Goal: Task Accomplishment & Management: Manage account settings

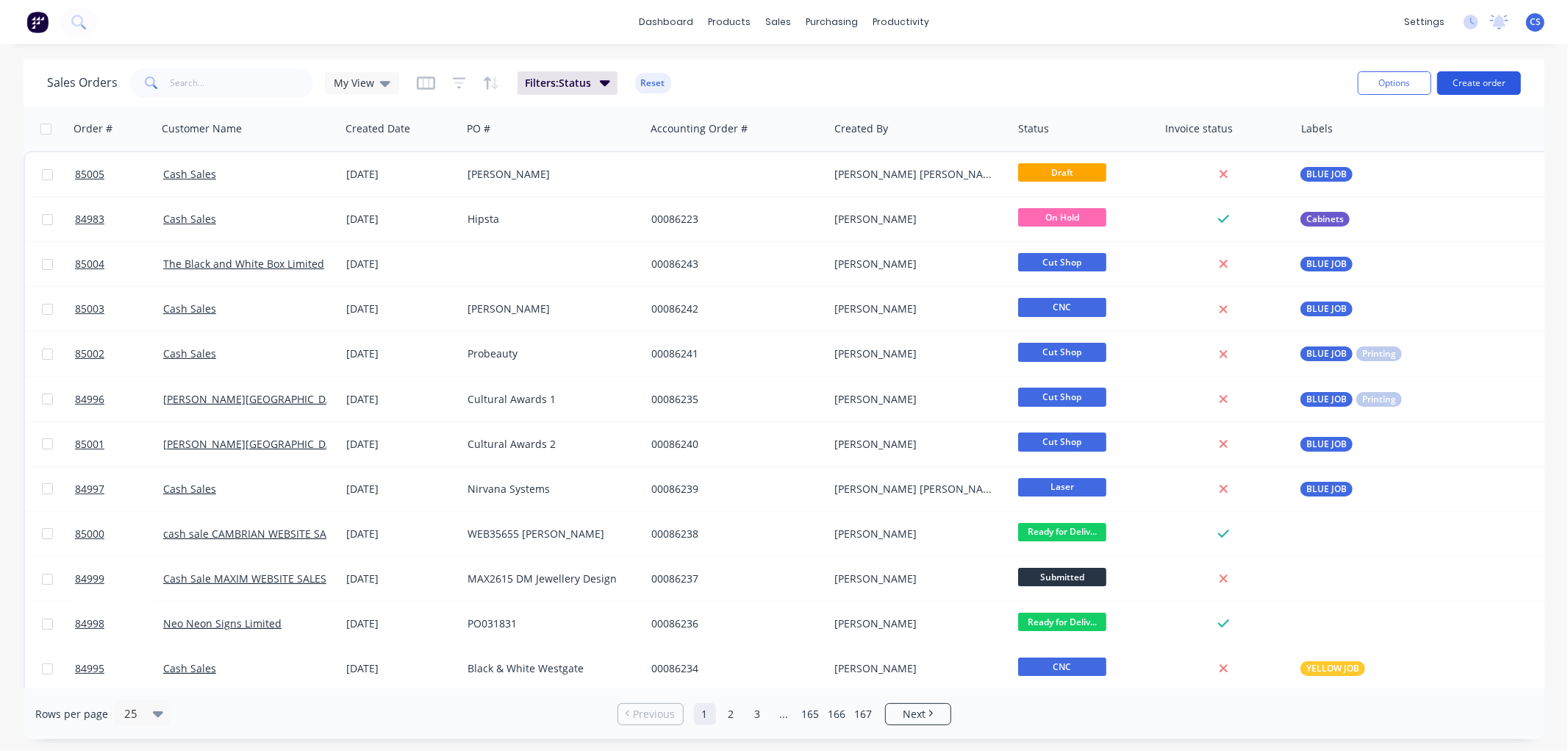
click at [1473, 84] on button "Create order" at bounding box center [1478, 83] width 83 height 24
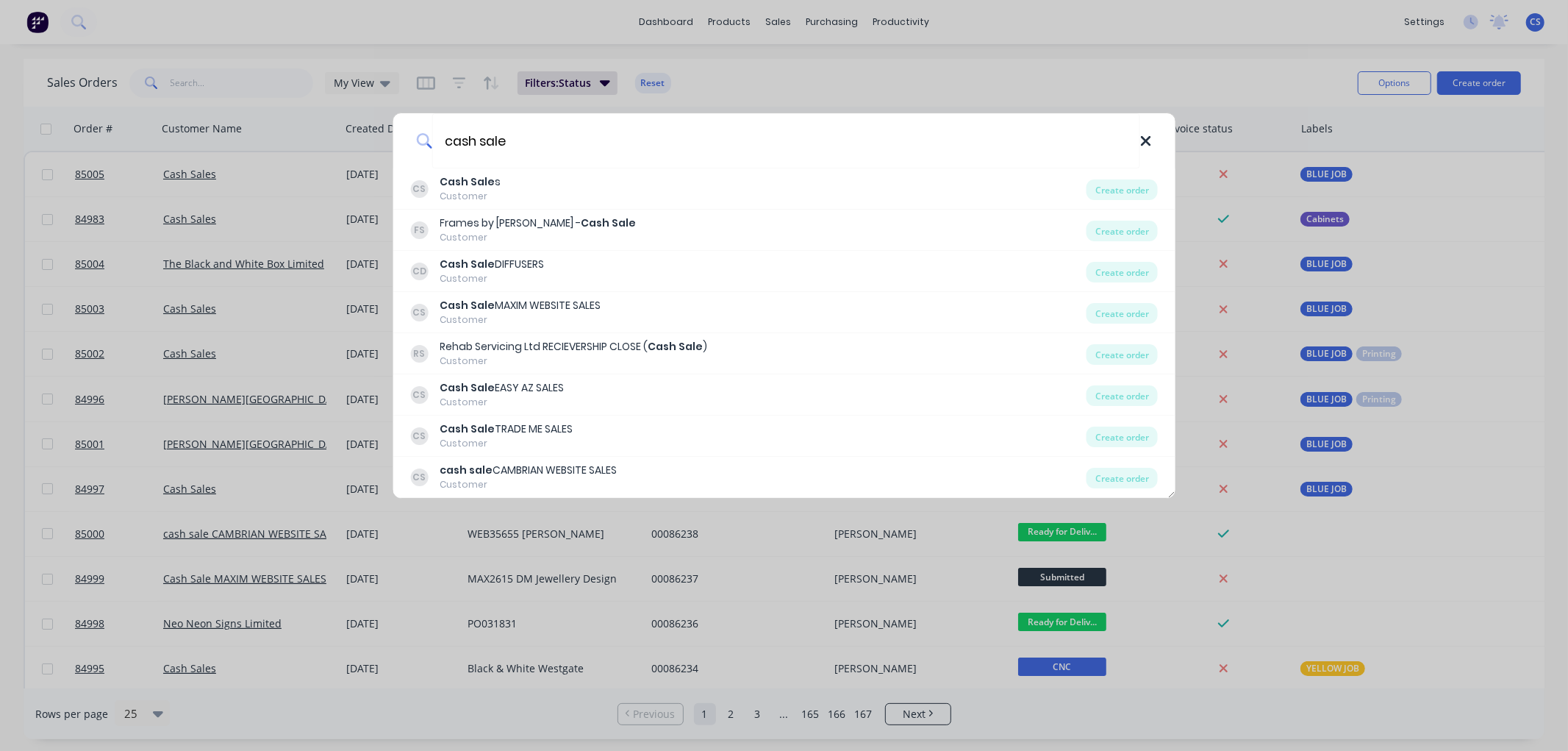
type input "cash sale"
click at [1146, 141] on icon at bounding box center [1146, 140] width 9 height 9
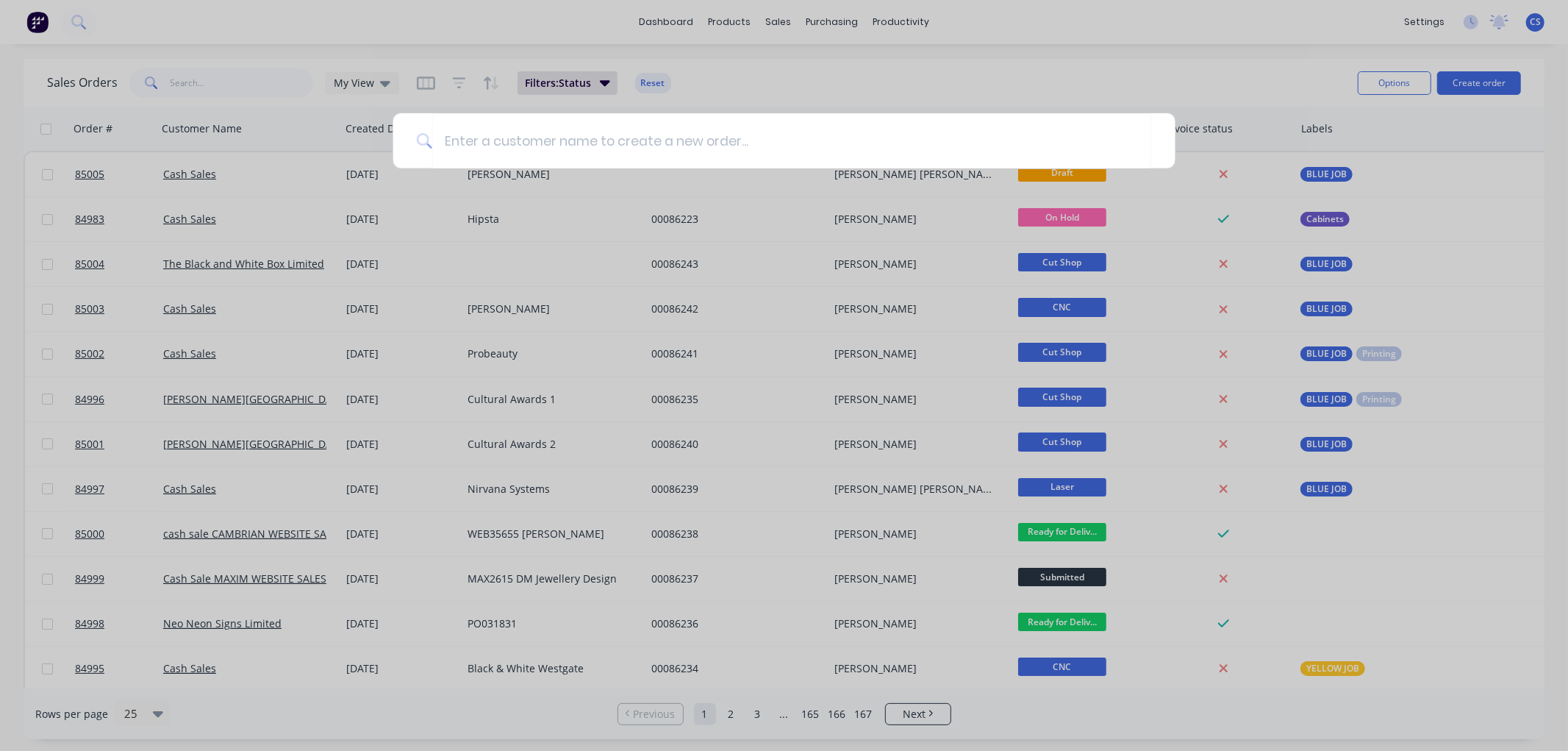
click at [1039, 49] on div at bounding box center [784, 375] width 1568 height 751
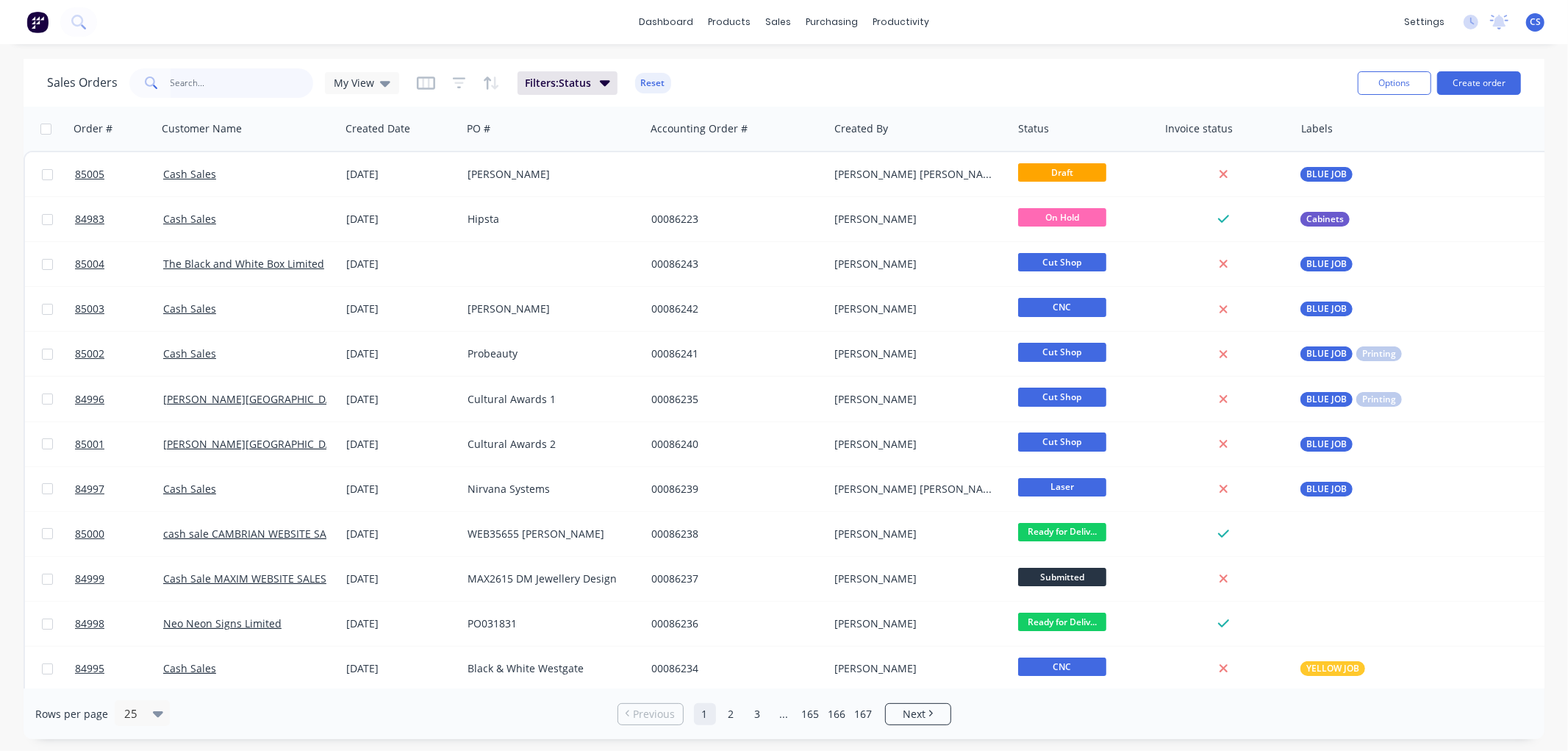
click at [172, 86] on input "text" at bounding box center [242, 83] width 143 height 29
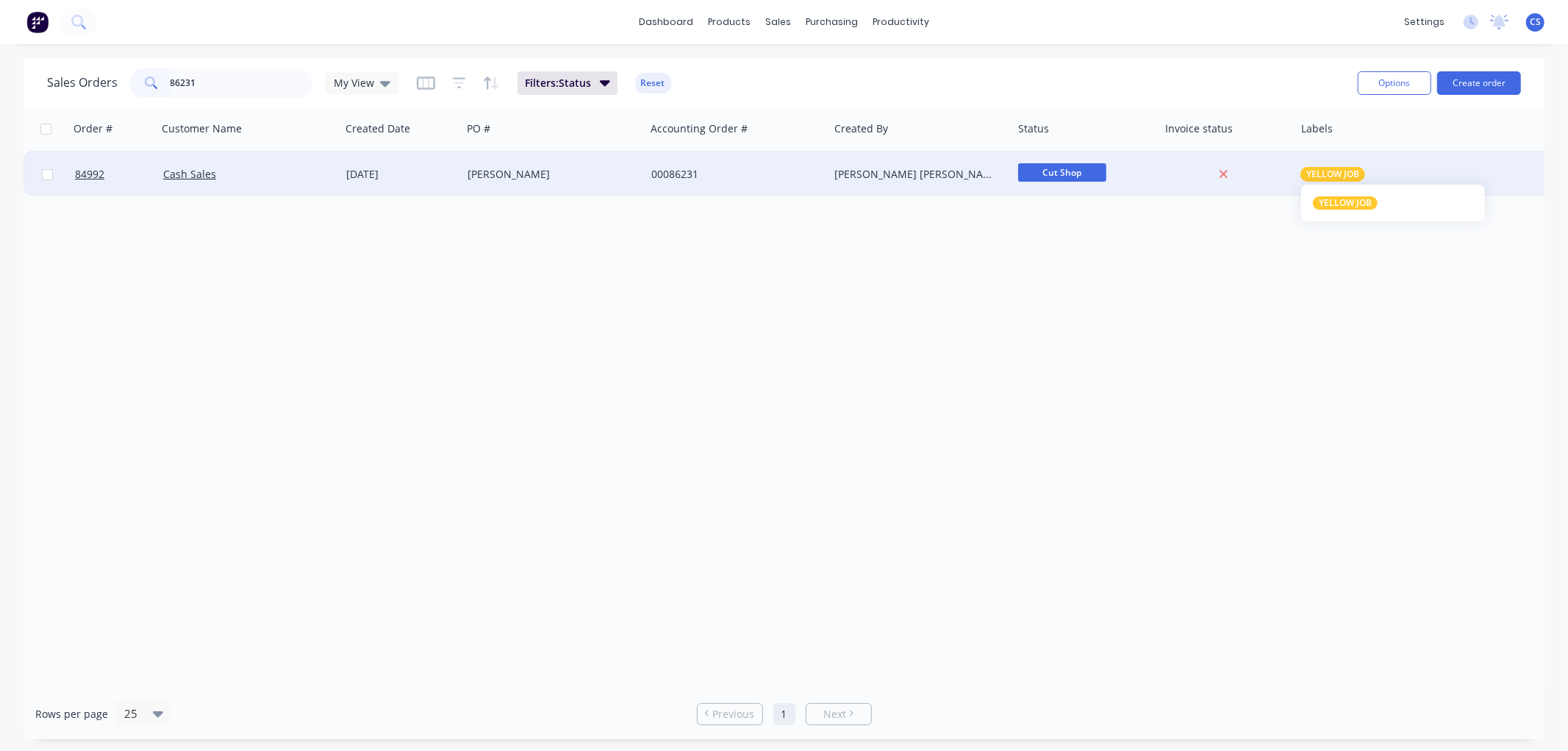
click at [1331, 177] on span "YELLOW JOB" at bounding box center [1332, 174] width 53 height 15
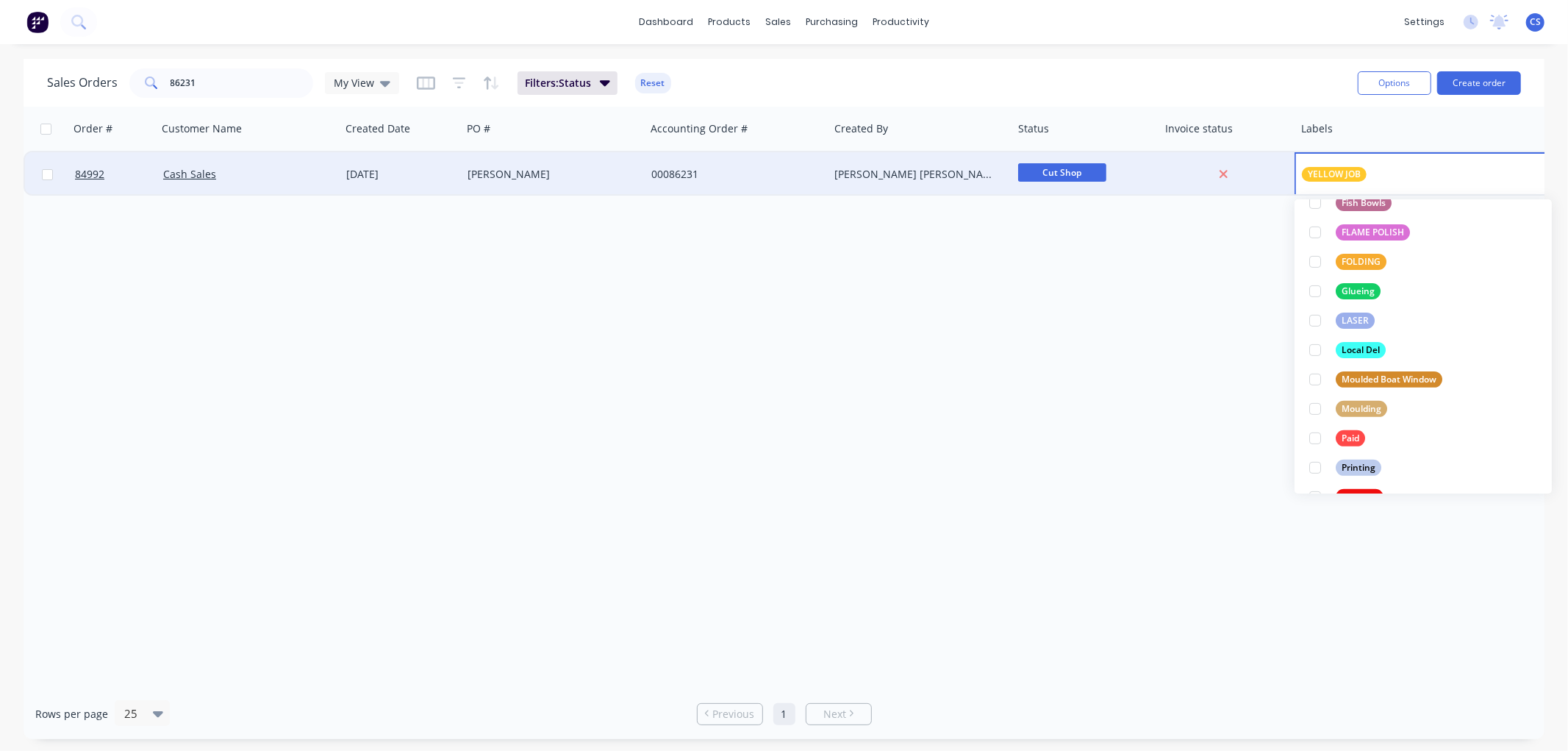
scroll to position [490, 0]
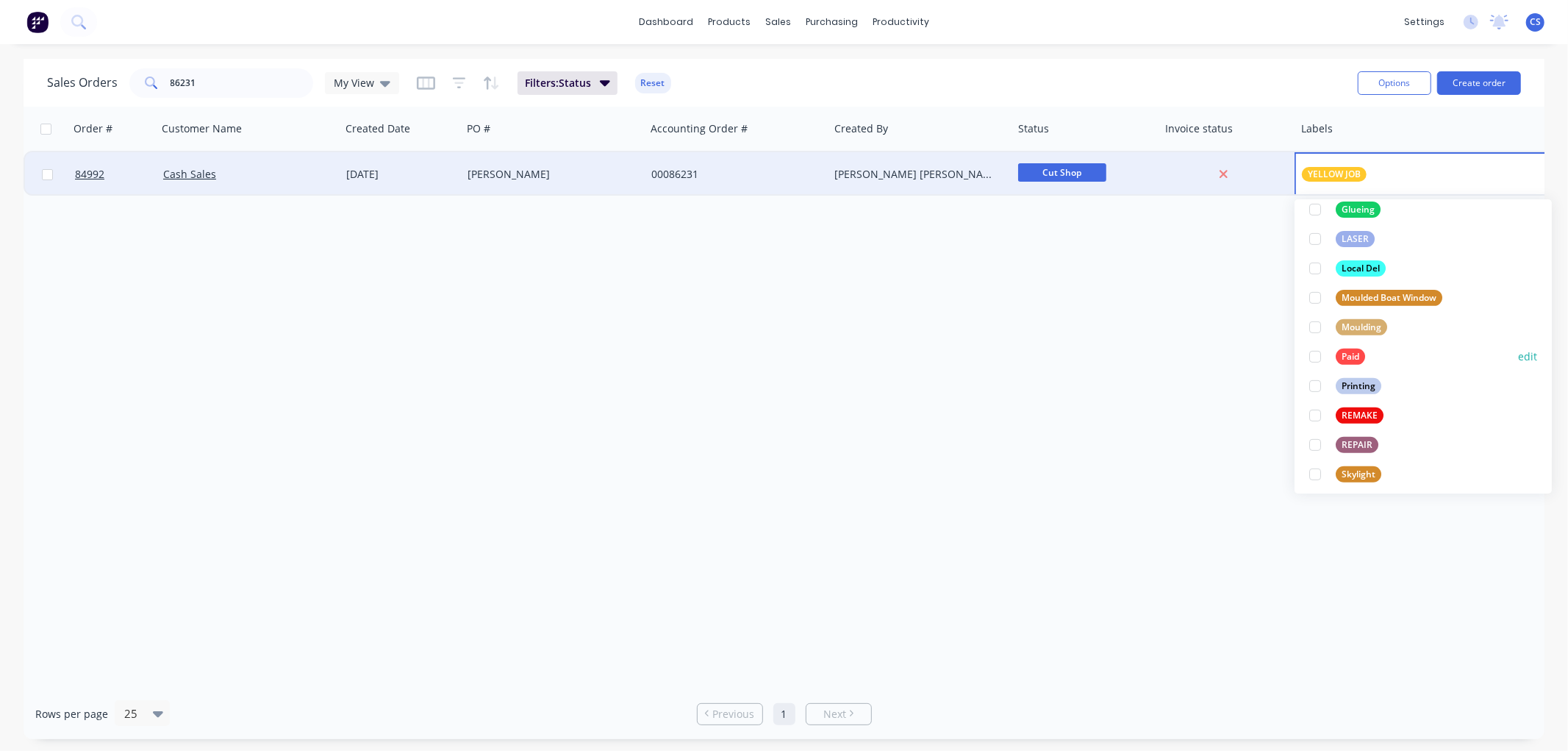
click at [1346, 358] on div "Paid" at bounding box center [1350, 357] width 29 height 17
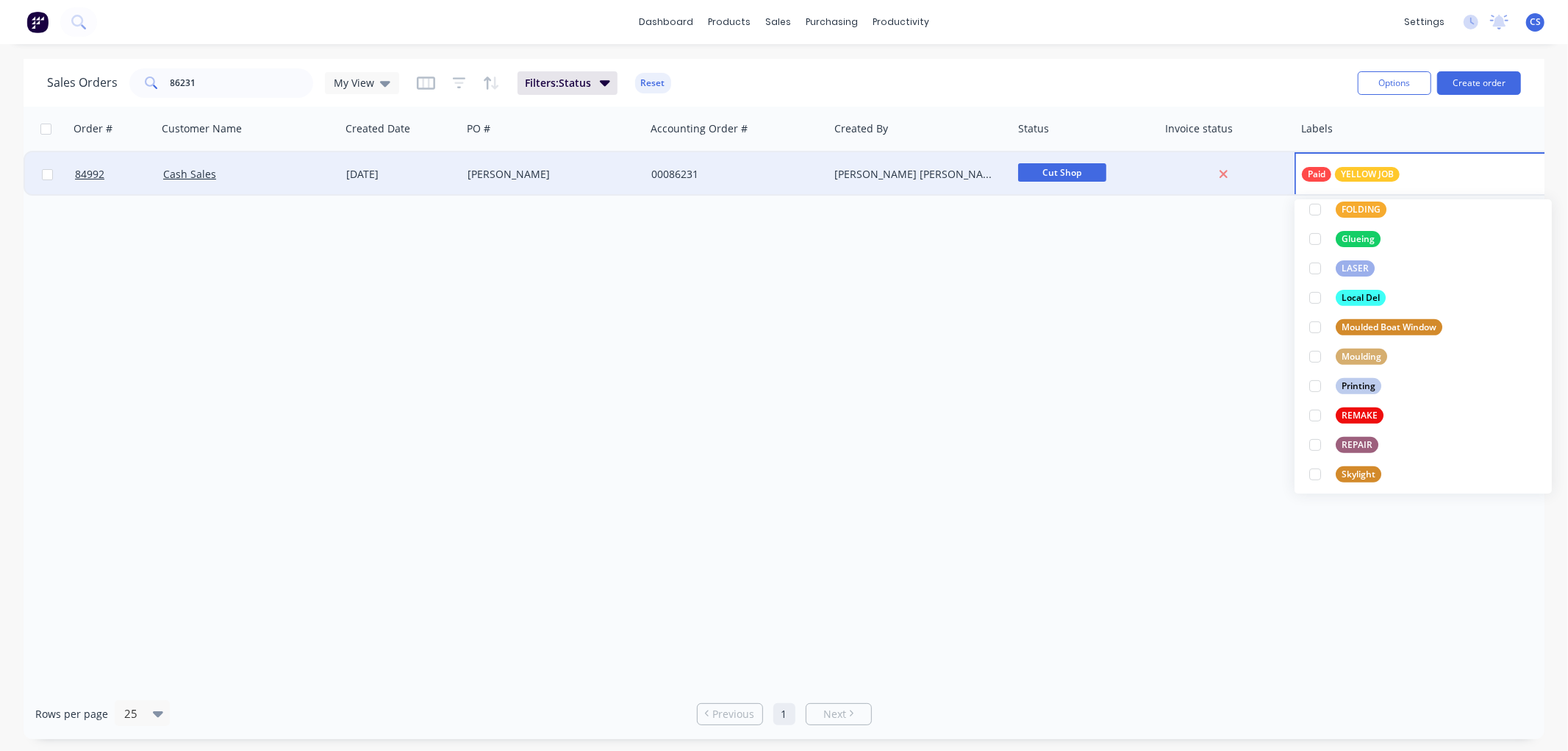
scroll to position [0, 0]
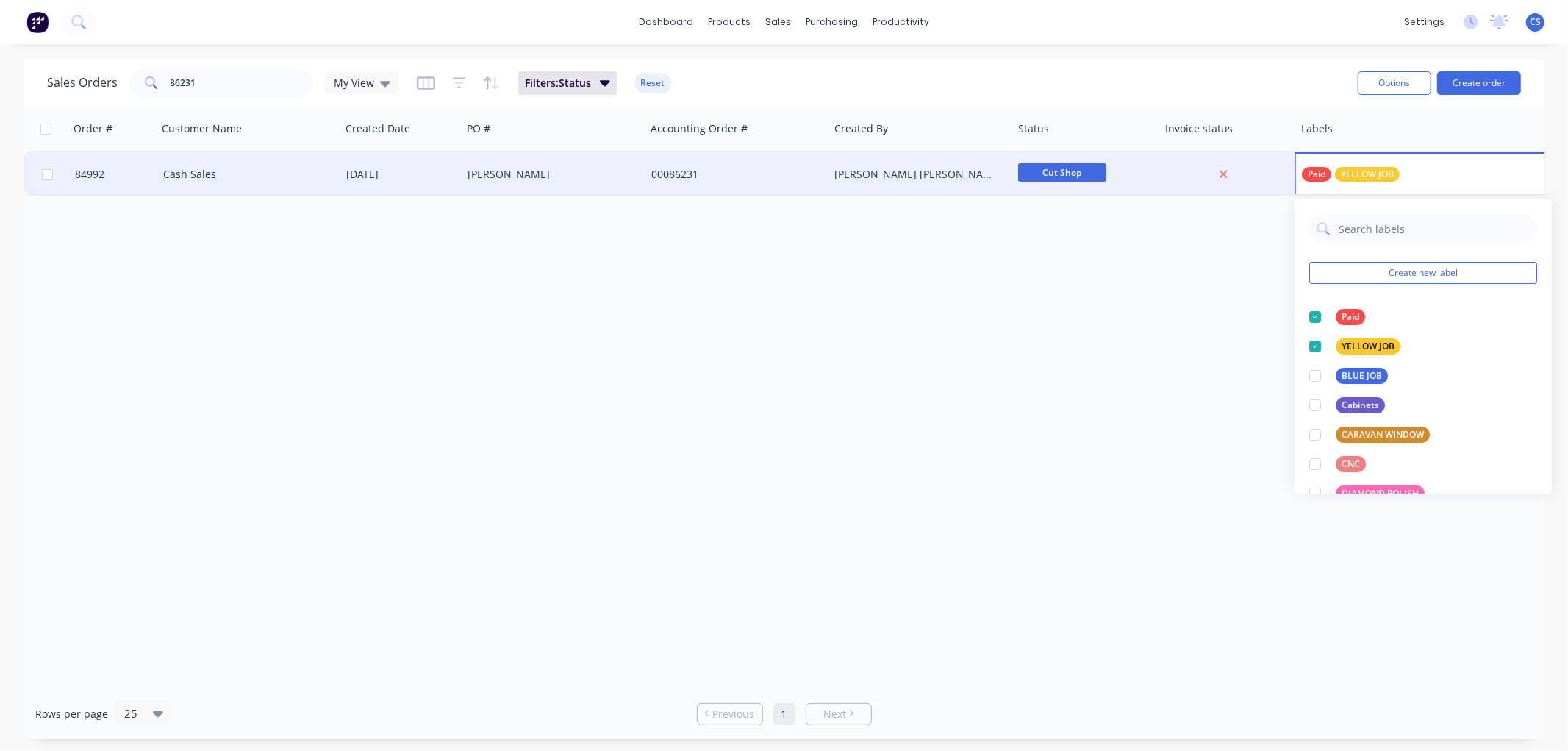
click at [1089, 319] on div "Order # Customer Name Created Date PO # Accounting Order # Created By Status In…" at bounding box center [784, 397] width 1520 height 581
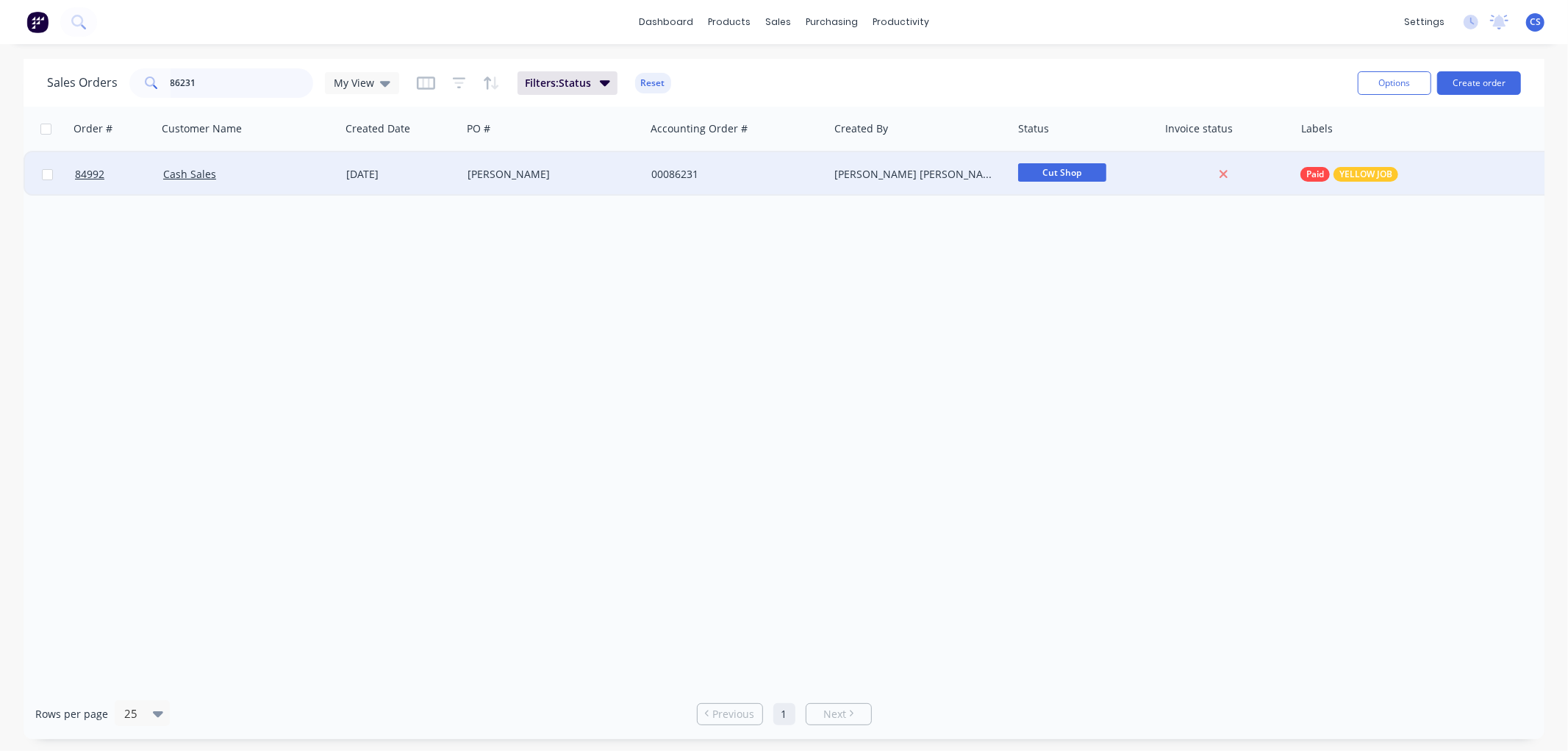
click at [258, 85] on input "86231" at bounding box center [242, 83] width 143 height 29
click at [245, 80] on input "86231" at bounding box center [242, 83] width 143 height 29
click at [218, 83] on input "86231" at bounding box center [242, 83] width 143 height 29
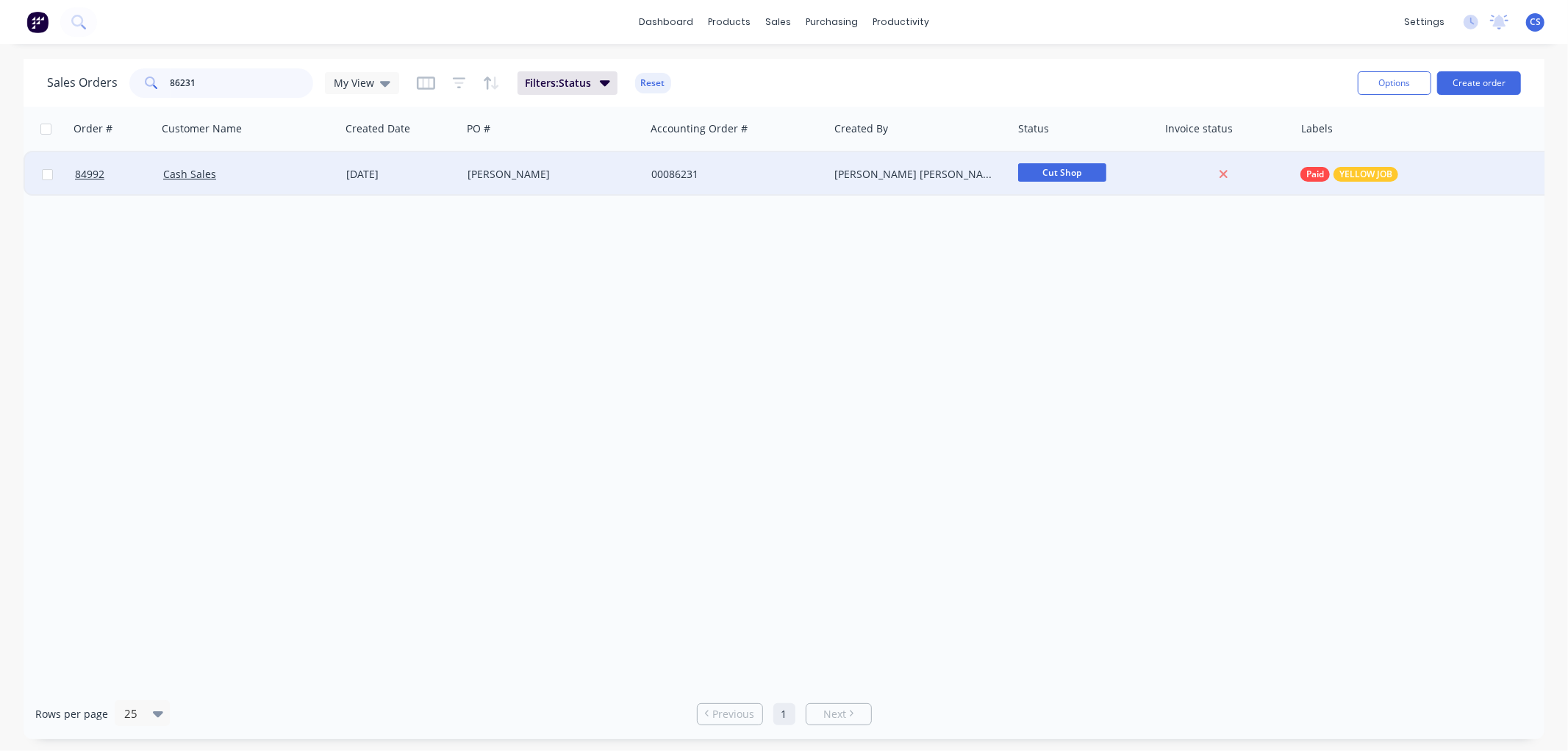
click at [250, 83] on input "86231" at bounding box center [242, 83] width 143 height 29
click at [1058, 172] on span "Wait 4pay b4dis..." at bounding box center [1062, 172] width 88 height 18
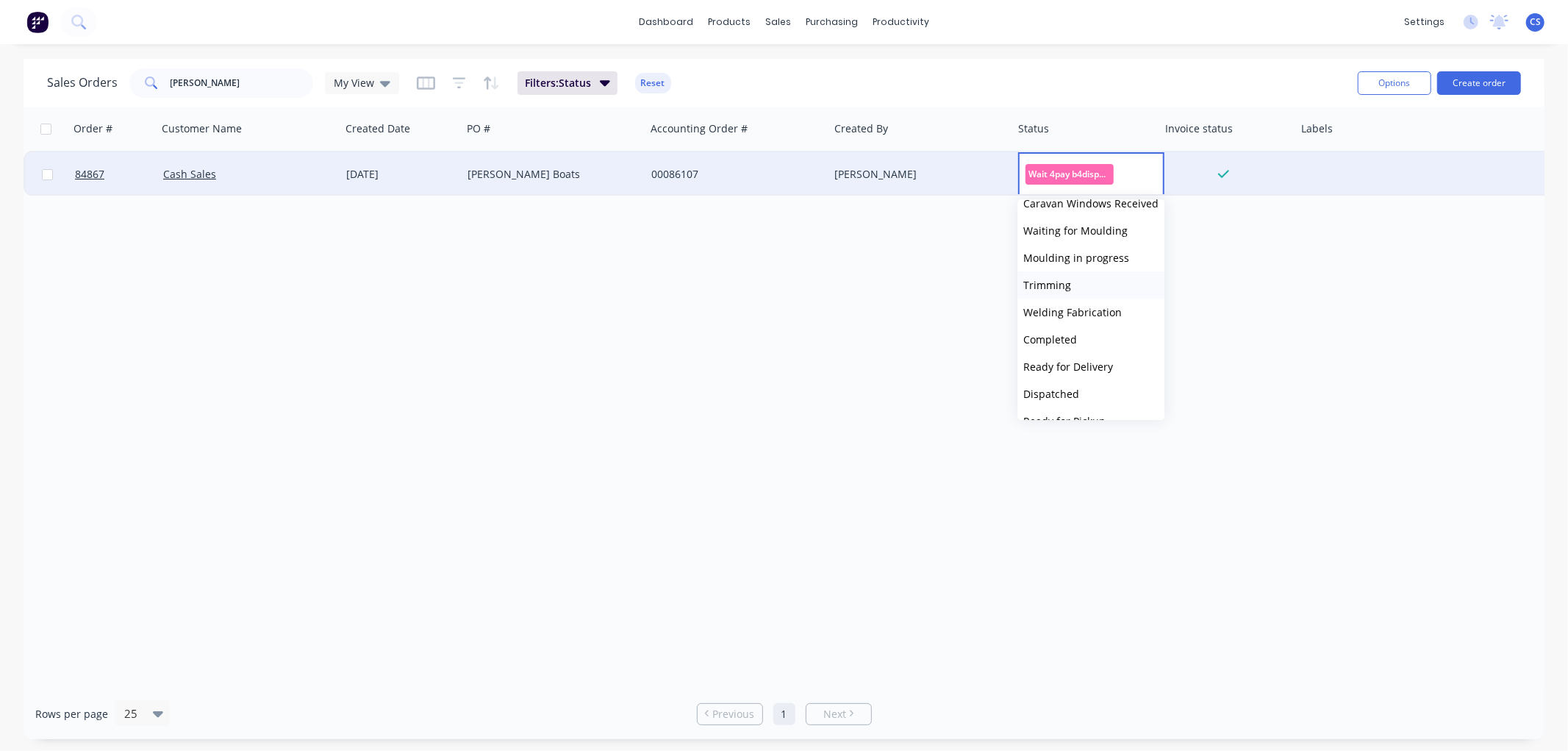
scroll to position [326, 0]
click at [1078, 326] on span "Ready for Delivery" at bounding box center [1068, 327] width 90 height 14
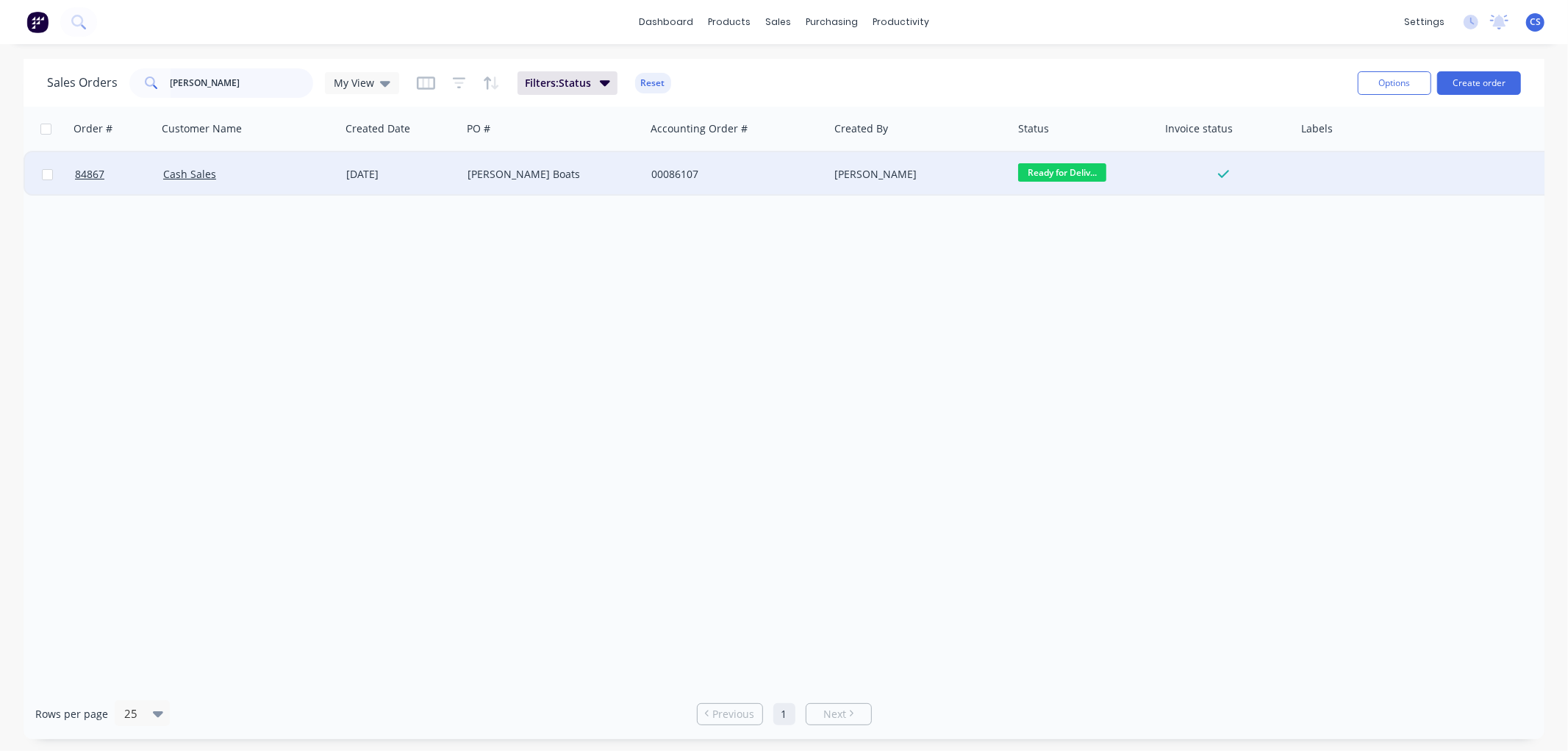
click at [247, 76] on input "[PERSON_NAME]" at bounding box center [242, 83] width 143 height 29
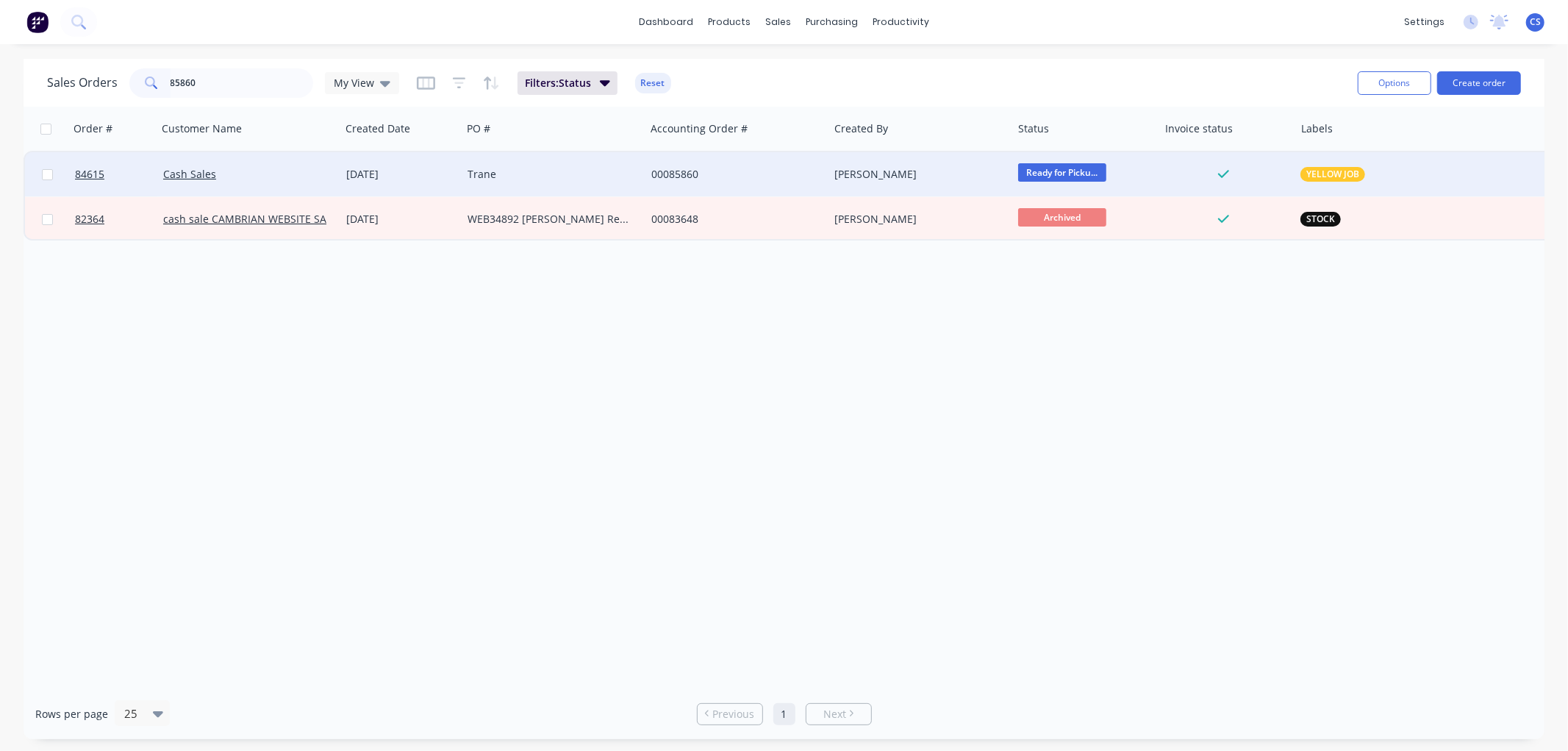
click at [1055, 171] on span "Ready for Picku..." at bounding box center [1062, 172] width 88 height 18
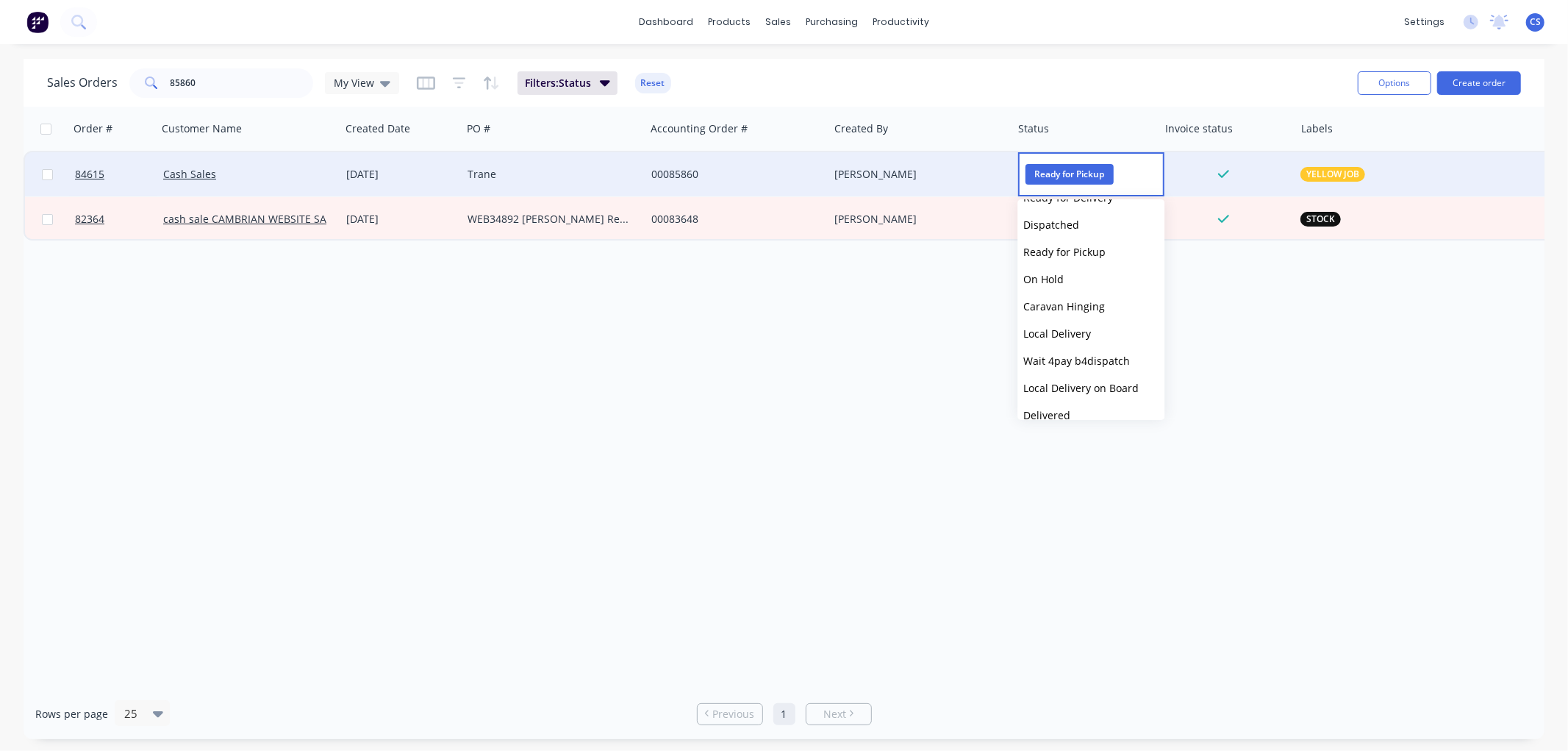
scroll to position [497, 0]
click at [1073, 401] on button "Picked Up" at bounding box center [1091, 402] width 147 height 28
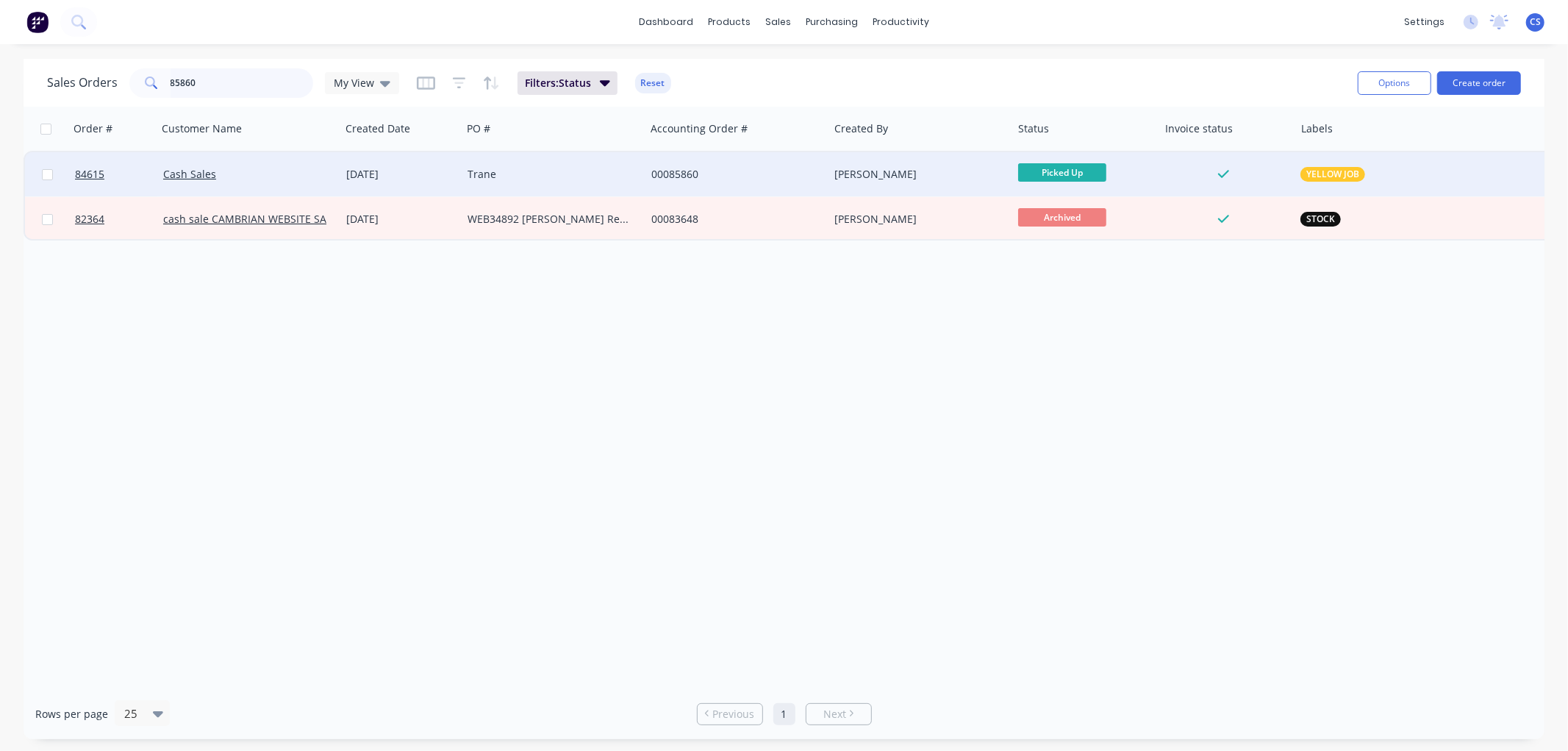
click at [200, 82] on input "85860" at bounding box center [242, 83] width 143 height 29
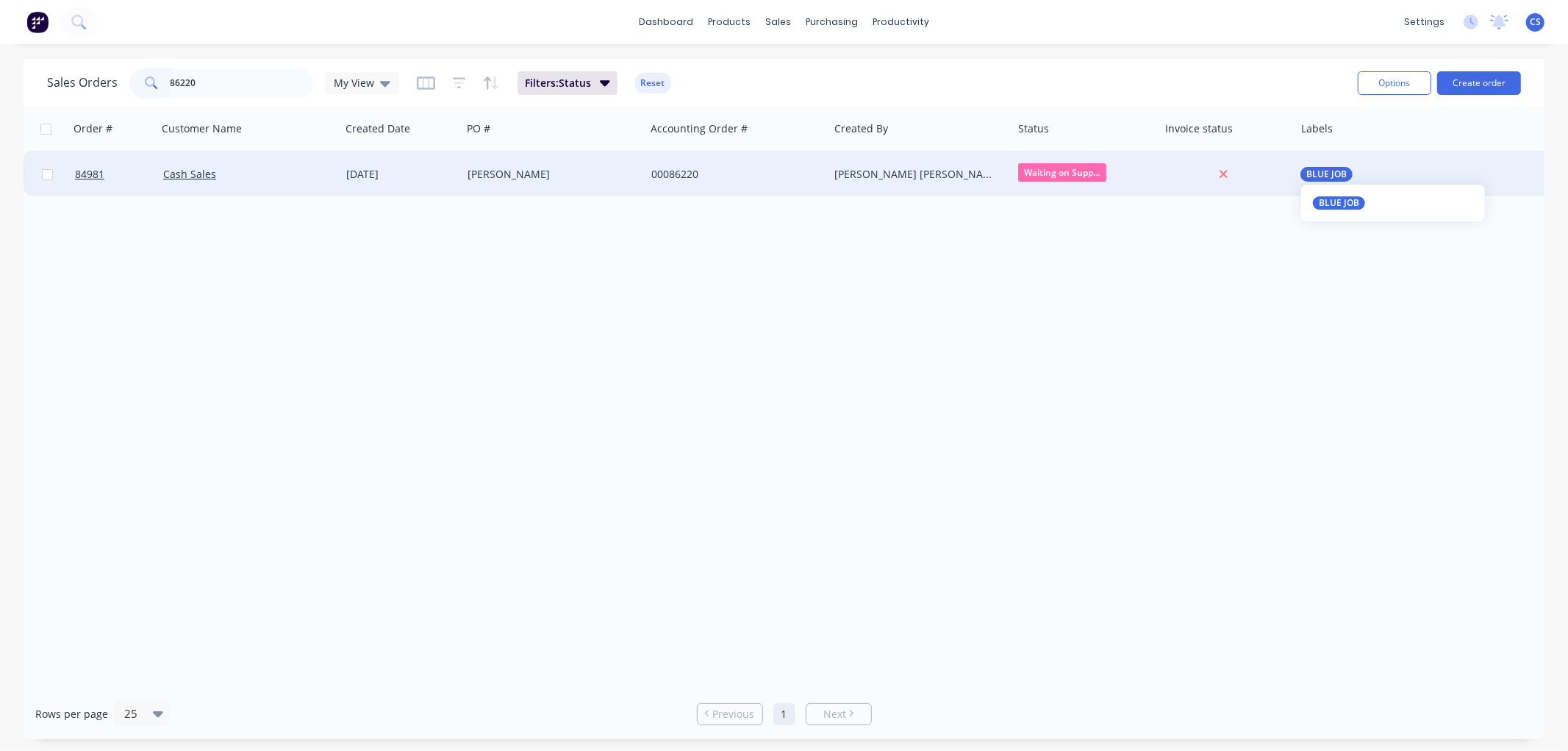
click at [1336, 173] on span "BLUE JOB" at bounding box center [1326, 174] width 40 height 15
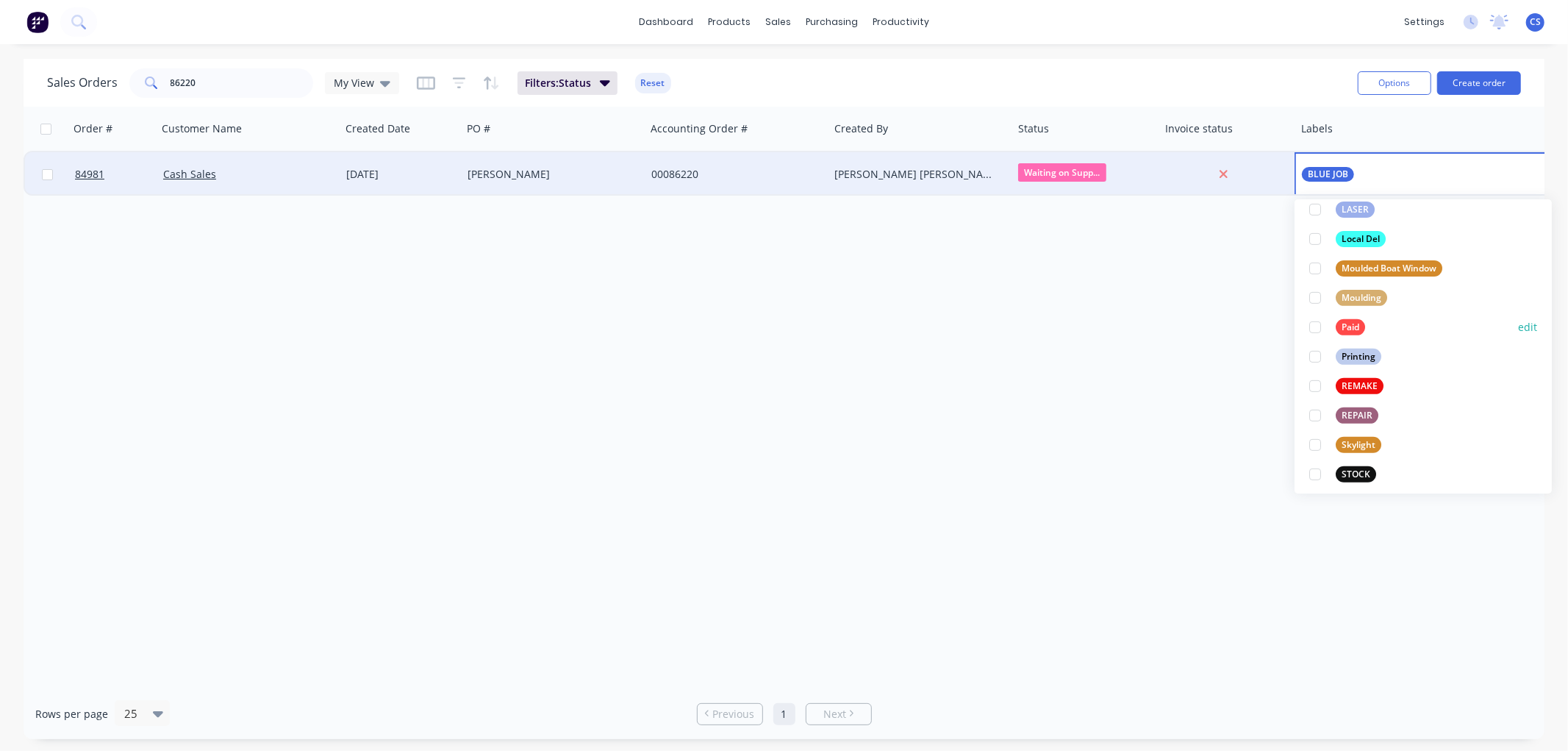
click at [1350, 321] on div "Paid" at bounding box center [1350, 327] width 29 height 17
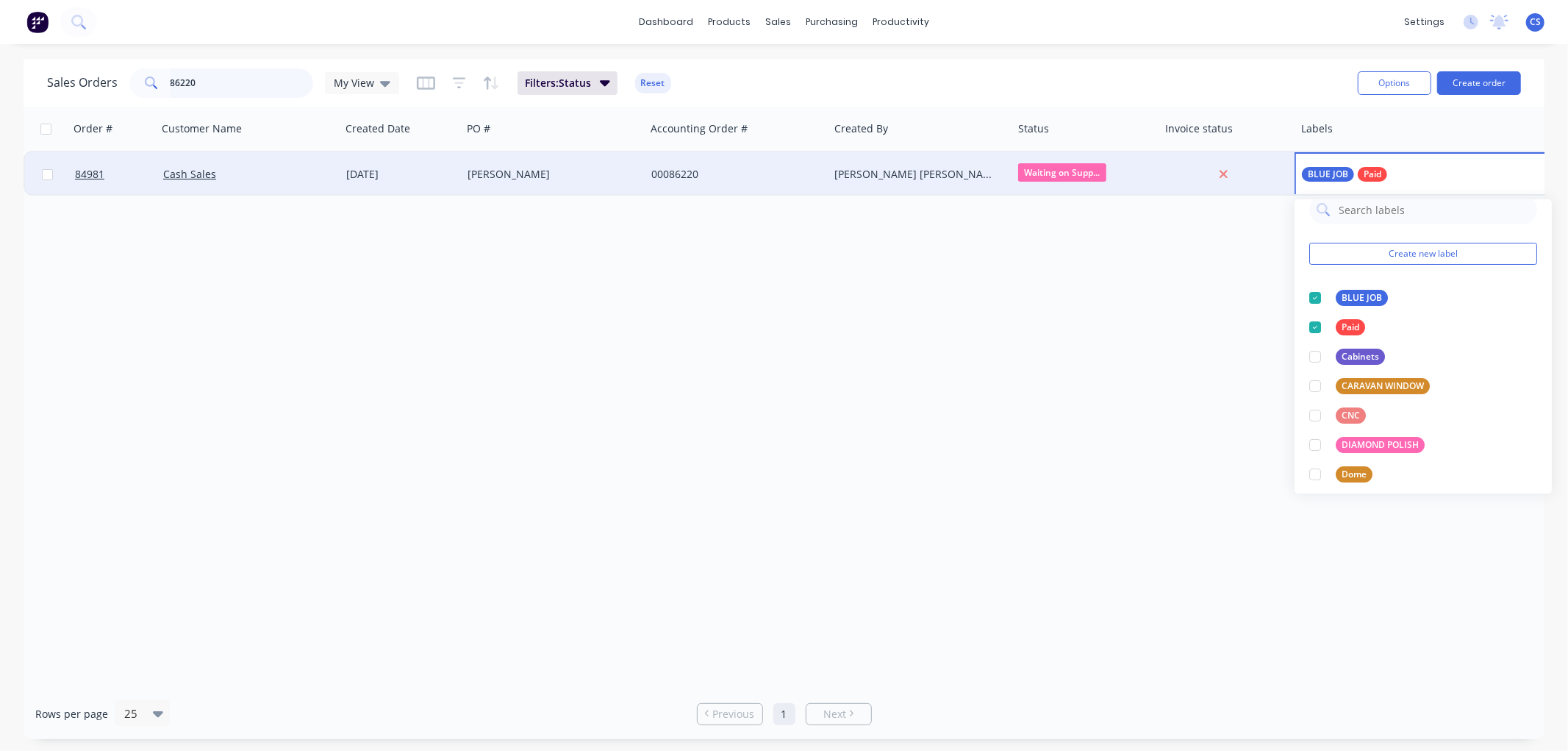
click at [241, 82] on input "86220" at bounding box center [242, 83] width 143 height 29
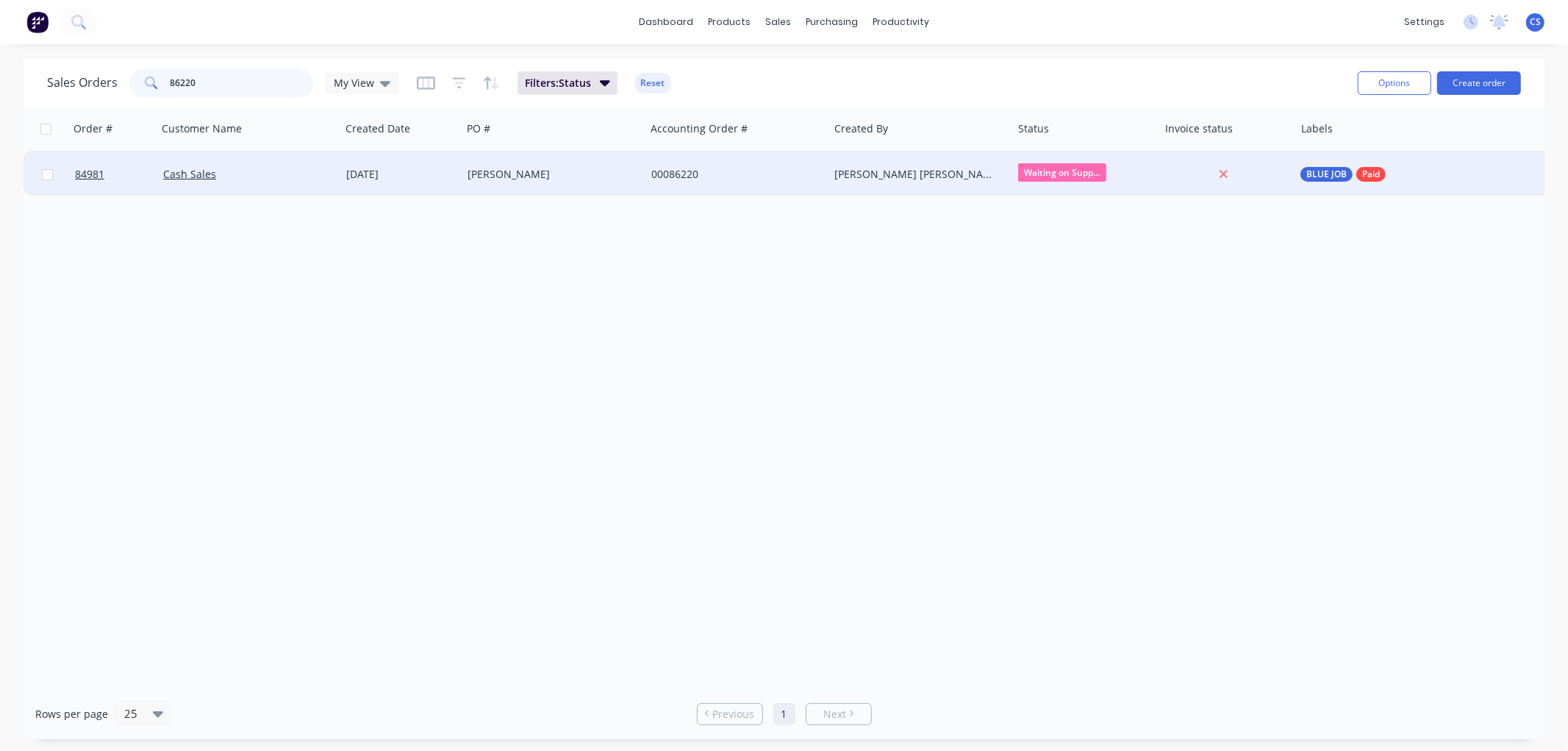
click at [241, 82] on input "86220" at bounding box center [242, 83] width 143 height 29
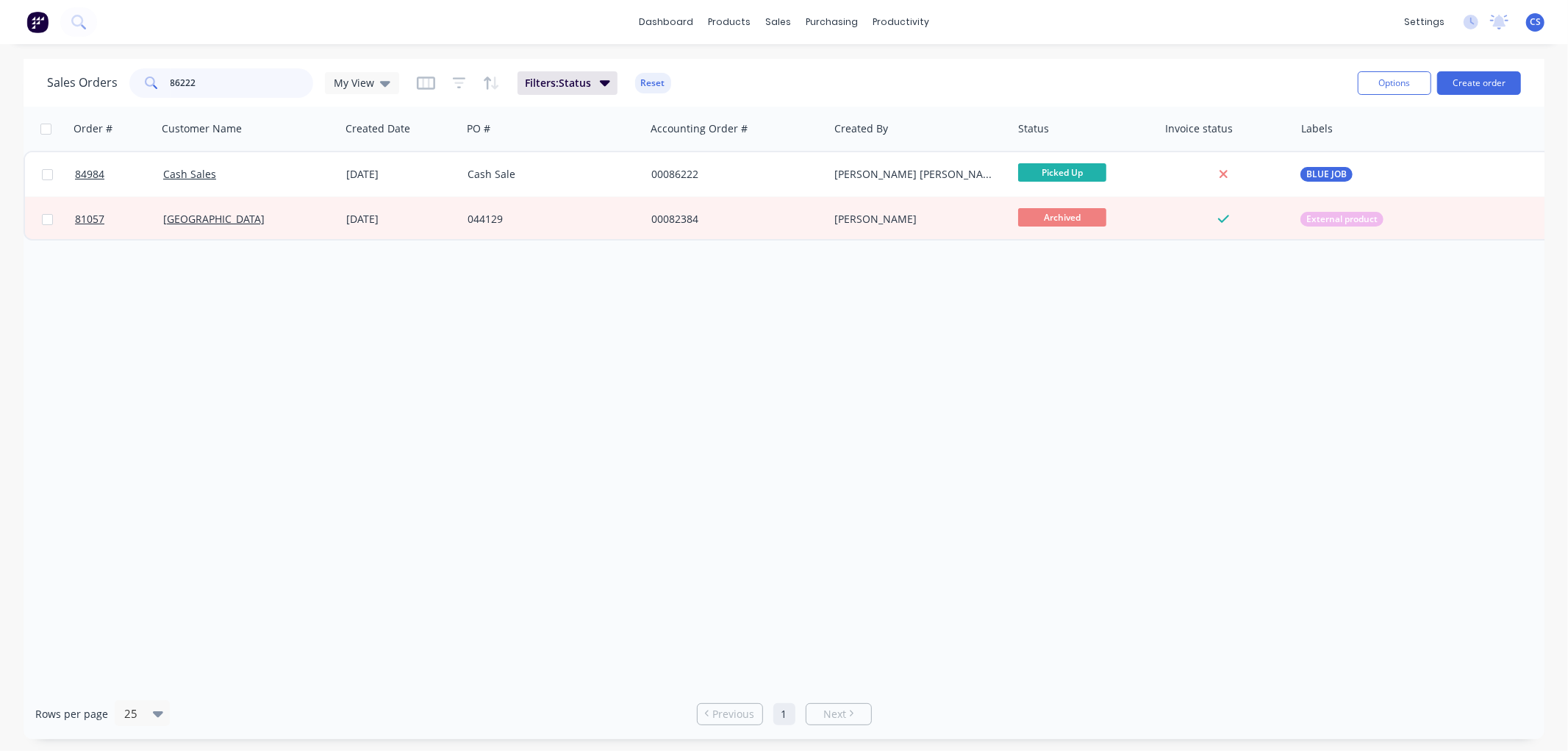
click at [256, 85] on input "86222" at bounding box center [242, 83] width 143 height 29
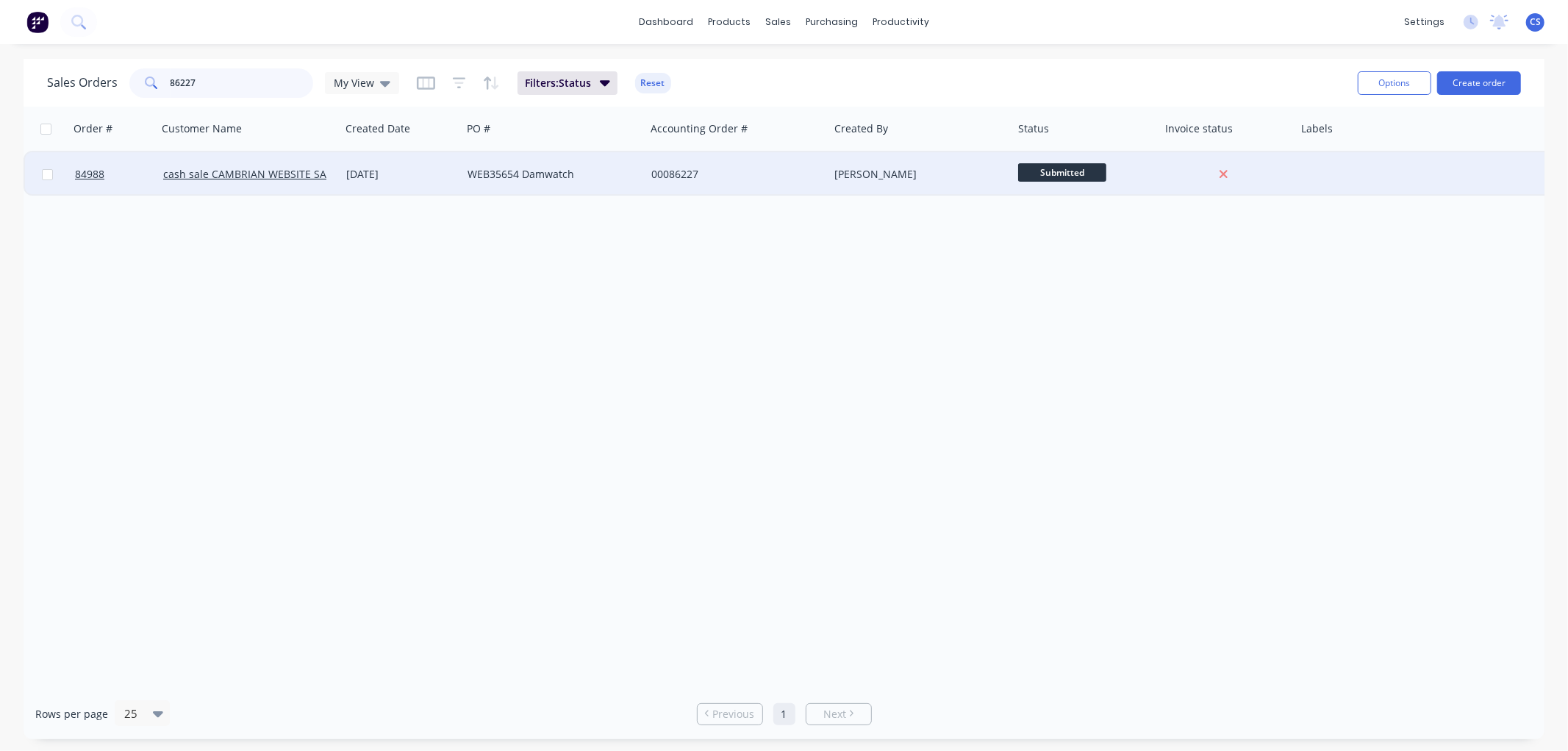
type input "86227"
click at [693, 168] on div "00086227" at bounding box center [733, 174] width 163 height 15
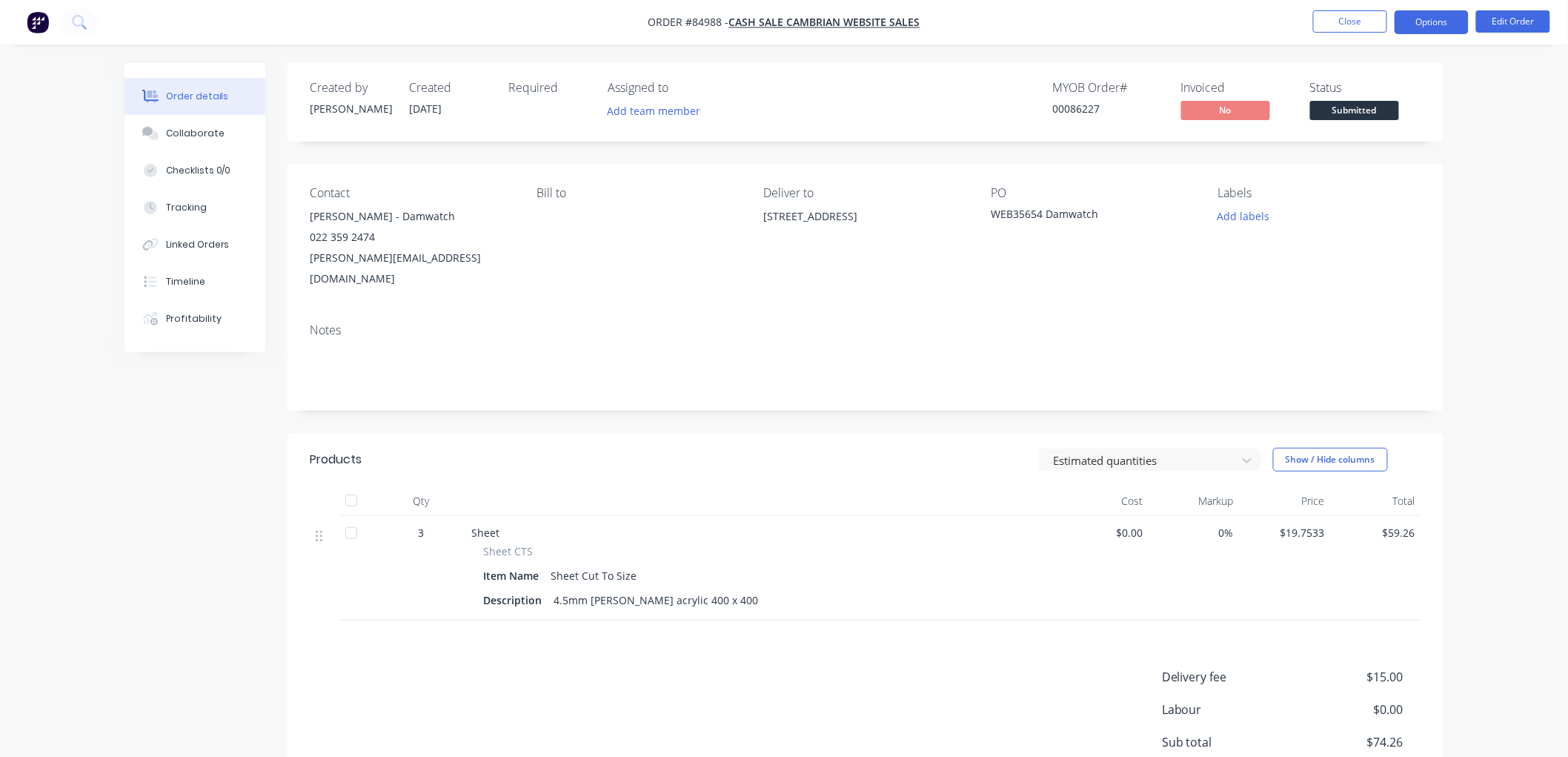
click at [1432, 24] on button "Options" at bounding box center [1431, 22] width 74 height 24
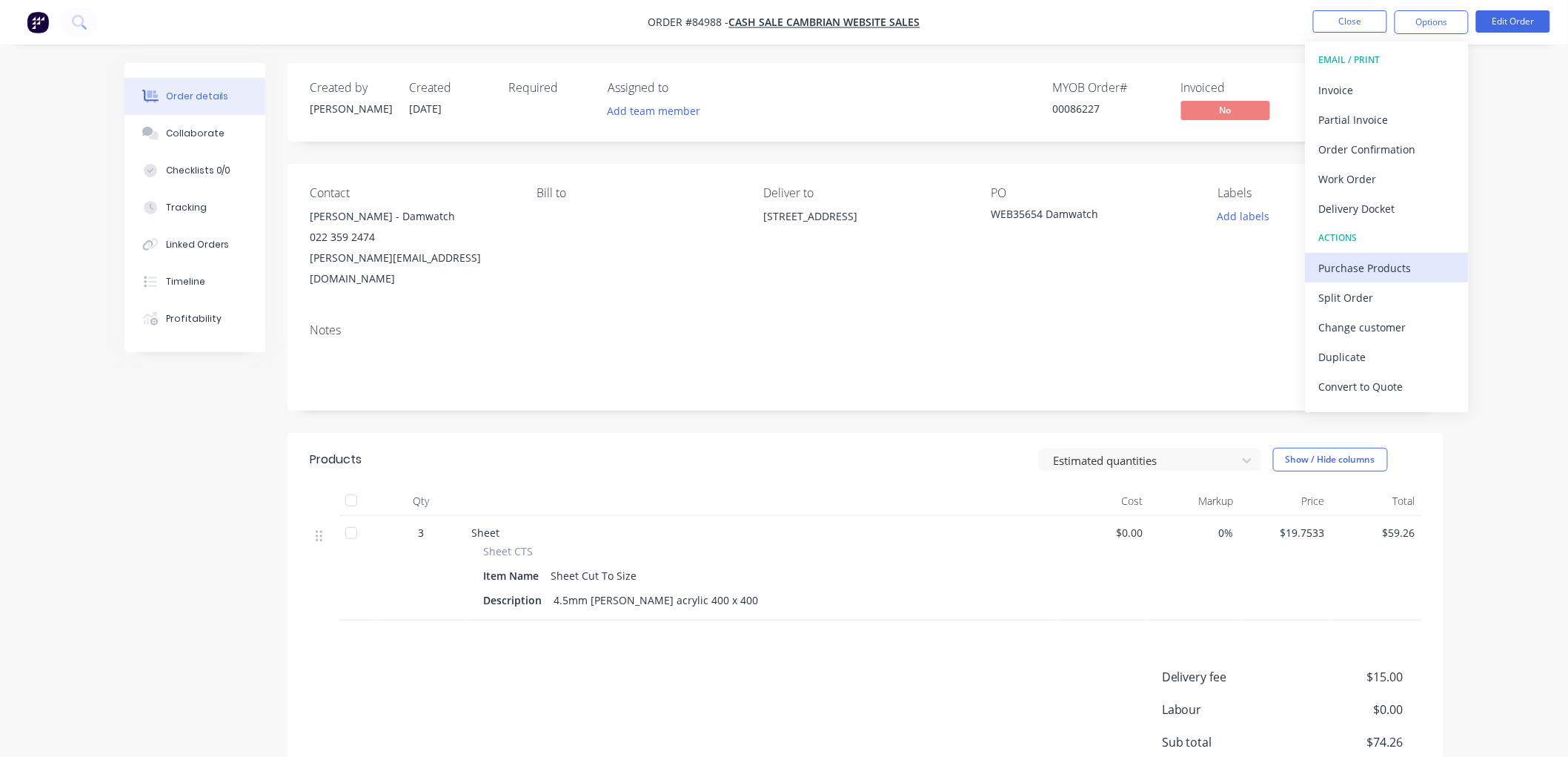
click at [1380, 272] on div "Purchase Products" at bounding box center [1388, 267] width 137 height 21
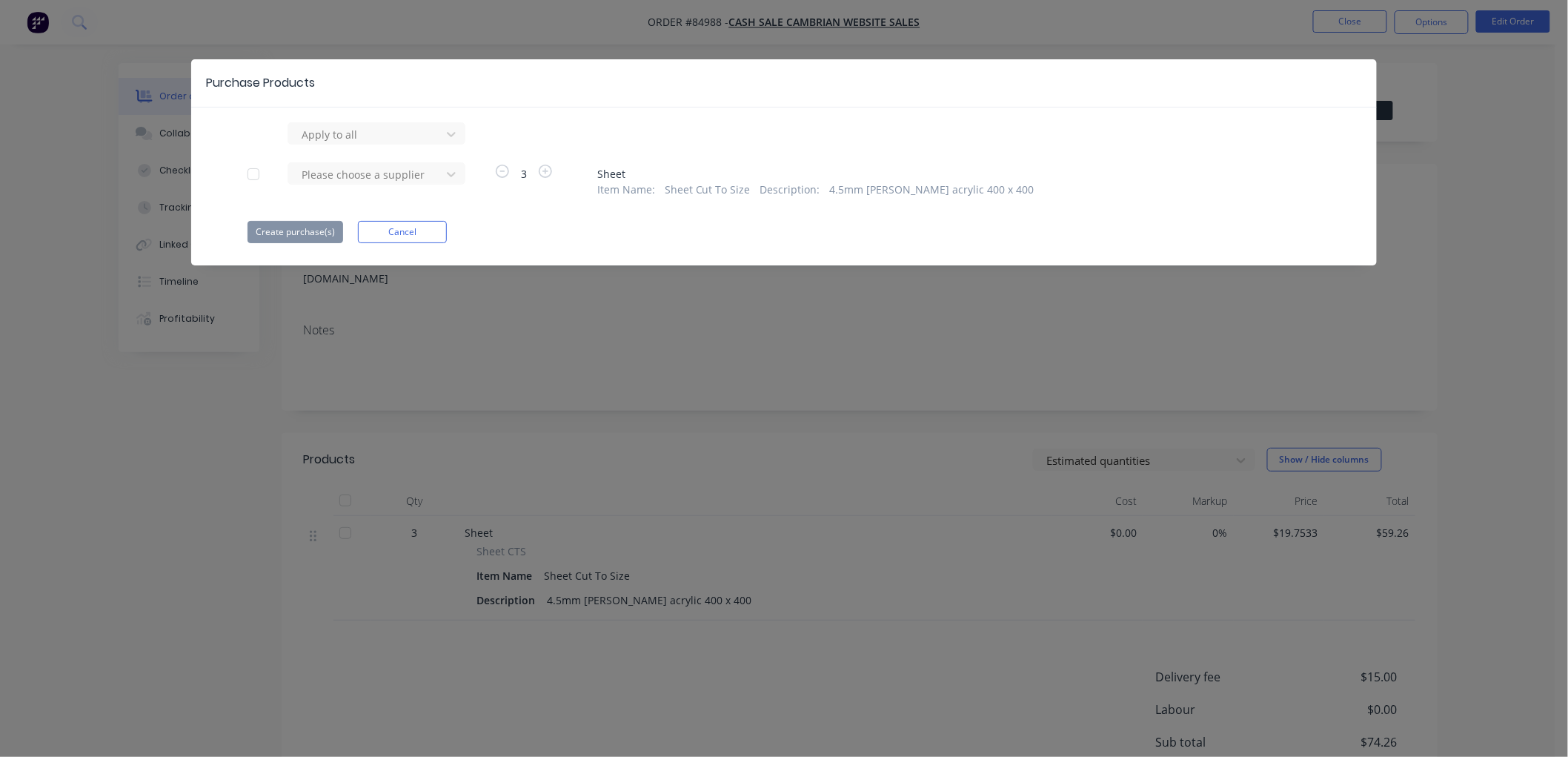
click at [258, 170] on div at bounding box center [253, 174] width 30 height 30
click at [351, 174] on div at bounding box center [367, 175] width 133 height 18
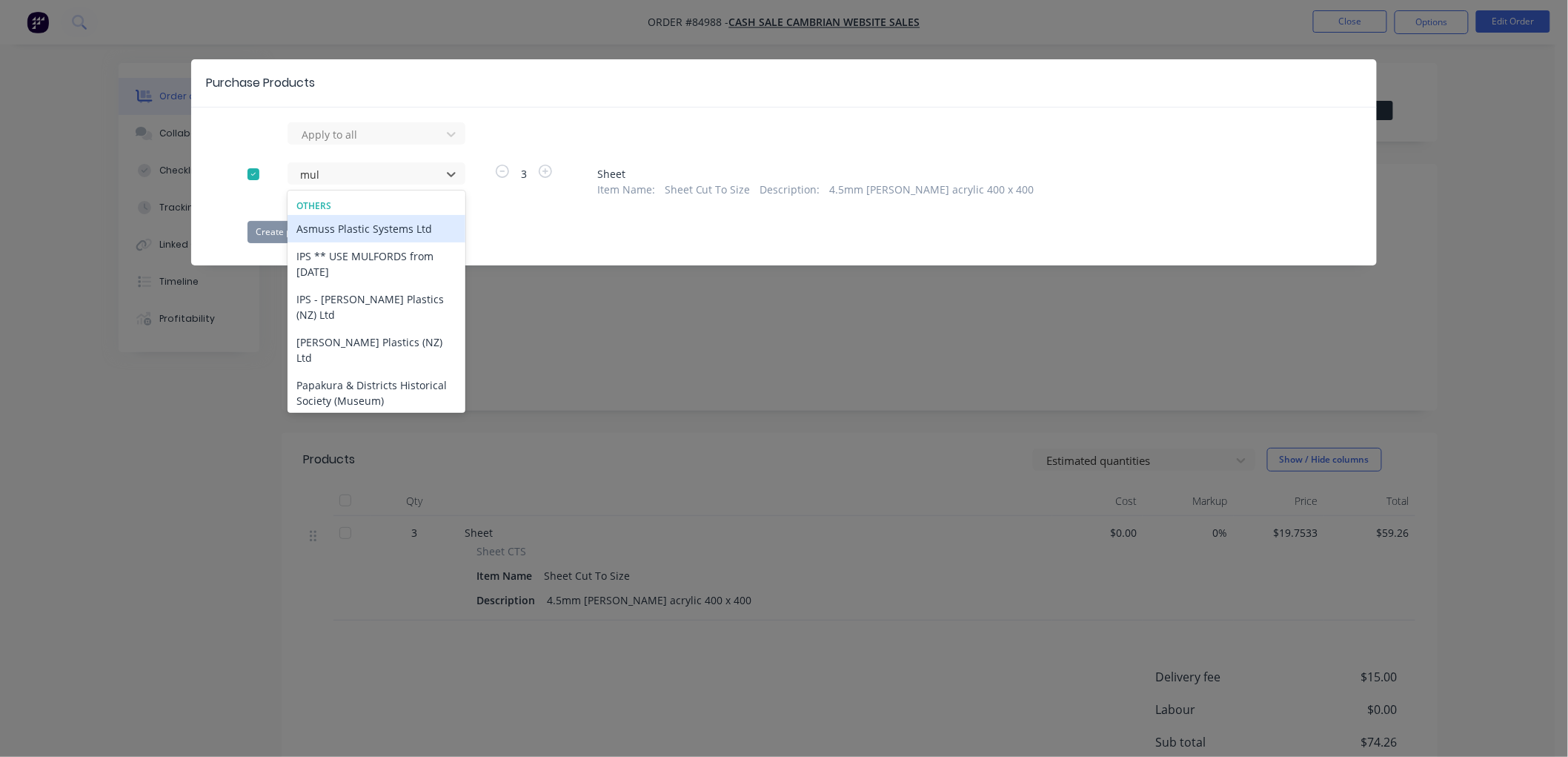
type input "mulf"
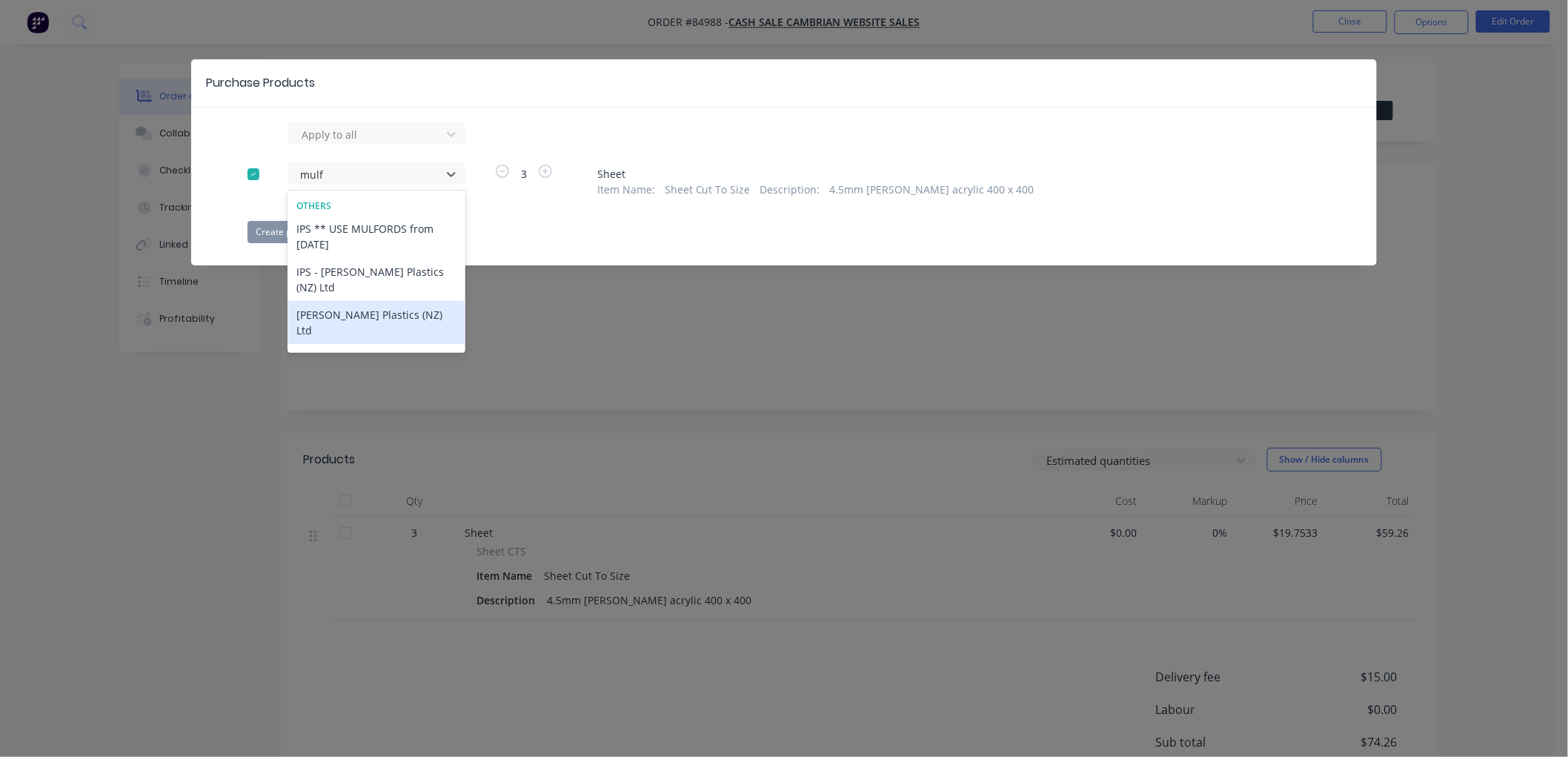
click at [373, 301] on div "[PERSON_NAME] Plastics (NZ) Ltd" at bounding box center [376, 323] width 177 height 43
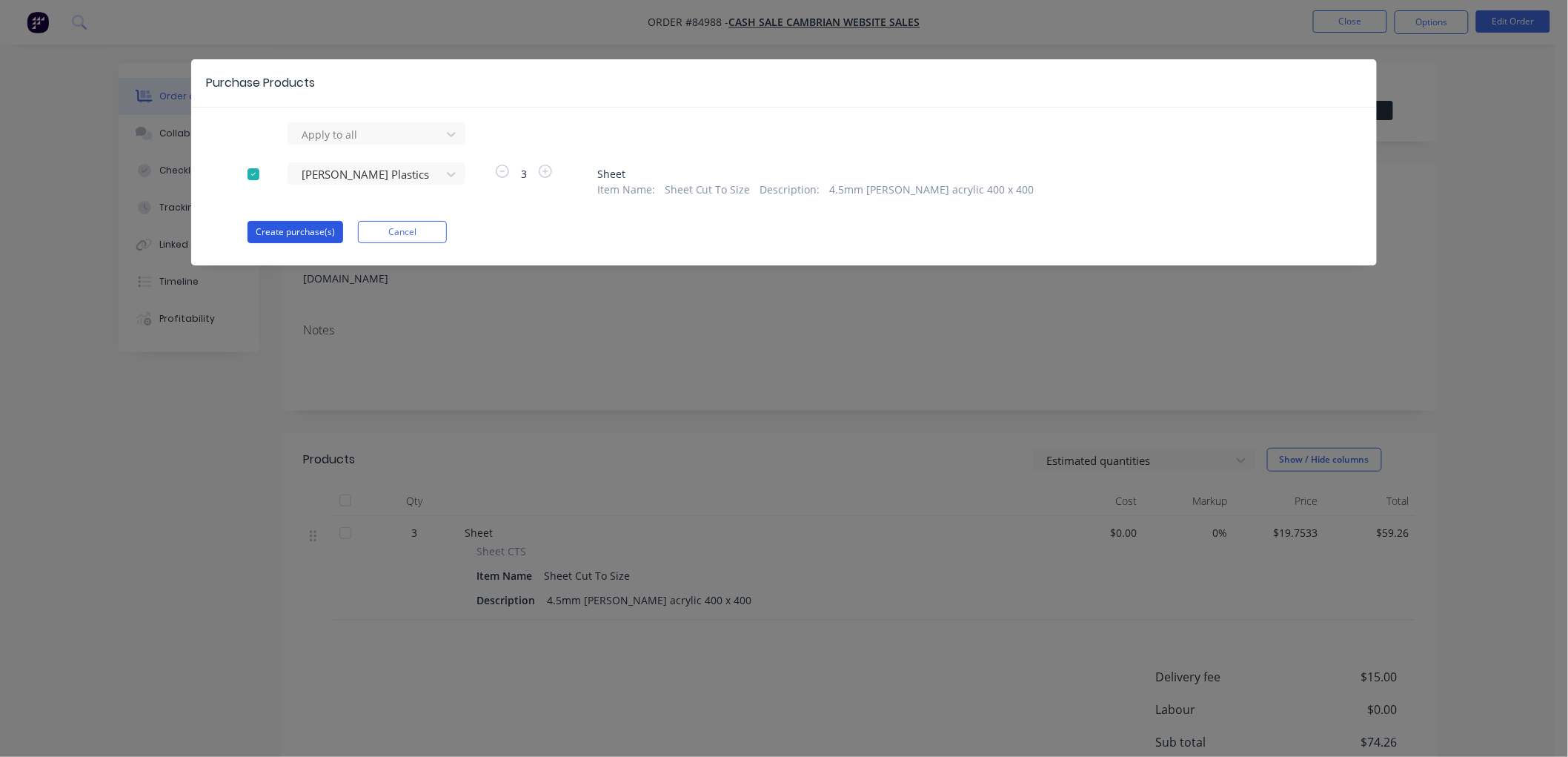
click at [286, 226] on button "Create purchase(s)" at bounding box center [295, 232] width 95 height 22
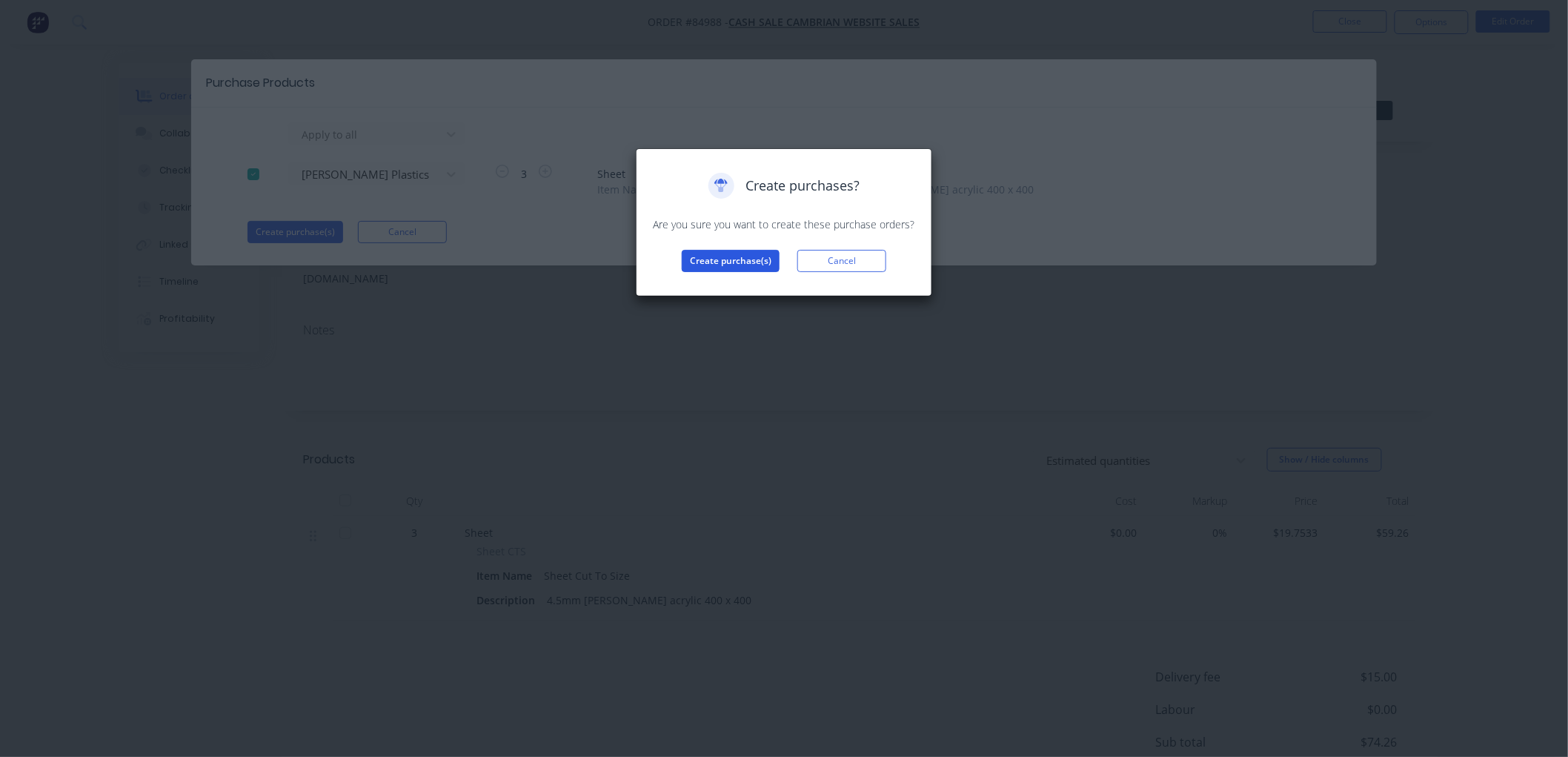
click at [691, 261] on button "Create purchase(s)" at bounding box center [731, 261] width 98 height 22
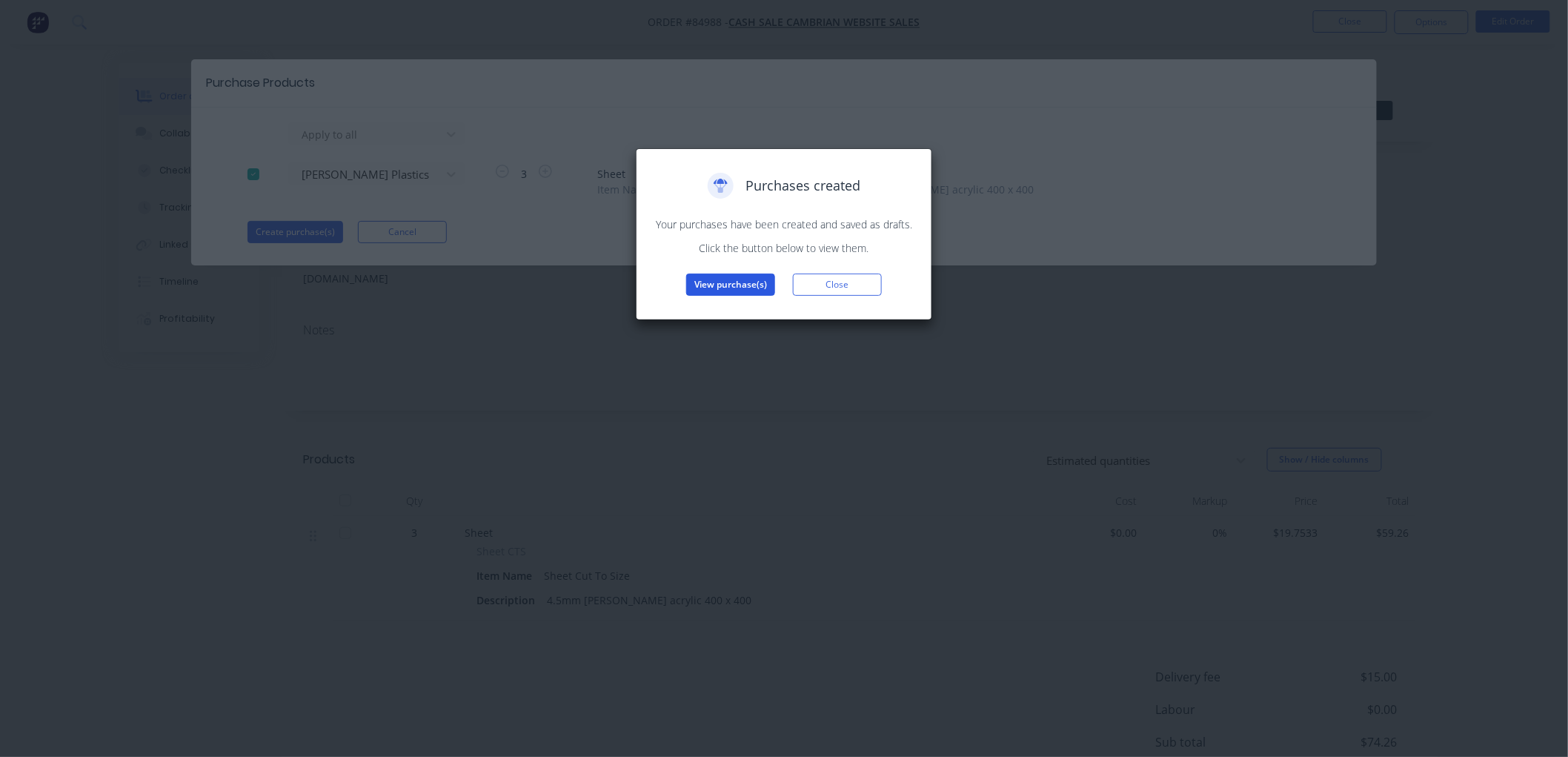
click at [734, 275] on button "View purchase(s)" at bounding box center [731, 285] width 89 height 22
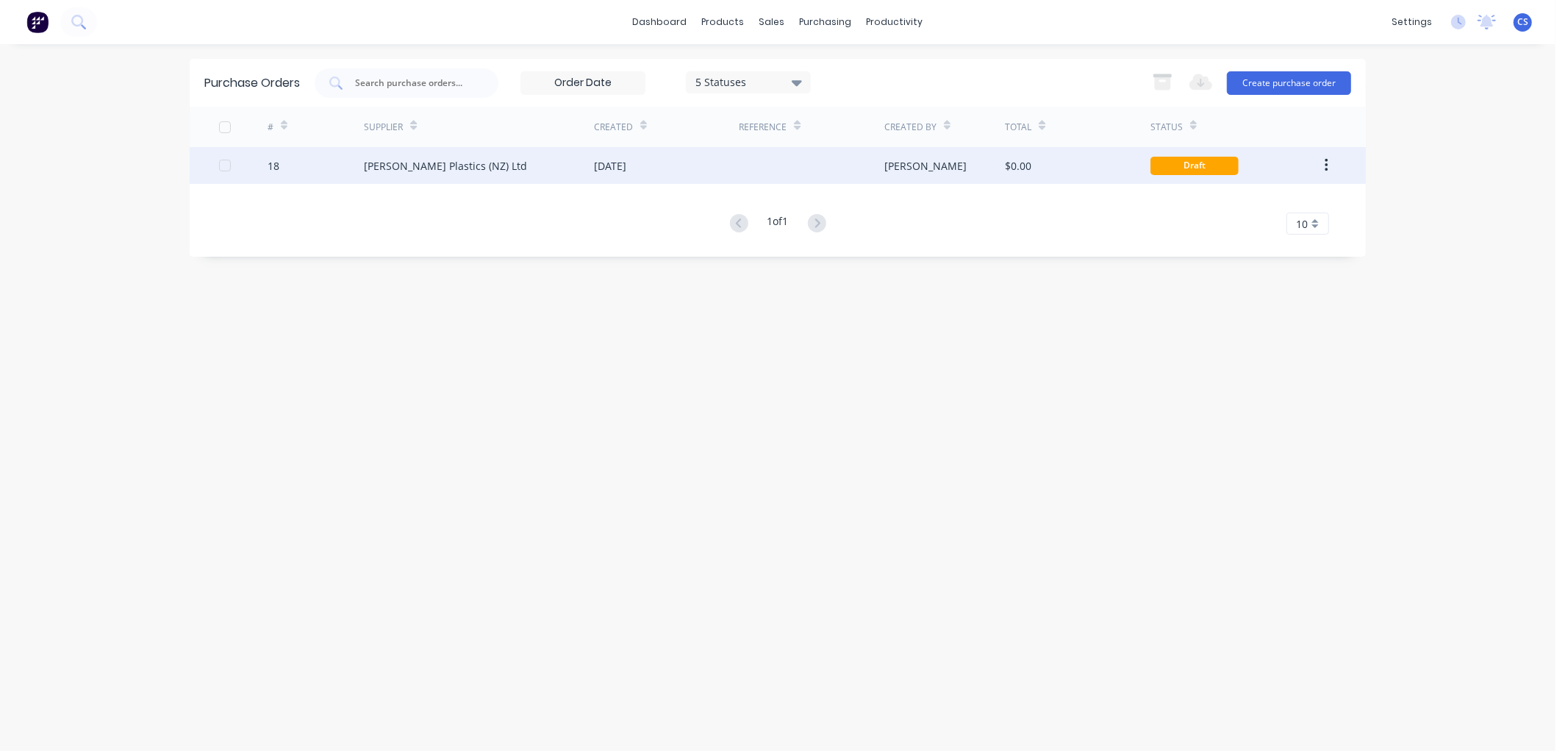
click at [677, 161] on div "[DATE]" at bounding box center [666, 165] width 145 height 37
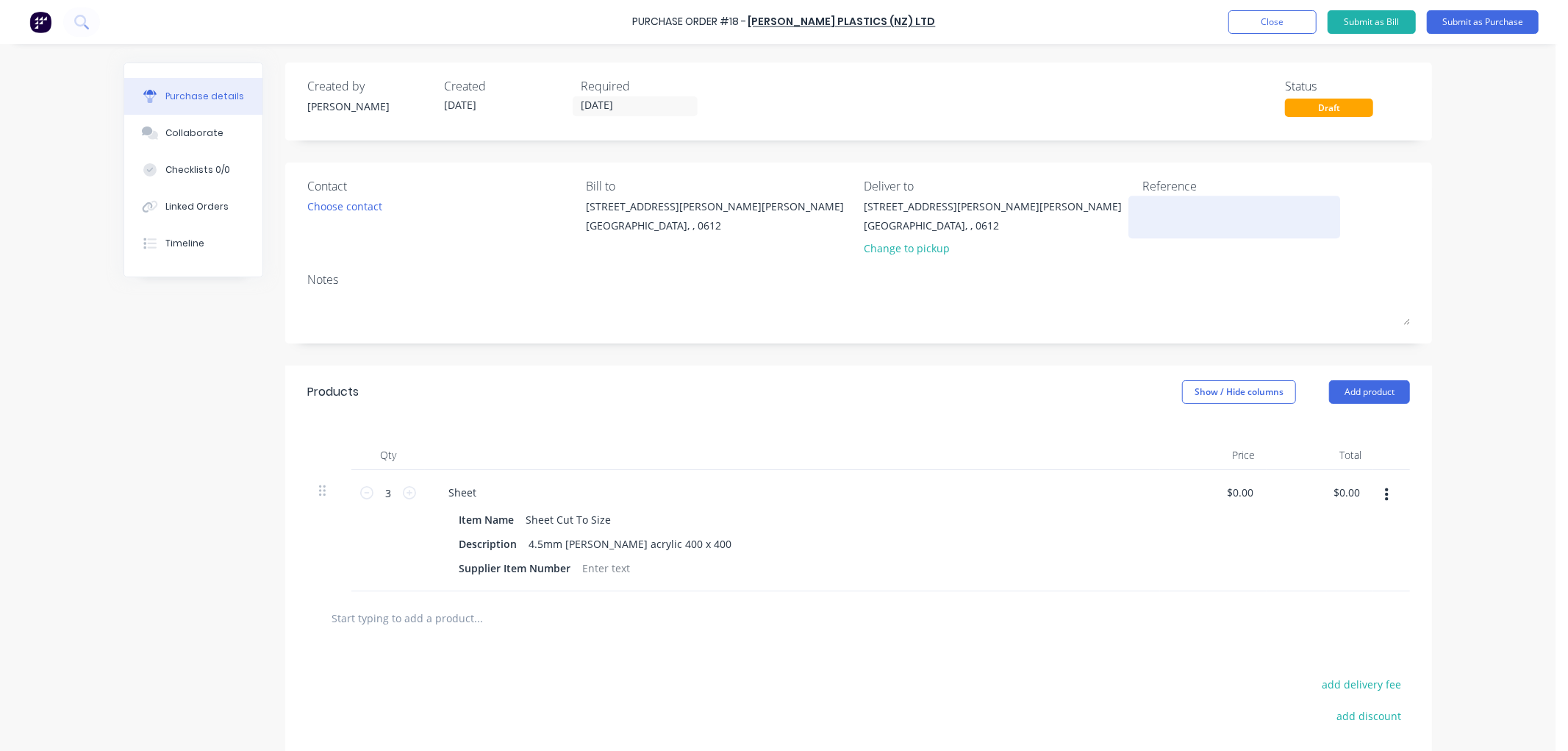
click at [1162, 206] on textarea at bounding box center [1234, 215] width 184 height 33
type textarea "86227"
type textarea "x"
type textarea "86227"
click at [528, 569] on div "Supplier Item Number" at bounding box center [514, 568] width 124 height 21
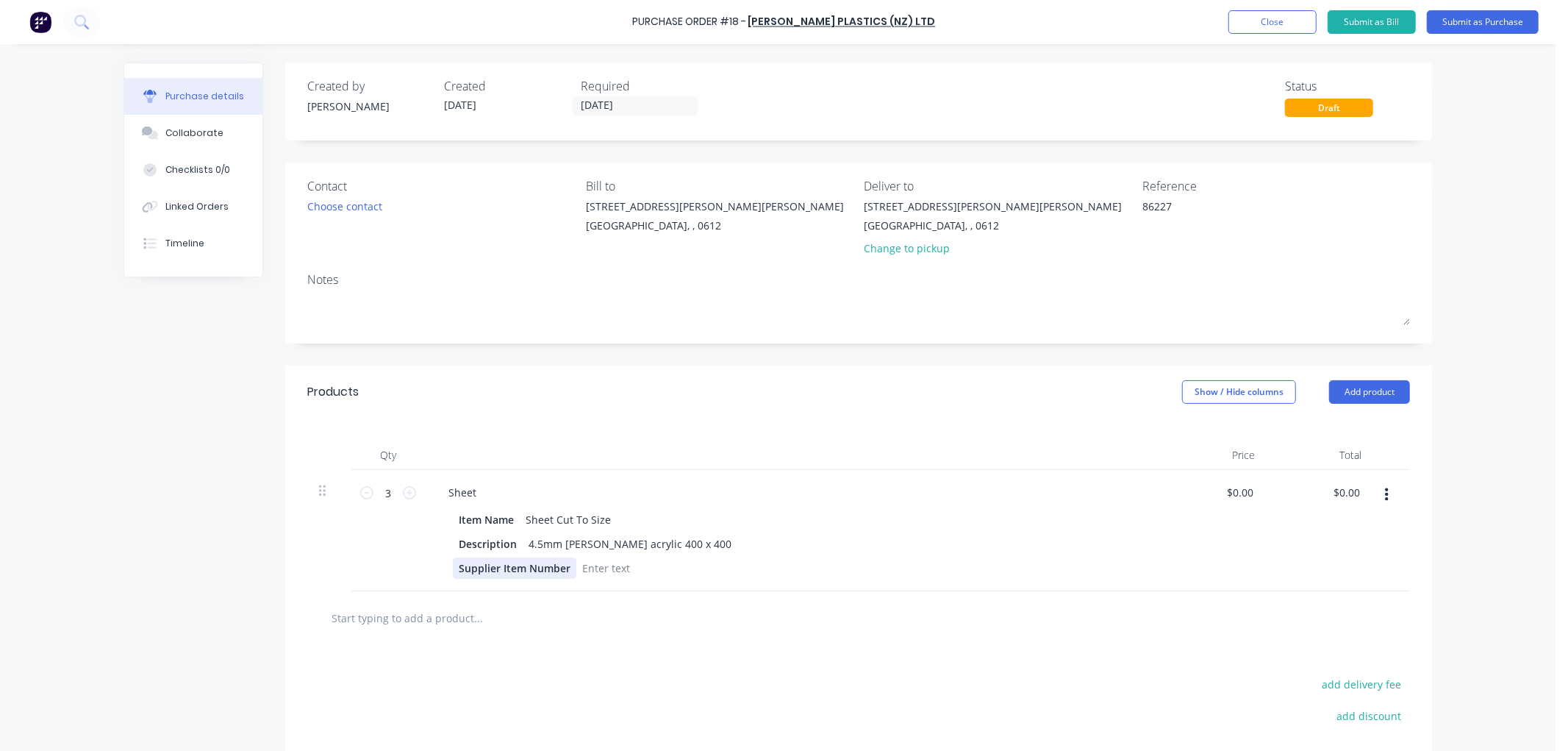
type textarea "x"
click at [528, 569] on div "Supplier Item Number" at bounding box center [514, 568] width 124 height 21
click at [380, 493] on input "3" at bounding box center [388, 492] width 29 height 22
type textarea "x"
type input "1"
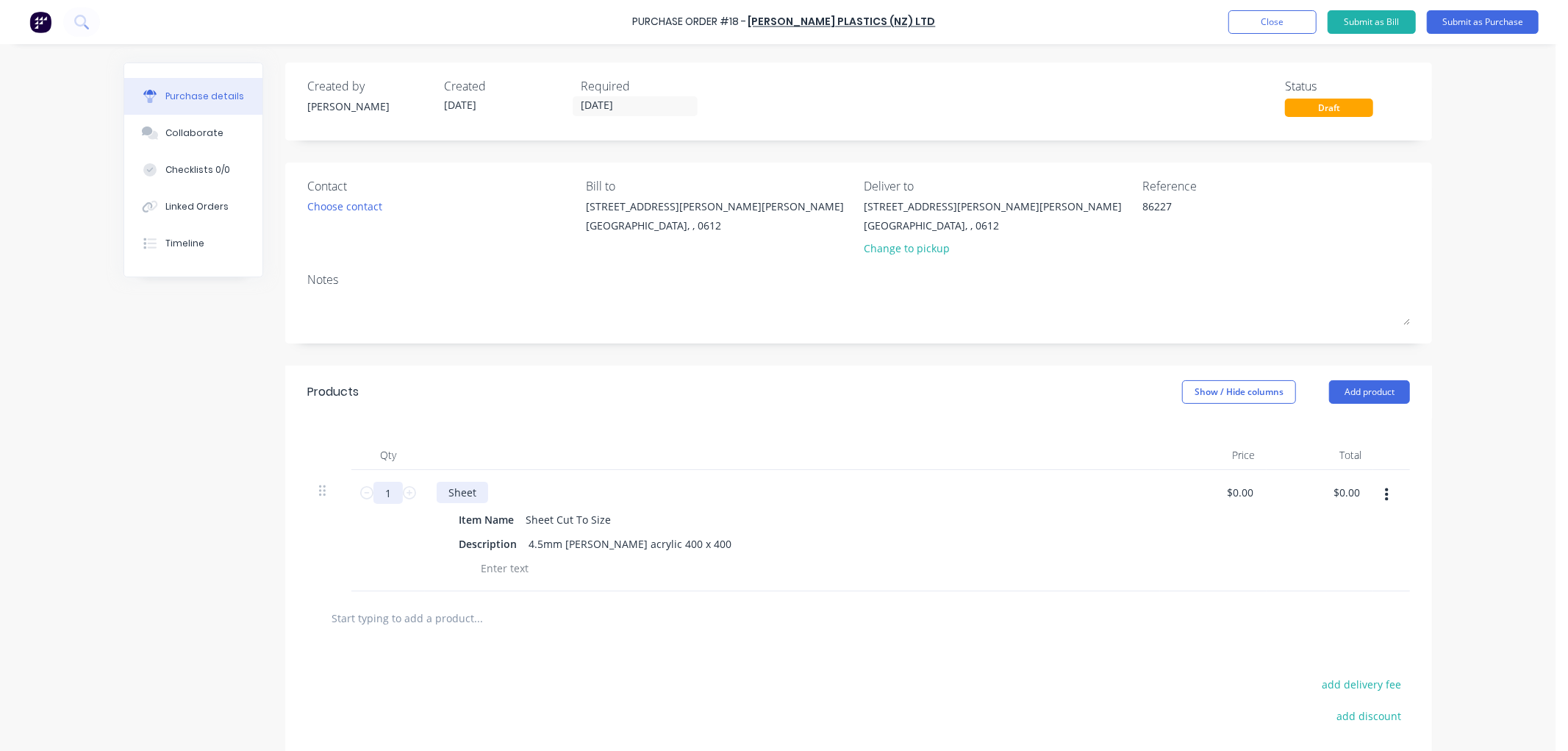
type textarea "x"
type input "1"
click at [563, 521] on div "Sheet Cut To Size" at bounding box center [568, 519] width 97 height 21
click at [400, 618] on input "text" at bounding box center [477, 618] width 294 height 29
type textarea "x"
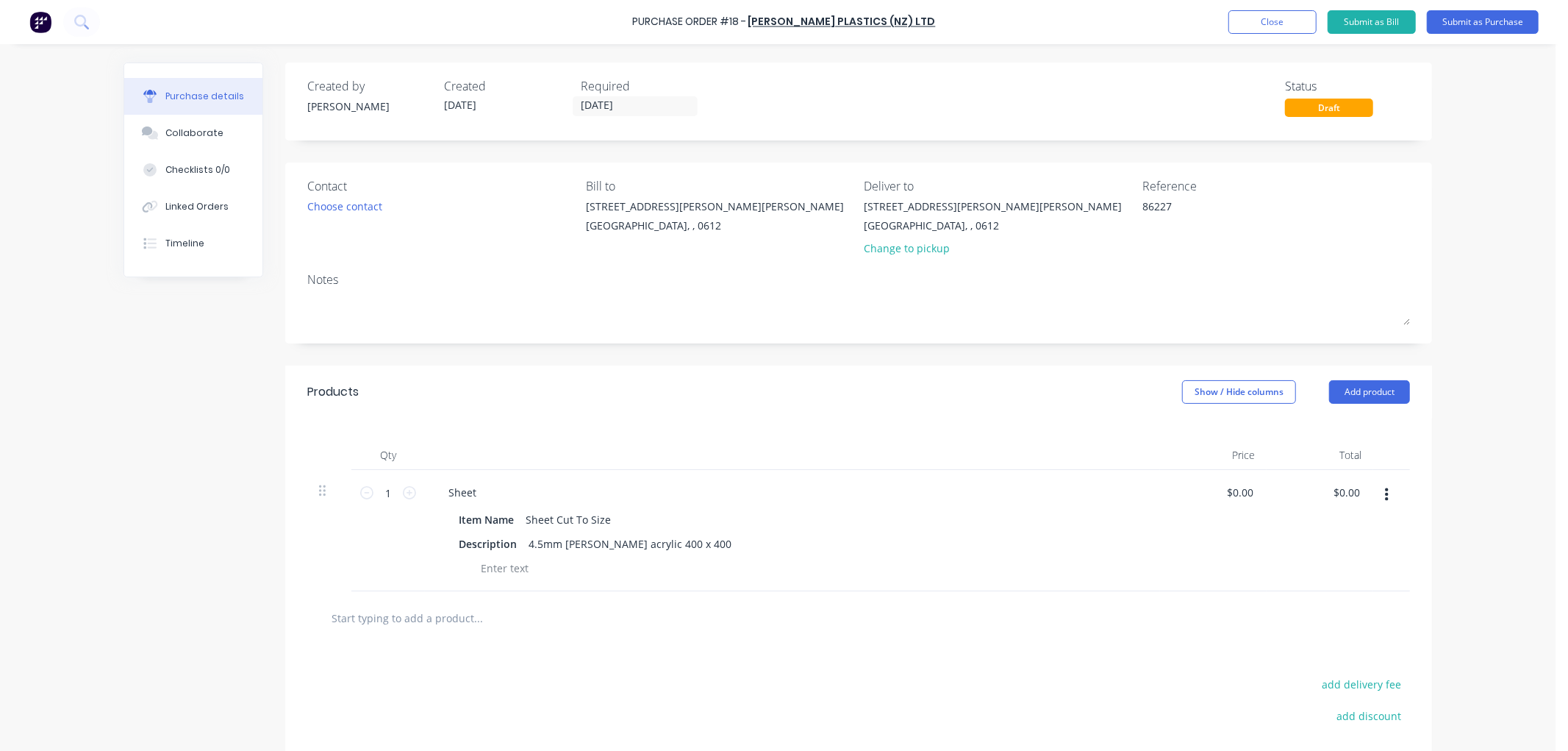
type input "a"
type textarea "x"
type input "ac"
type textarea "x"
type input "acr"
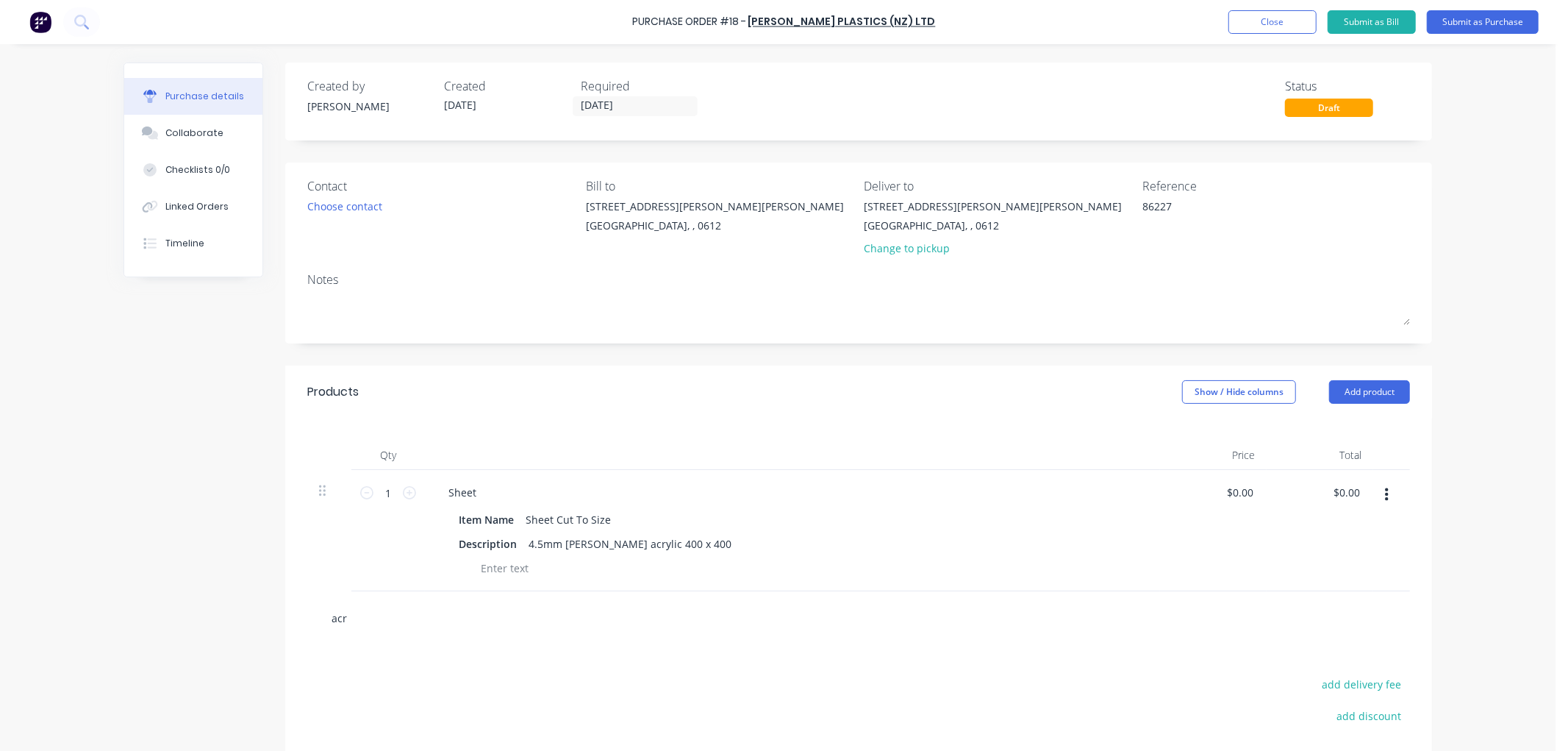
type textarea "x"
type input "acry"
type textarea "x"
type input "acry/"
type textarea "x"
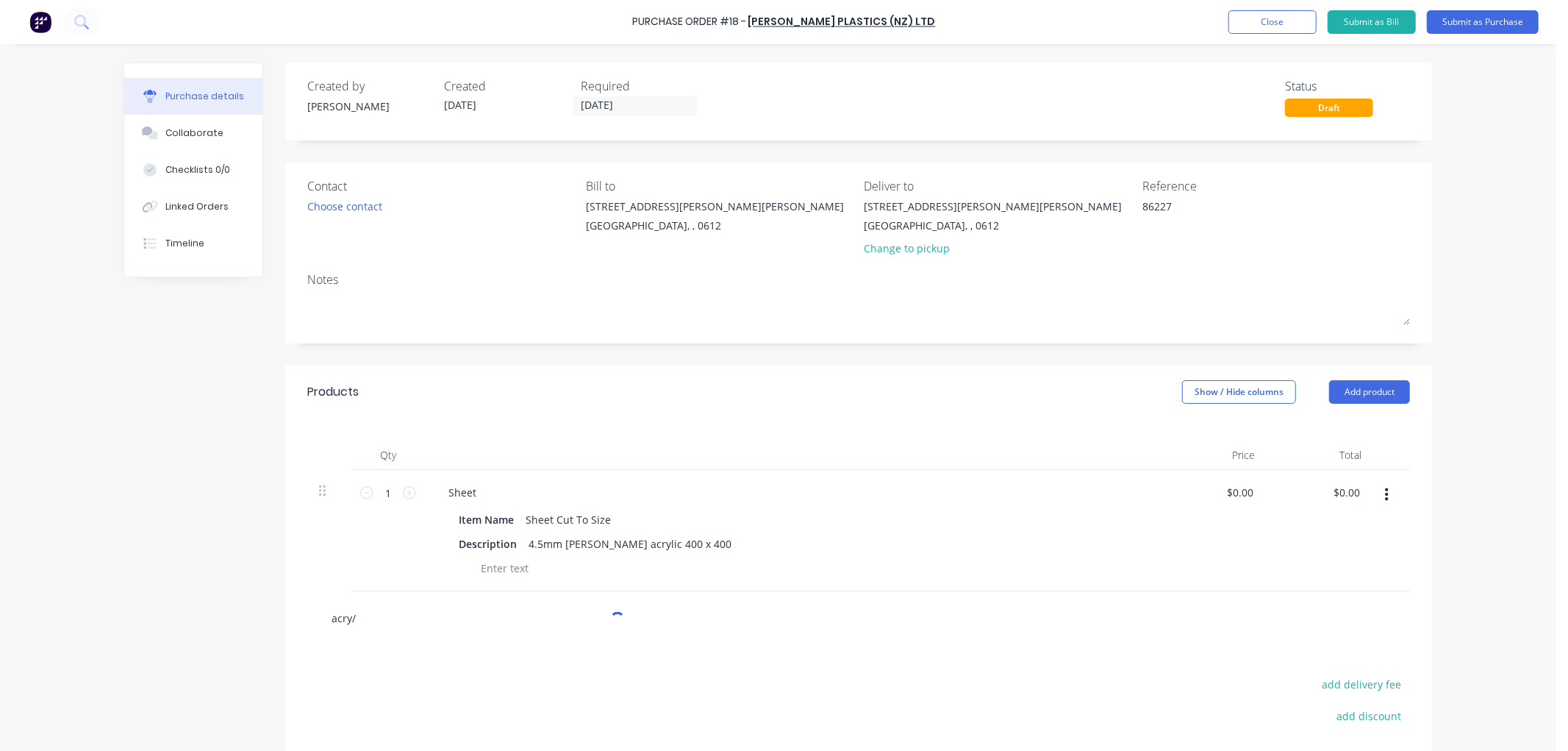
type input "acry/b"
type textarea "x"
type input "acry/bl"
type textarea "x"
type input "acry/blk"
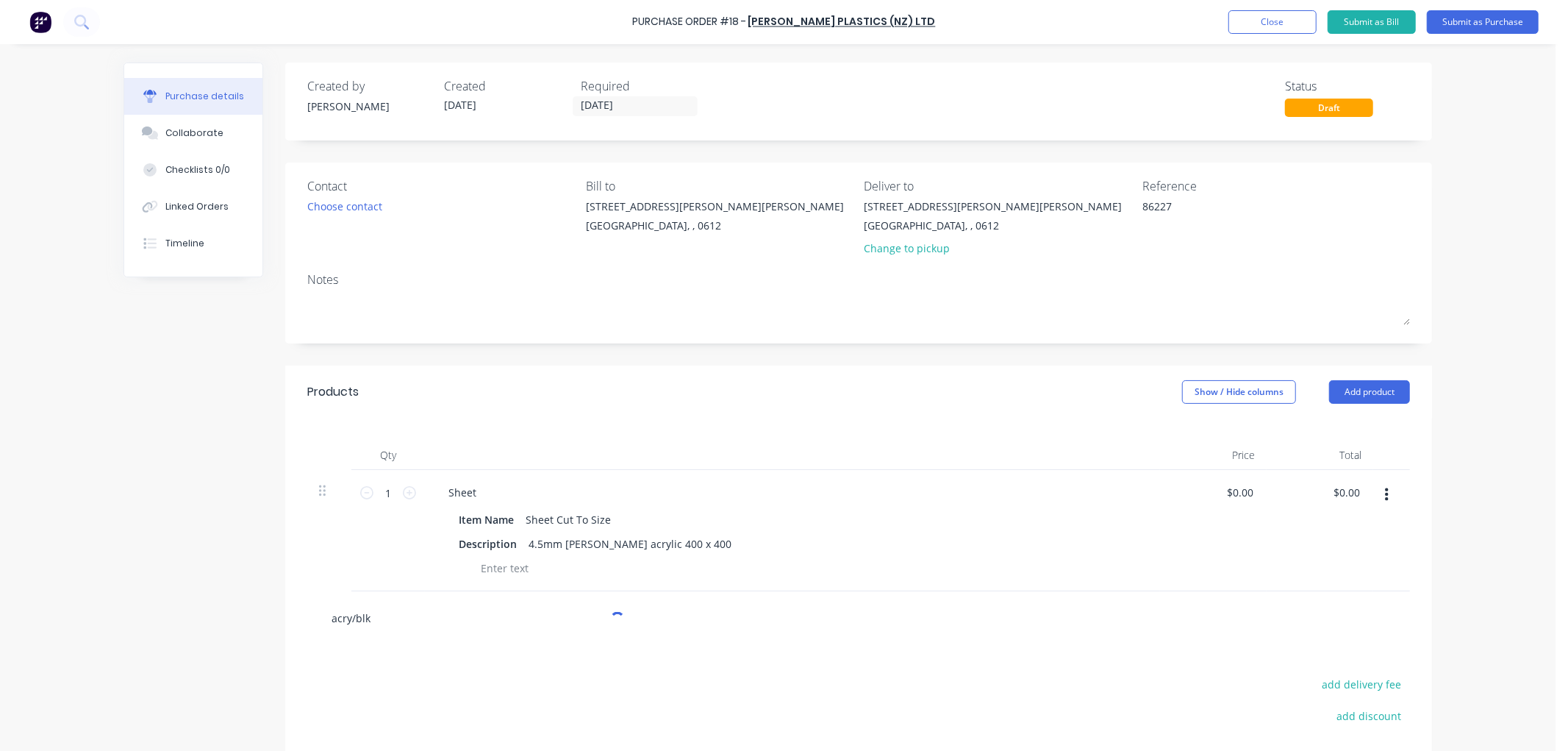
type textarea "x"
type input "acry/blkm/"
type textarea "x"
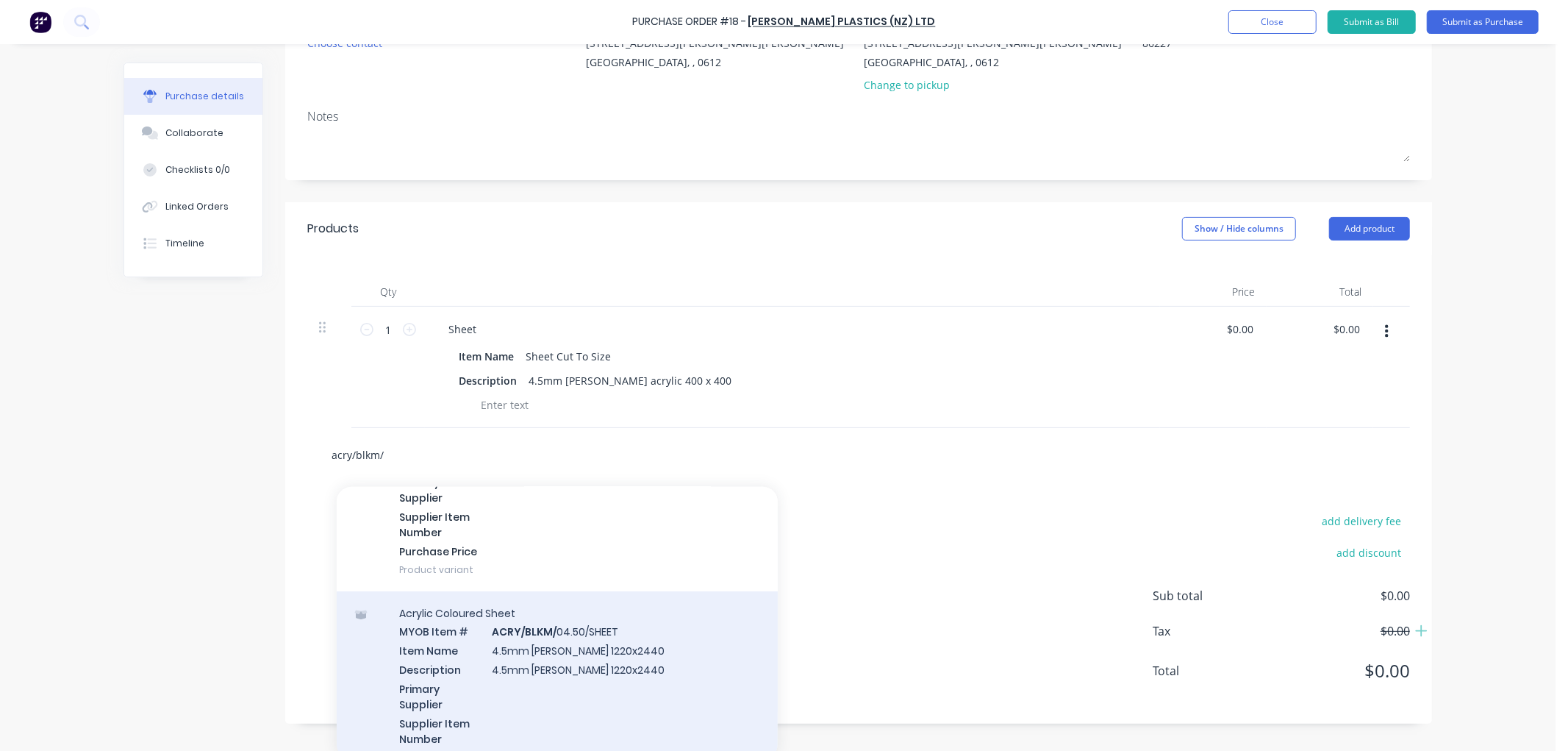
scroll to position [163, 0]
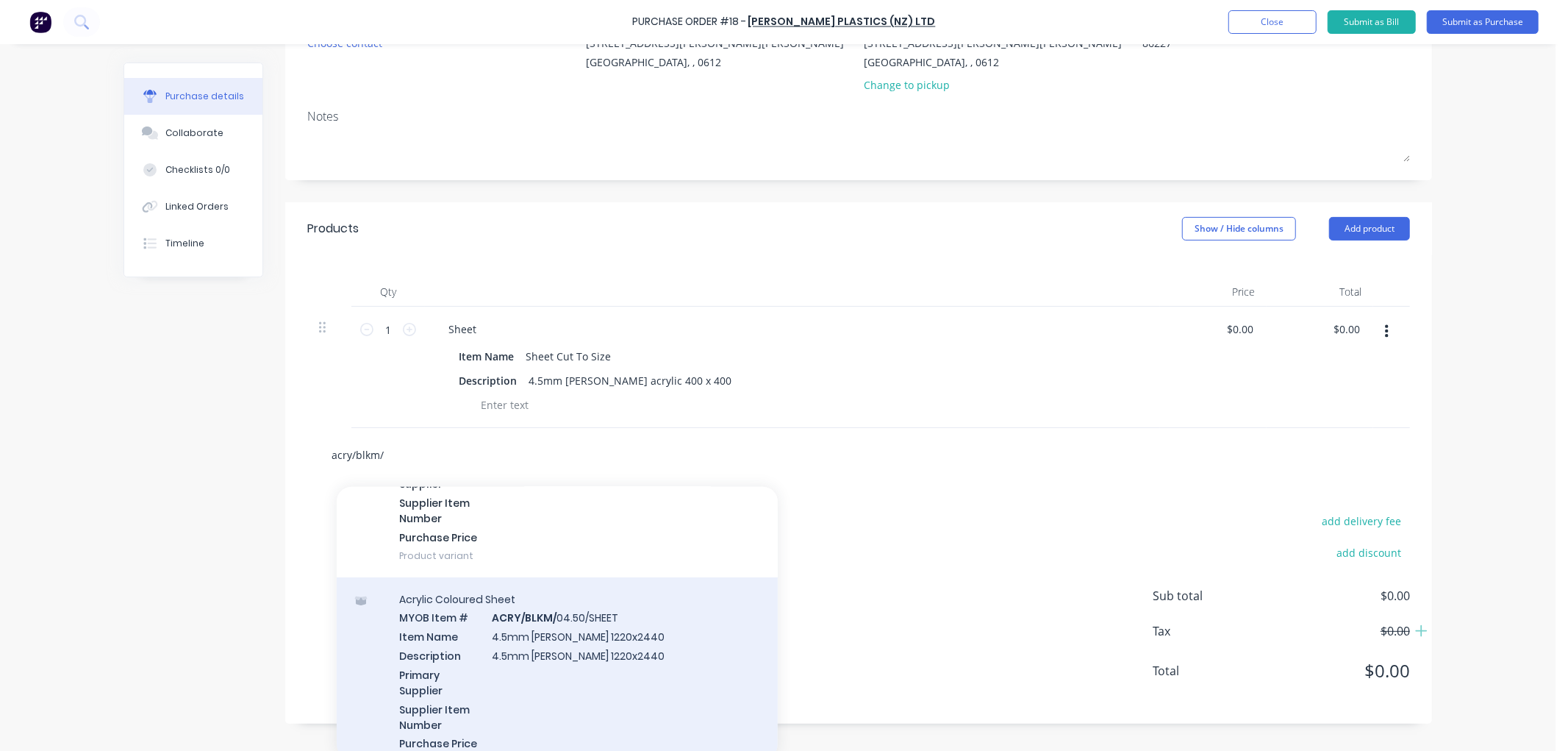
type input "acry/blkm/"
click at [564, 653] on div "Acrylic Coloured Sheet MYOB Item # ACRY/BLKM/ 04.50/SHEET Item Name 4.5mm [PERS…" at bounding box center [556, 680] width 441 height 206
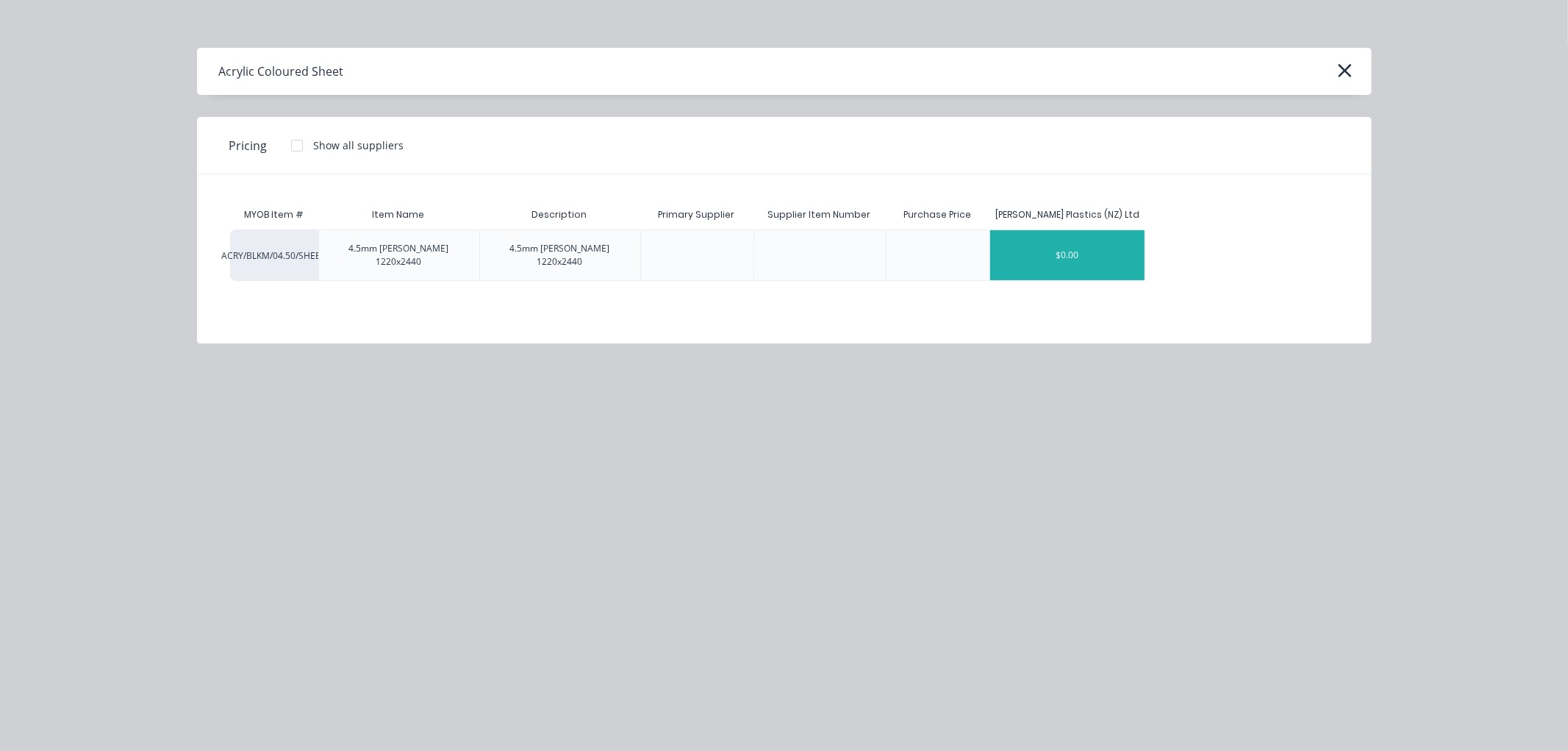
click at [1079, 256] on div "$0.00" at bounding box center [1067, 255] width 155 height 50
type textarea "x"
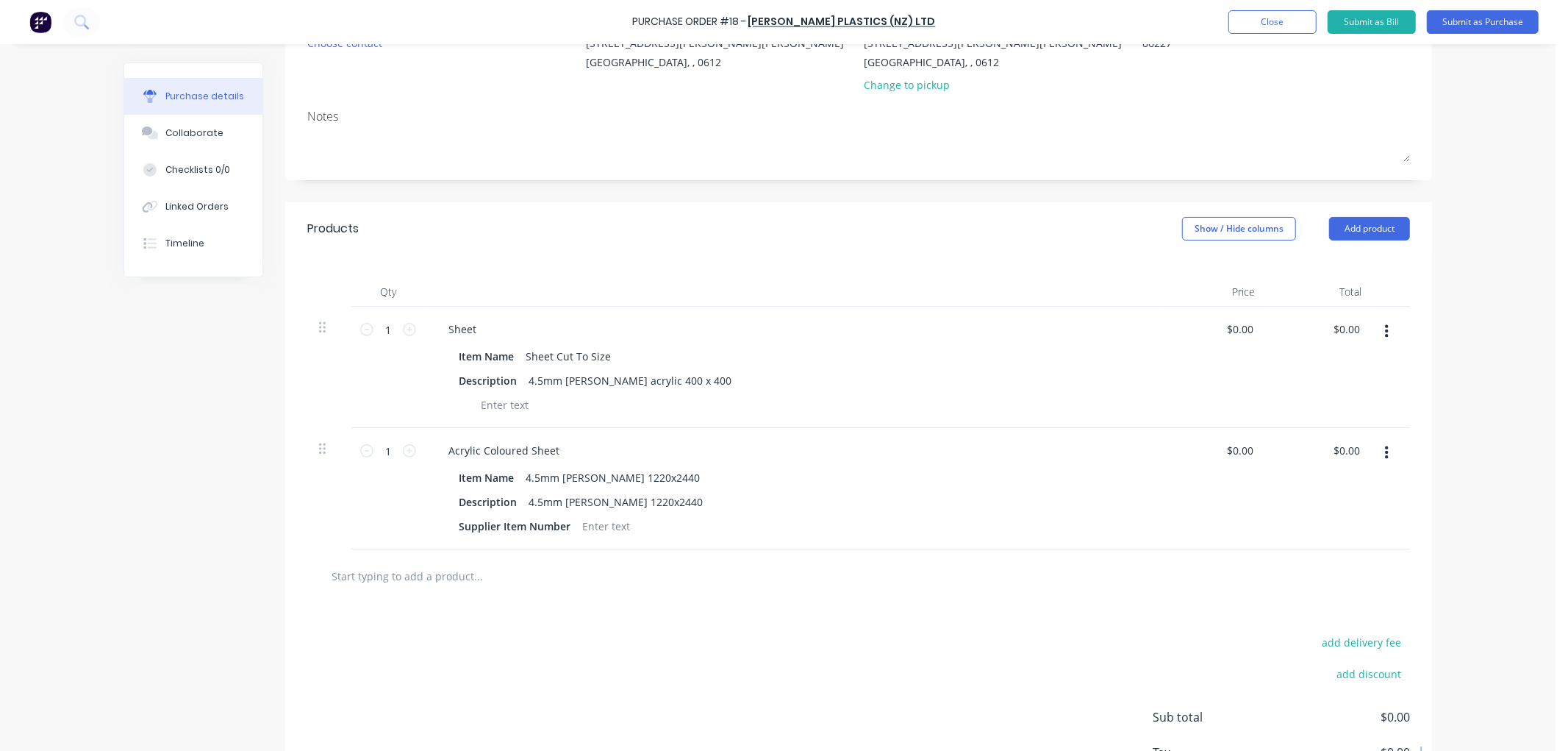
click at [1385, 333] on icon "button" at bounding box center [1387, 332] width 4 height 13
click at [1320, 454] on button "Delete" at bounding box center [1342, 458] width 125 height 29
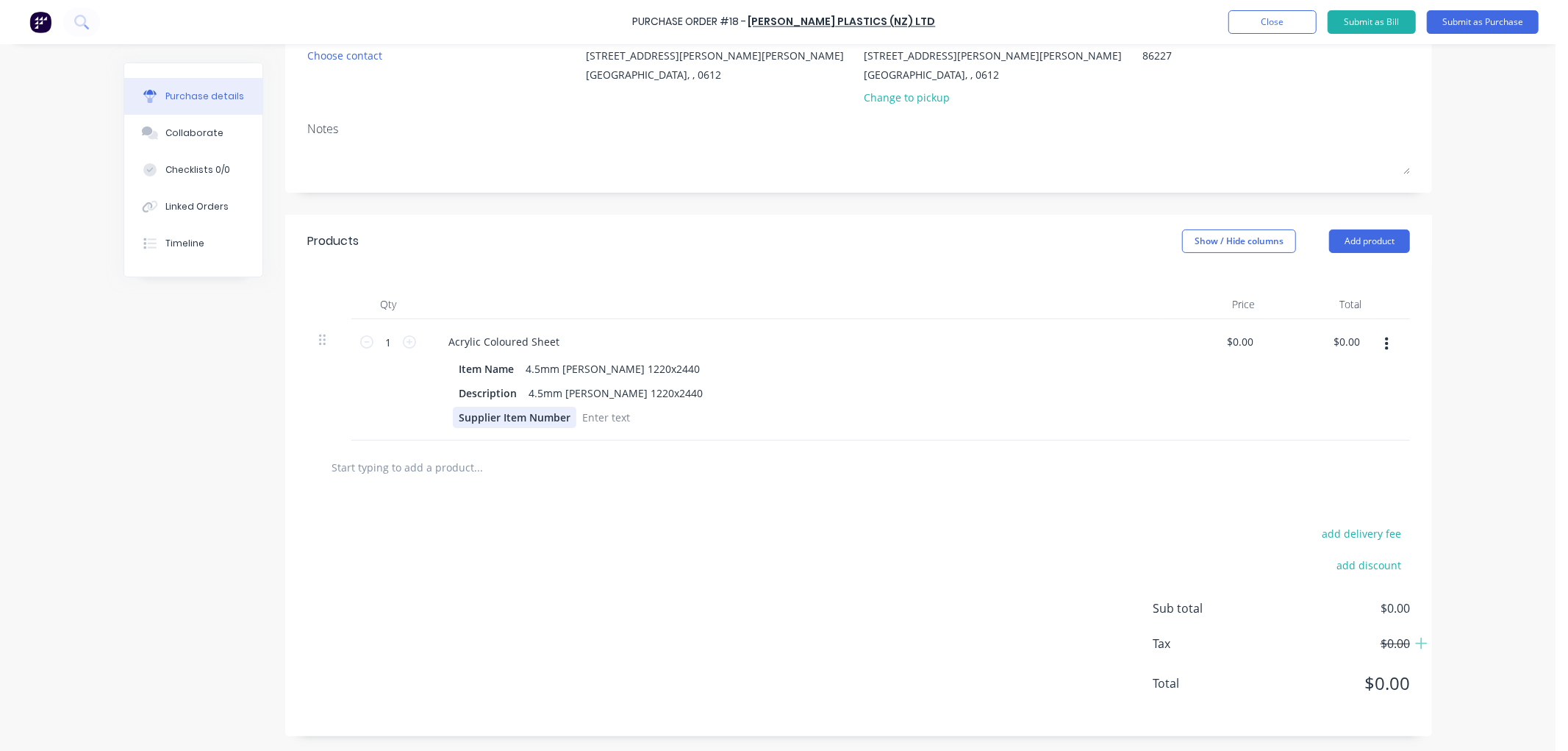
type textarea "x"
drag, startPoint x: 565, startPoint y: 414, endPoint x: 425, endPoint y: 422, distance: 140.2
click at [425, 422] on div "Acrylic Coloured Sheet Item Name 4.5mm [PERSON_NAME] 1220x2440 Description 4.5m…" at bounding box center [793, 380] width 735 height 121
click at [1476, 18] on button "Submit as Purchase" at bounding box center [1483, 22] width 112 height 24
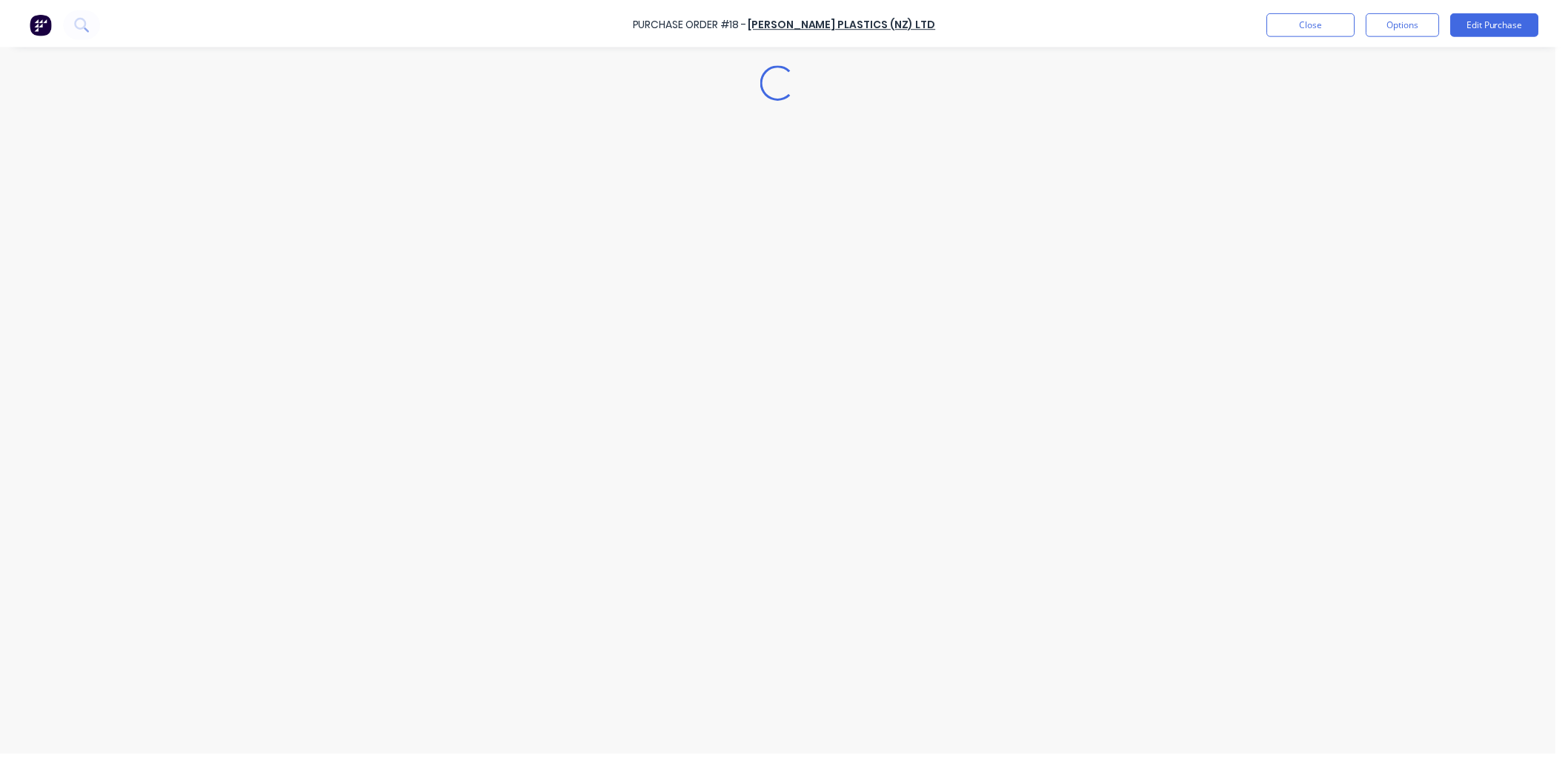
scroll to position [0, 0]
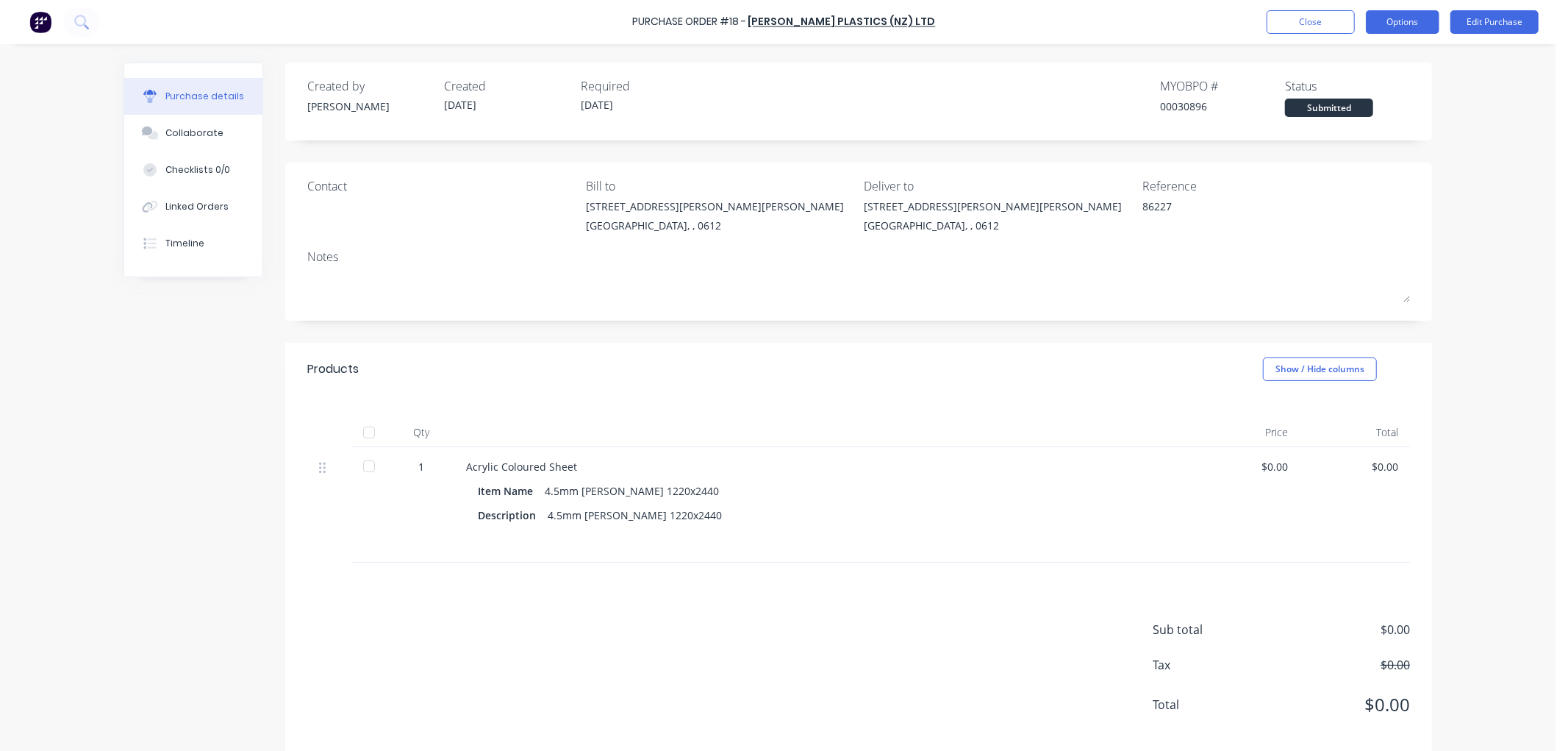
click at [1416, 20] on button "Options" at bounding box center [1402, 22] width 73 height 24
click at [1343, 59] on div "Print / Email" at bounding box center [1369, 60] width 114 height 21
click at [1314, 115] on div "Without pricing" at bounding box center [1369, 118] width 114 height 21
type textarea "x"
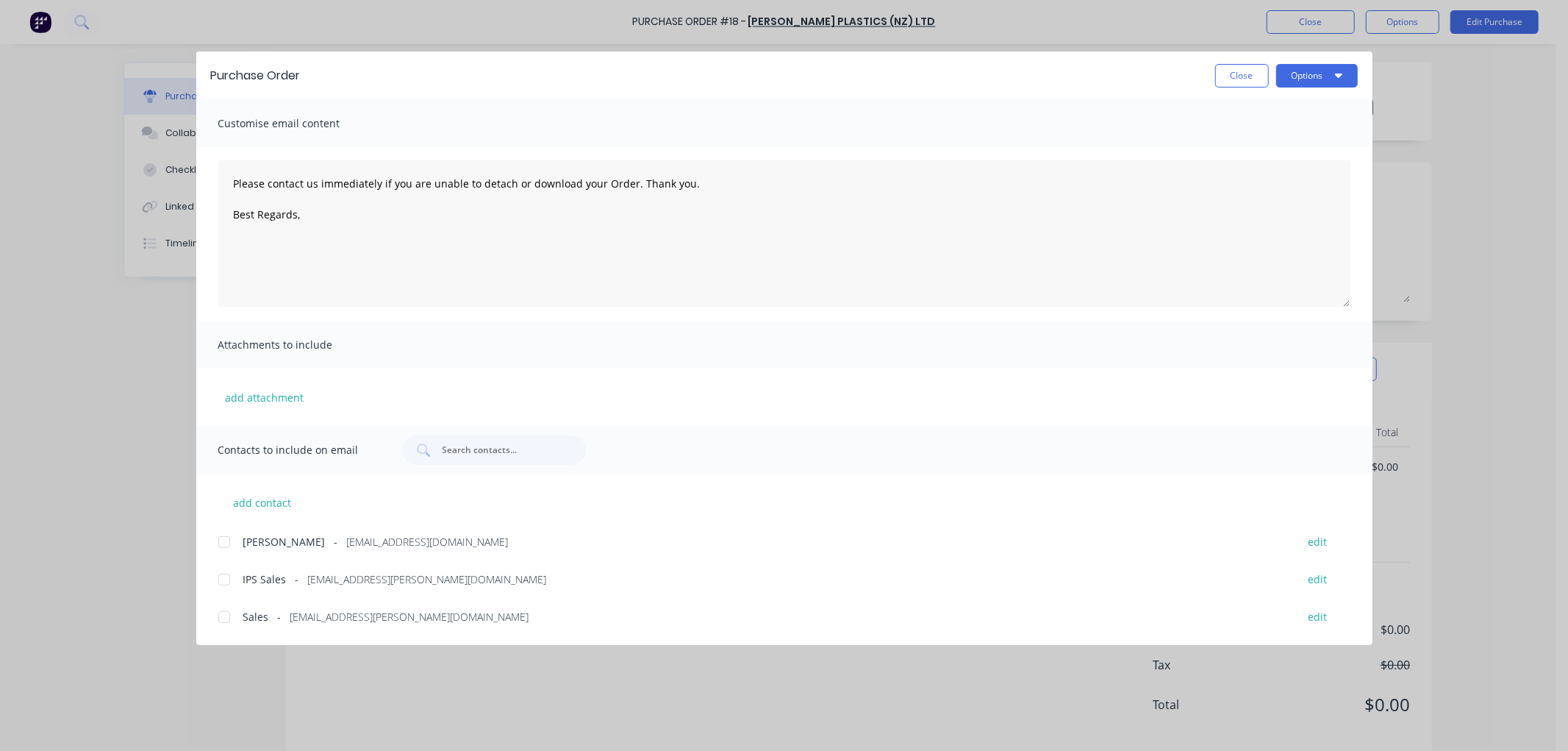
click at [224, 621] on div at bounding box center [225, 617] width 29 height 29
click at [334, 225] on textarea "Please contact us immediately if you are unable to detach or download your Orde…" at bounding box center [784, 234] width 1132 height 147
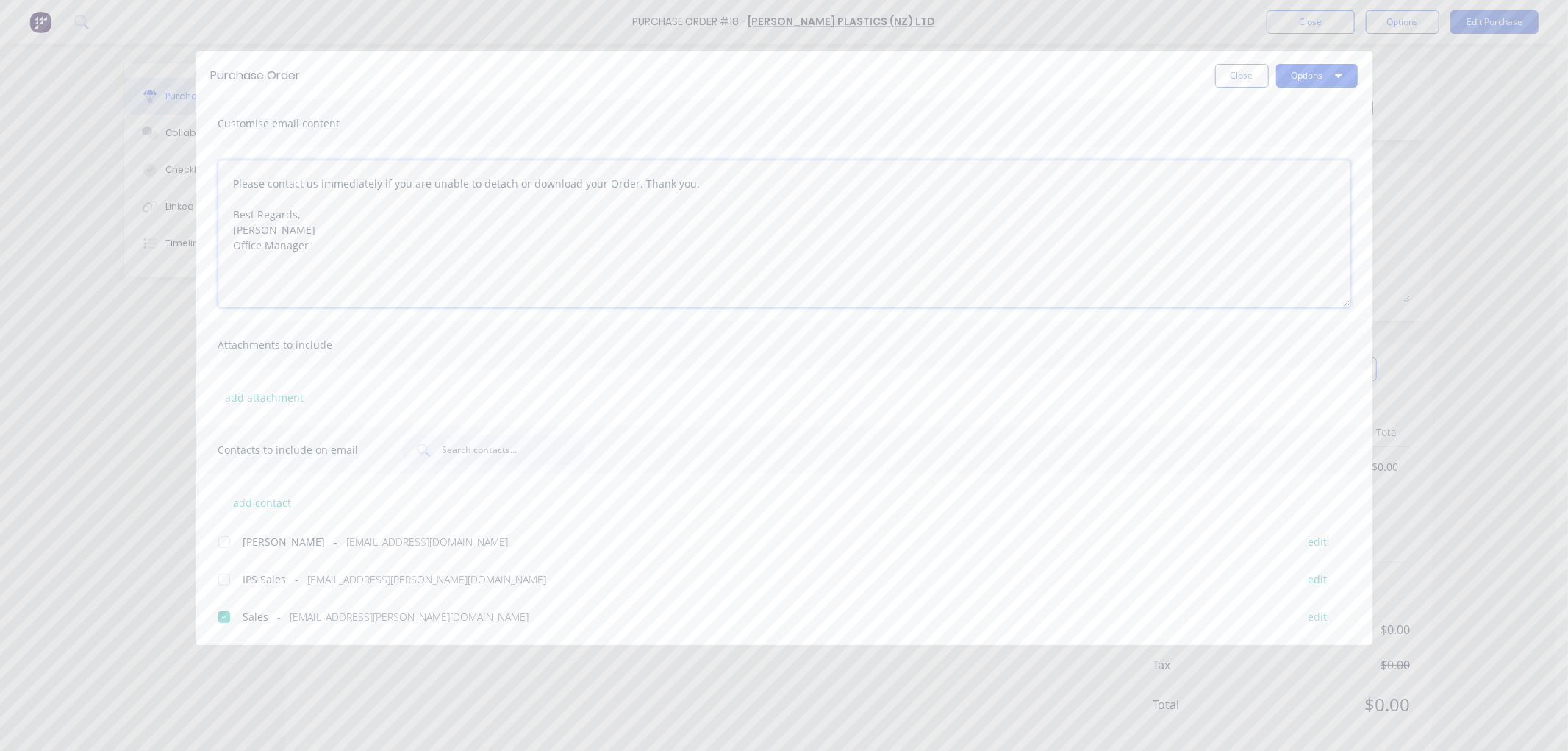
type textarea "Please contact us immediately if you are unable to detach or download your Orde…"
click at [1332, 77] on button "Options" at bounding box center [1316, 76] width 82 height 24
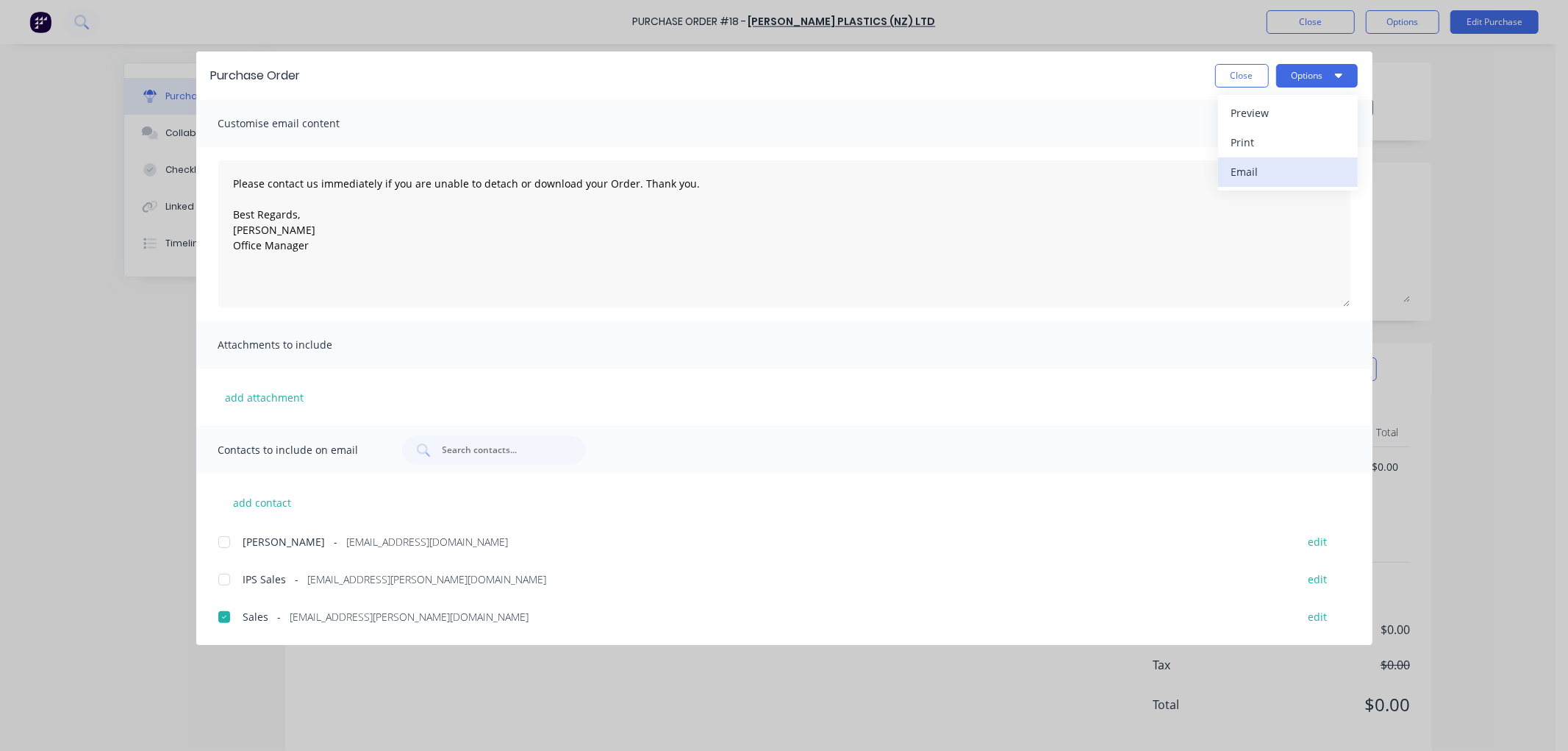
click at [1260, 165] on div "Email" at bounding box center [1288, 171] width 114 height 21
click at [1244, 76] on button "Close" at bounding box center [1242, 76] width 54 height 24
type textarea "x"
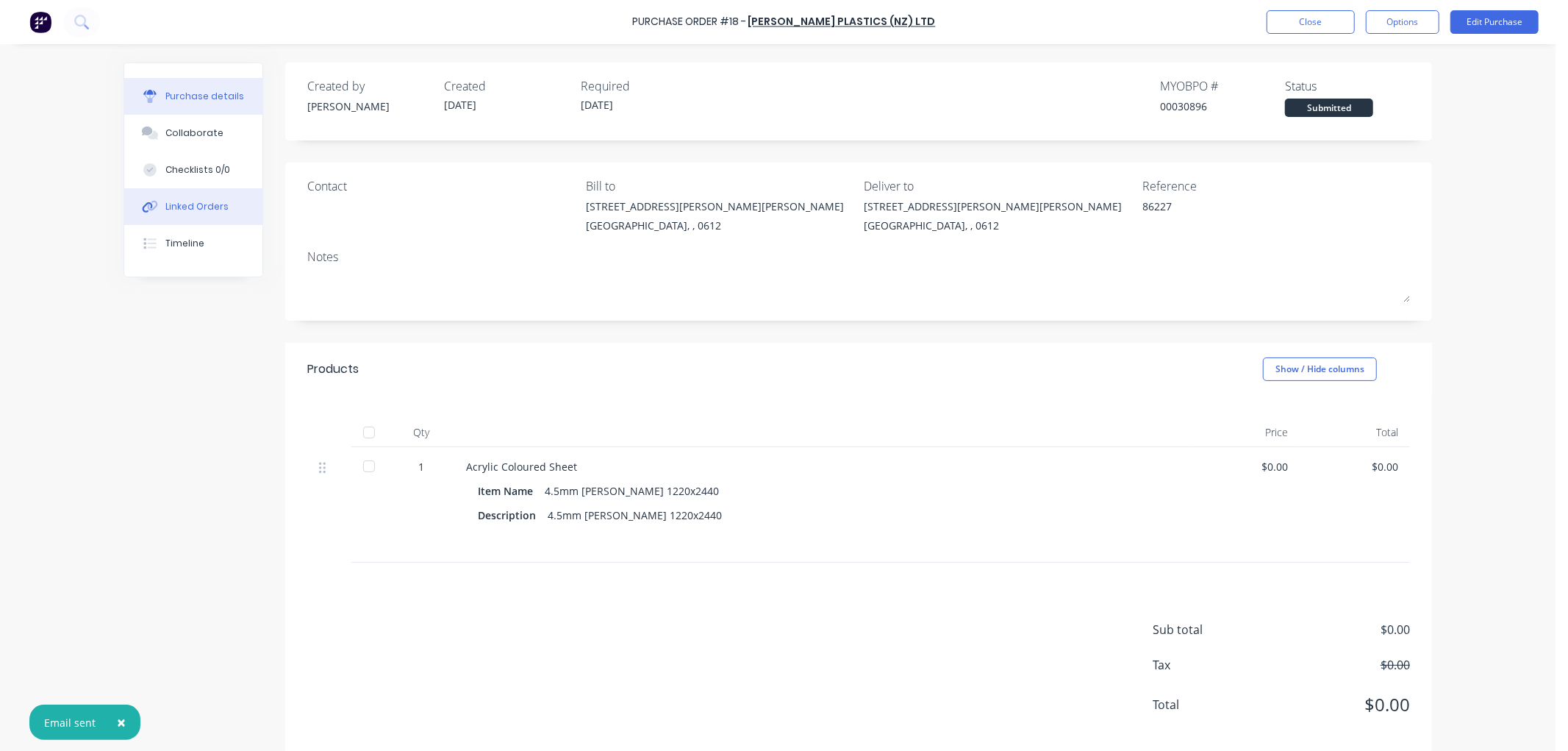
click at [185, 206] on div "Linked Orders" at bounding box center [196, 206] width 63 height 13
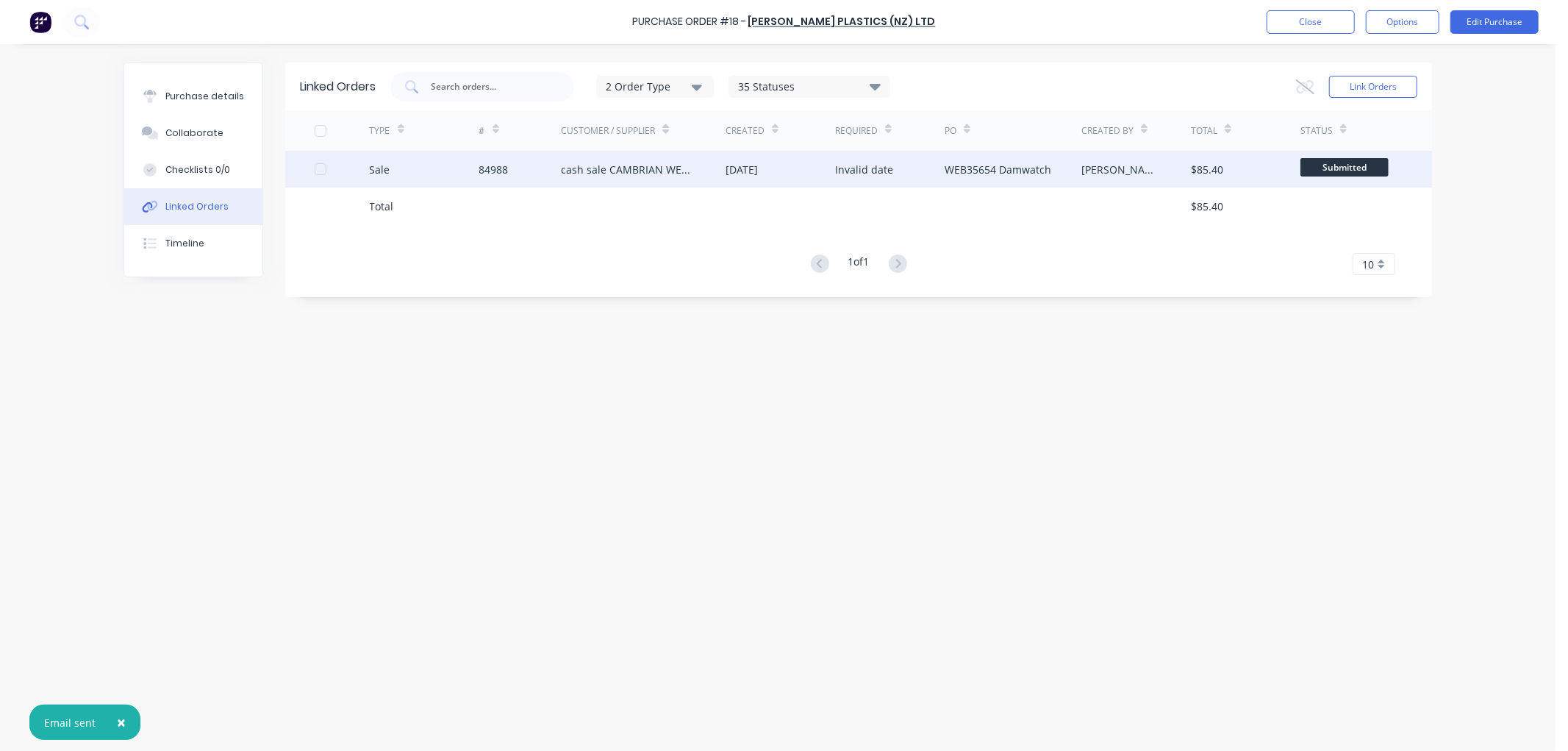
click at [1101, 165] on div "[PERSON_NAME]" at bounding box center [1121, 169] width 80 height 16
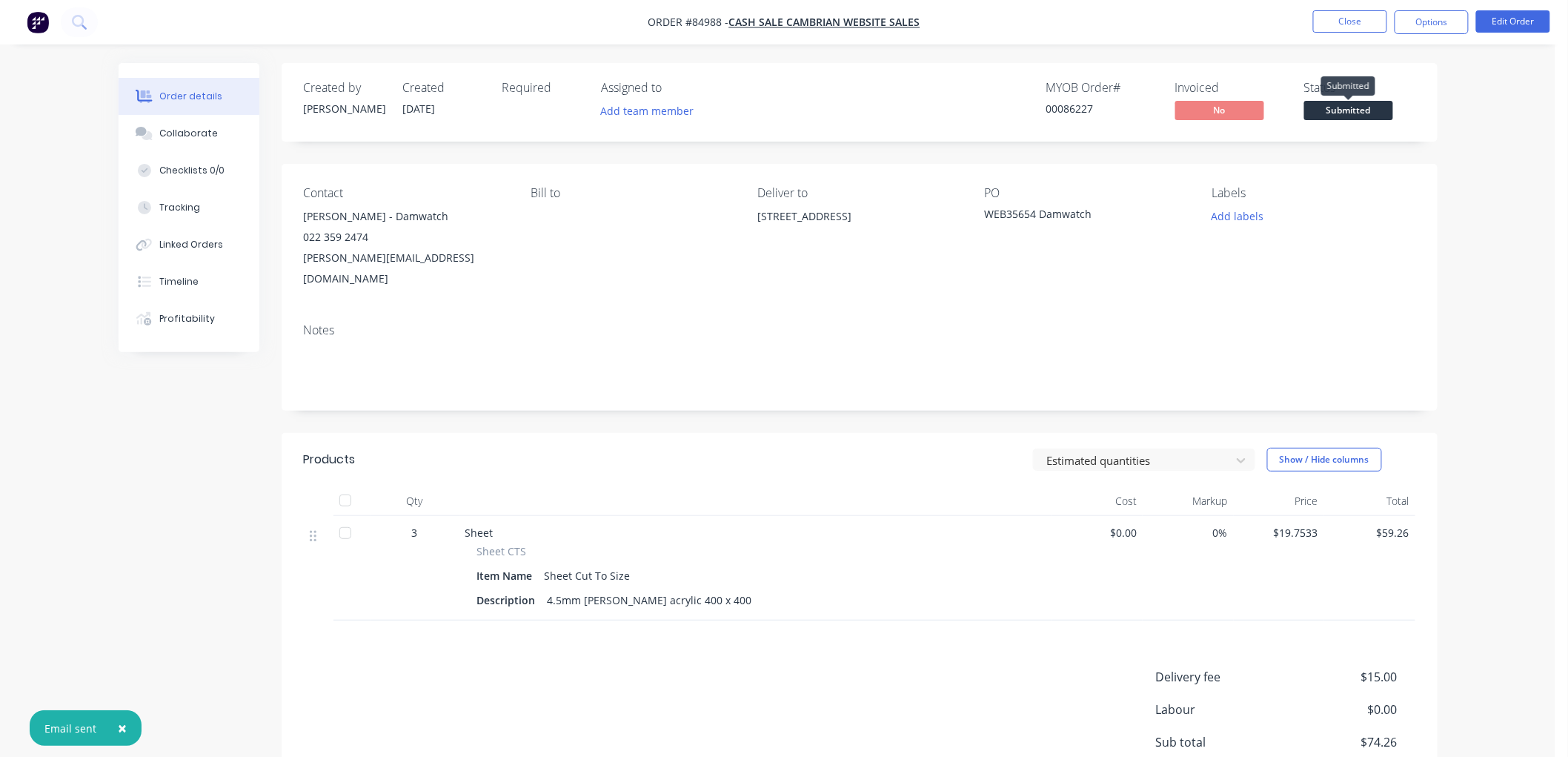
click at [1335, 110] on span "Submitted" at bounding box center [1349, 110] width 89 height 18
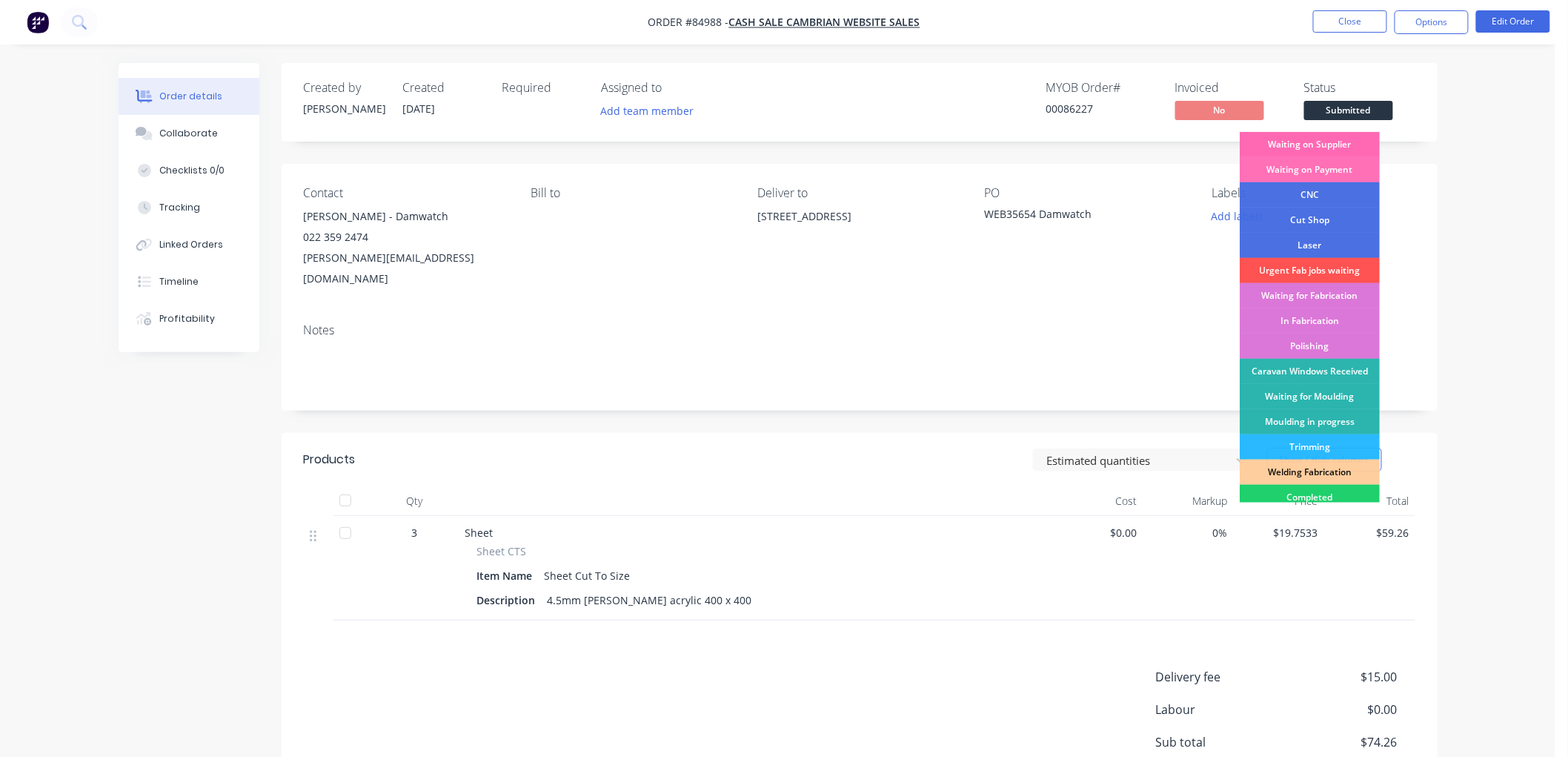
click at [1331, 144] on div "Waiting on Supplier" at bounding box center [1310, 144] width 140 height 25
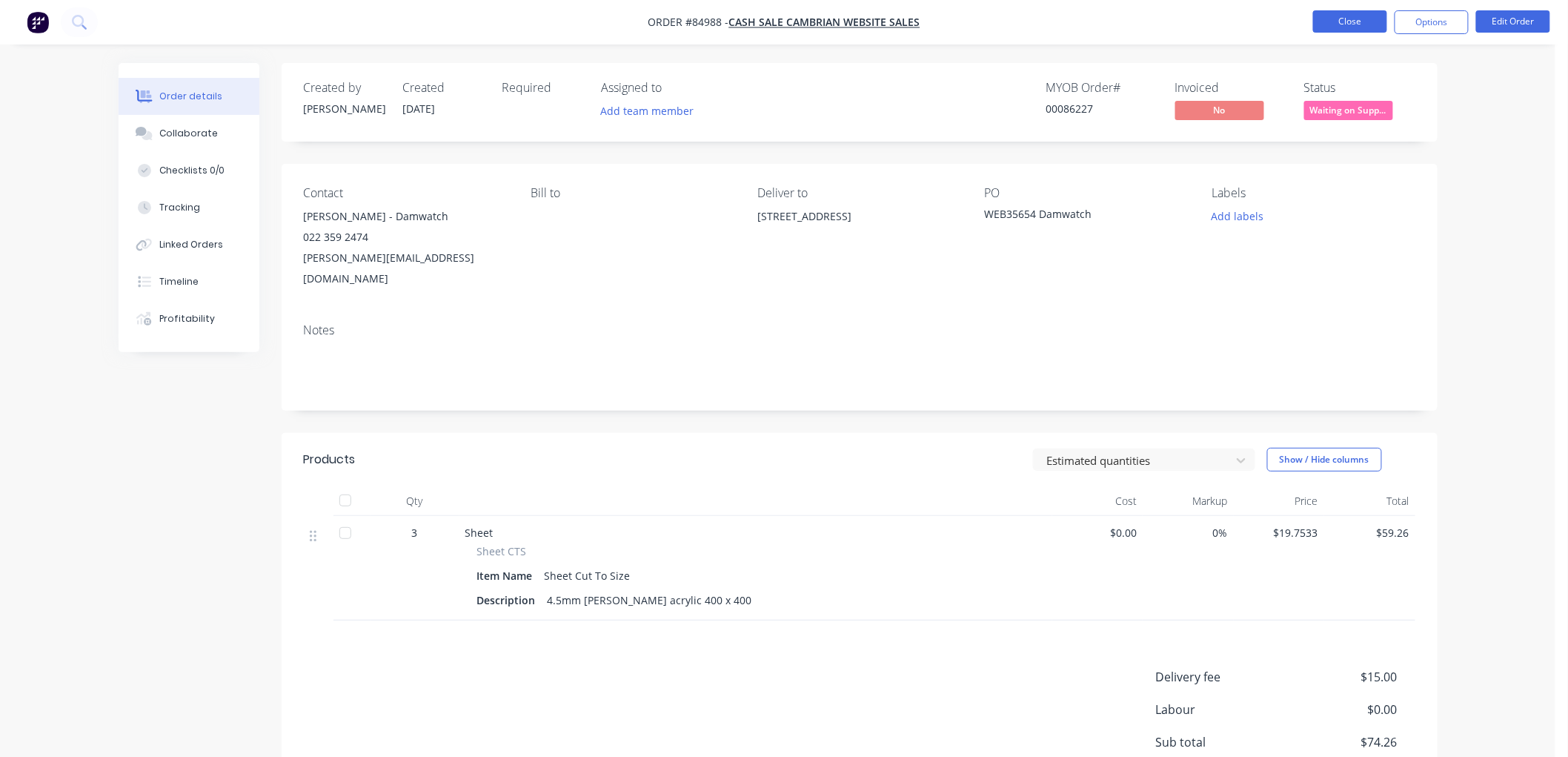
click at [1331, 23] on button "Close" at bounding box center [1350, 21] width 74 height 22
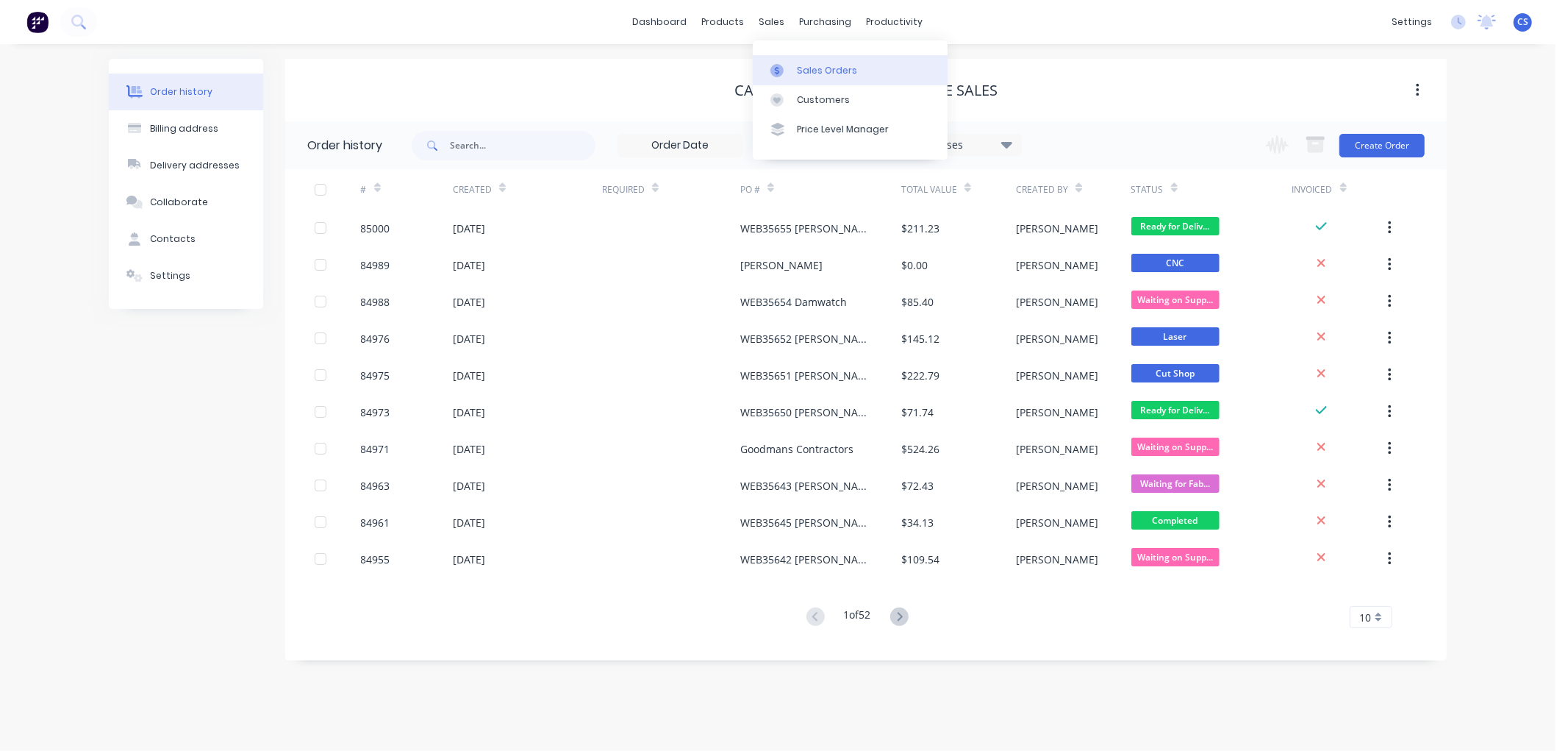
click at [787, 59] on link "Sales Orders" at bounding box center [850, 70] width 195 height 29
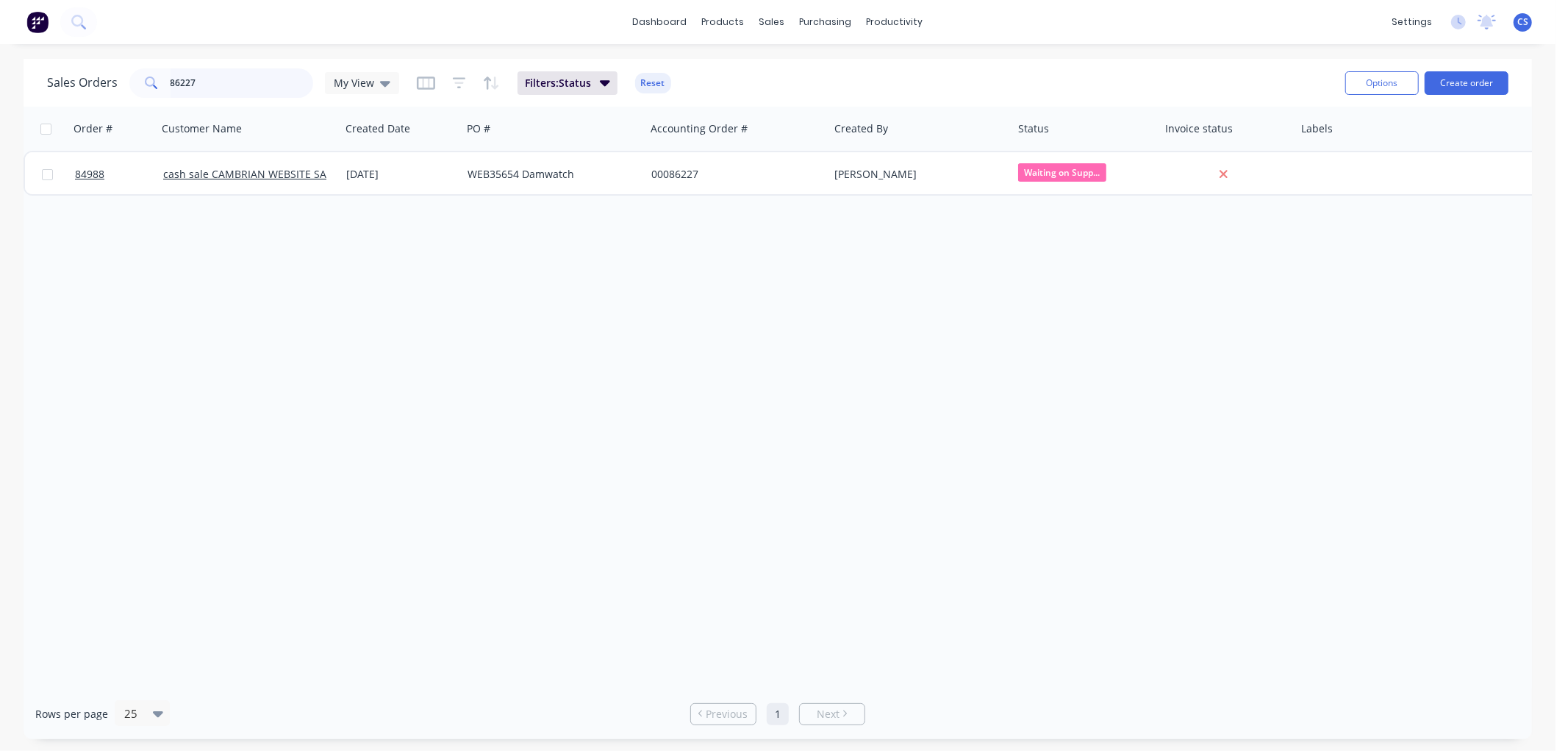
click at [253, 86] on input "86227" at bounding box center [242, 83] width 143 height 29
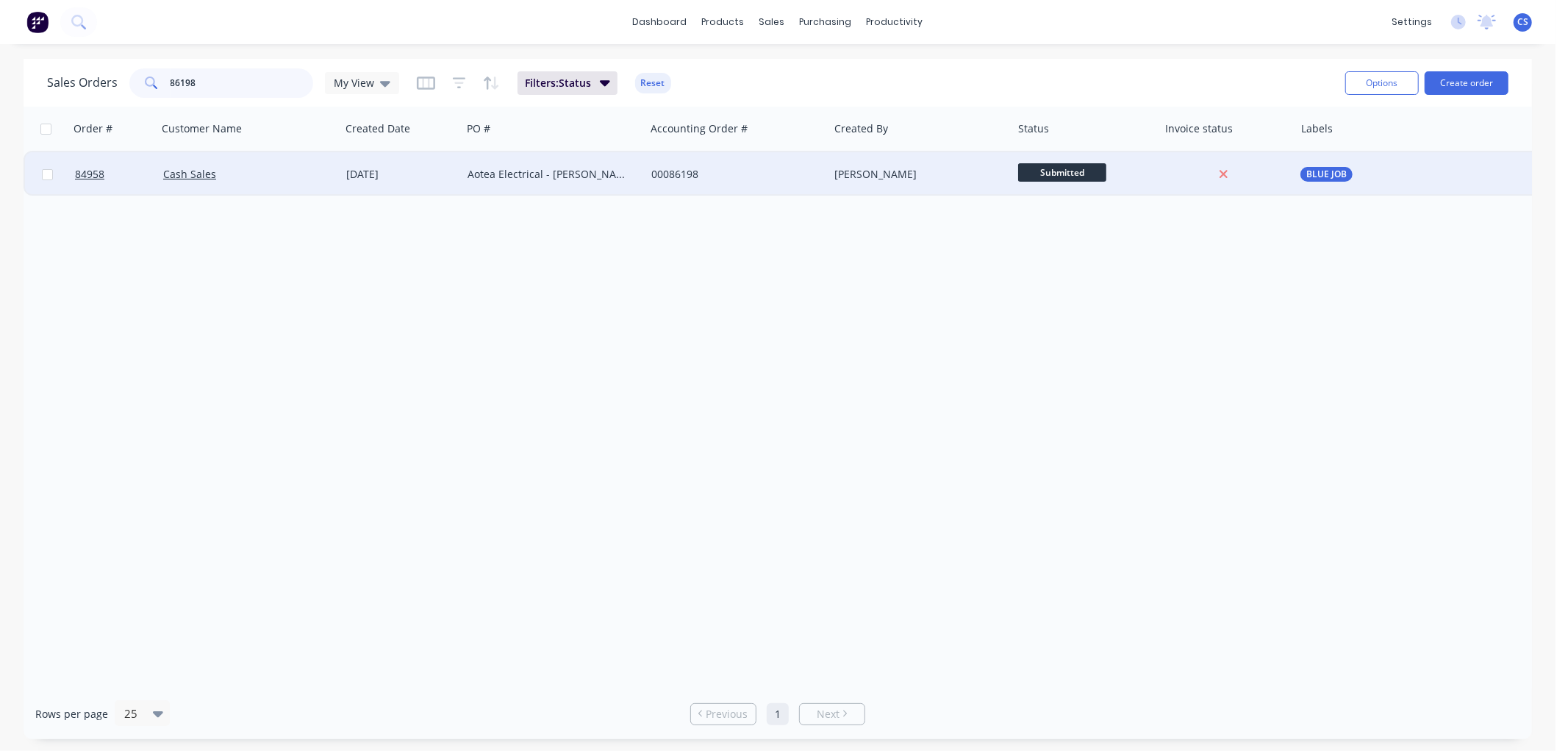
type input "86198"
click at [509, 171] on div "Aotea Electrical - [PERSON_NAME]" at bounding box center [549, 174] width 163 height 15
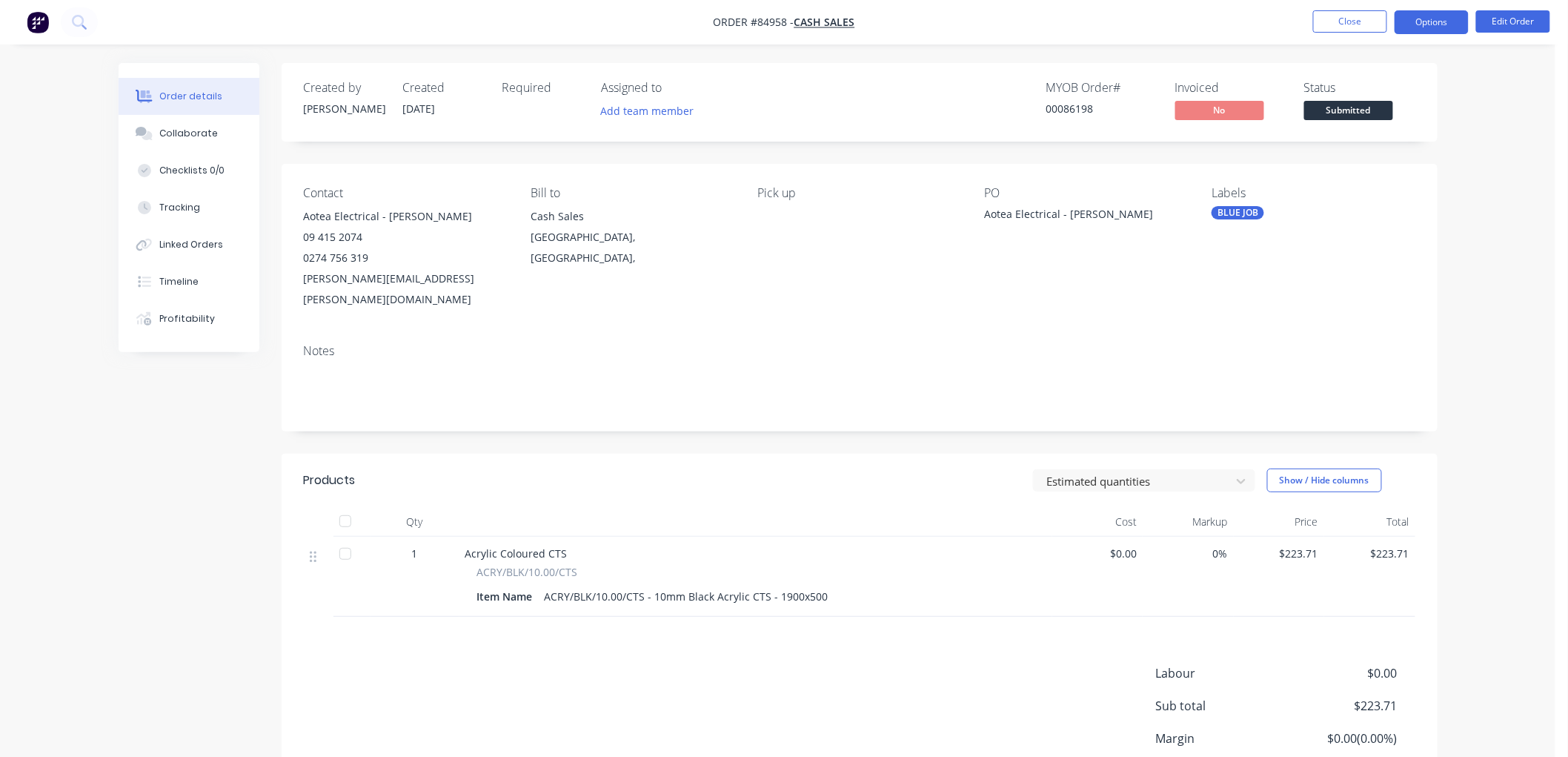
click at [1436, 24] on button "Options" at bounding box center [1431, 22] width 74 height 24
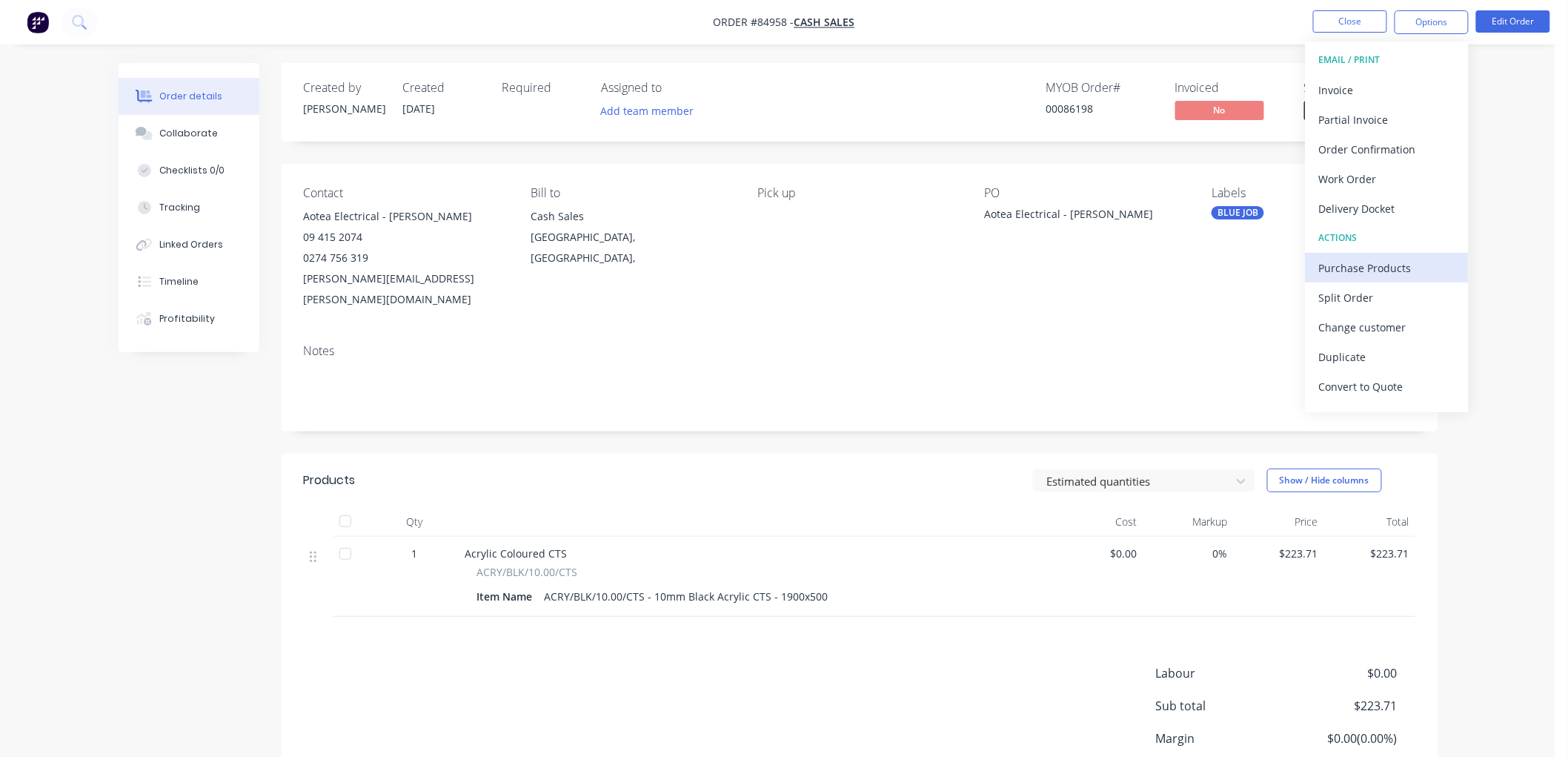
click at [1362, 263] on div "Purchase Products" at bounding box center [1388, 267] width 137 height 21
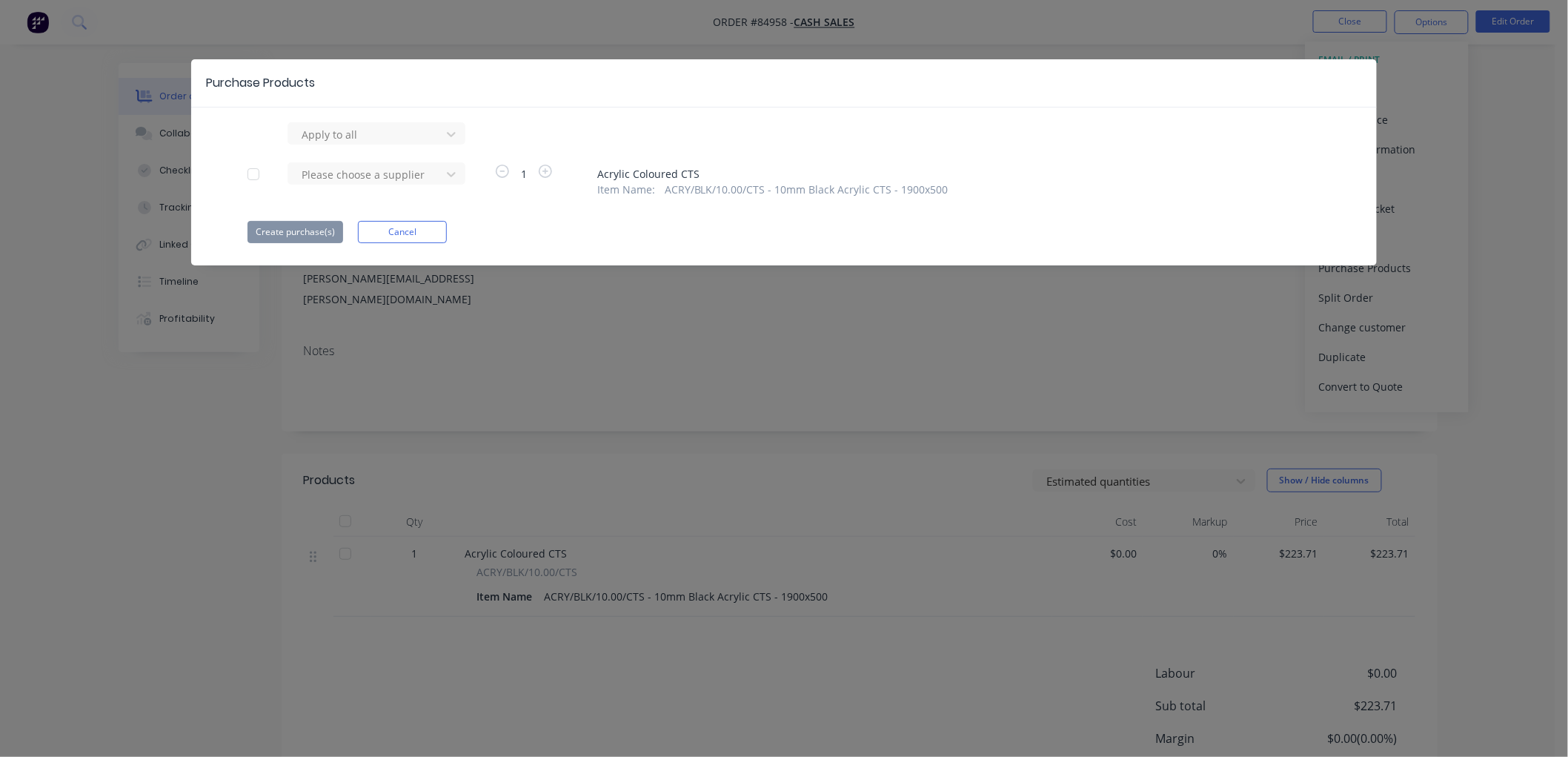
click at [252, 174] on div at bounding box center [253, 174] width 30 height 30
click at [342, 175] on div at bounding box center [367, 175] width 133 height 18
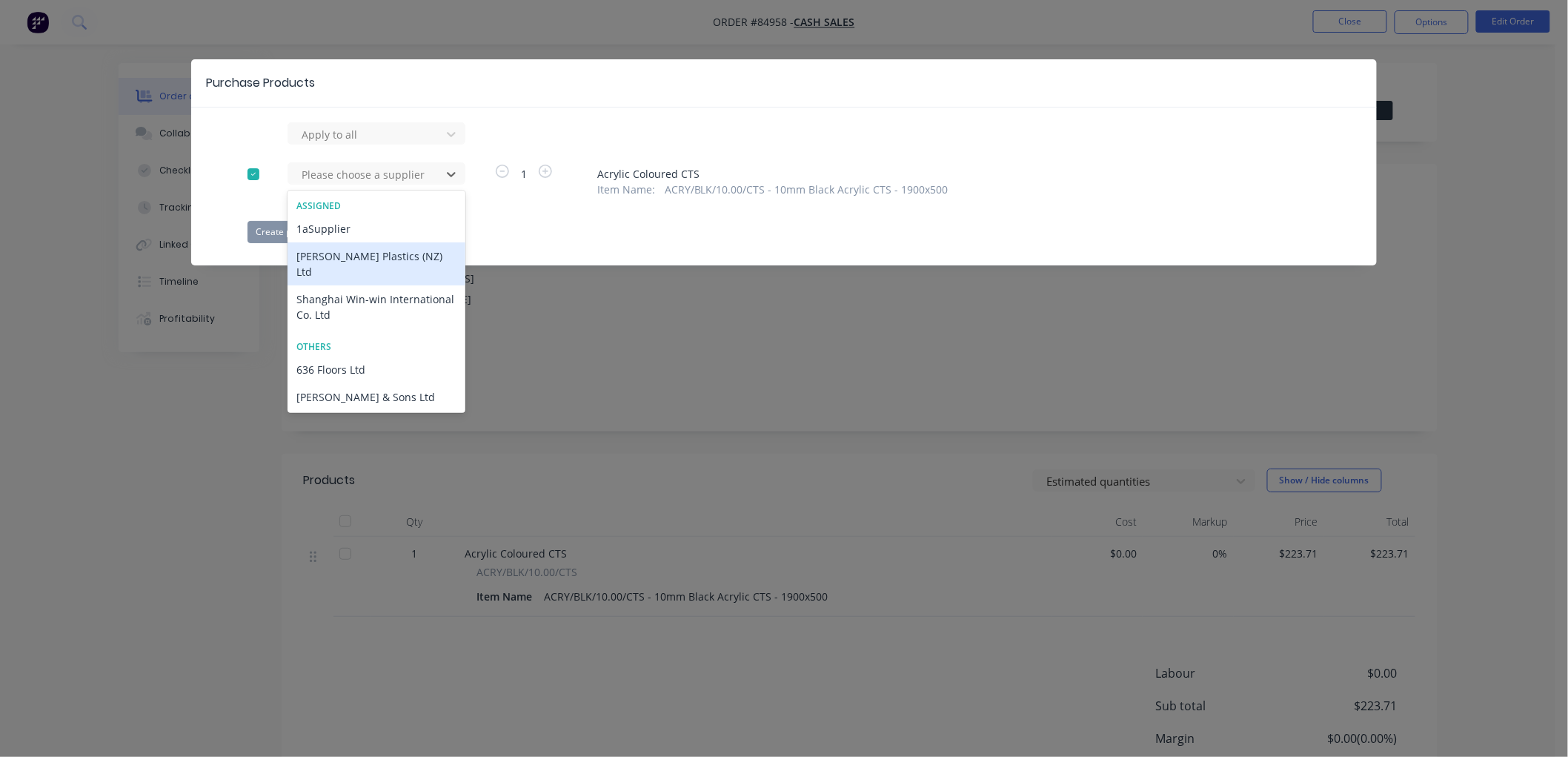
click at [351, 249] on div "[PERSON_NAME] Plastics (NZ) Ltd" at bounding box center [376, 263] width 177 height 43
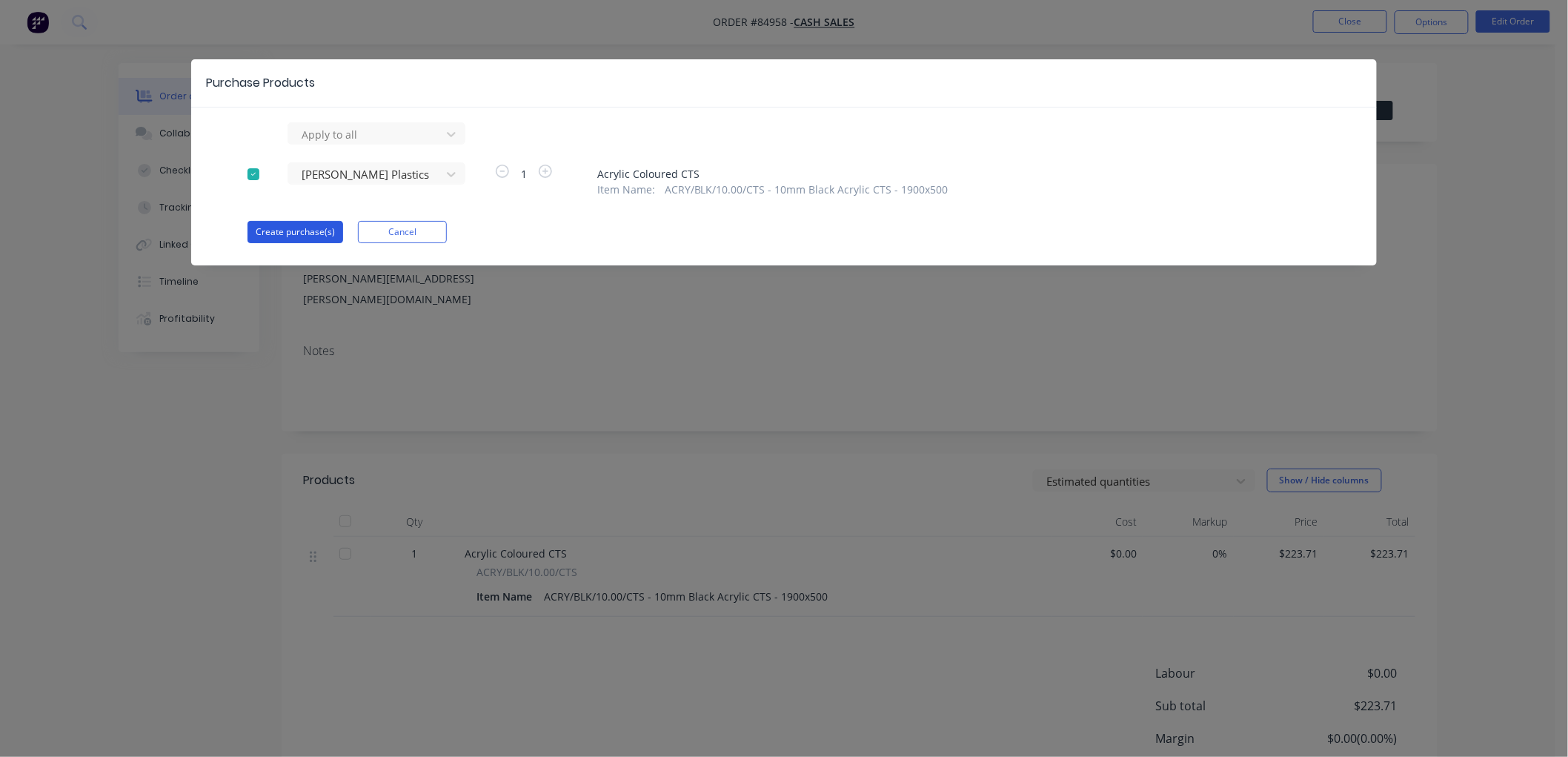
click at [274, 227] on button "Create purchase(s)" at bounding box center [295, 232] width 95 height 22
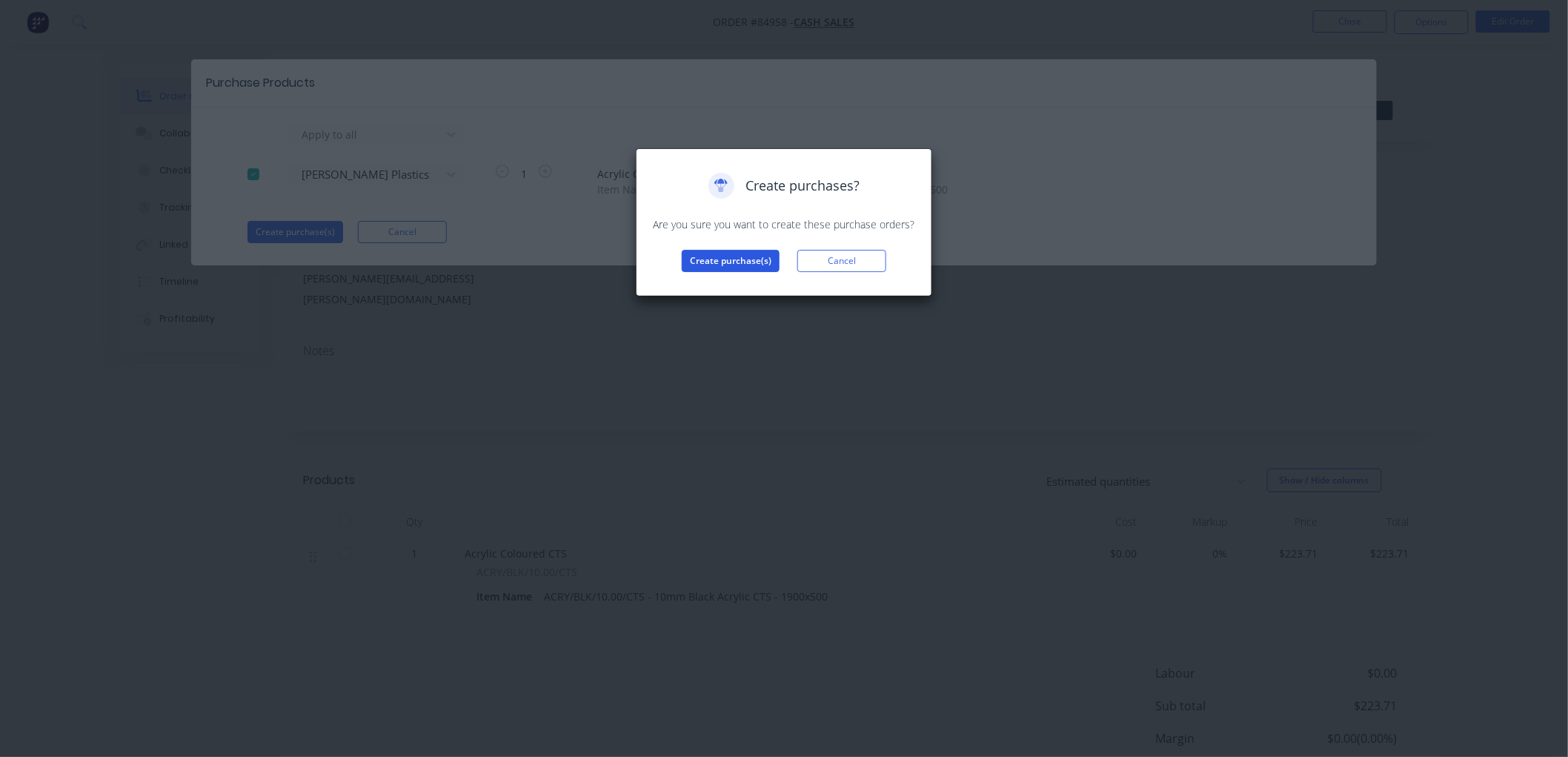
click at [759, 258] on button "Create purchase(s)" at bounding box center [731, 261] width 98 height 22
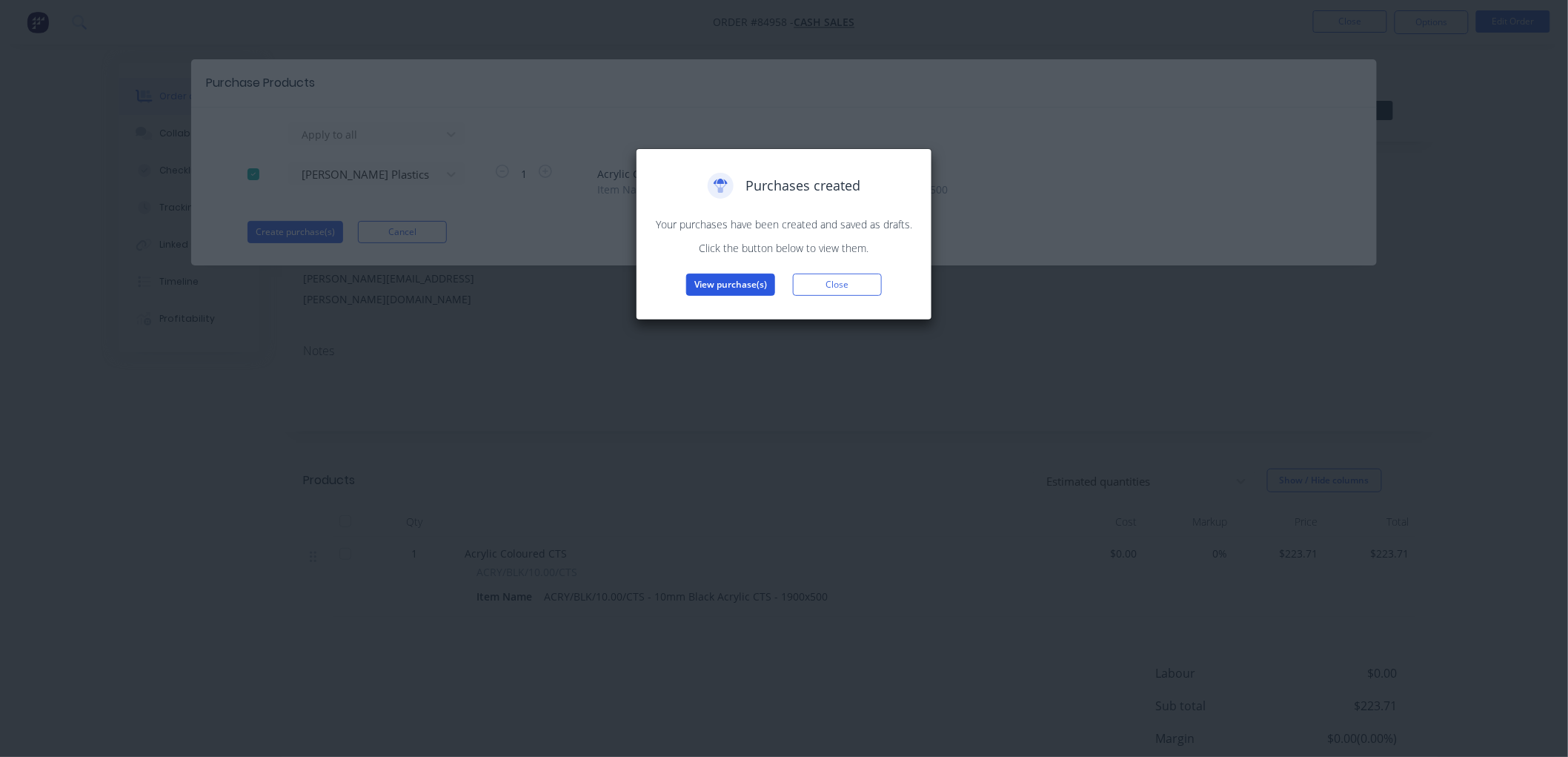
click at [744, 290] on button "View purchase(s)" at bounding box center [731, 285] width 89 height 22
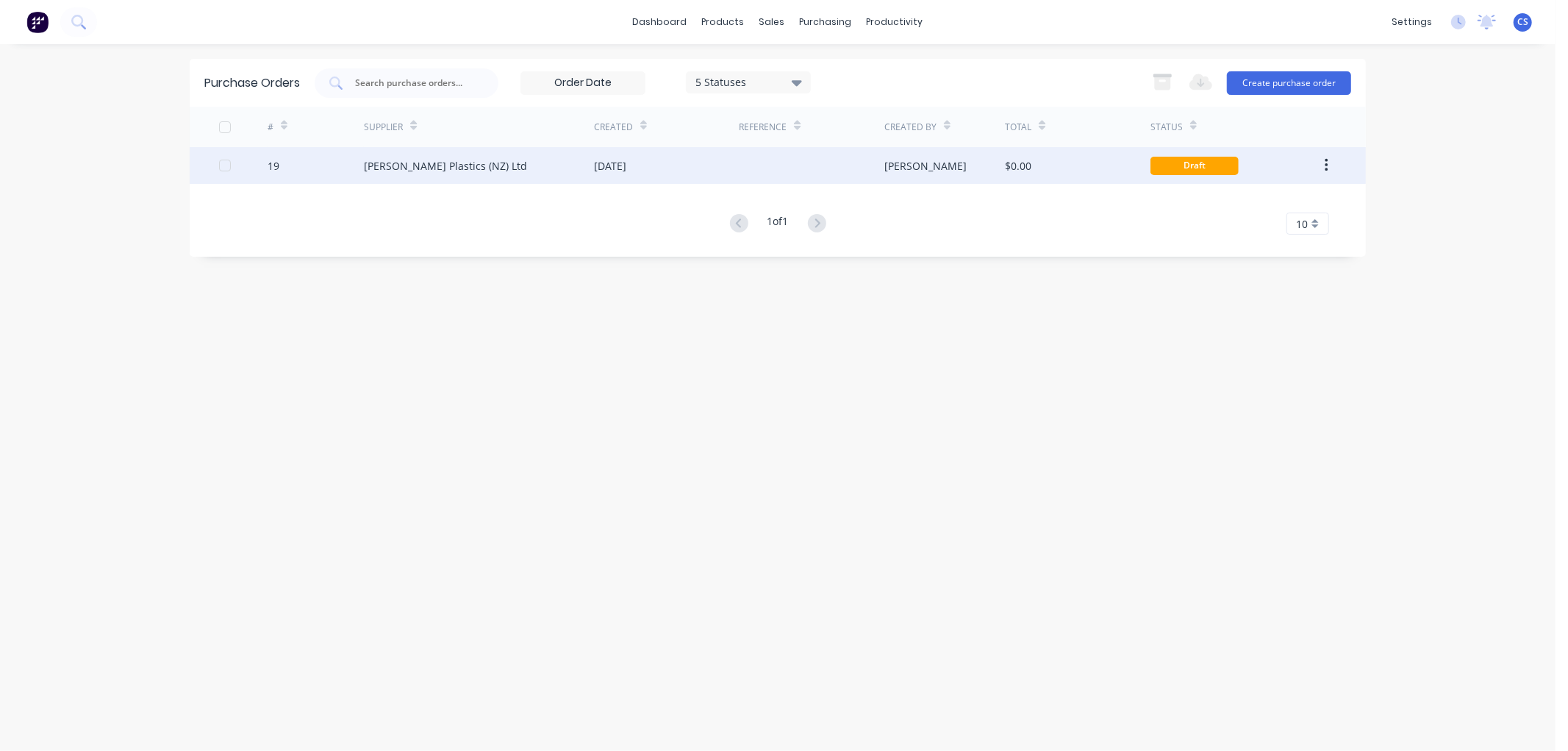
click at [856, 165] on div at bounding box center [811, 165] width 145 height 37
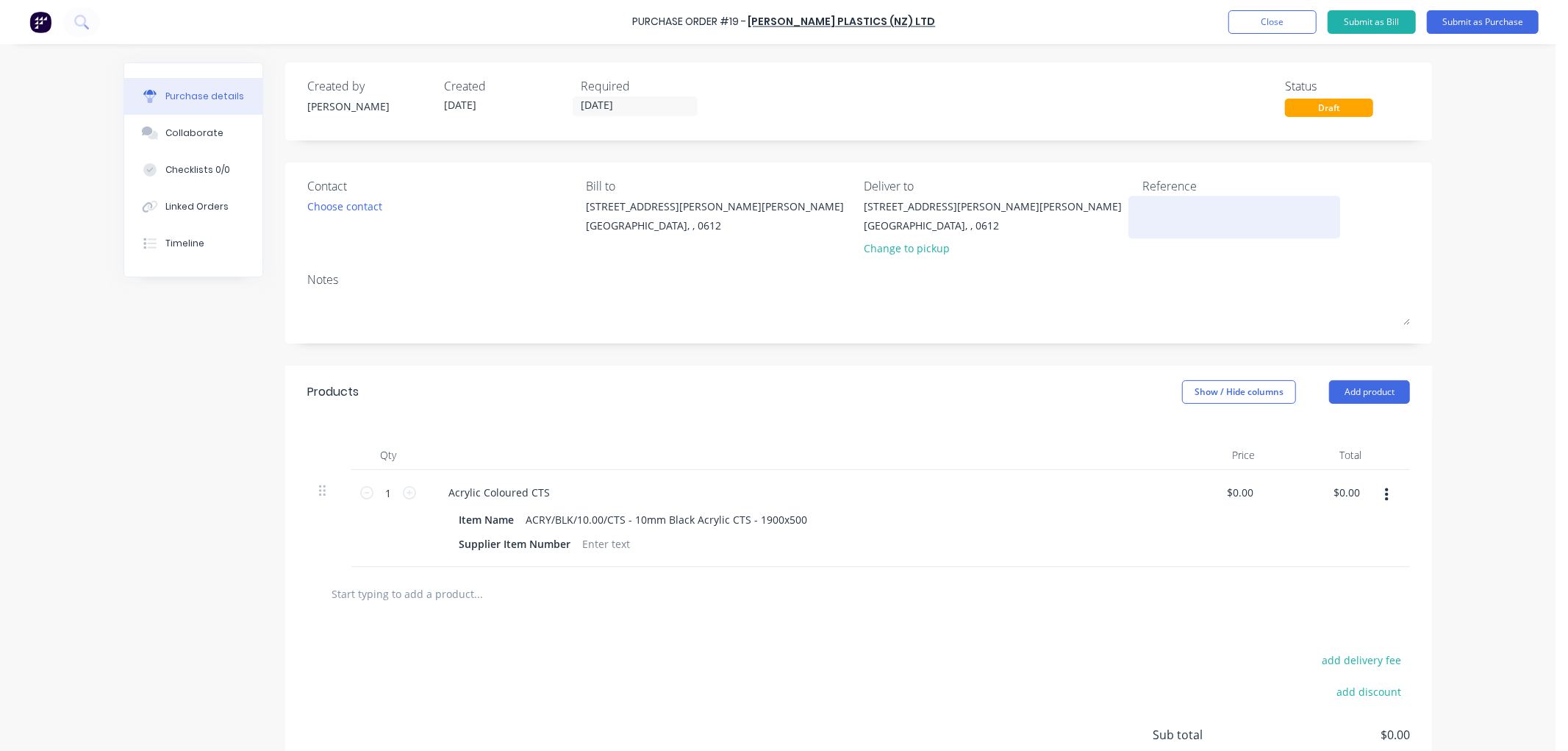
click at [1166, 208] on textarea at bounding box center [1234, 215] width 184 height 33
type textarea "86198"
type textarea "x"
type textarea "86198"
click at [1457, 22] on button "Submit as Purchase" at bounding box center [1483, 22] width 112 height 24
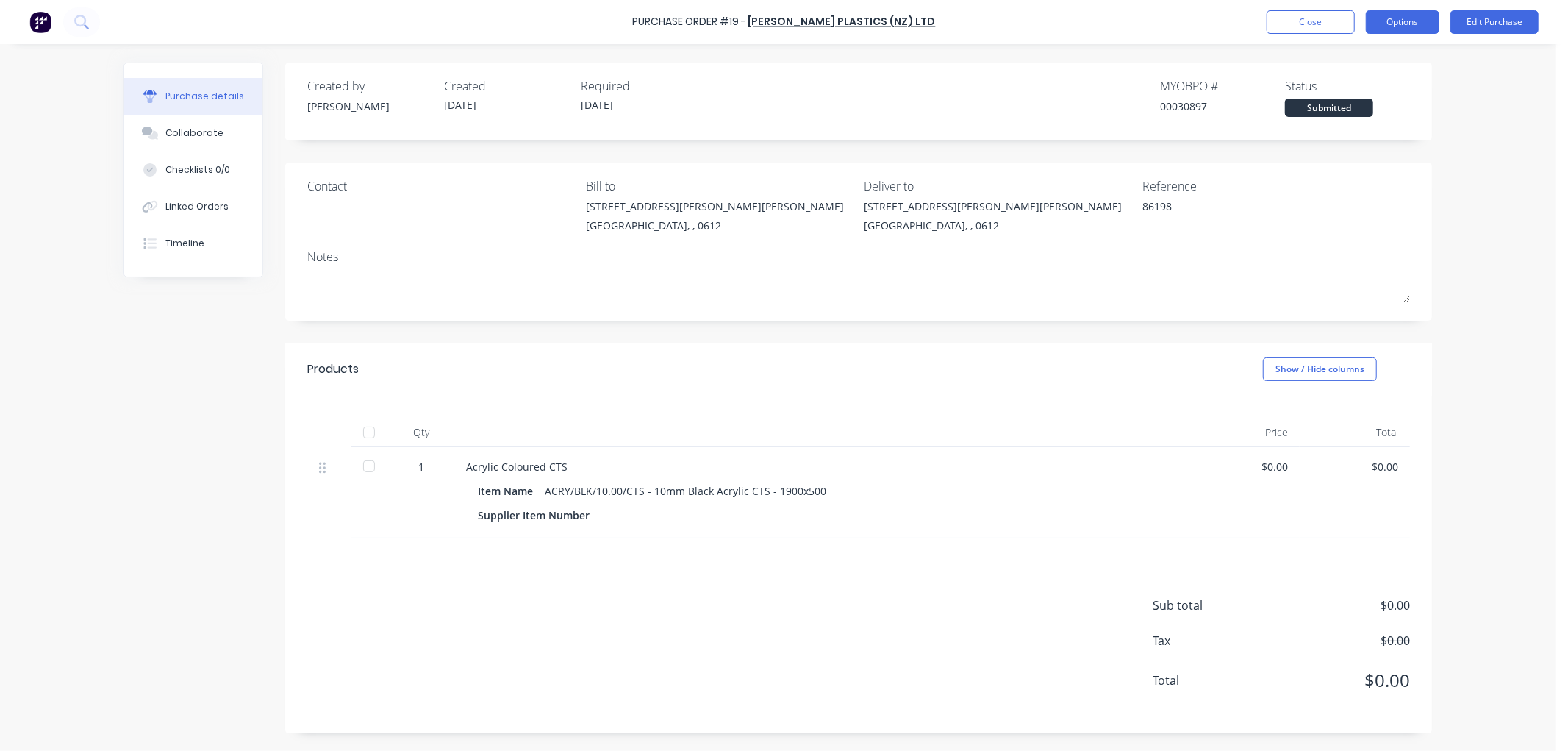
click at [1419, 23] on button "Options" at bounding box center [1402, 22] width 73 height 24
click at [1332, 61] on div "Print / Email" at bounding box center [1369, 60] width 114 height 21
click at [1376, 115] on div "Without pricing" at bounding box center [1369, 118] width 114 height 21
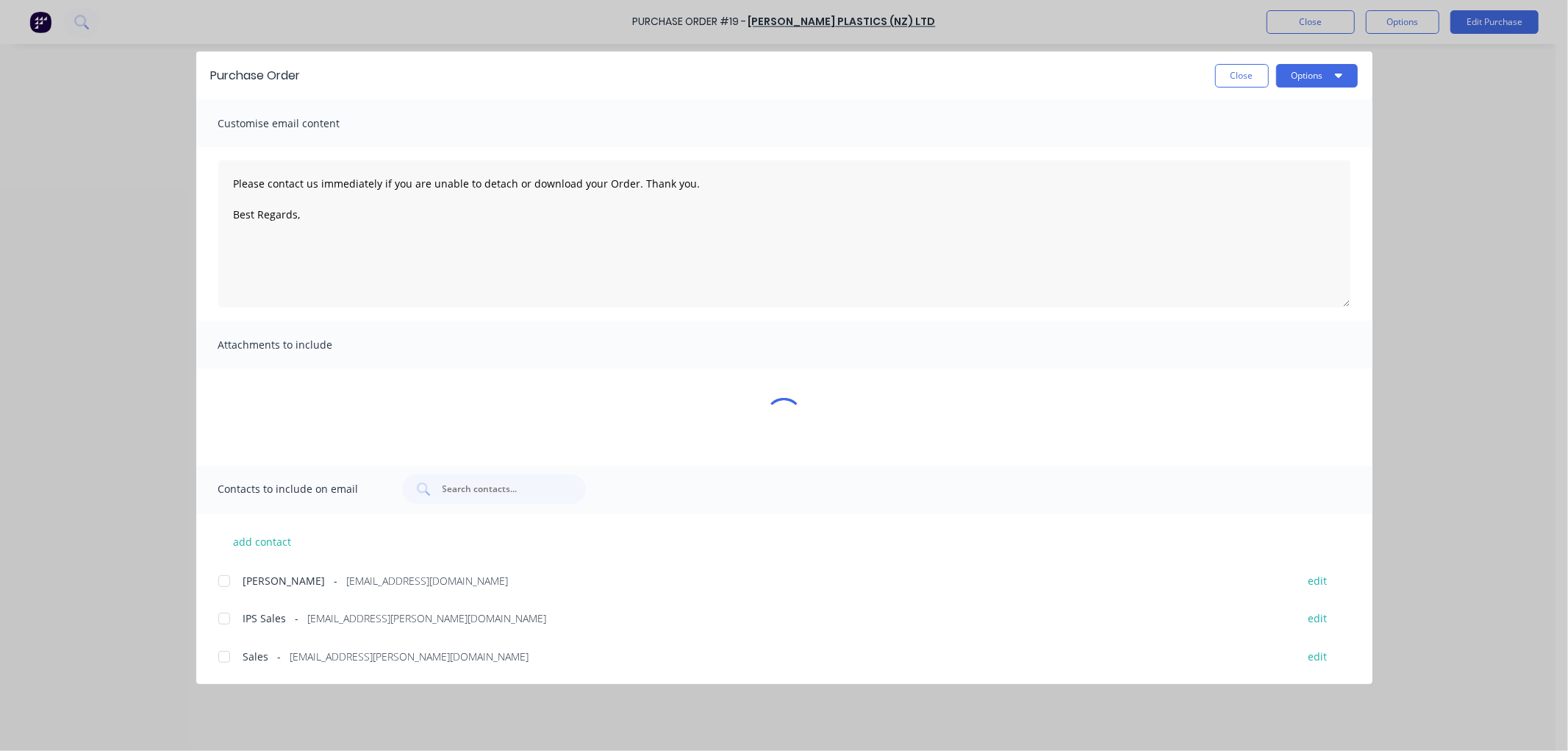
type textarea "x"
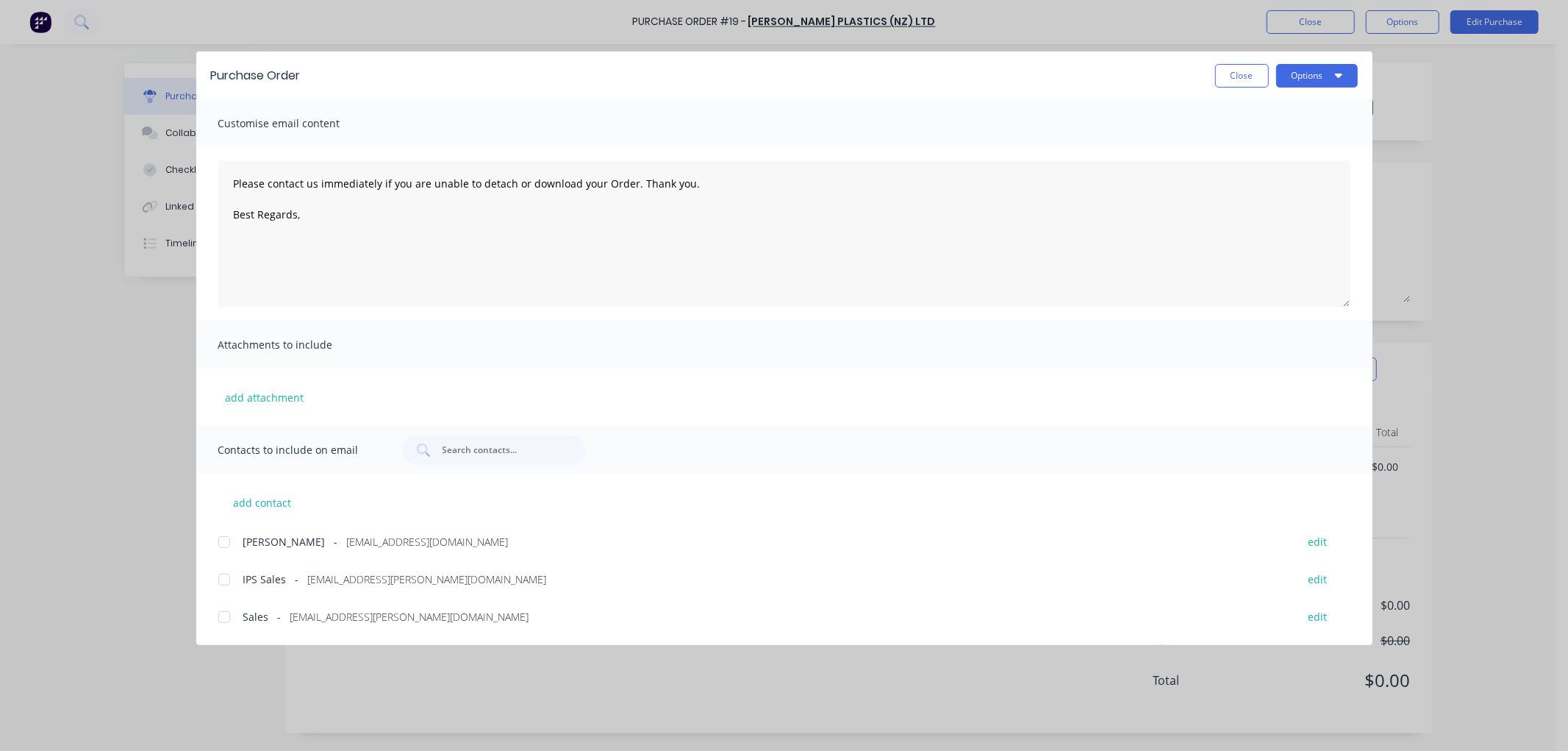
click at [222, 620] on div at bounding box center [225, 617] width 29 height 29
click at [317, 239] on textarea "Please contact us immediately if you are unable to detach or download your Orde…" at bounding box center [784, 234] width 1132 height 147
type textarea "Please contact us immediately if you are unable to detach or download your Orde…"
click at [1318, 71] on button "Options" at bounding box center [1316, 76] width 82 height 24
click at [1255, 167] on div "Email" at bounding box center [1288, 171] width 114 height 21
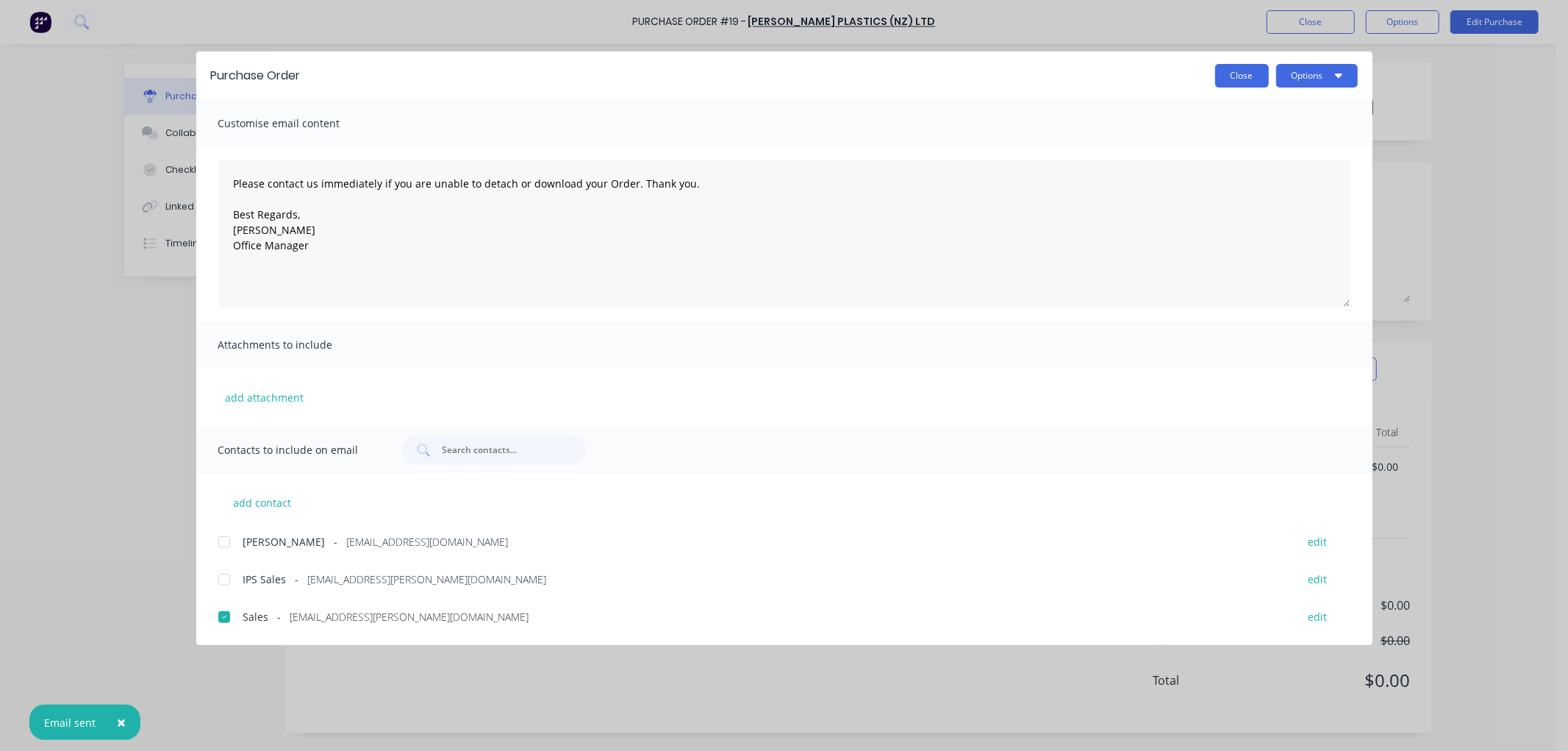
click at [1237, 85] on button "Close" at bounding box center [1242, 76] width 54 height 24
type textarea "x"
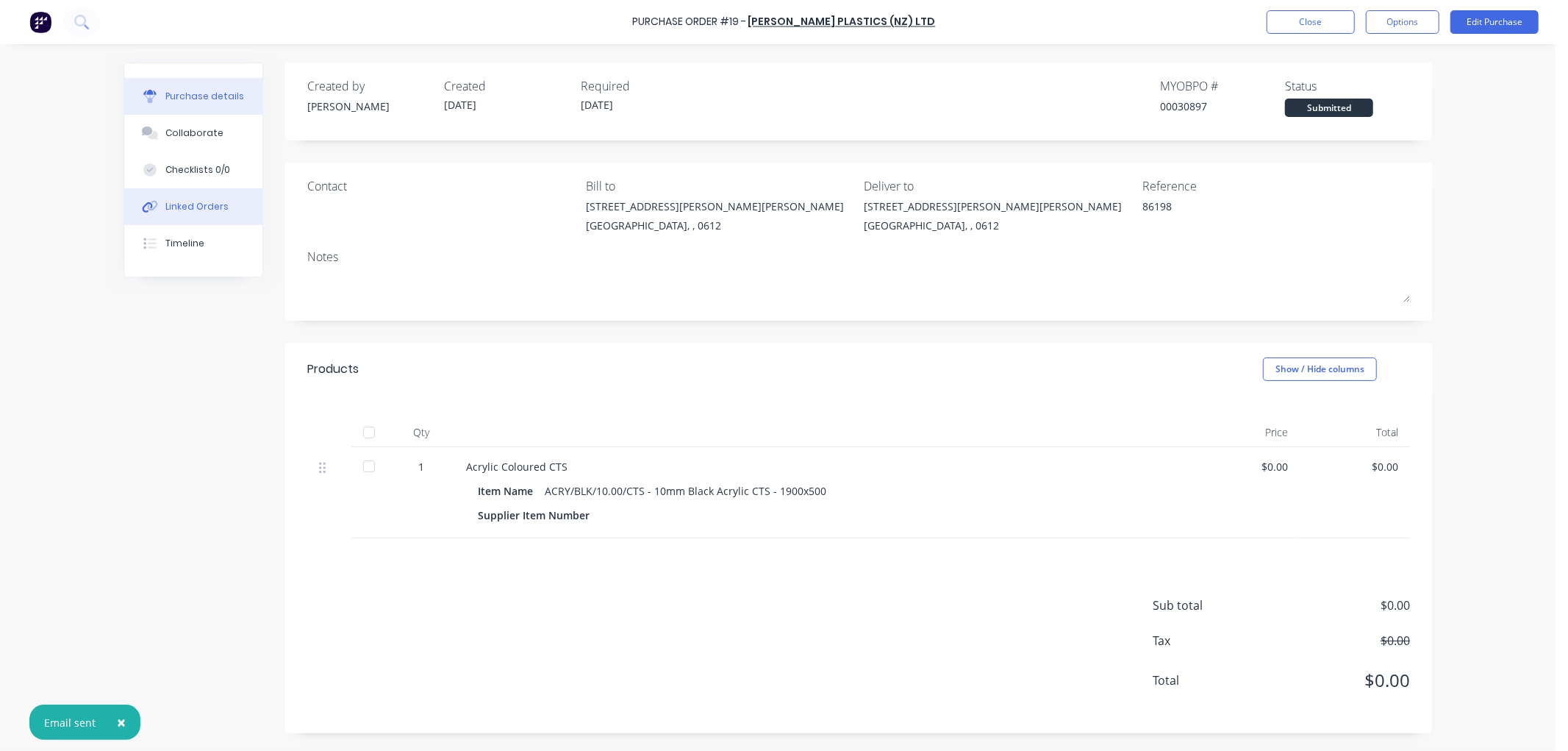
click at [203, 203] on div "Linked Orders" at bounding box center [196, 206] width 63 height 13
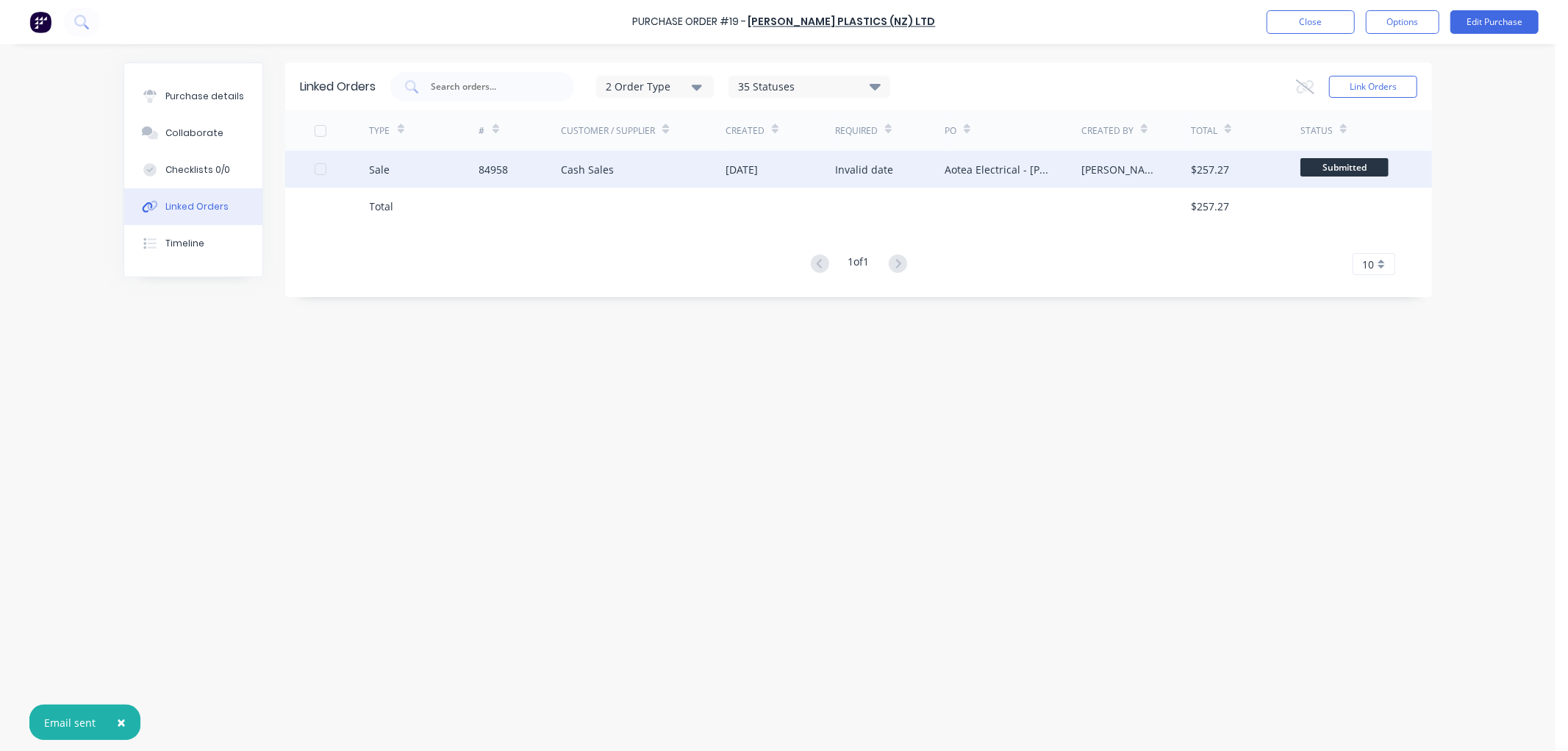
click at [1104, 170] on div "[PERSON_NAME]" at bounding box center [1121, 169] width 80 height 16
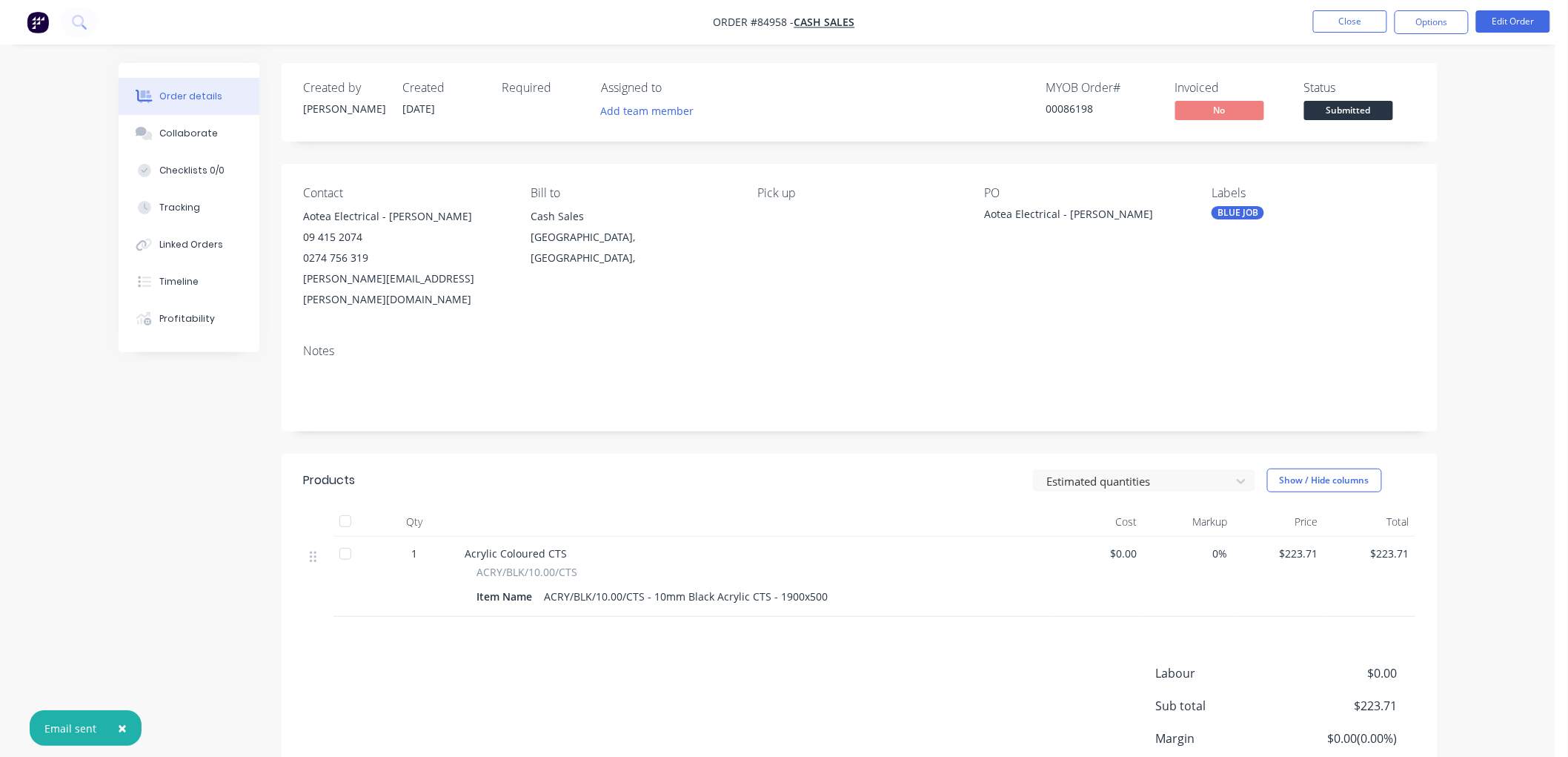
click at [1372, 108] on span "Submitted" at bounding box center [1349, 110] width 89 height 18
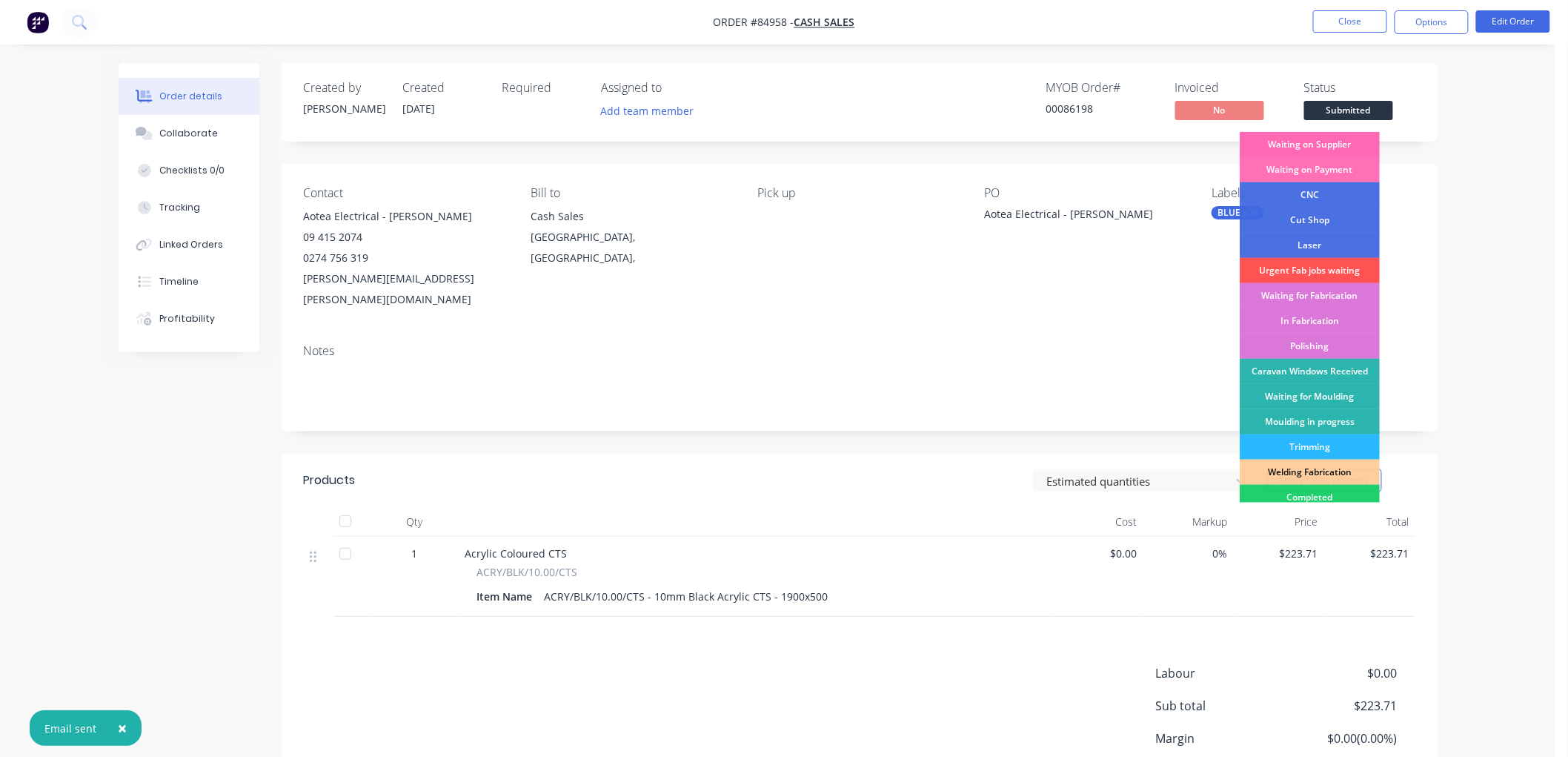
click at [1345, 148] on div "Waiting on Supplier" at bounding box center [1310, 144] width 140 height 25
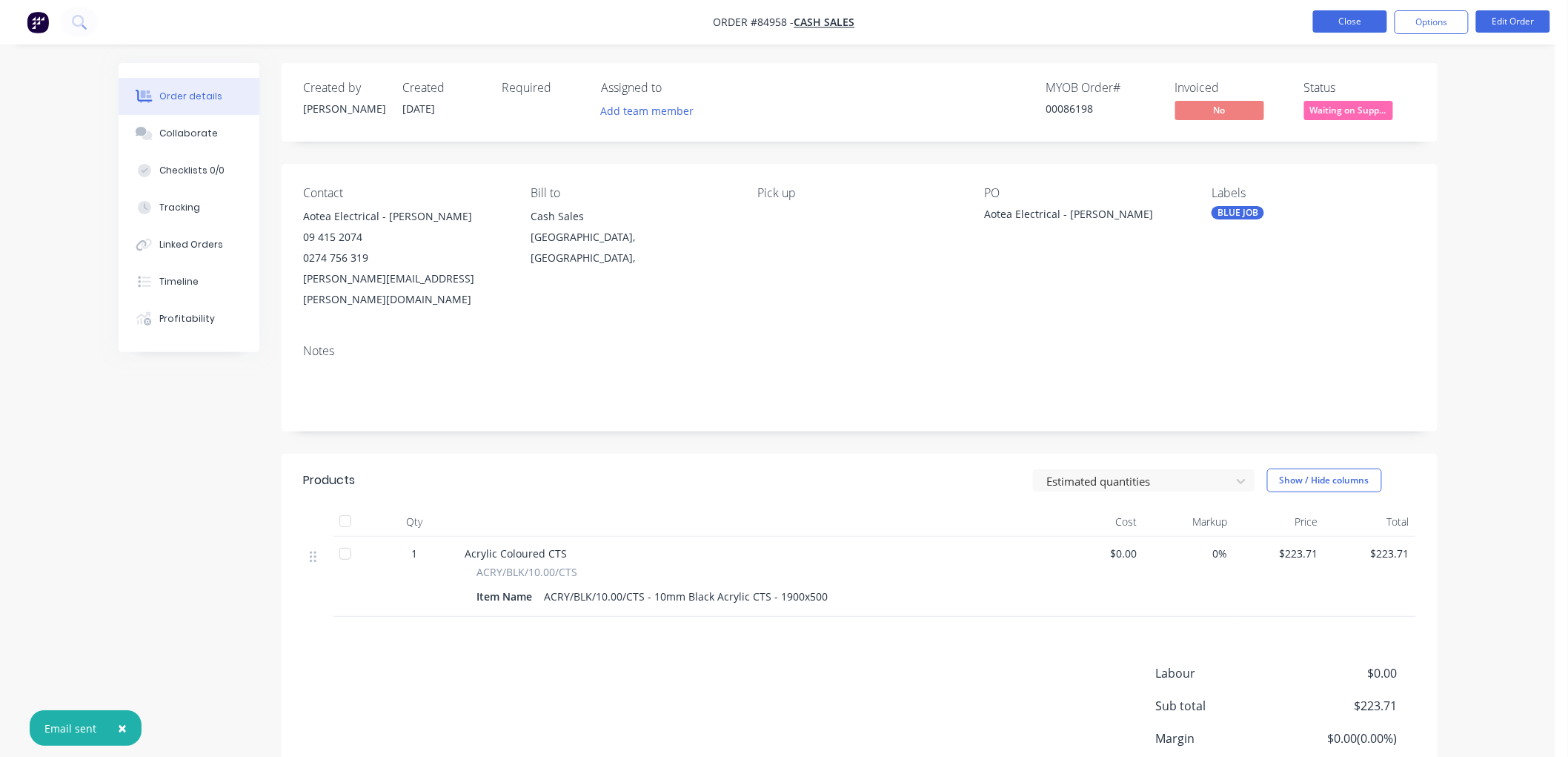
click at [1334, 25] on button "Close" at bounding box center [1350, 21] width 74 height 22
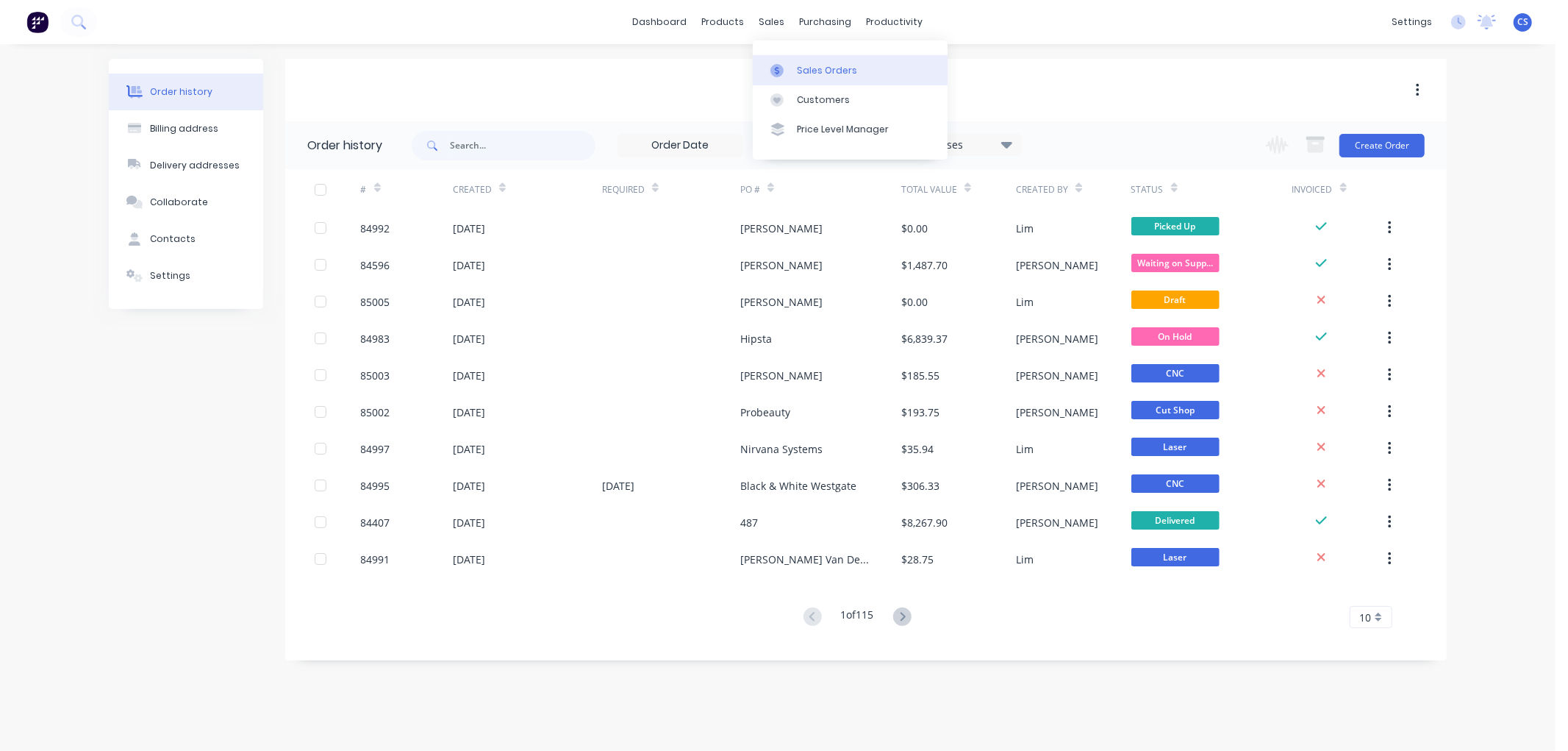
click at [788, 61] on link "Sales Orders" at bounding box center [850, 70] width 195 height 29
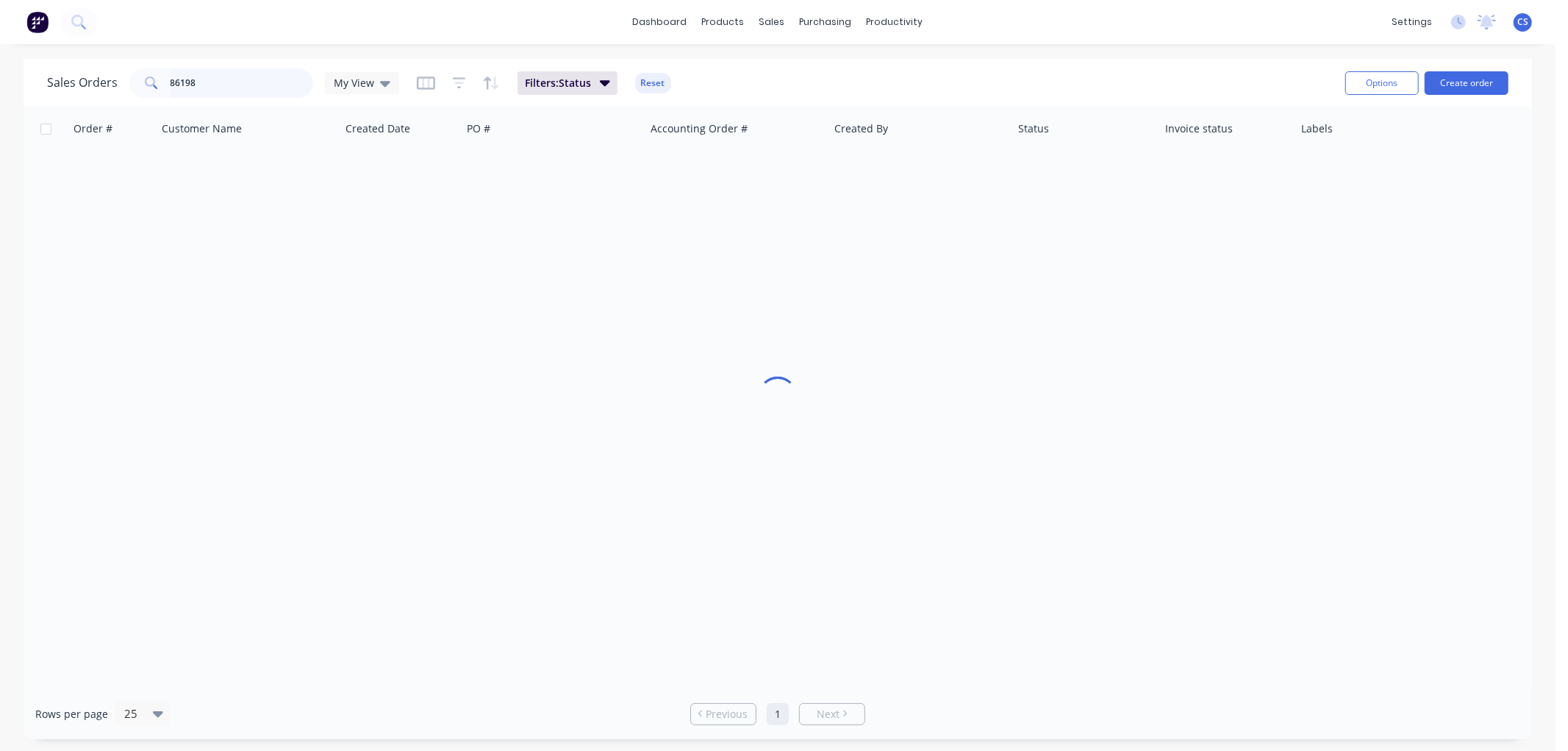
click at [221, 90] on input "86198" at bounding box center [242, 83] width 143 height 29
type input "greenair"
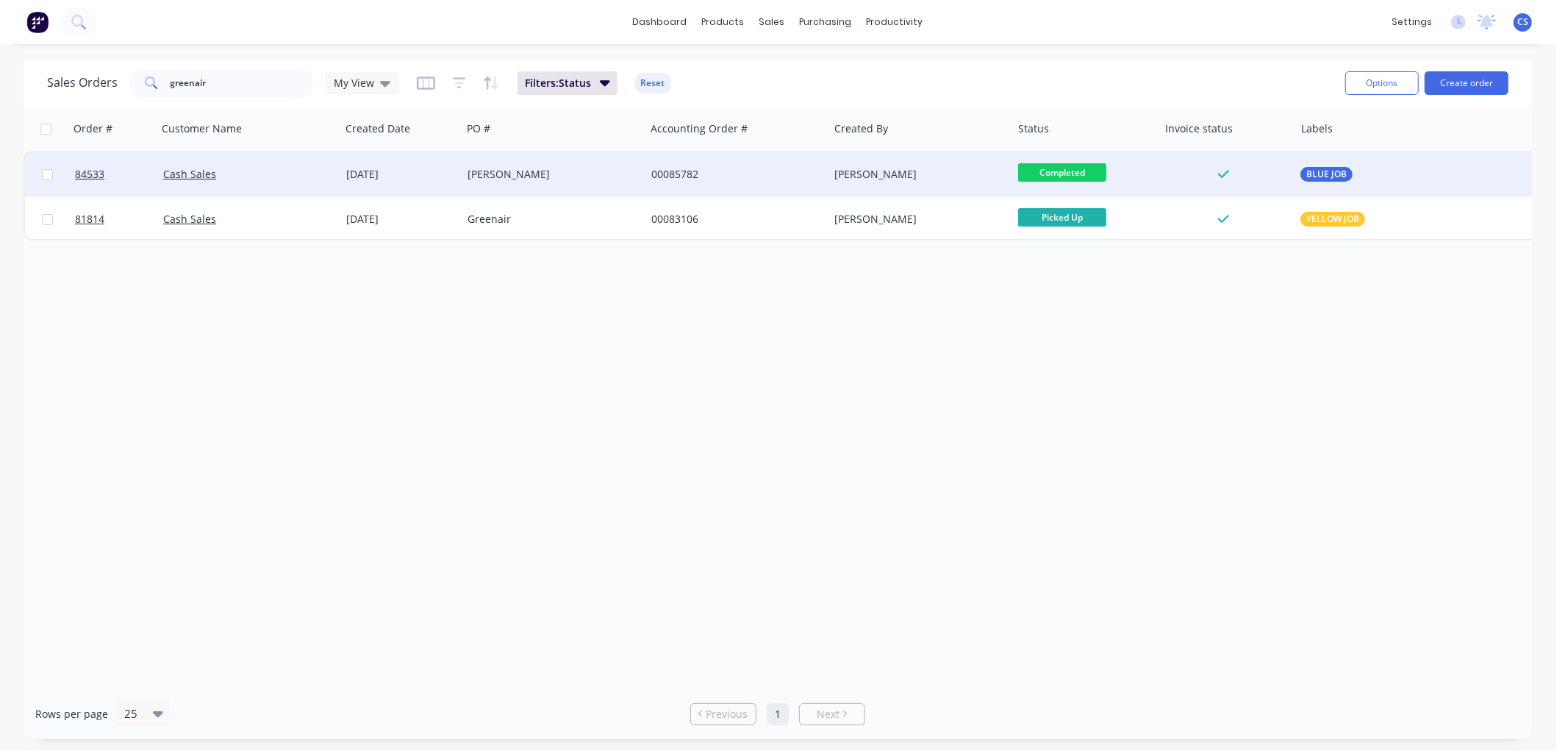
click at [511, 171] on div "[PERSON_NAME]" at bounding box center [549, 174] width 163 height 15
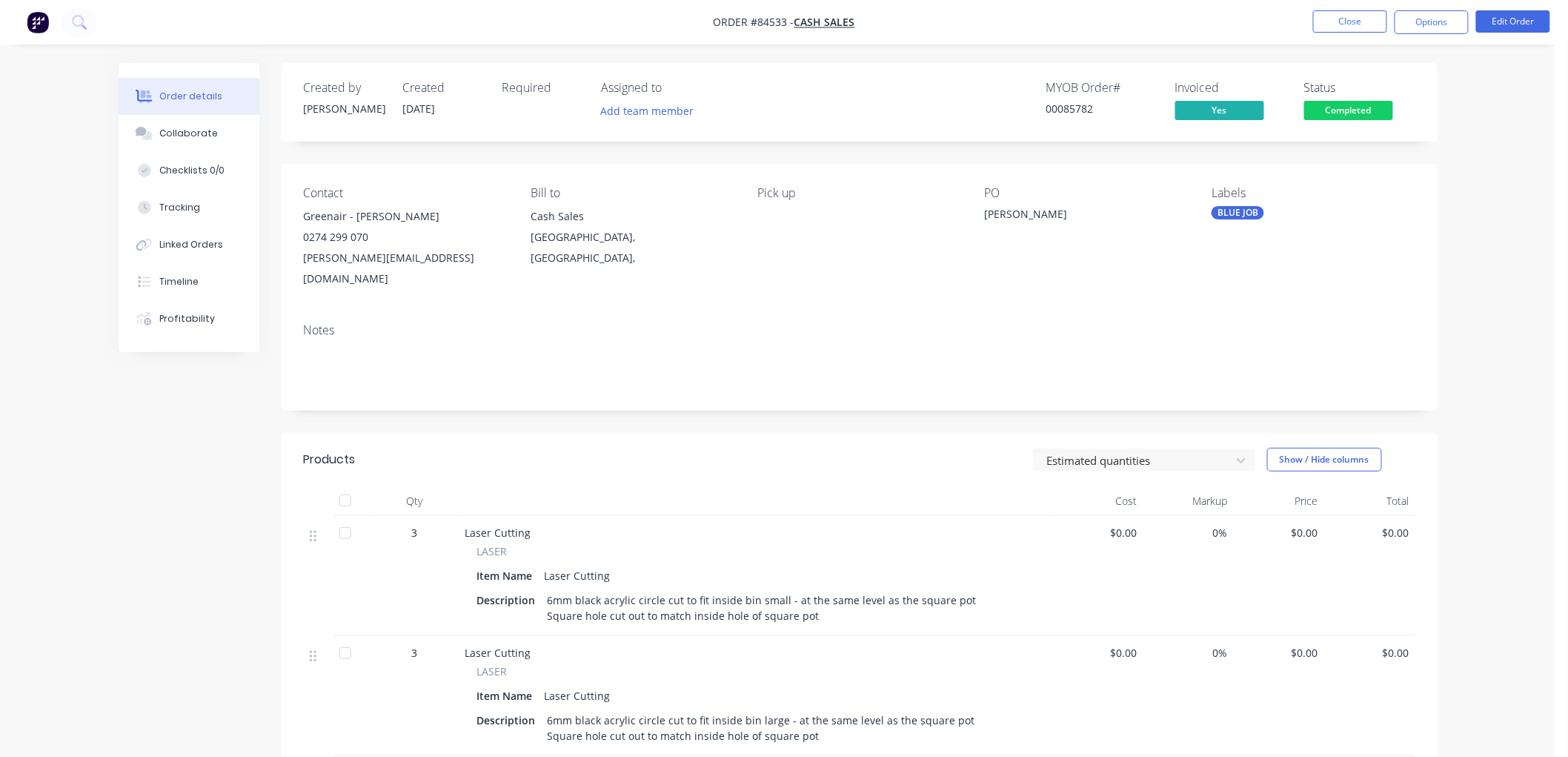
click at [1379, 111] on span "Completed" at bounding box center [1349, 110] width 89 height 18
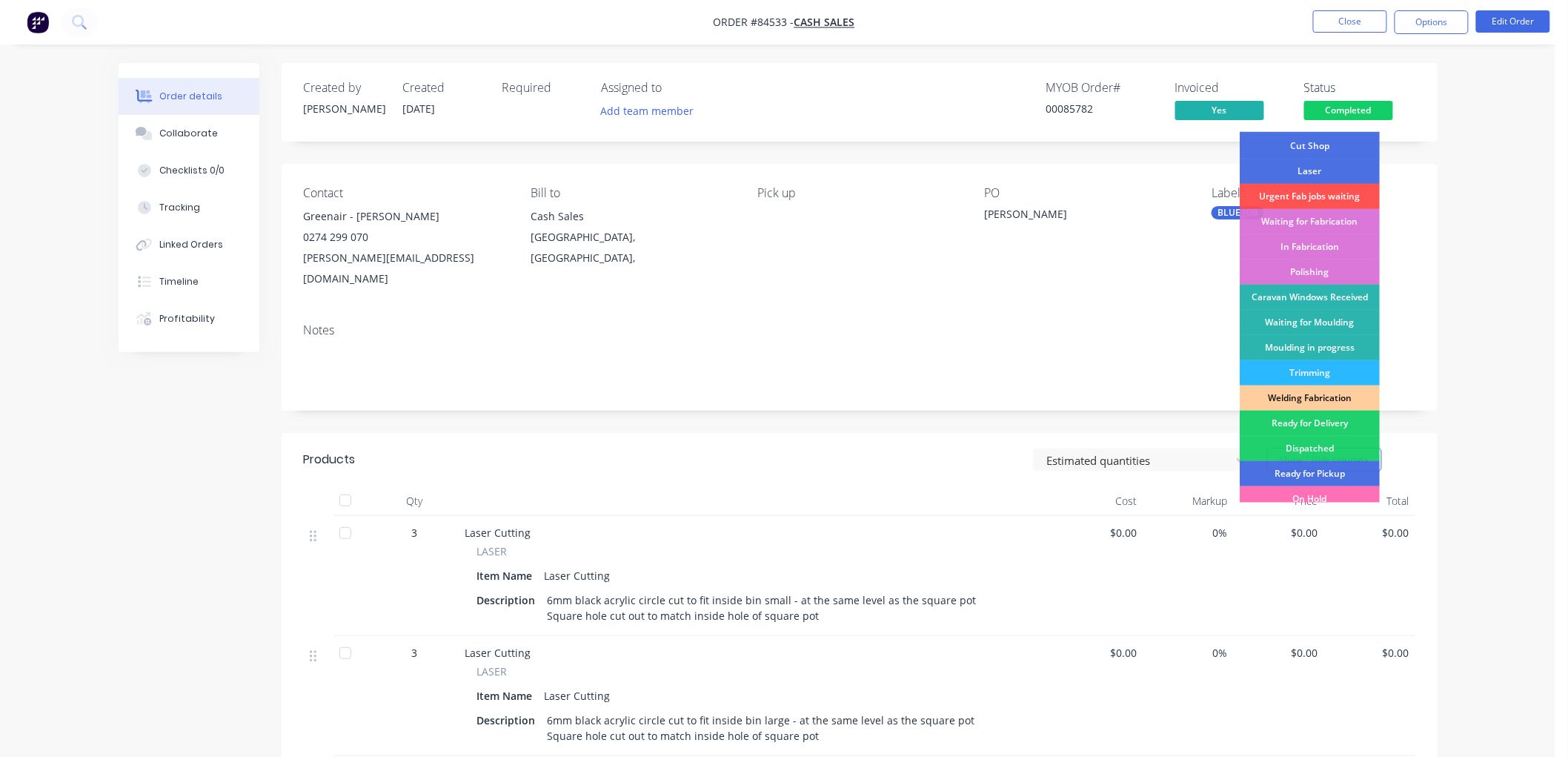
scroll to position [260, 0]
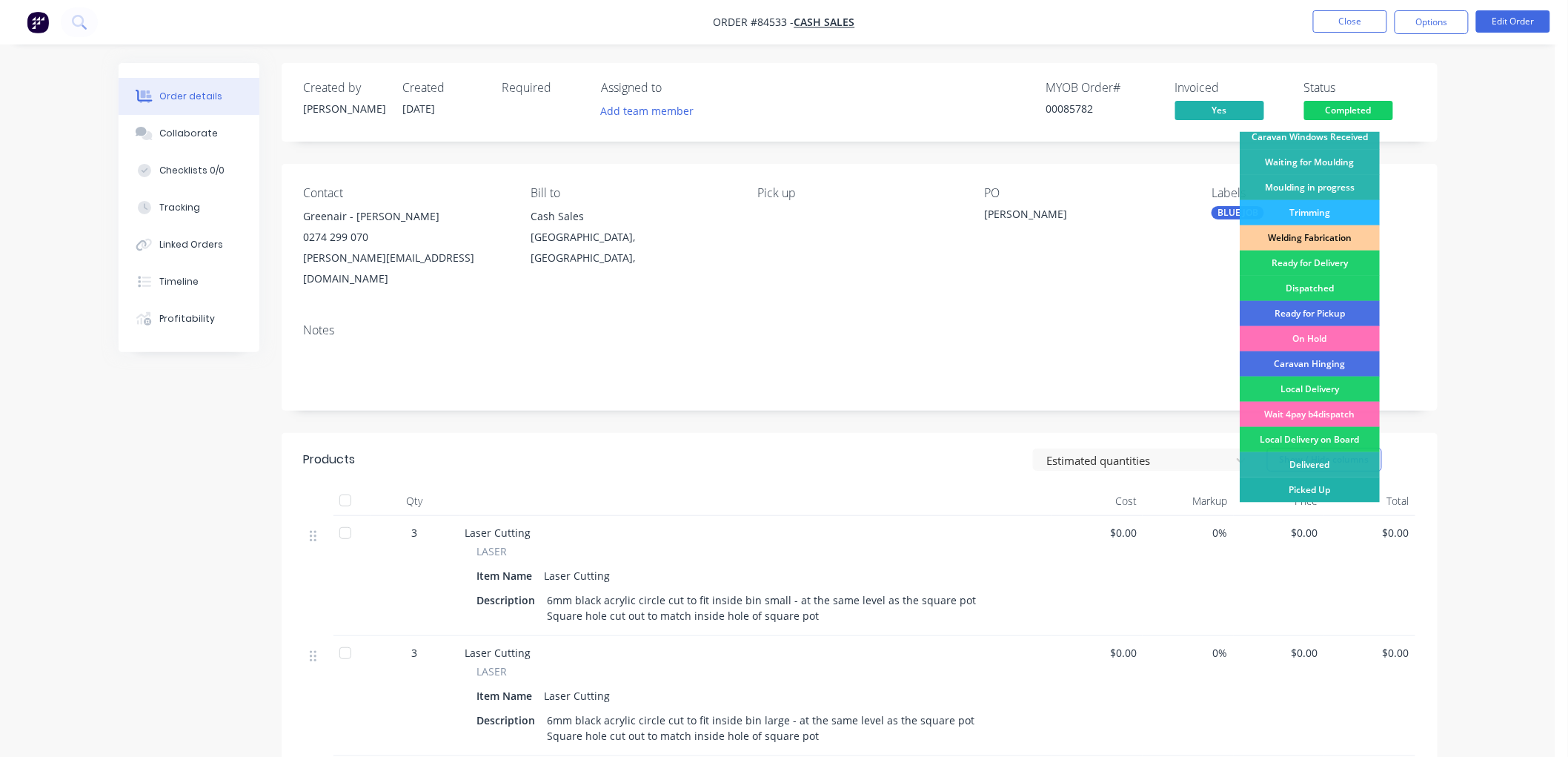
click at [1294, 486] on div "Picked Up" at bounding box center [1310, 490] width 140 height 25
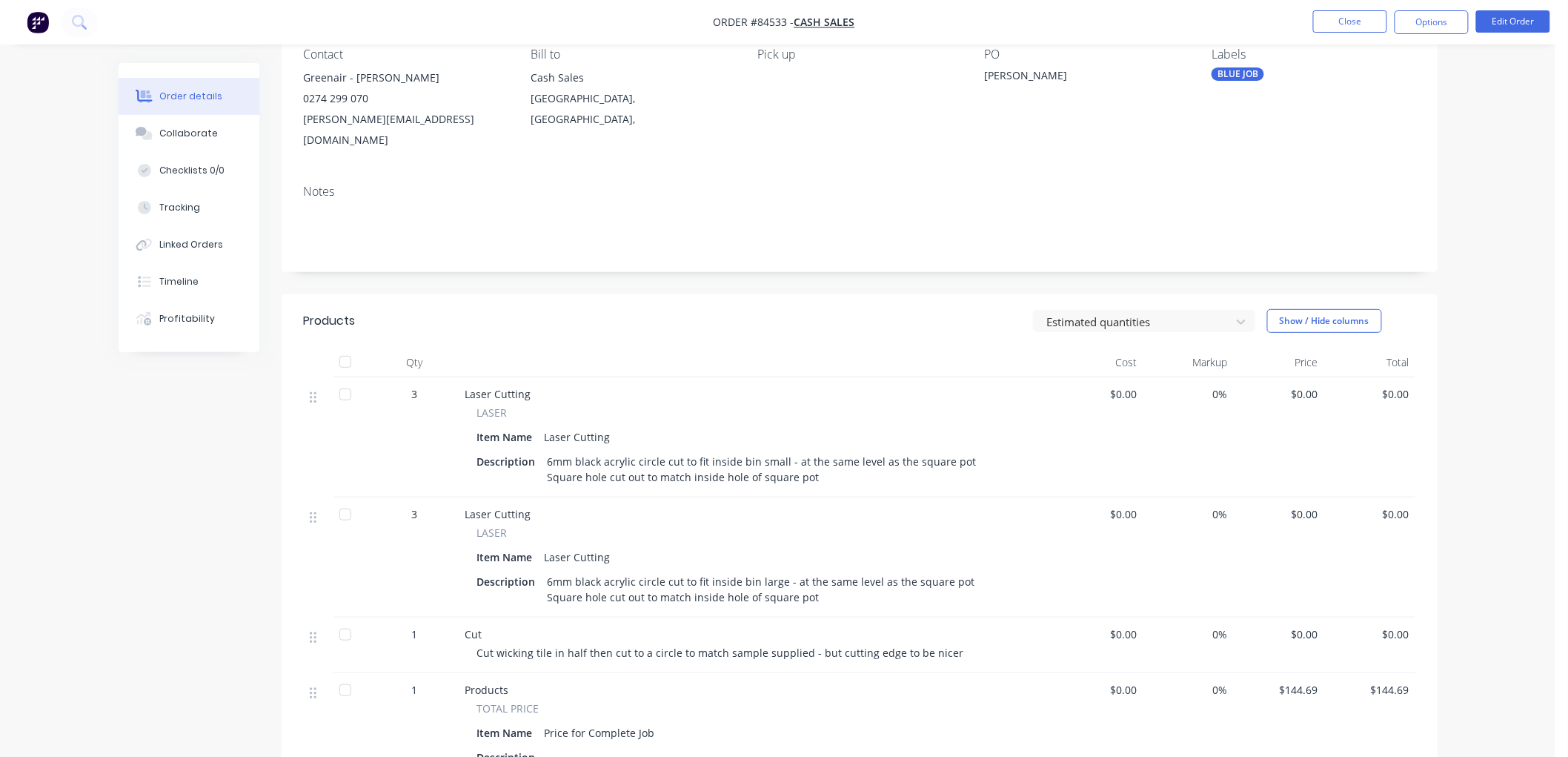
scroll to position [0, 0]
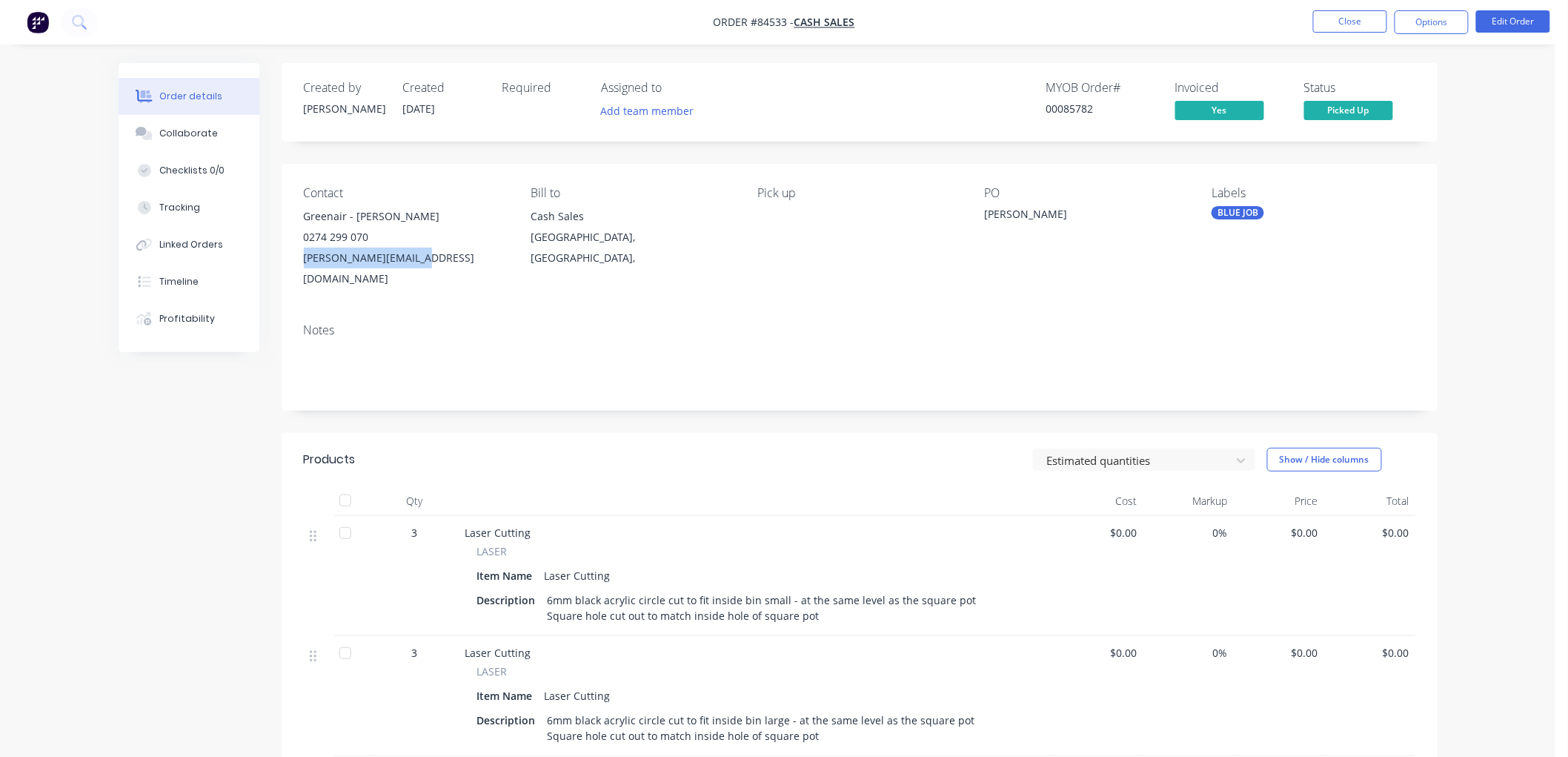
drag, startPoint x: 435, startPoint y: 258, endPoint x: 304, endPoint y: 258, distance: 131.0
click at [304, 258] on div "[PERSON_NAME][EMAIL_ADDRESS][DOMAIN_NAME]" at bounding box center [406, 268] width 203 height 42
copy div "[PERSON_NAME][EMAIL_ADDRESS][DOMAIN_NAME]"
drag, startPoint x: 1064, startPoint y: 104, endPoint x: 1094, endPoint y: 106, distance: 30.1
click at [1094, 106] on div "00085782" at bounding box center [1101, 108] width 111 height 16
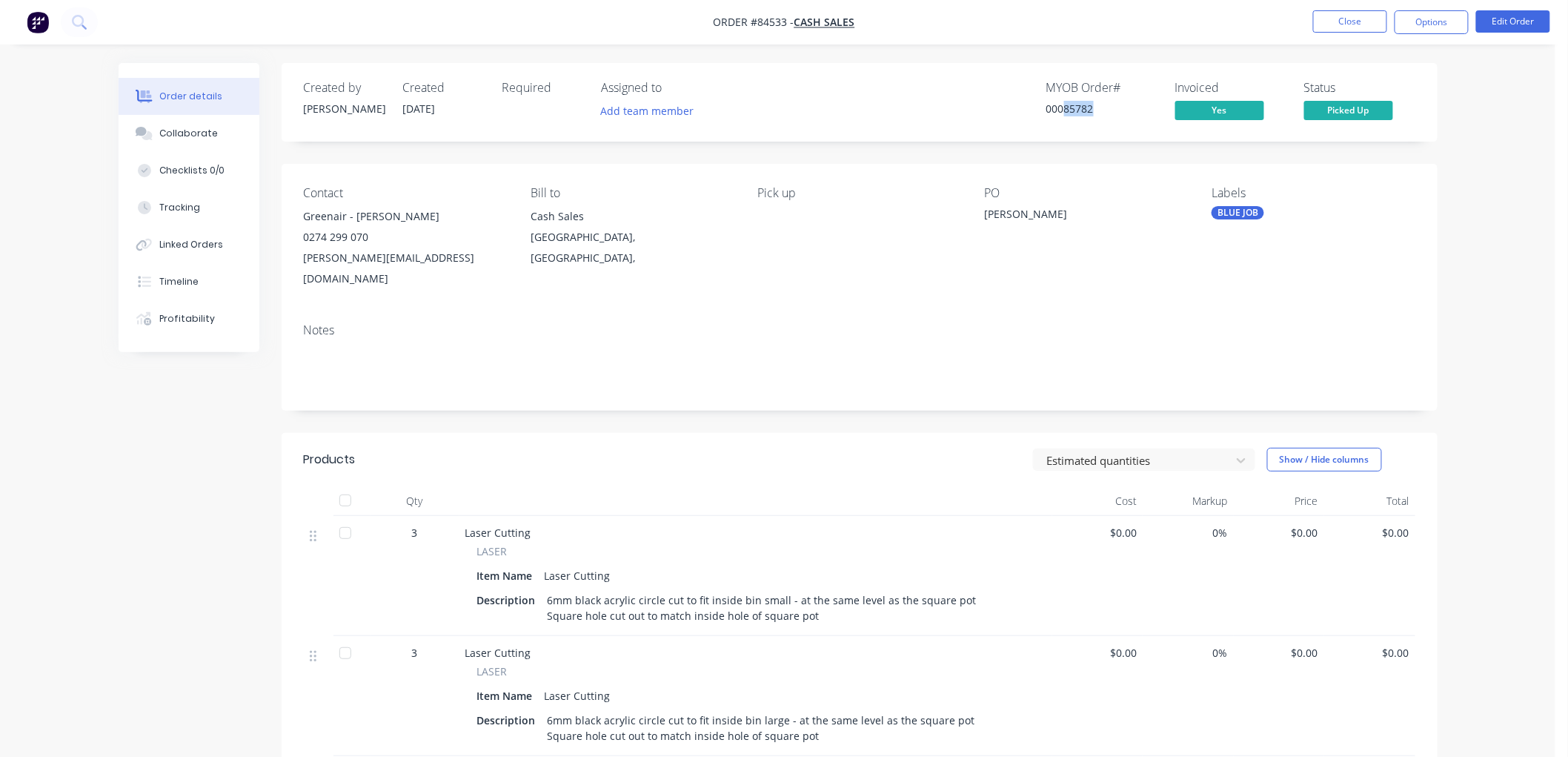
copy div "85782"
click at [1346, 20] on button "Close" at bounding box center [1350, 21] width 74 height 22
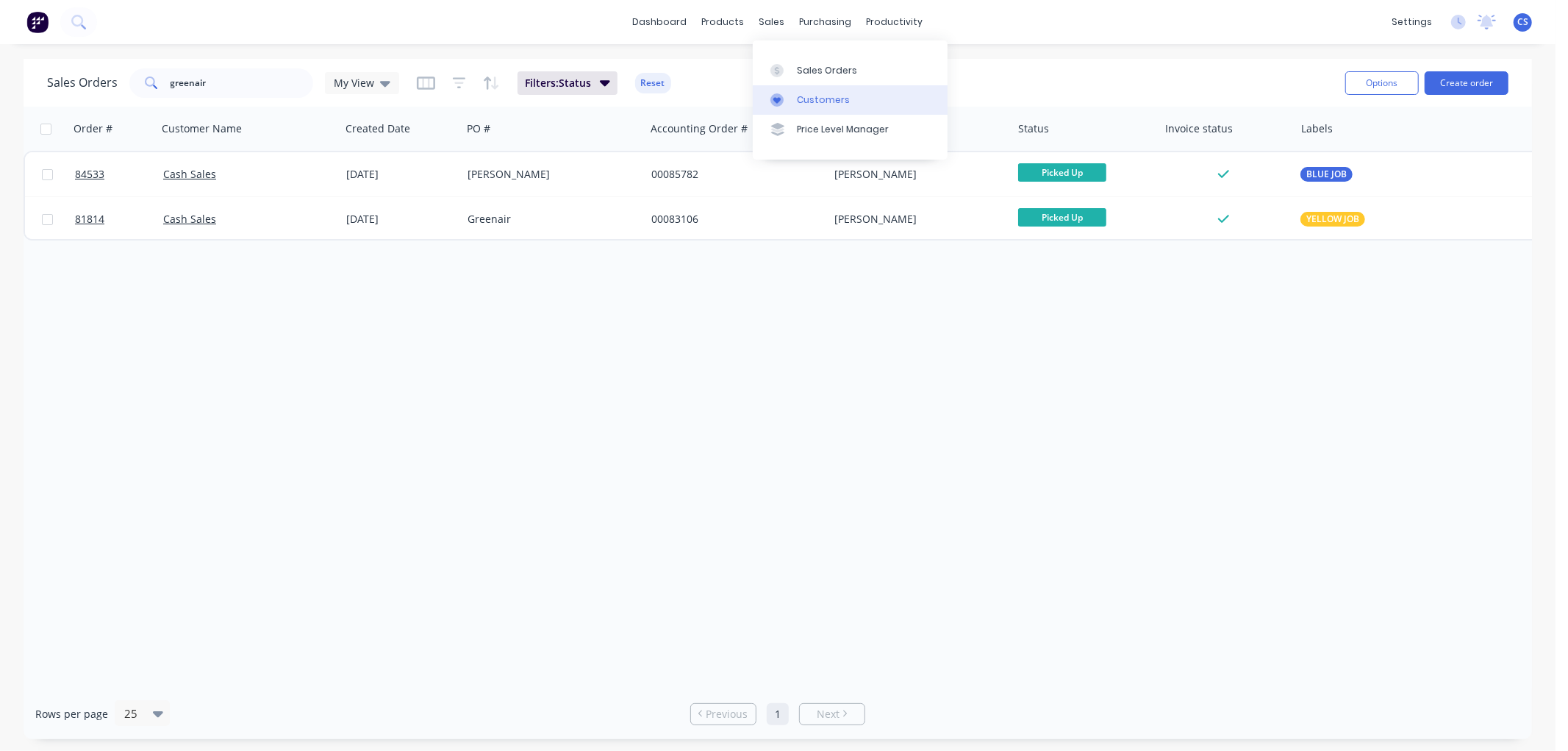
click at [805, 96] on div "Customers" at bounding box center [823, 100] width 53 height 13
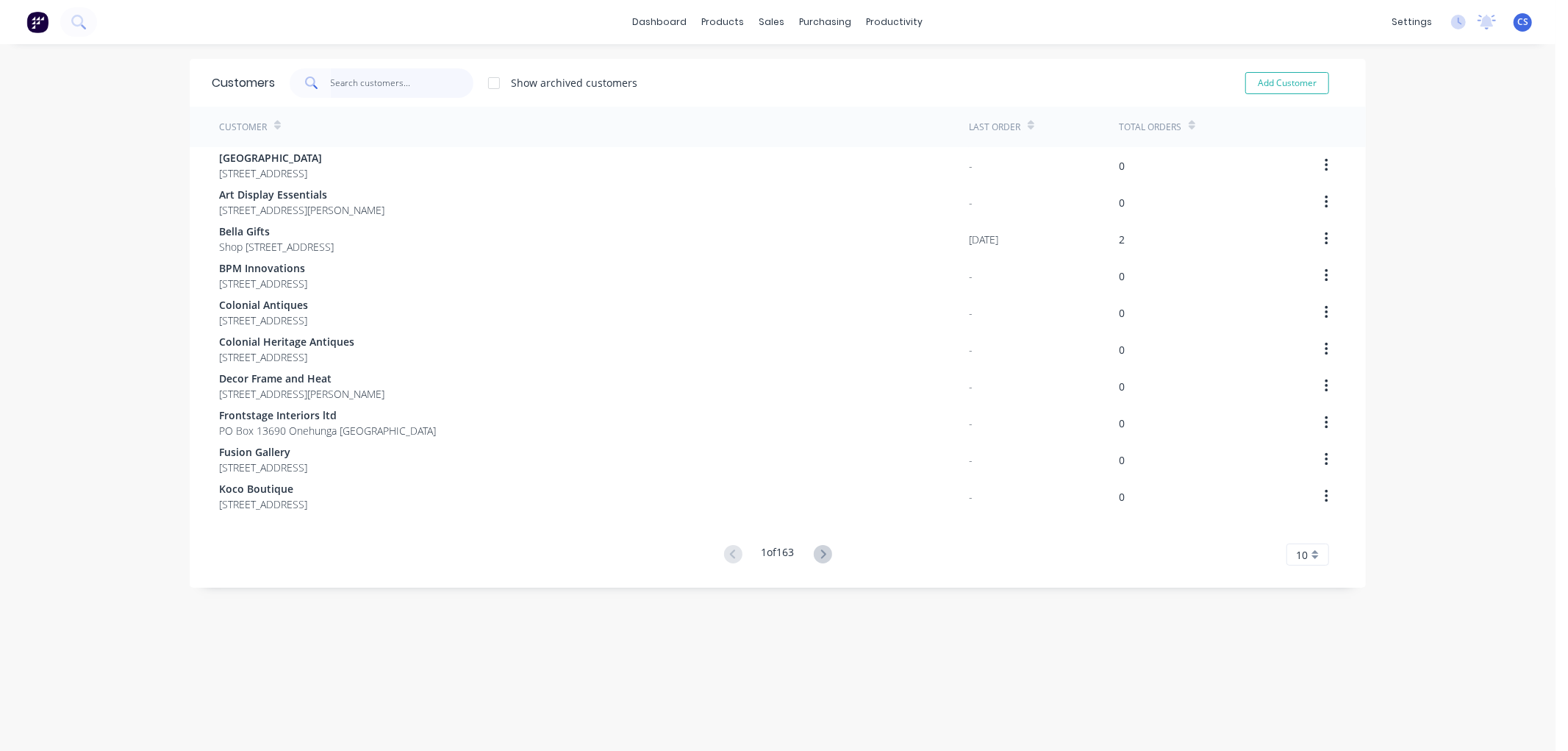
click at [335, 80] on input "text" at bounding box center [402, 83] width 143 height 29
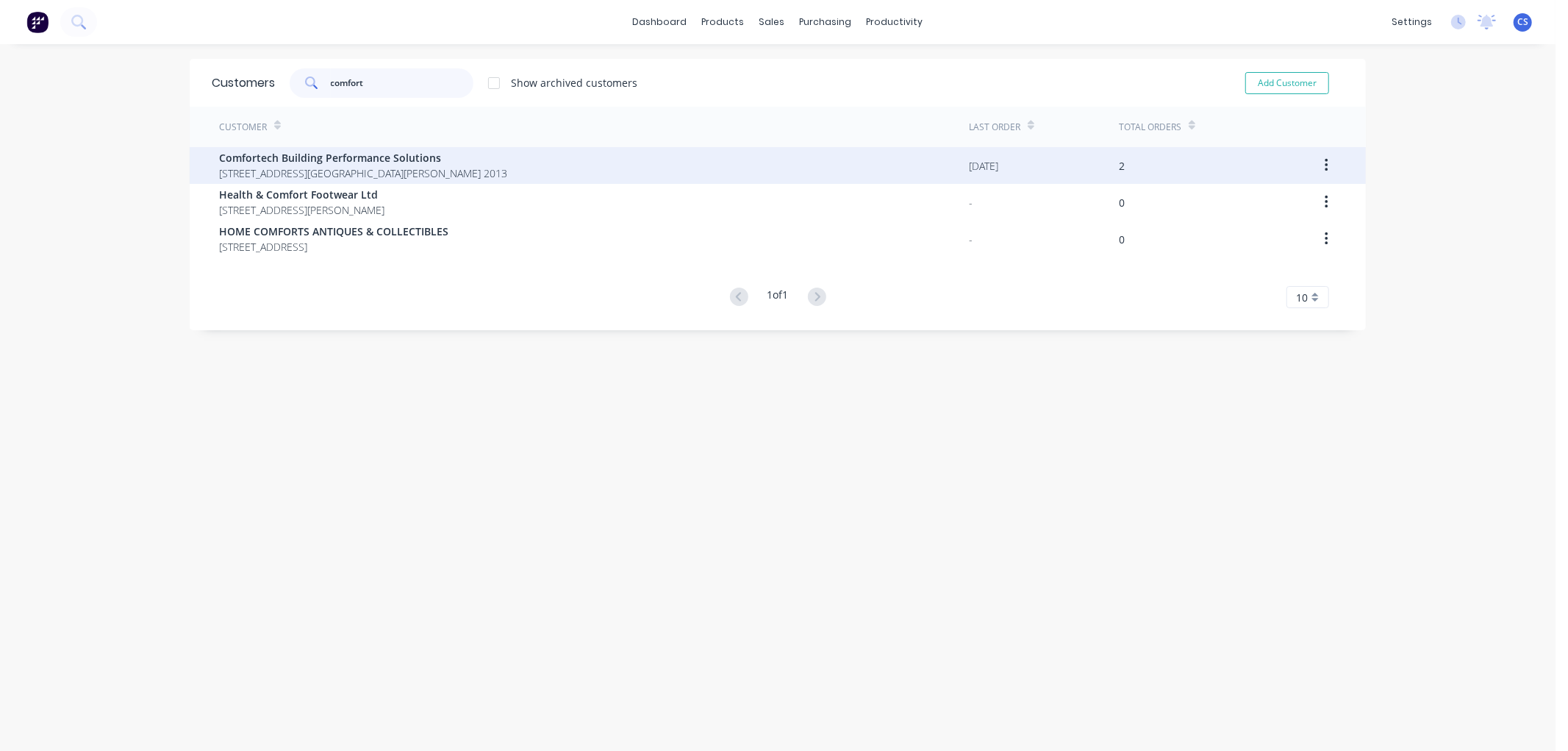
type input "comfort"
click at [317, 151] on span "Comfortech Building Performance Solutions" at bounding box center [363, 158] width 288 height 16
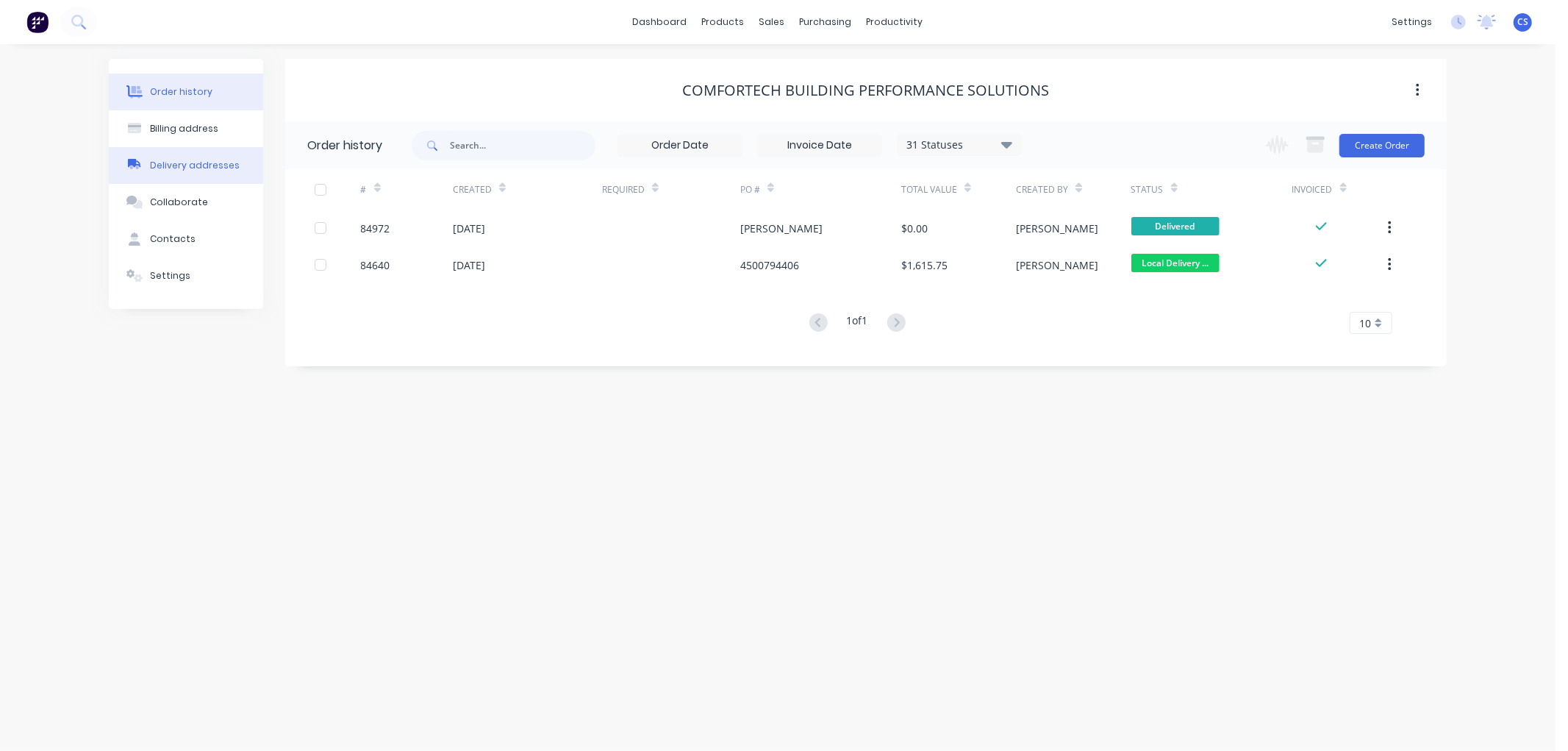
click at [172, 157] on button "Delivery addresses" at bounding box center [186, 165] width 154 height 37
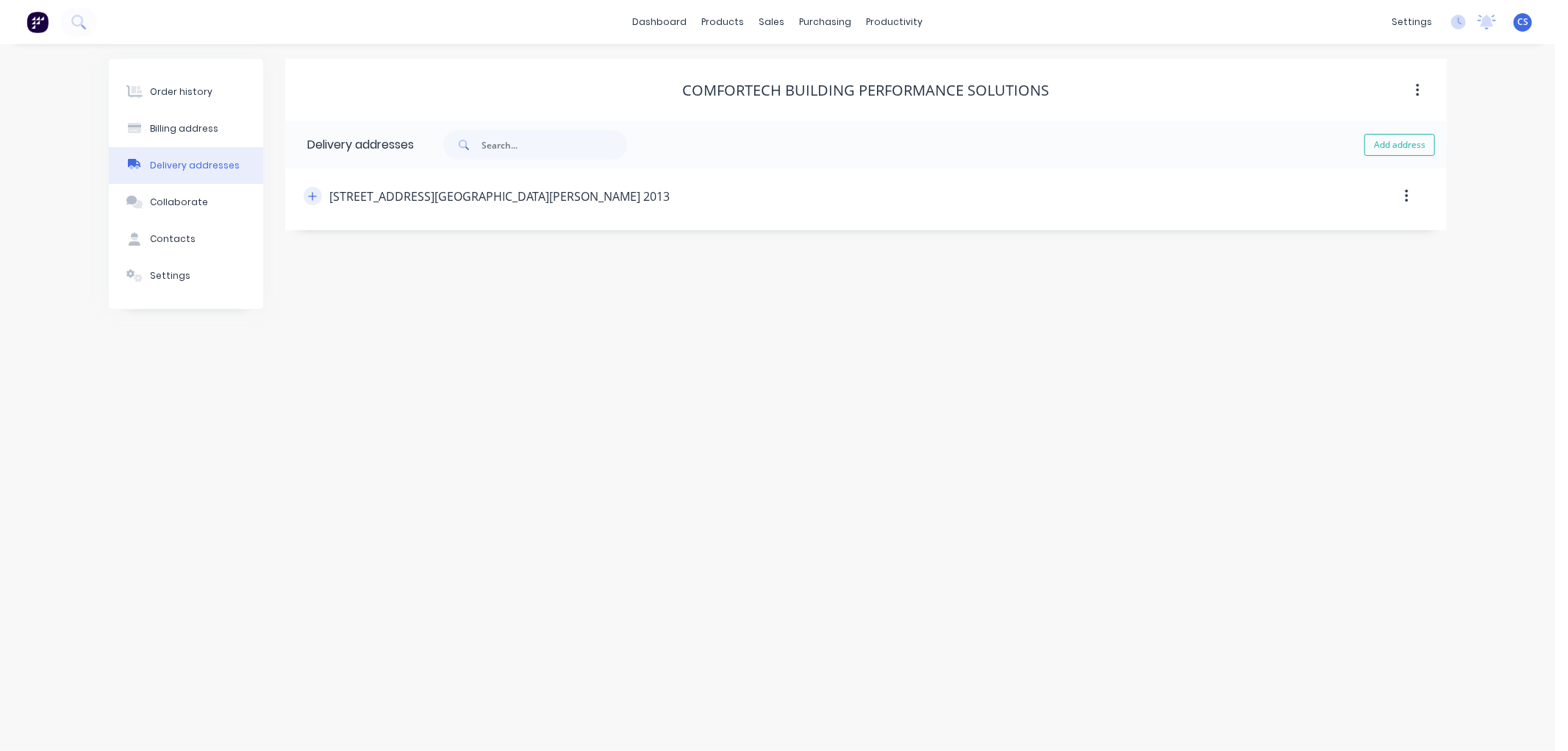
click at [310, 194] on icon "button" at bounding box center [313, 196] width 9 height 10
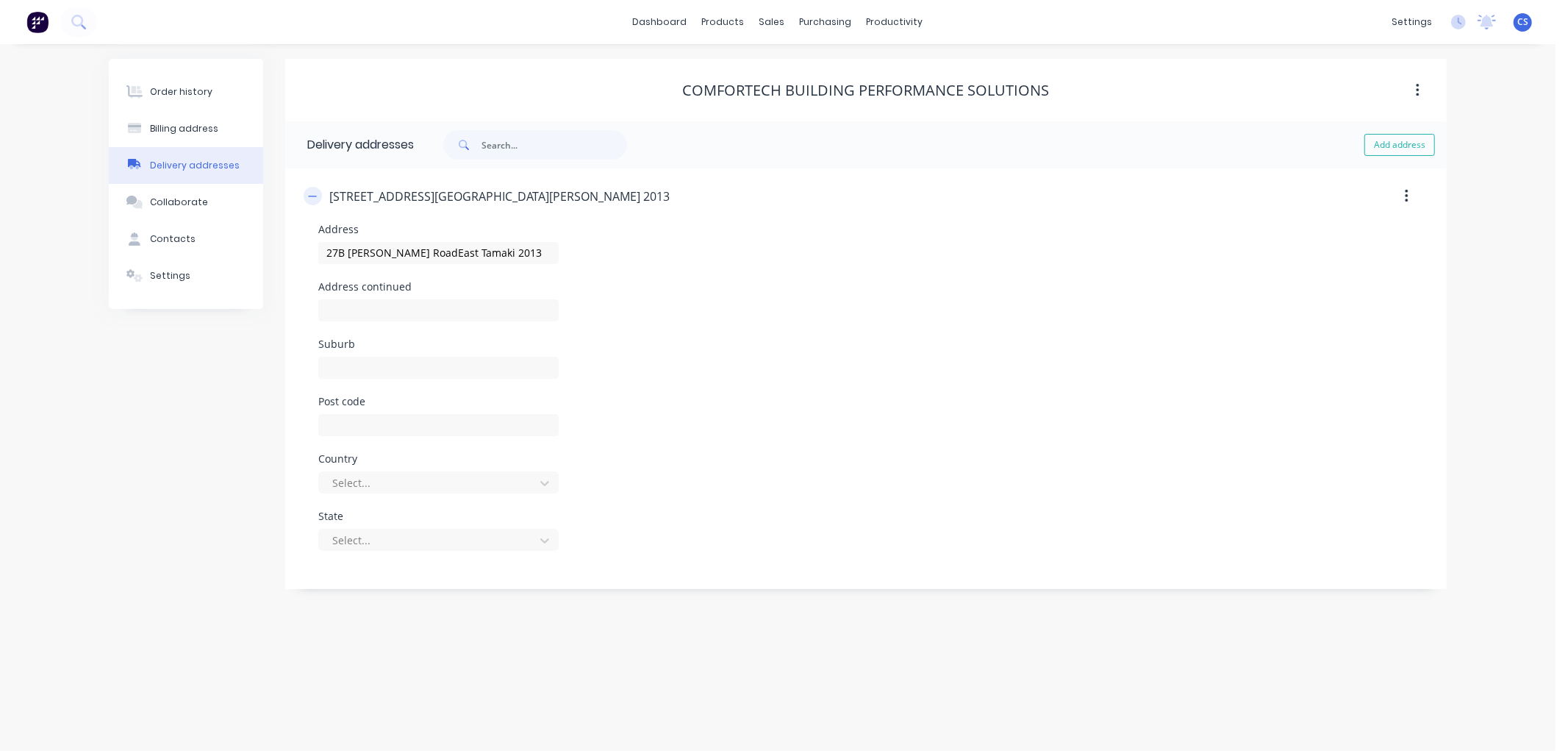
click at [313, 195] on icon "button" at bounding box center [313, 196] width 9 height 10
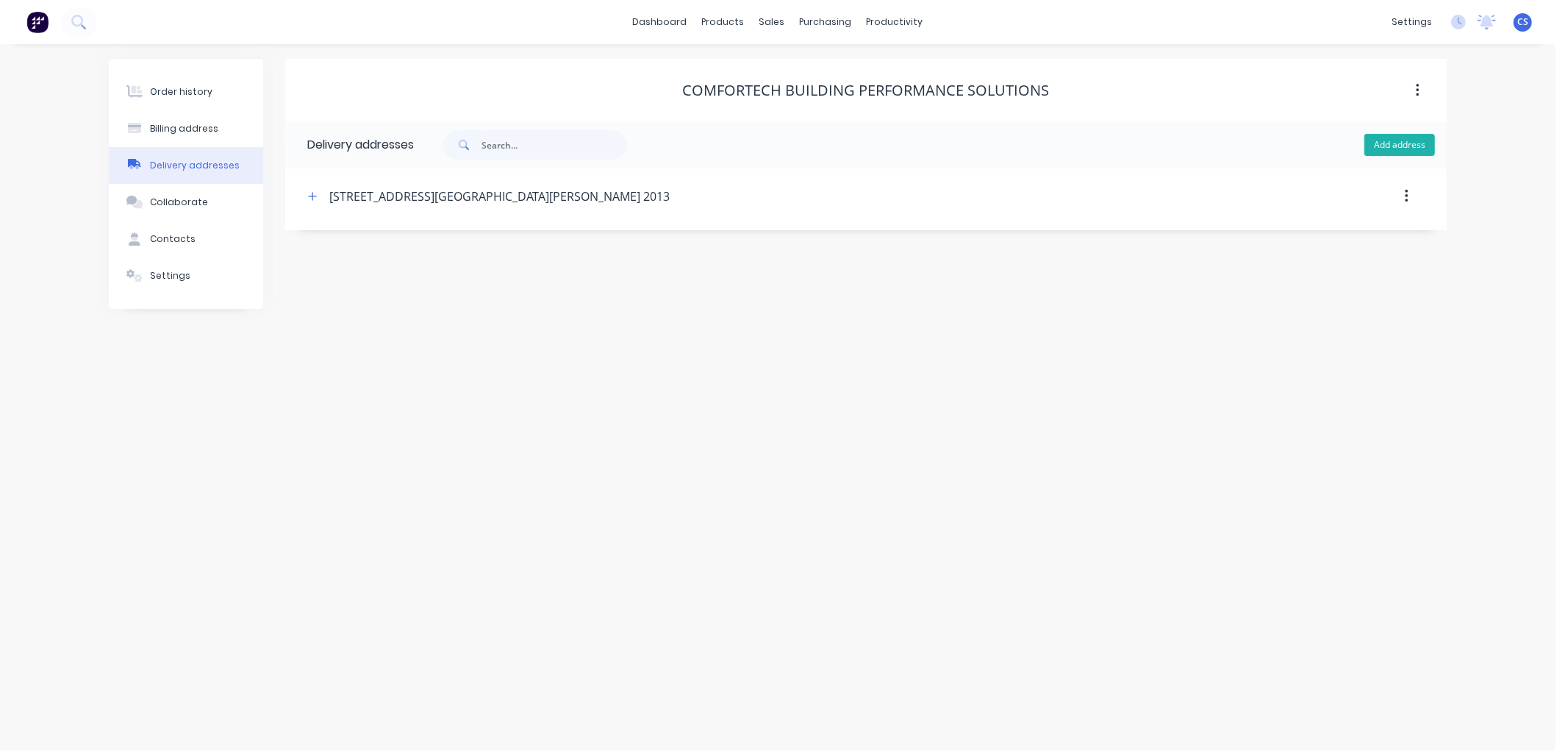
click at [1397, 144] on button "Add address" at bounding box center [1399, 145] width 71 height 22
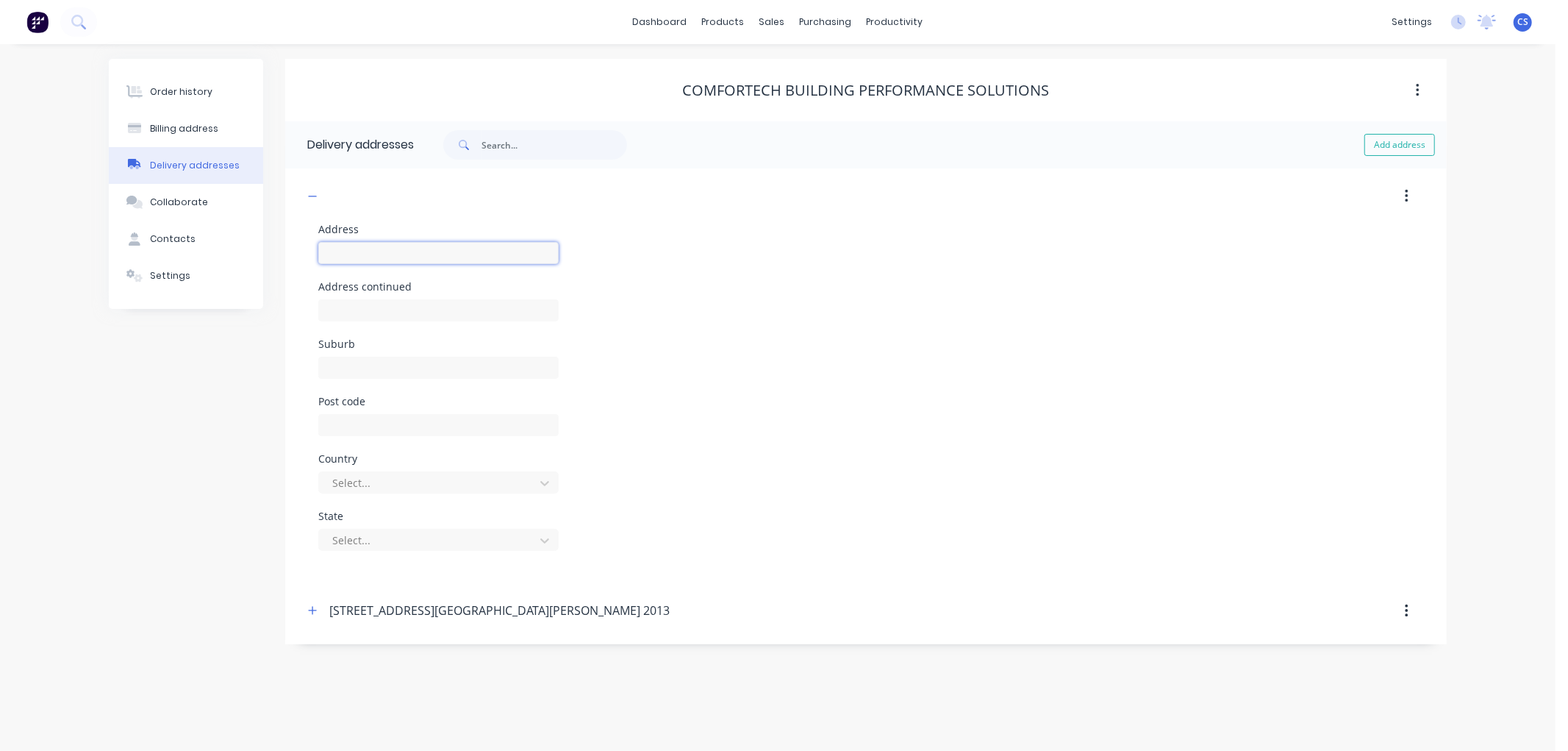
click at [431, 255] on input "text" at bounding box center [438, 253] width 240 height 22
type input "[STREET_ADDRESS][PERSON_NAME]"
click at [392, 375] on input "text" at bounding box center [438, 368] width 240 height 22
type input "Wiri"
click at [311, 199] on icon "button" at bounding box center [313, 196] width 9 height 10
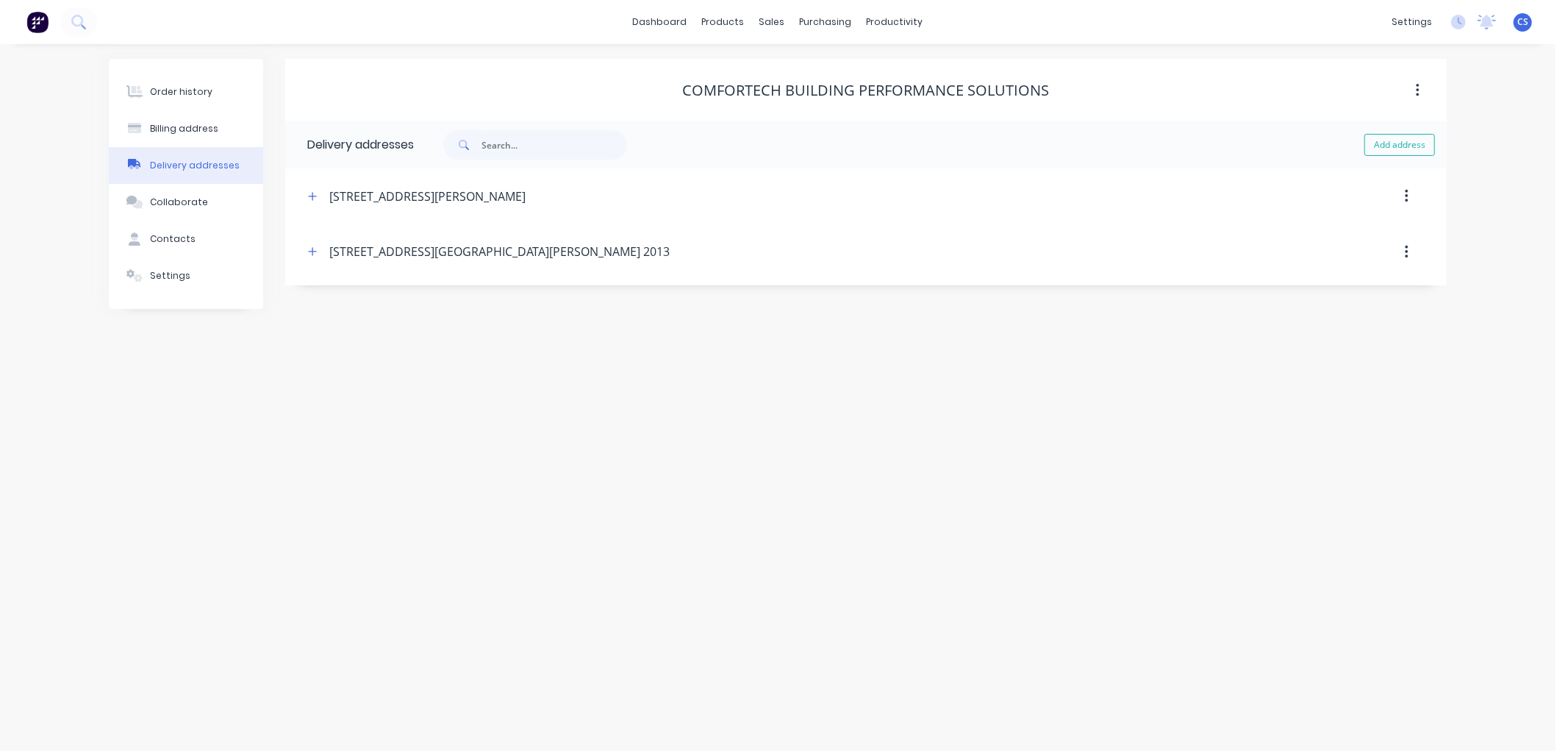
click at [1405, 253] on icon "button" at bounding box center [1407, 252] width 4 height 17
click at [1325, 295] on div "Delete" at bounding box center [1354, 291] width 114 height 21
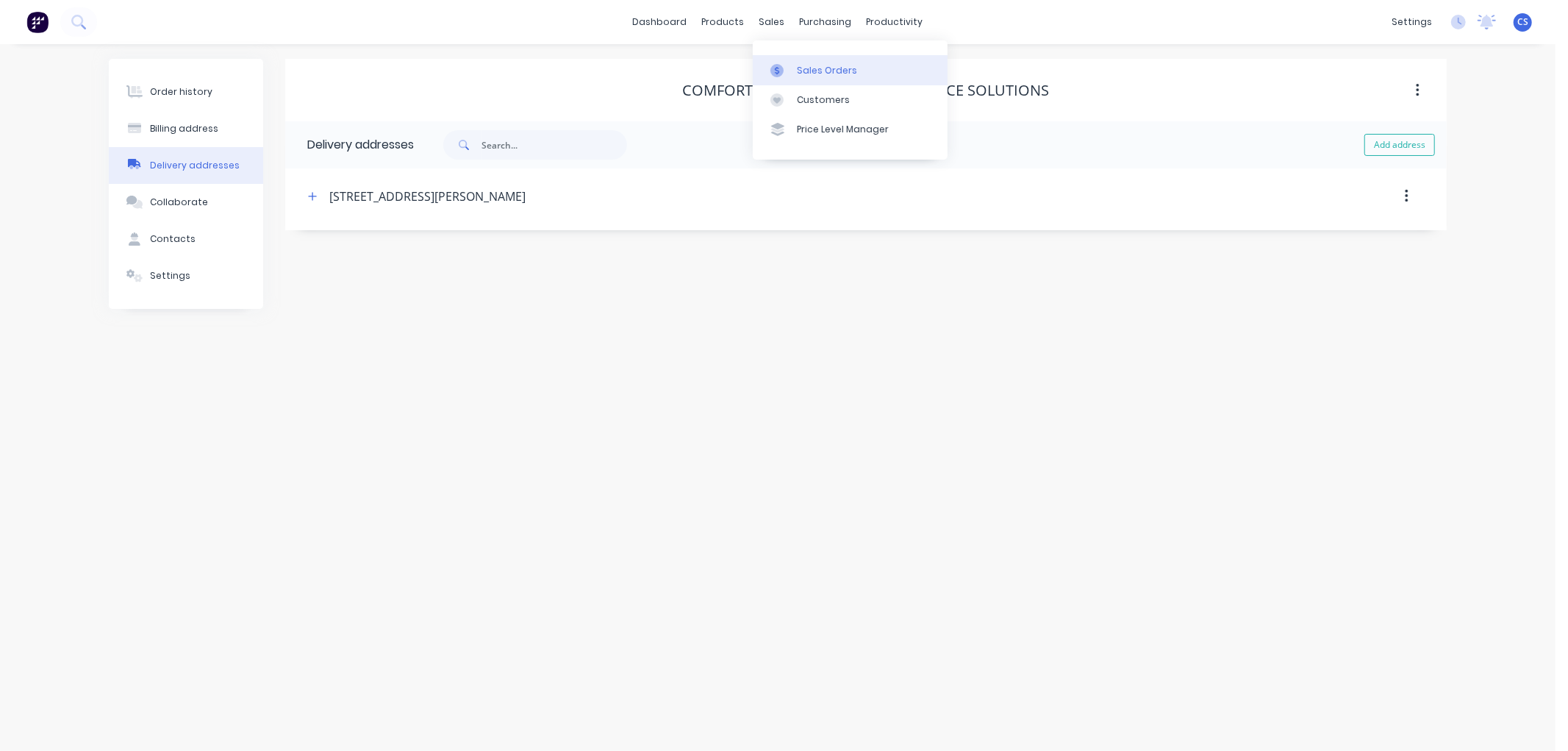
click at [796, 69] on div "Sales Orders" at bounding box center [827, 71] width 60 height 13
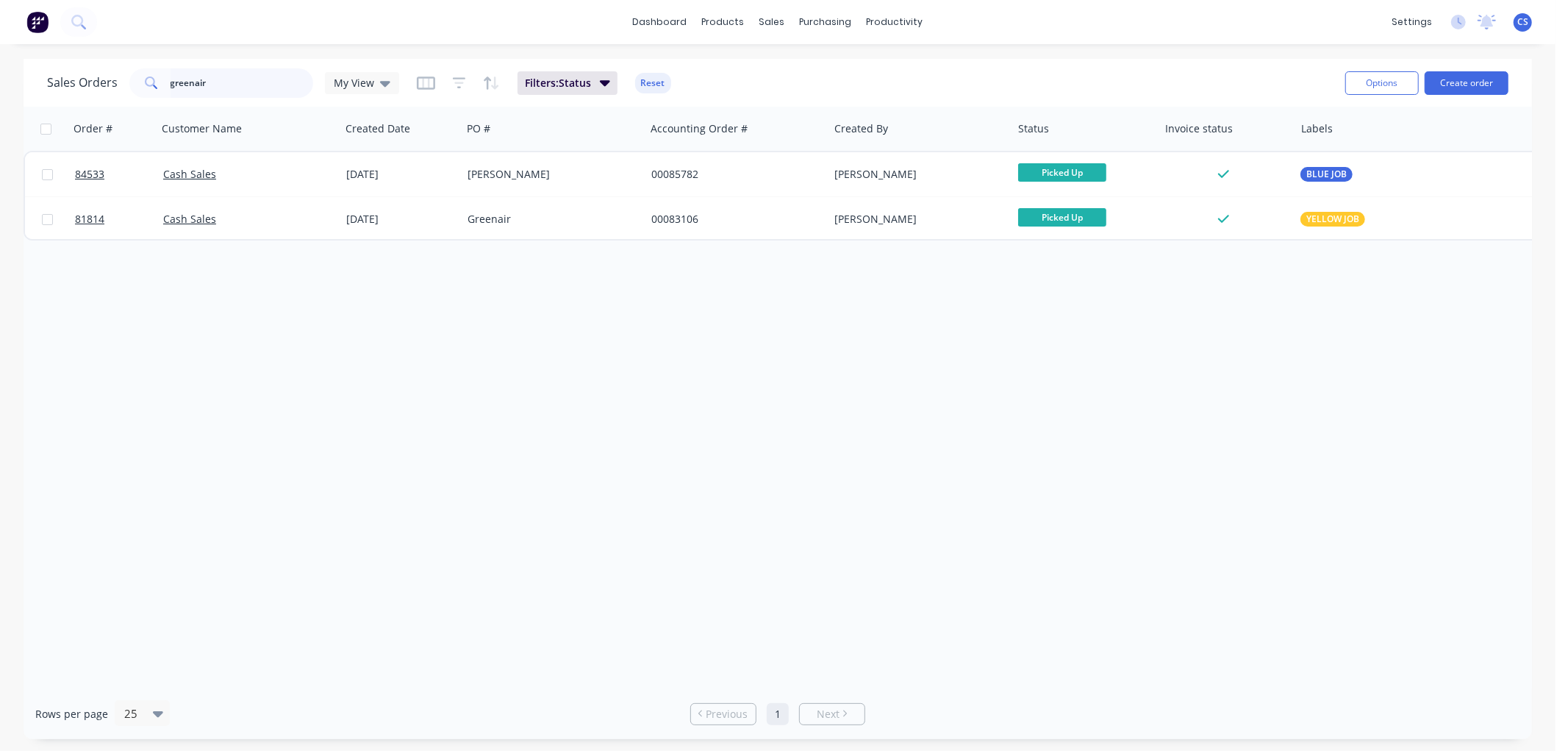
click at [192, 86] on input "greenair" at bounding box center [242, 83] width 143 height 29
paste input "85986"
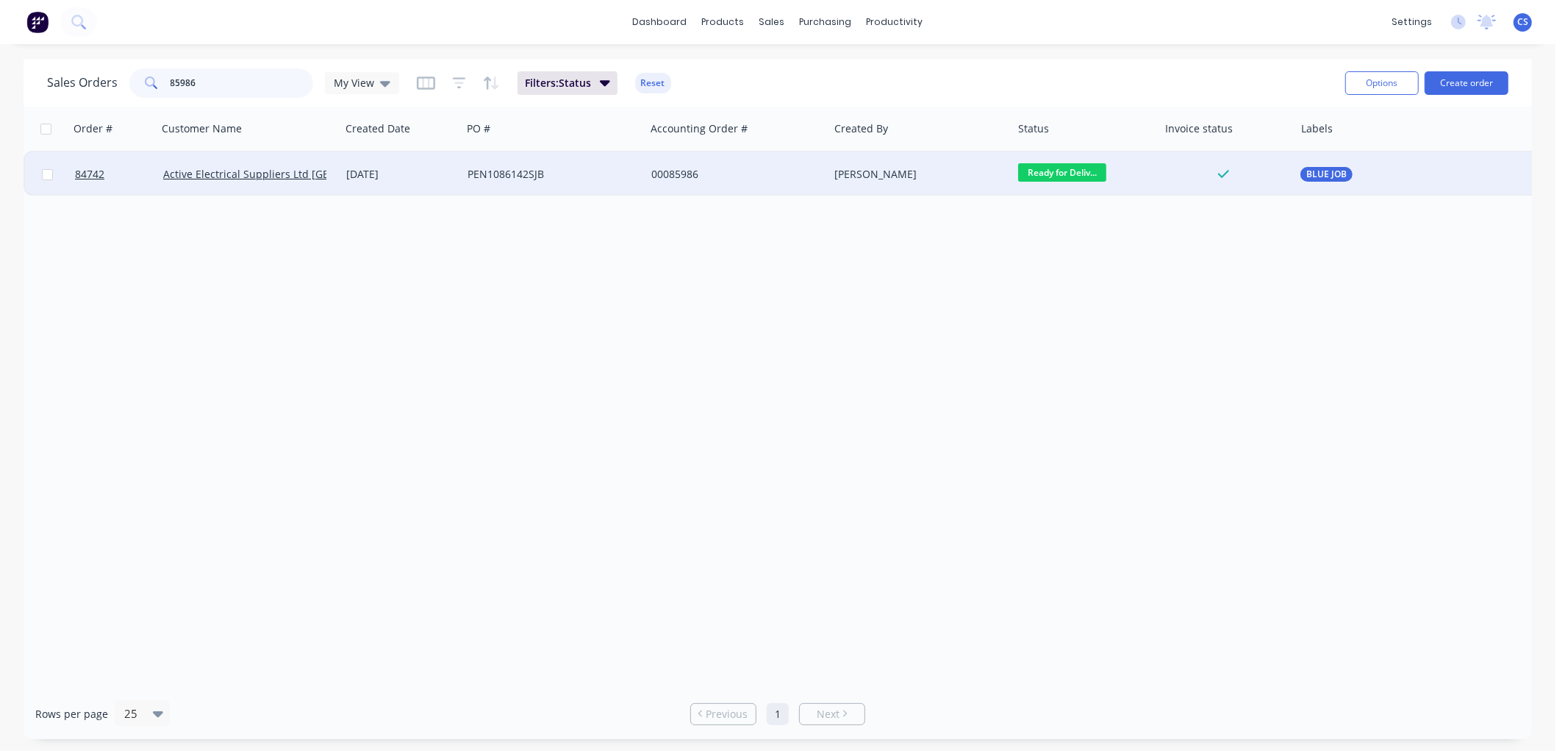
type input "85986"
click at [433, 167] on div "[DATE]" at bounding box center [401, 174] width 110 height 15
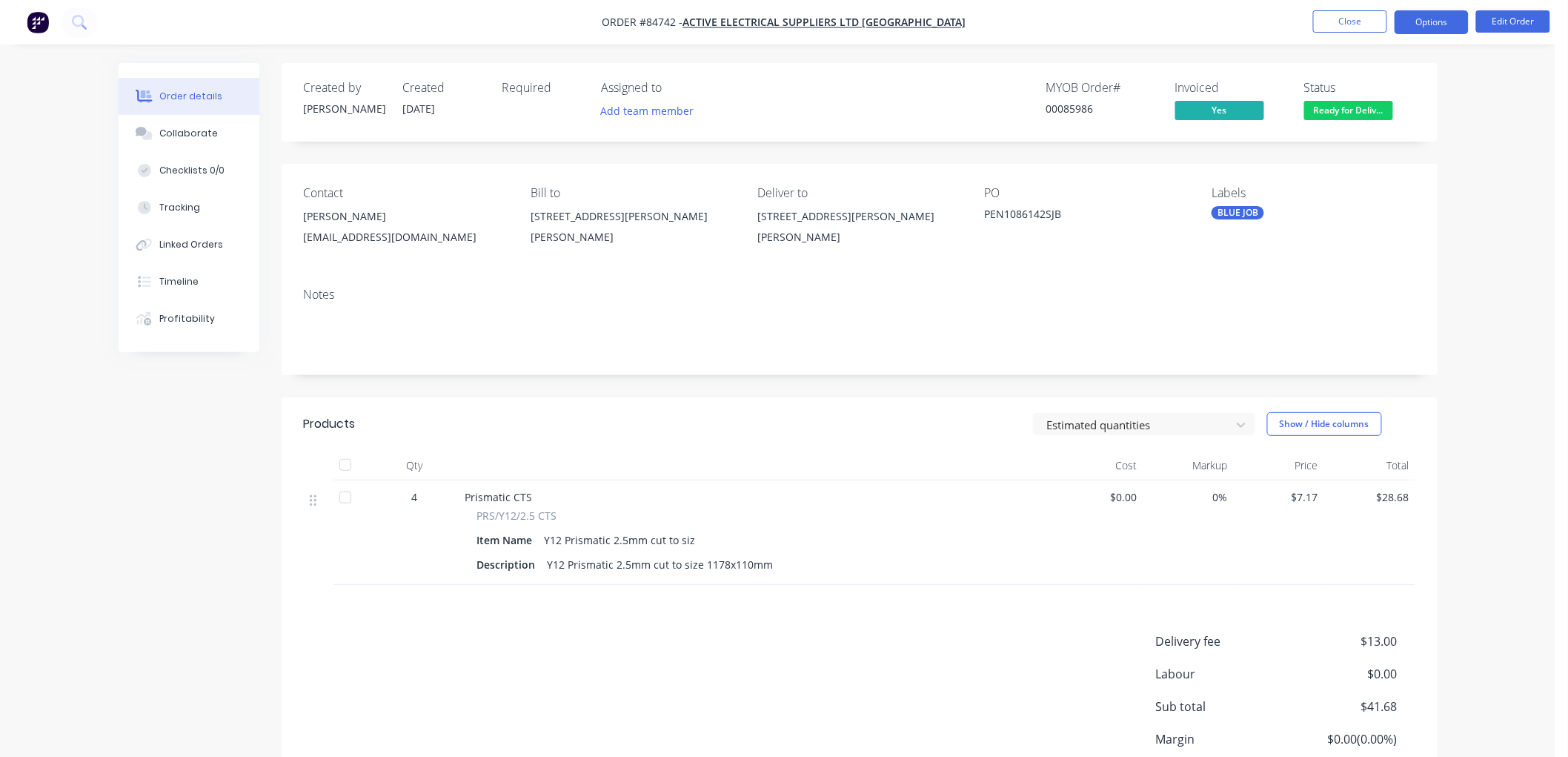
click at [1418, 20] on button "Options" at bounding box center [1431, 22] width 74 height 24
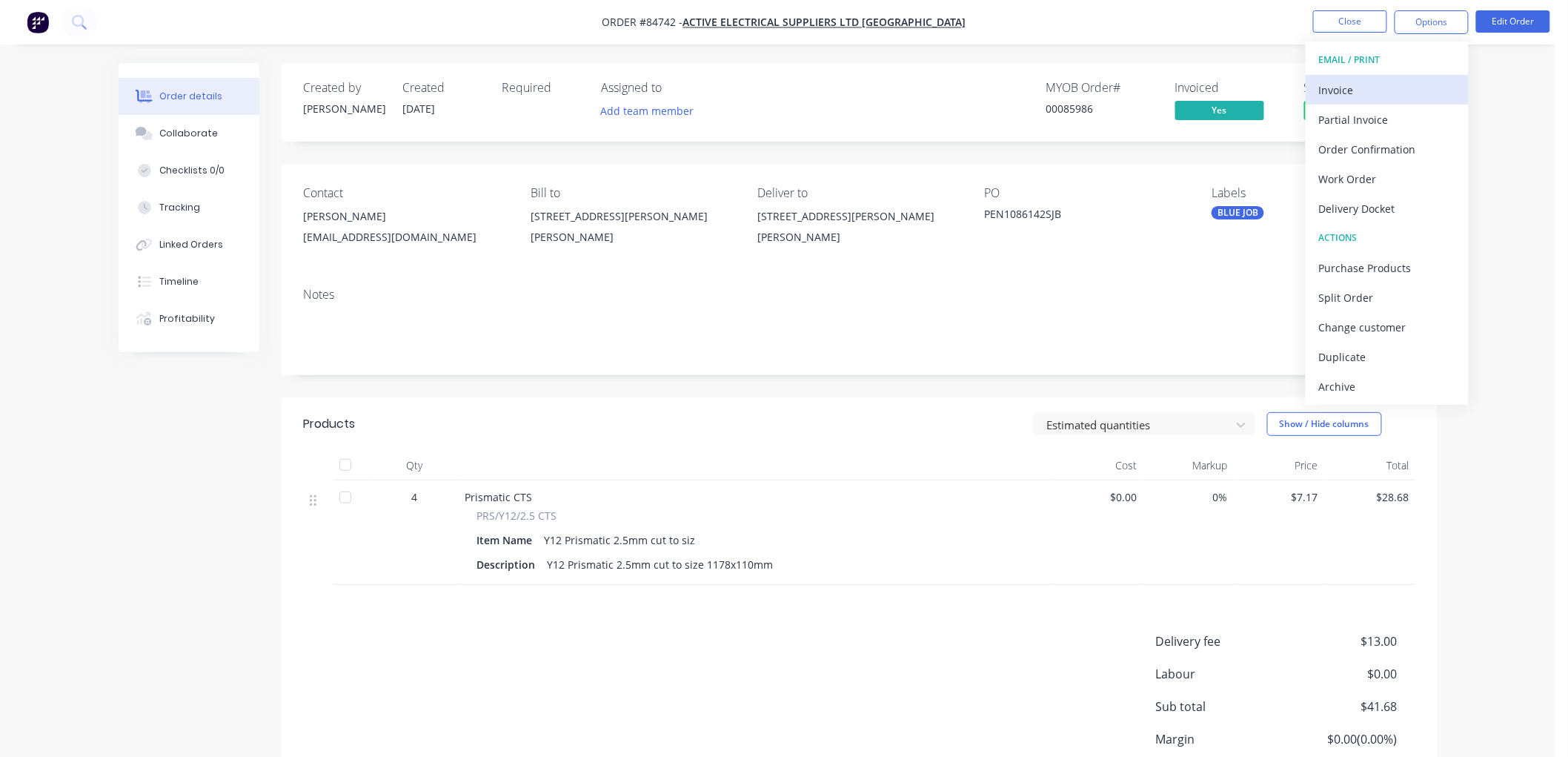
click at [1334, 81] on div "Invoice" at bounding box center [1388, 90] width 137 height 21
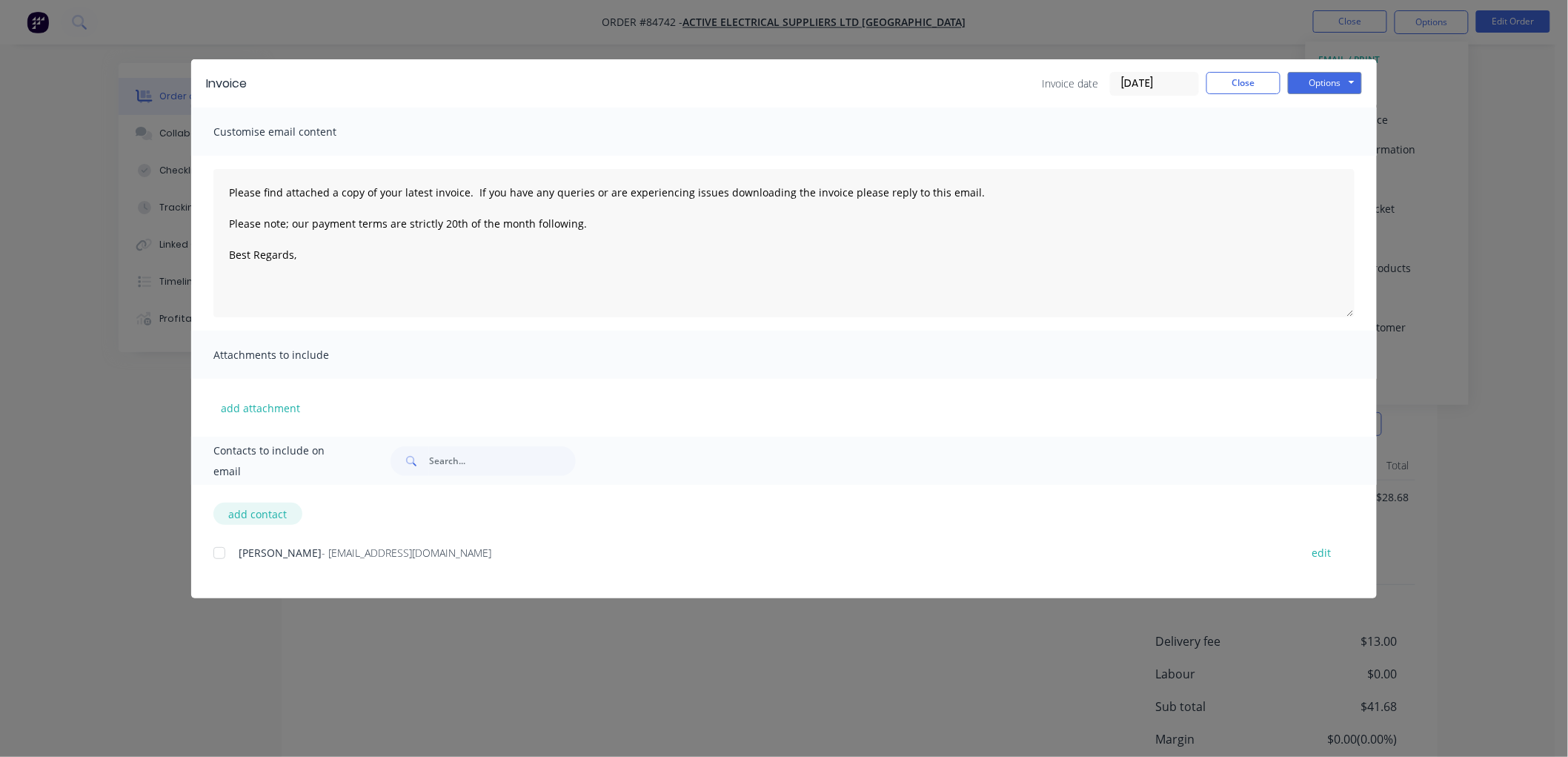
click at [268, 508] on button "add contact" at bounding box center [258, 514] width 89 height 22
type textarea "Please find attached a copy of your latest invoice. If you have any queries or …"
select select "AU"
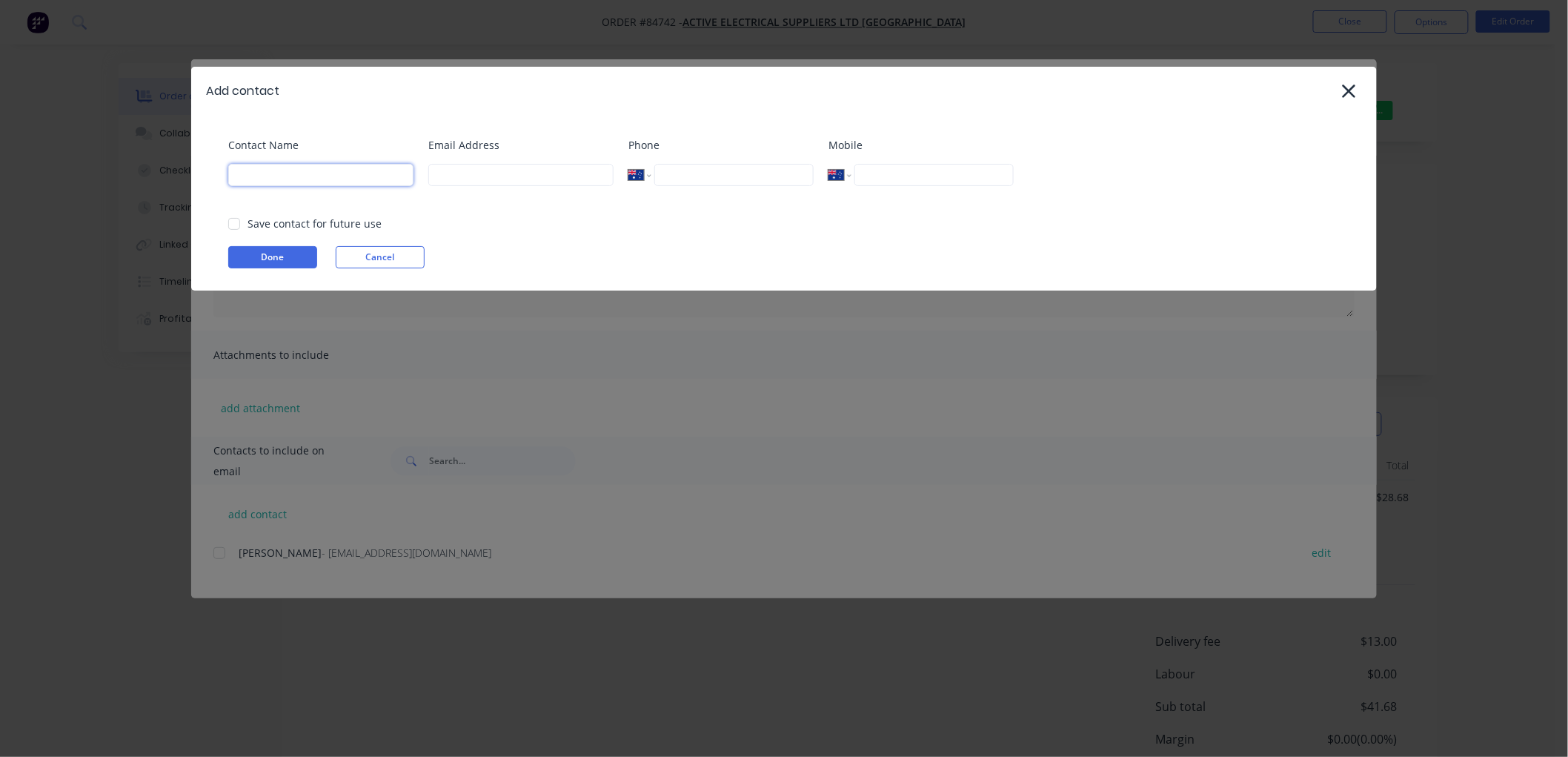
click at [277, 176] on input at bounding box center [321, 175] width 186 height 22
type input "Accounts"
click at [235, 224] on div at bounding box center [234, 224] width 30 height 30
type input "[EMAIL_ADDRESS][DOMAIN_NAME]"
click at [267, 256] on button "Done" at bounding box center [273, 257] width 89 height 22
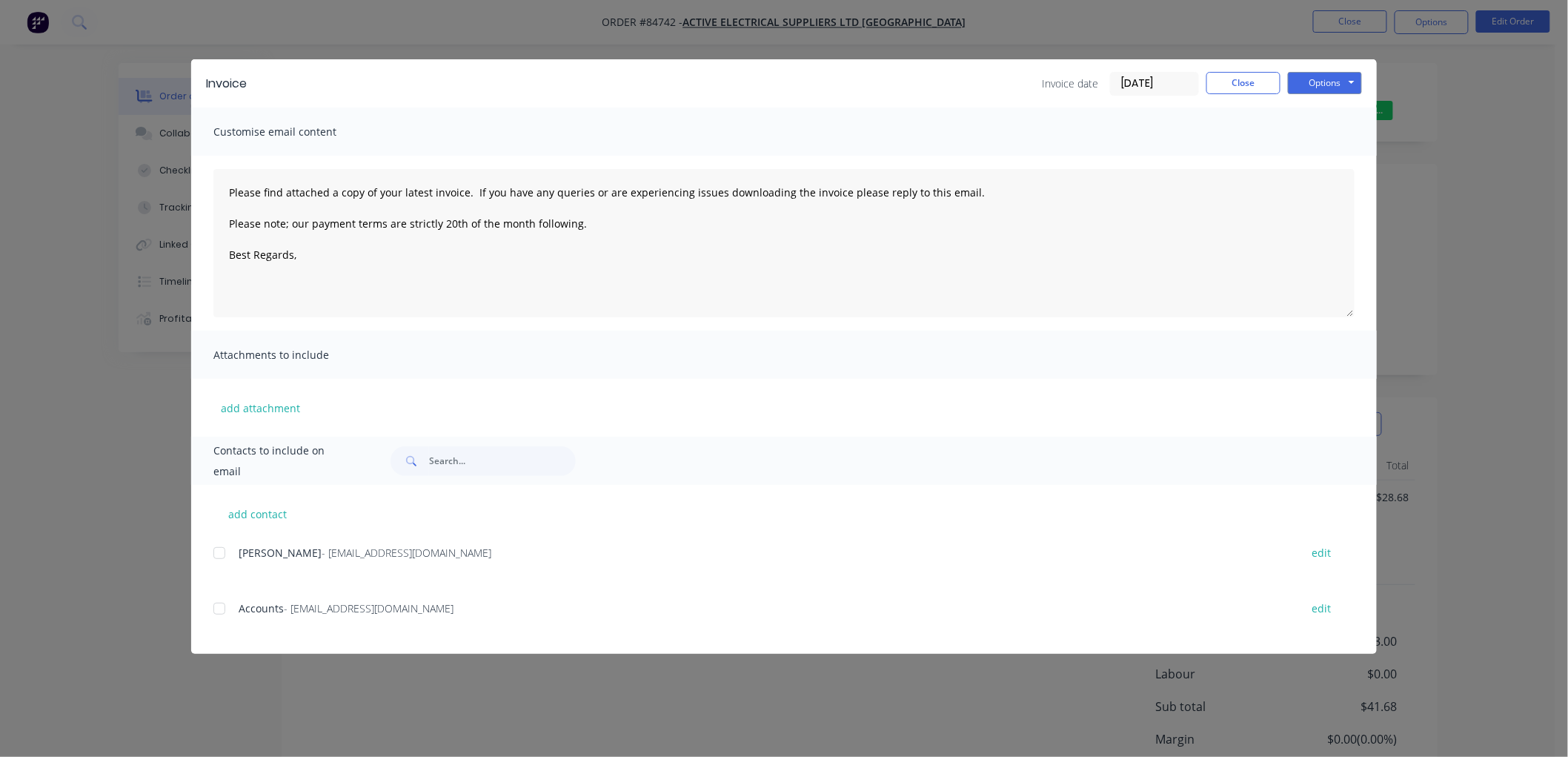
click at [221, 609] on div at bounding box center [219, 608] width 30 height 30
click at [337, 262] on textarea "Please find attached a copy of your latest invoice. If you have any queries or …" at bounding box center [784, 243] width 1141 height 148
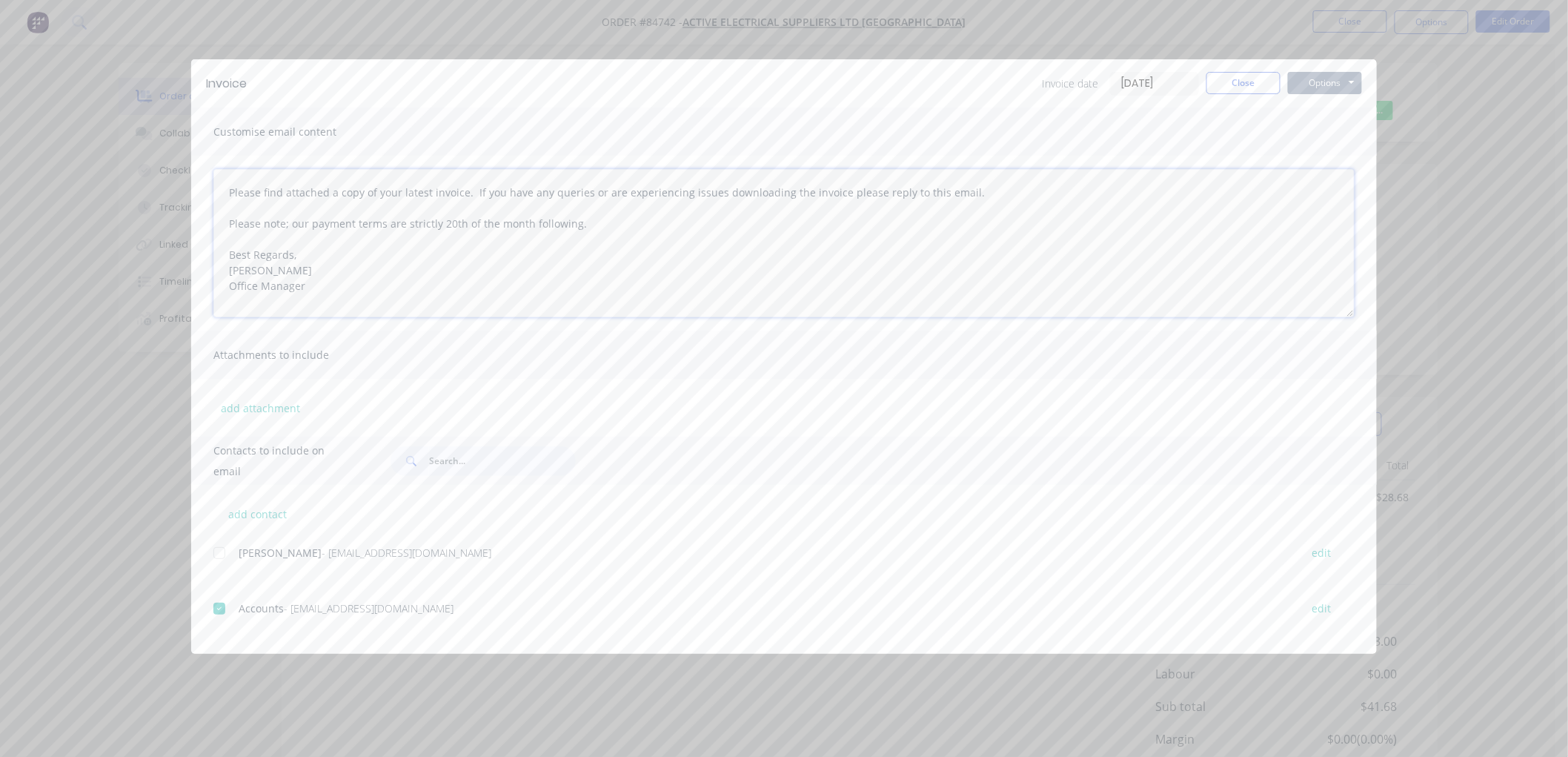
type textarea "Please find attached a copy of your latest invoice. If you have any queries or …"
click at [1327, 85] on button "Options" at bounding box center [1325, 83] width 74 height 22
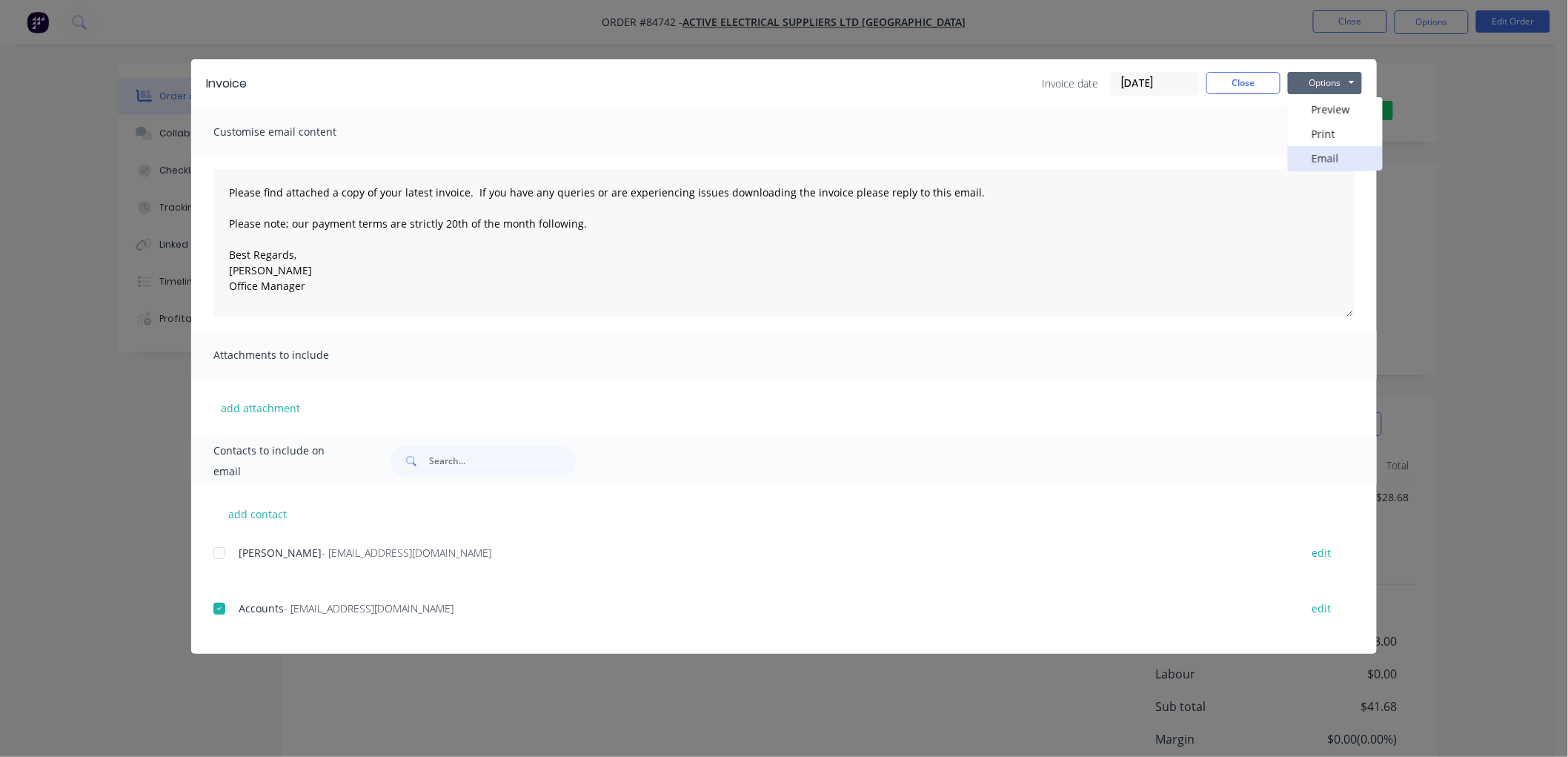
click at [1327, 154] on button "Email" at bounding box center [1335, 158] width 95 height 24
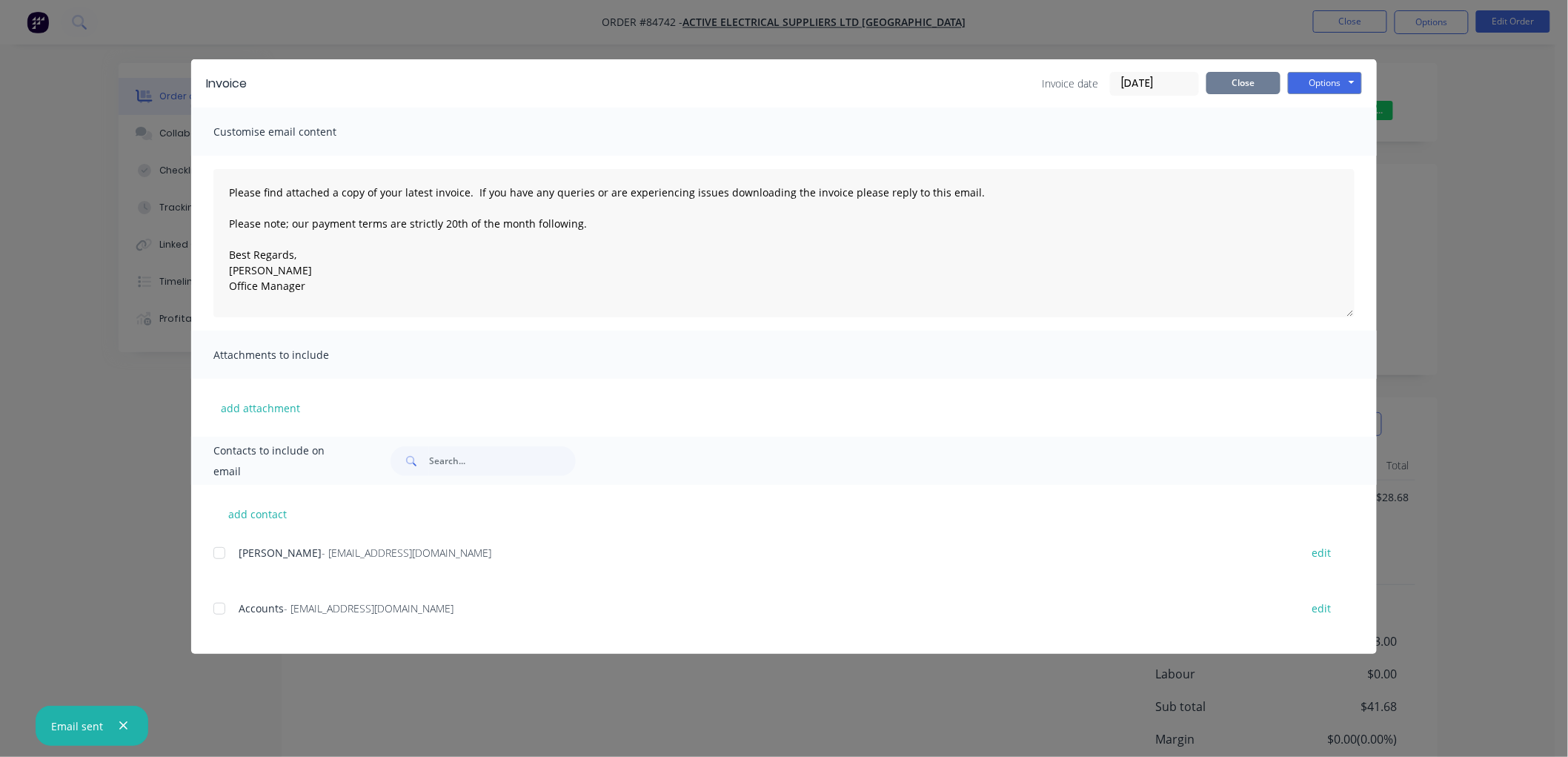
click at [1262, 84] on button "Close" at bounding box center [1244, 83] width 74 height 22
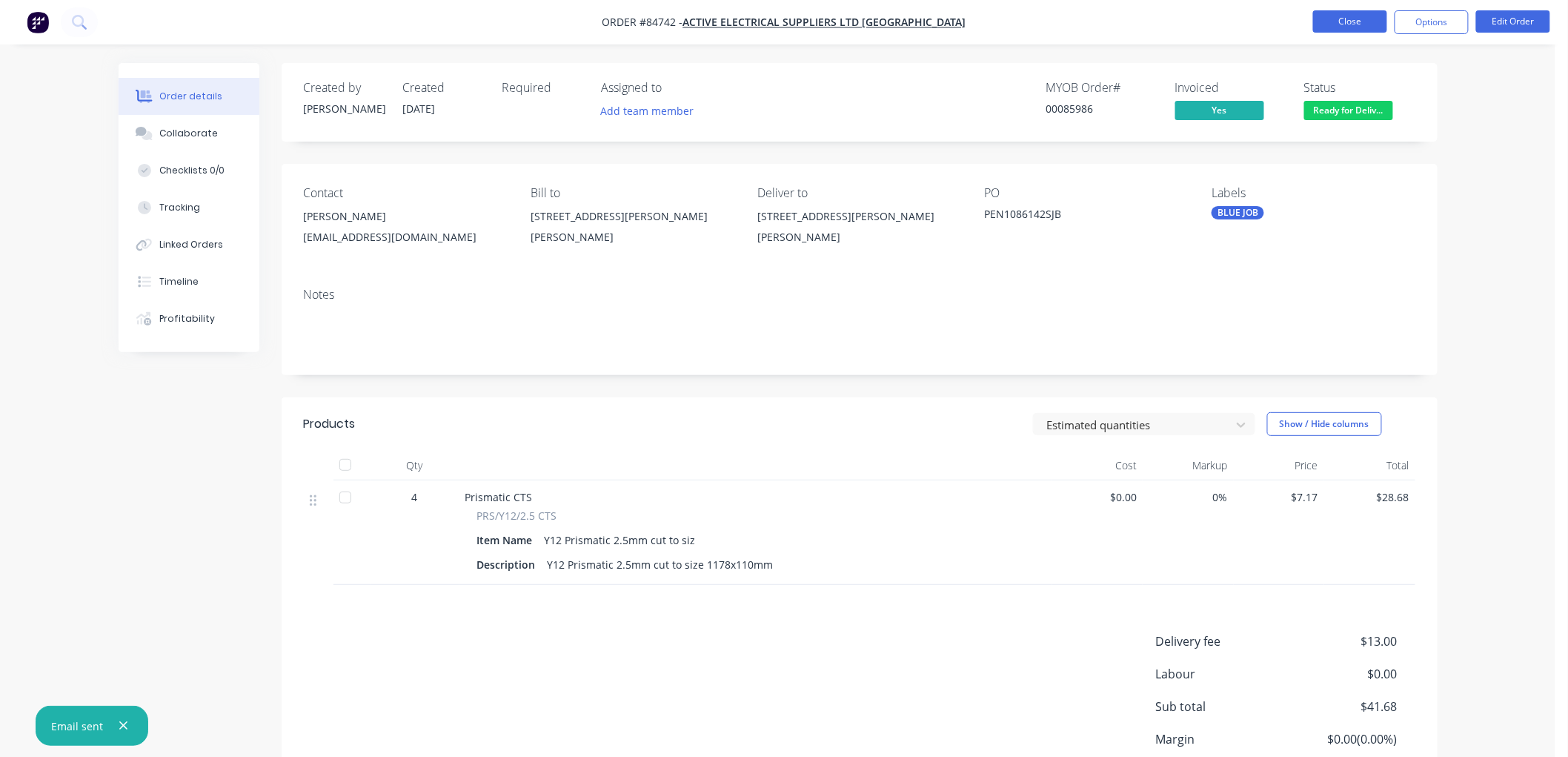
click at [1339, 25] on button "Close" at bounding box center [1350, 21] width 74 height 22
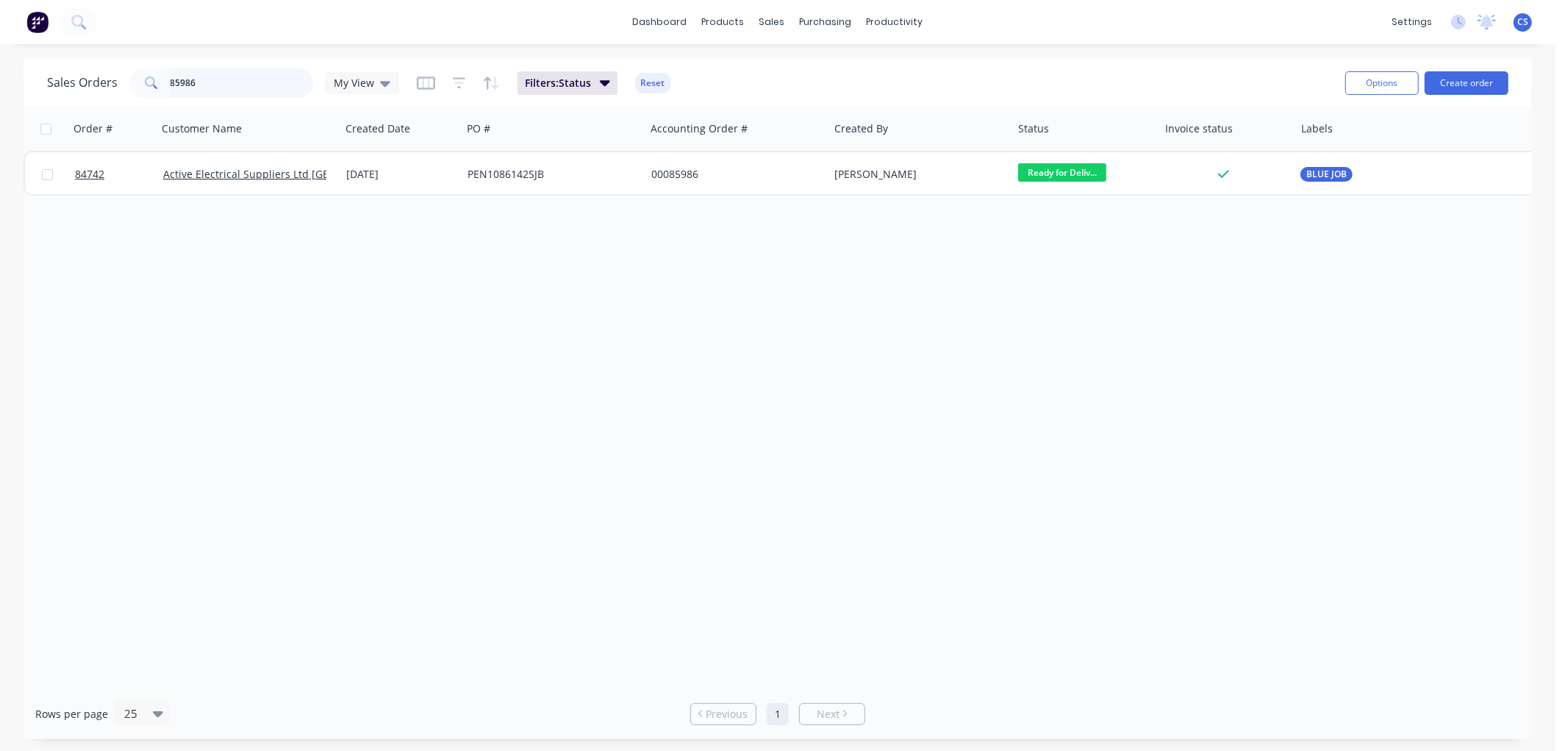
click at [245, 85] on input "85986" at bounding box center [242, 83] width 143 height 29
paste input "800"
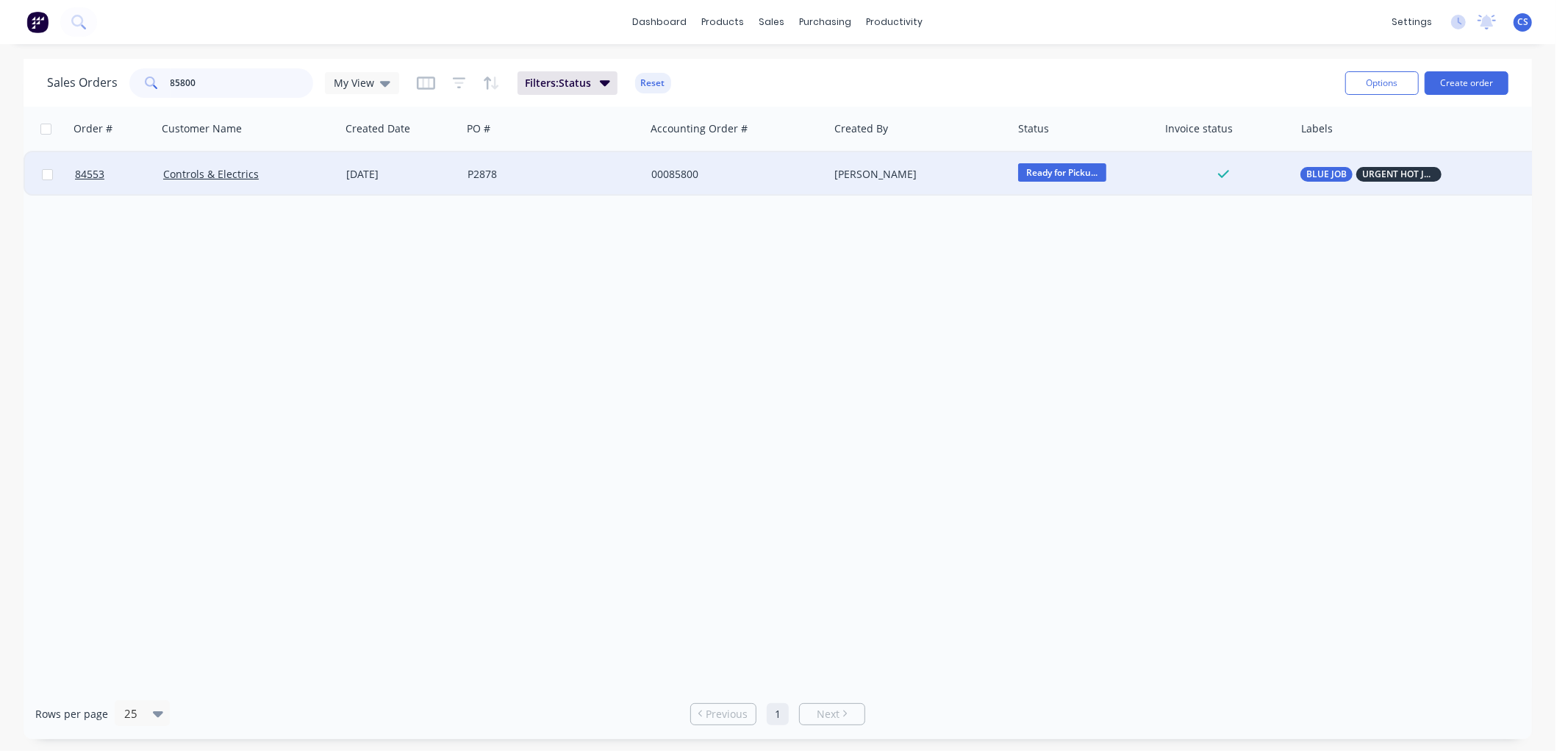
type input "85800"
click at [510, 181] on div "P2878" at bounding box center [549, 174] width 163 height 15
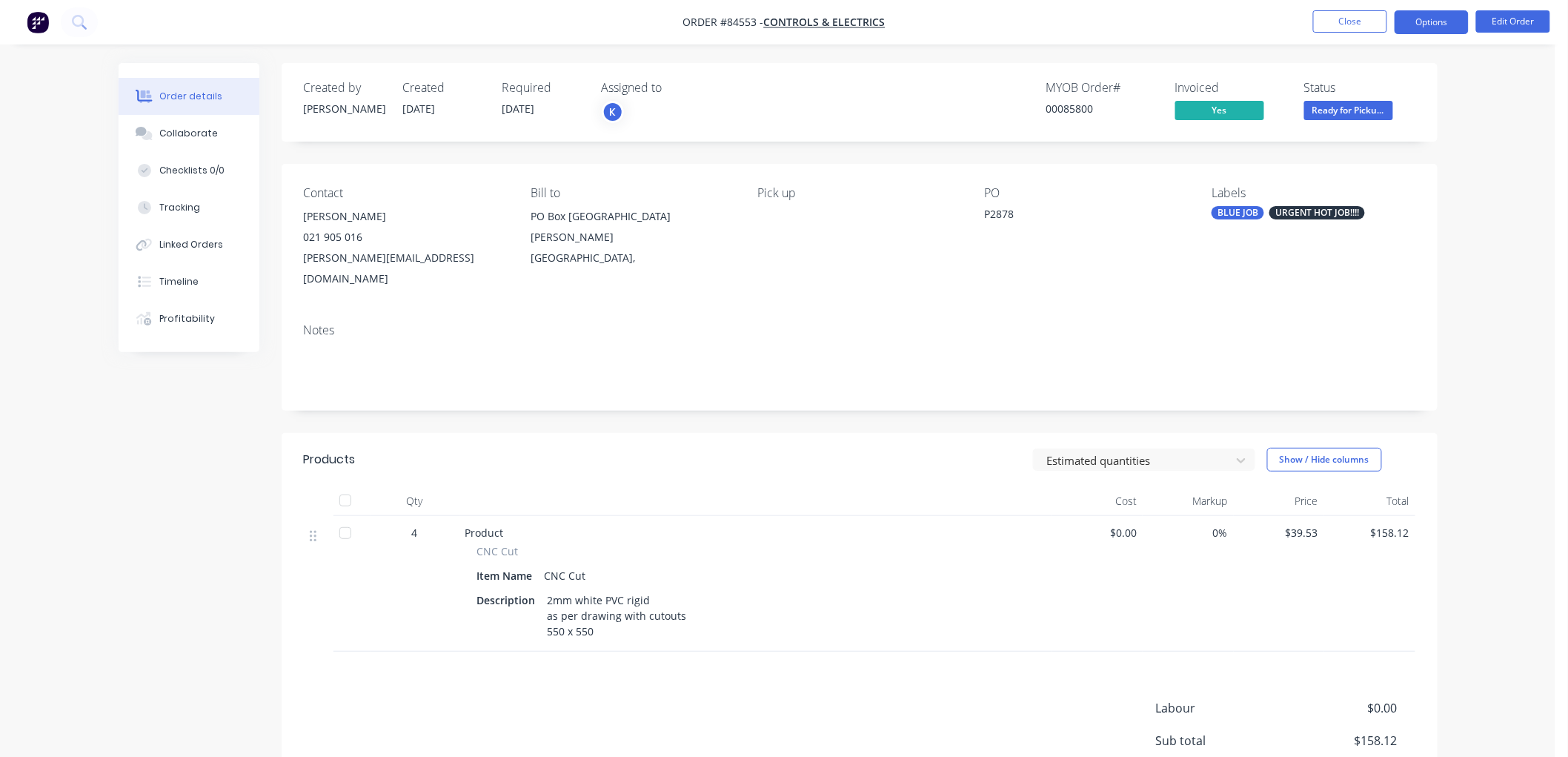
click at [1419, 20] on button "Options" at bounding box center [1431, 22] width 74 height 24
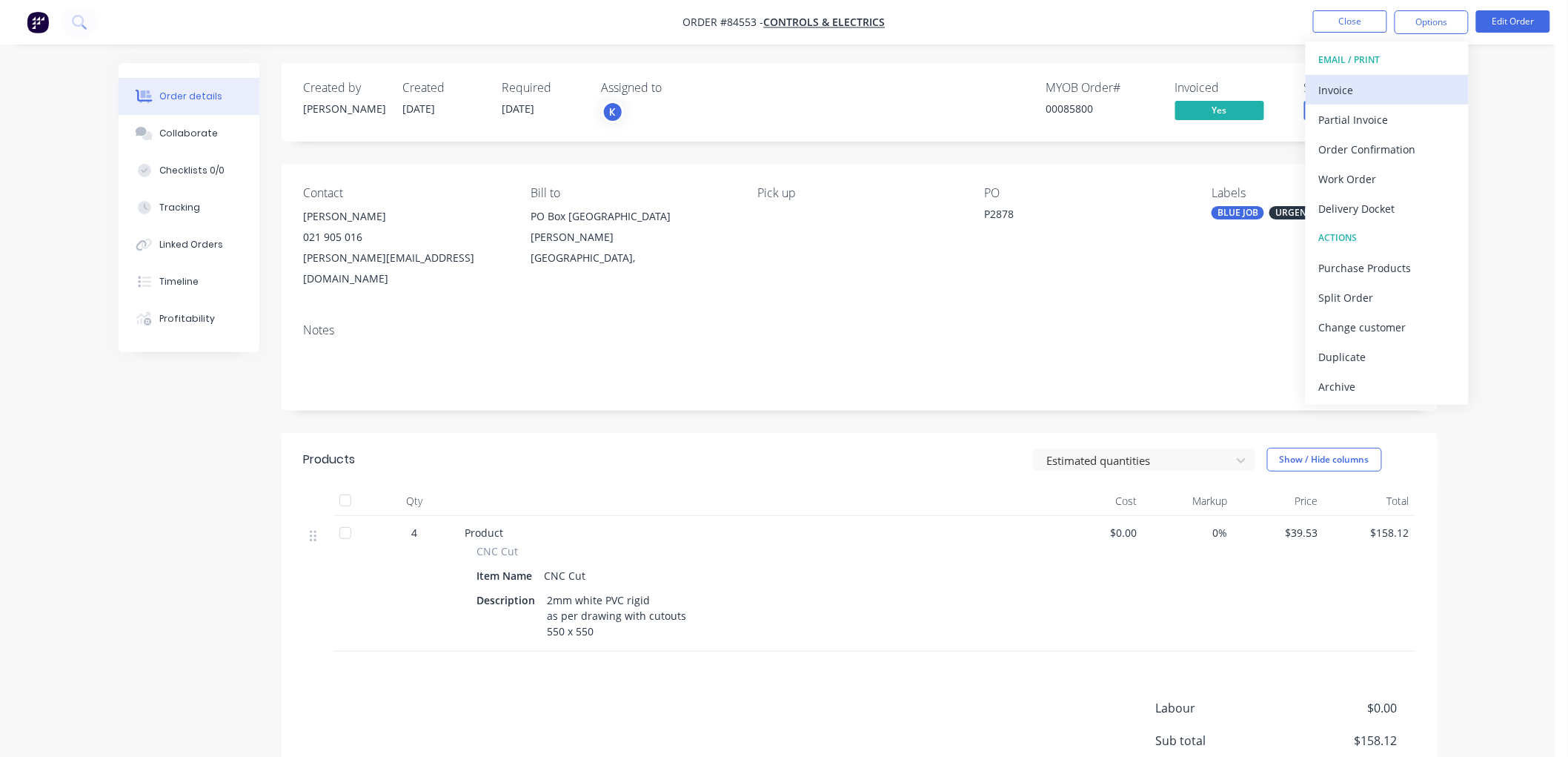
click at [1377, 77] on button "Invoice" at bounding box center [1387, 90] width 163 height 30
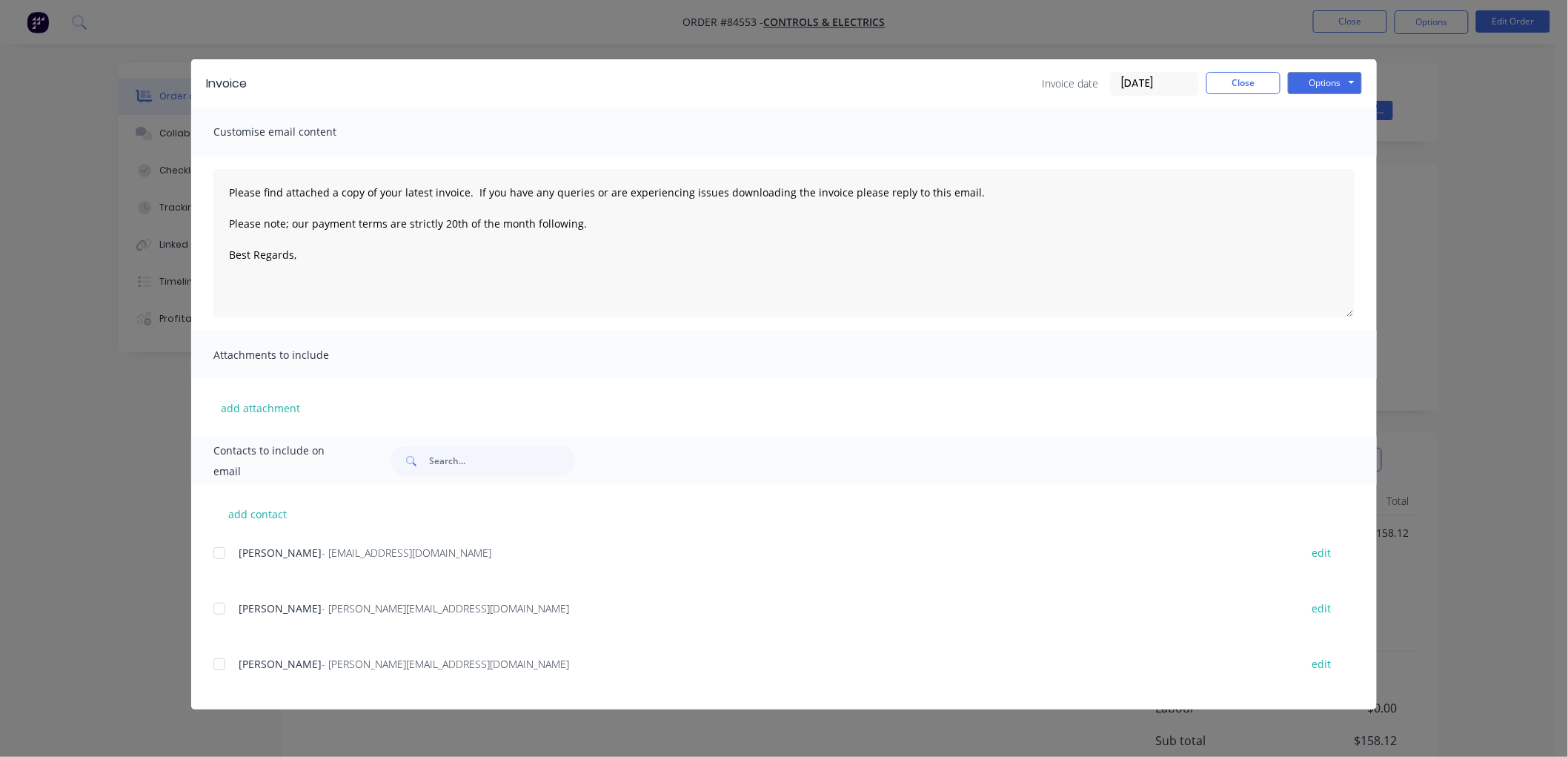
click at [219, 553] on div at bounding box center [219, 553] width 30 height 30
click at [368, 262] on textarea "Please find attached a copy of your latest invoice. If you have any queries or …" at bounding box center [784, 243] width 1141 height 148
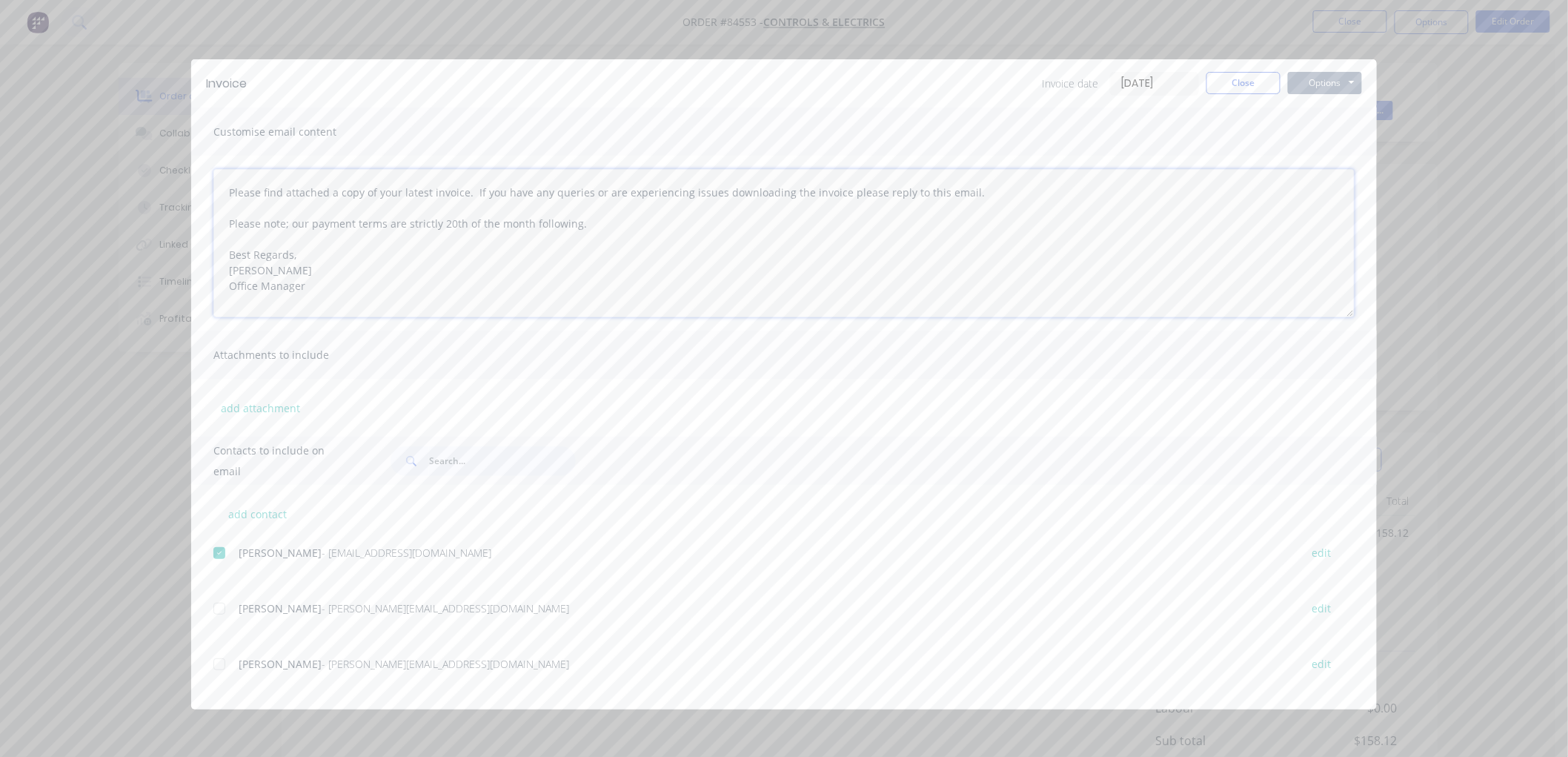
type textarea "Please find attached a copy of your latest invoice. If you have any queries or …"
click at [1343, 87] on button "Options" at bounding box center [1325, 83] width 74 height 22
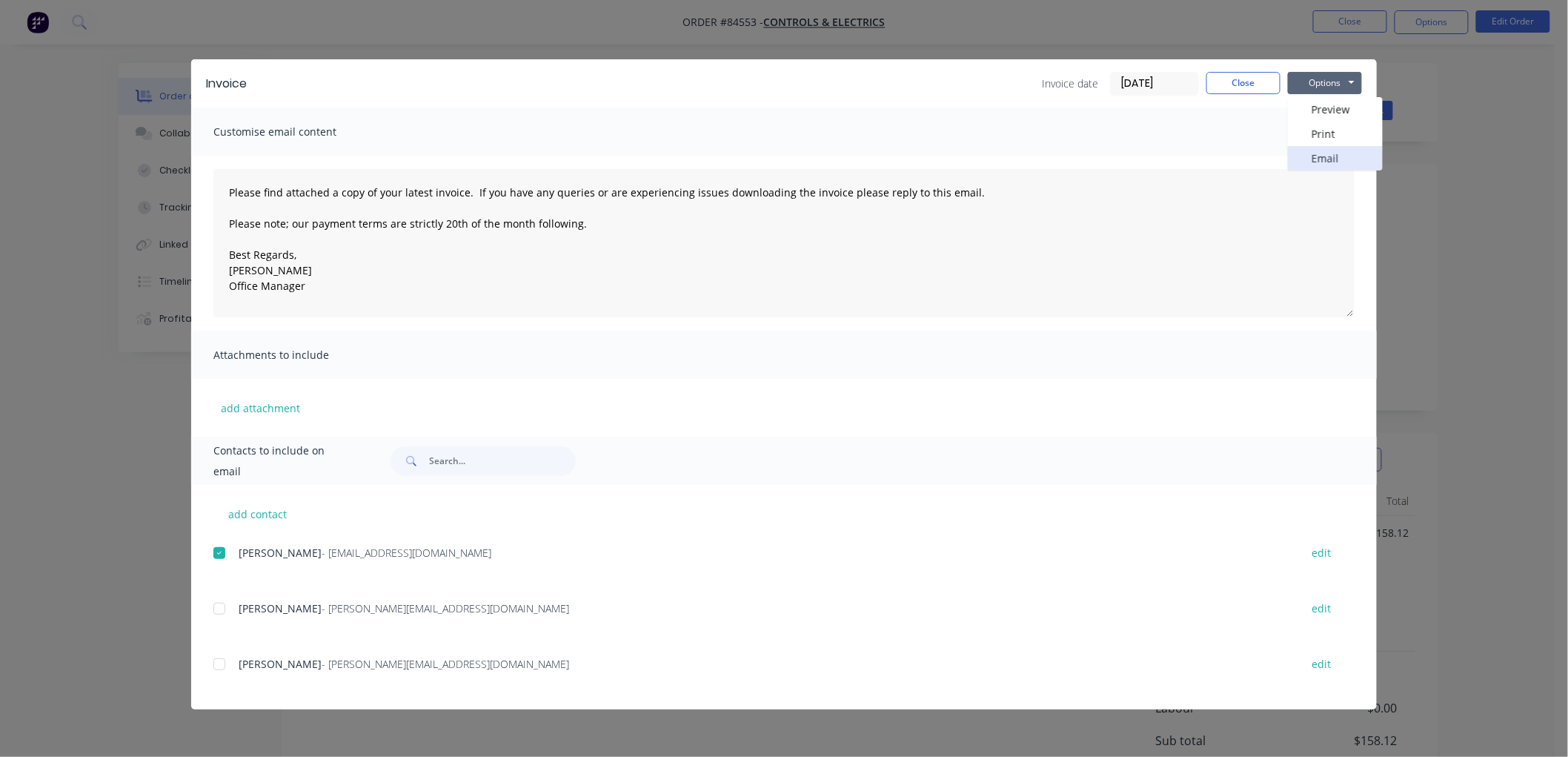
click at [1325, 153] on button "Email" at bounding box center [1335, 158] width 95 height 24
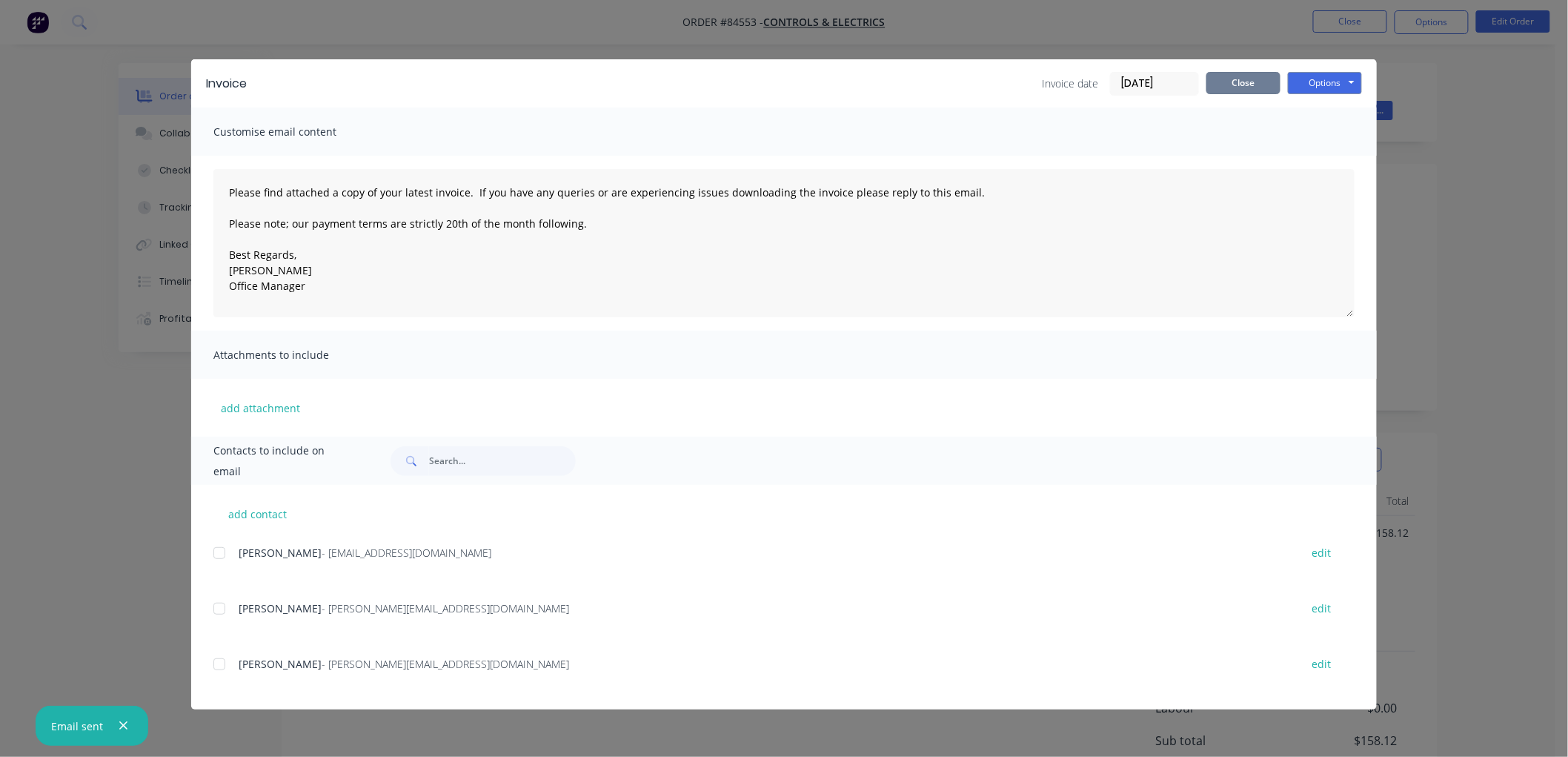
click at [1241, 82] on button "Close" at bounding box center [1244, 83] width 74 height 22
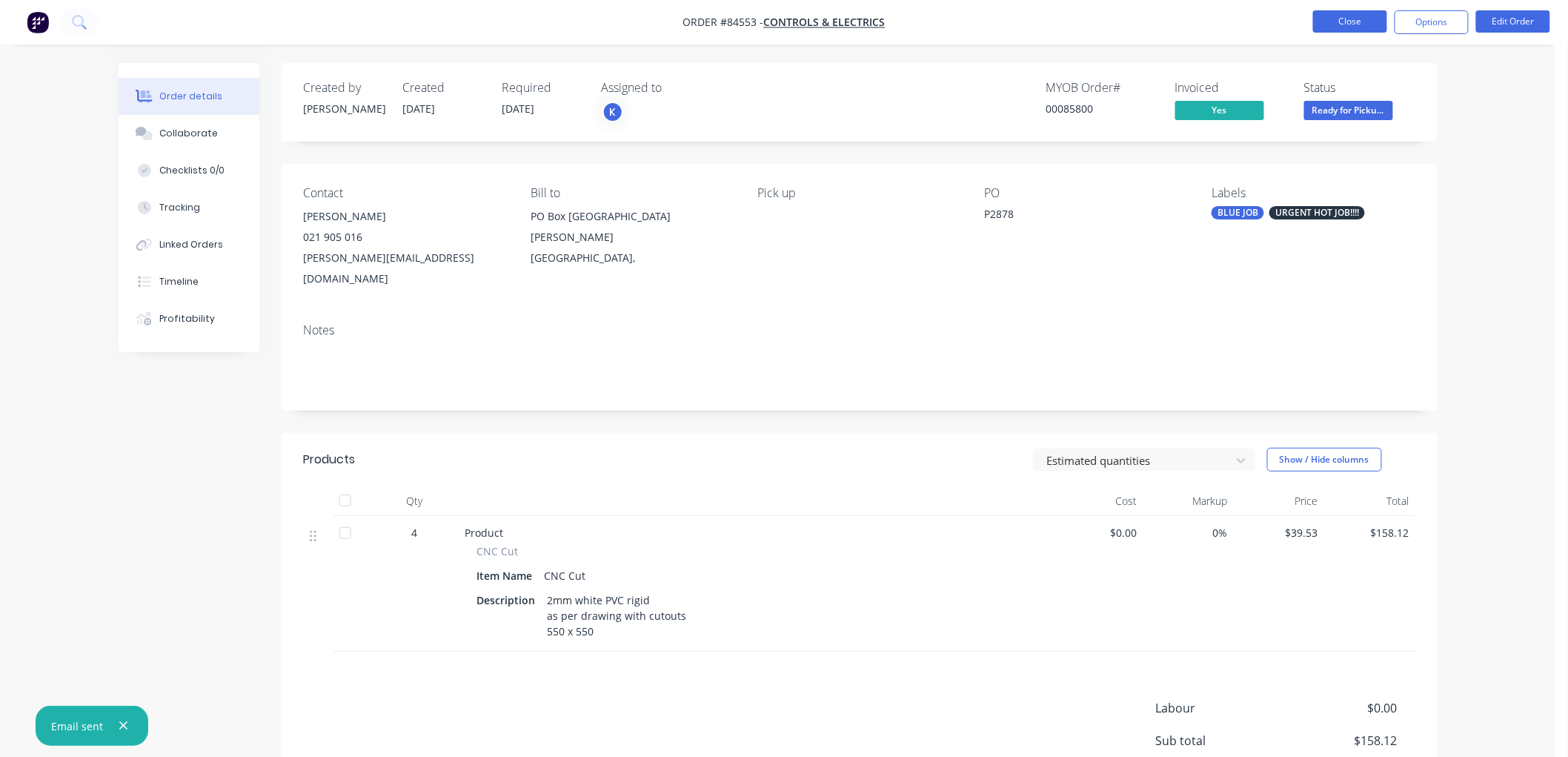
click at [1321, 23] on button "Close" at bounding box center [1350, 21] width 74 height 22
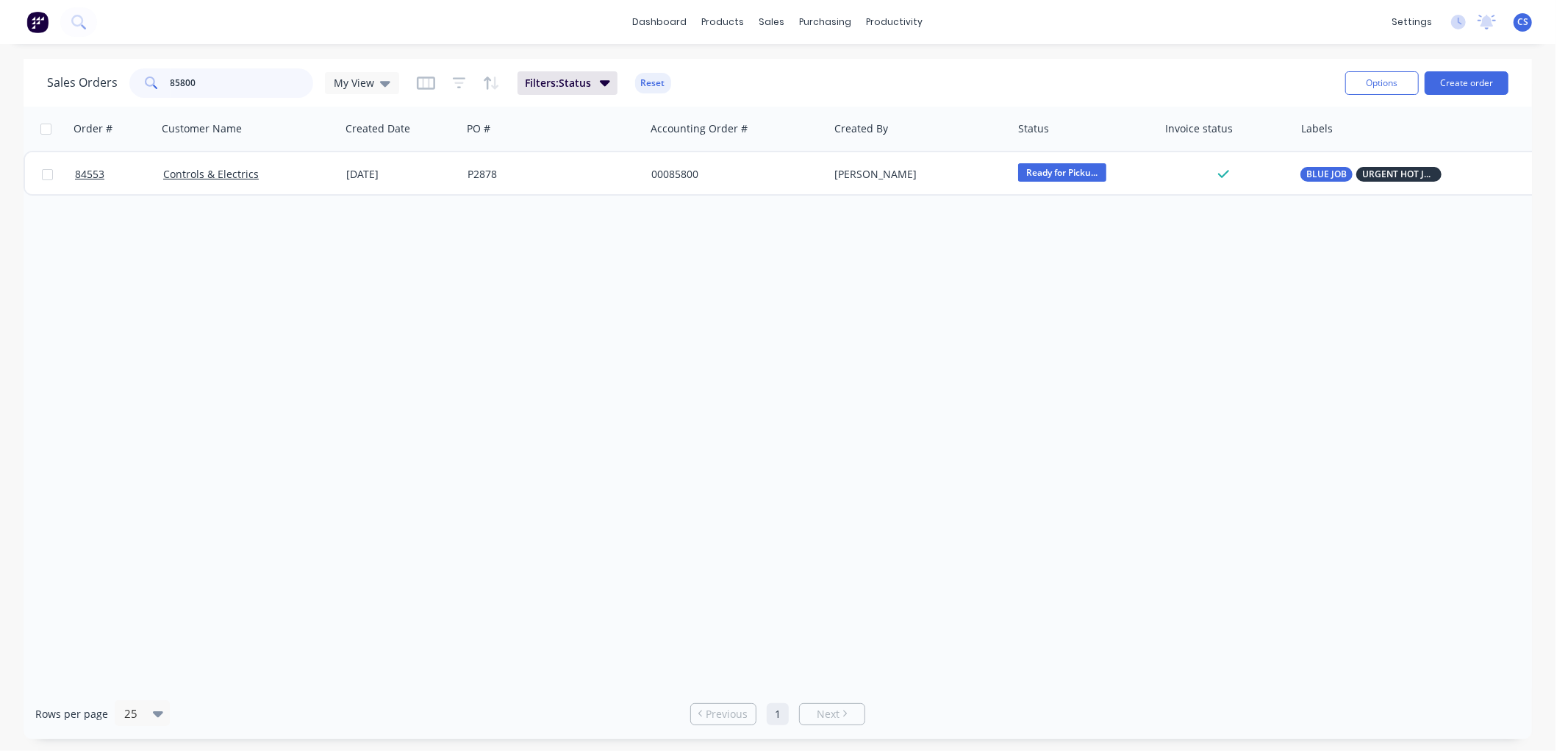
click at [233, 84] on input "85800" at bounding box center [242, 83] width 143 height 29
paste input "4585"
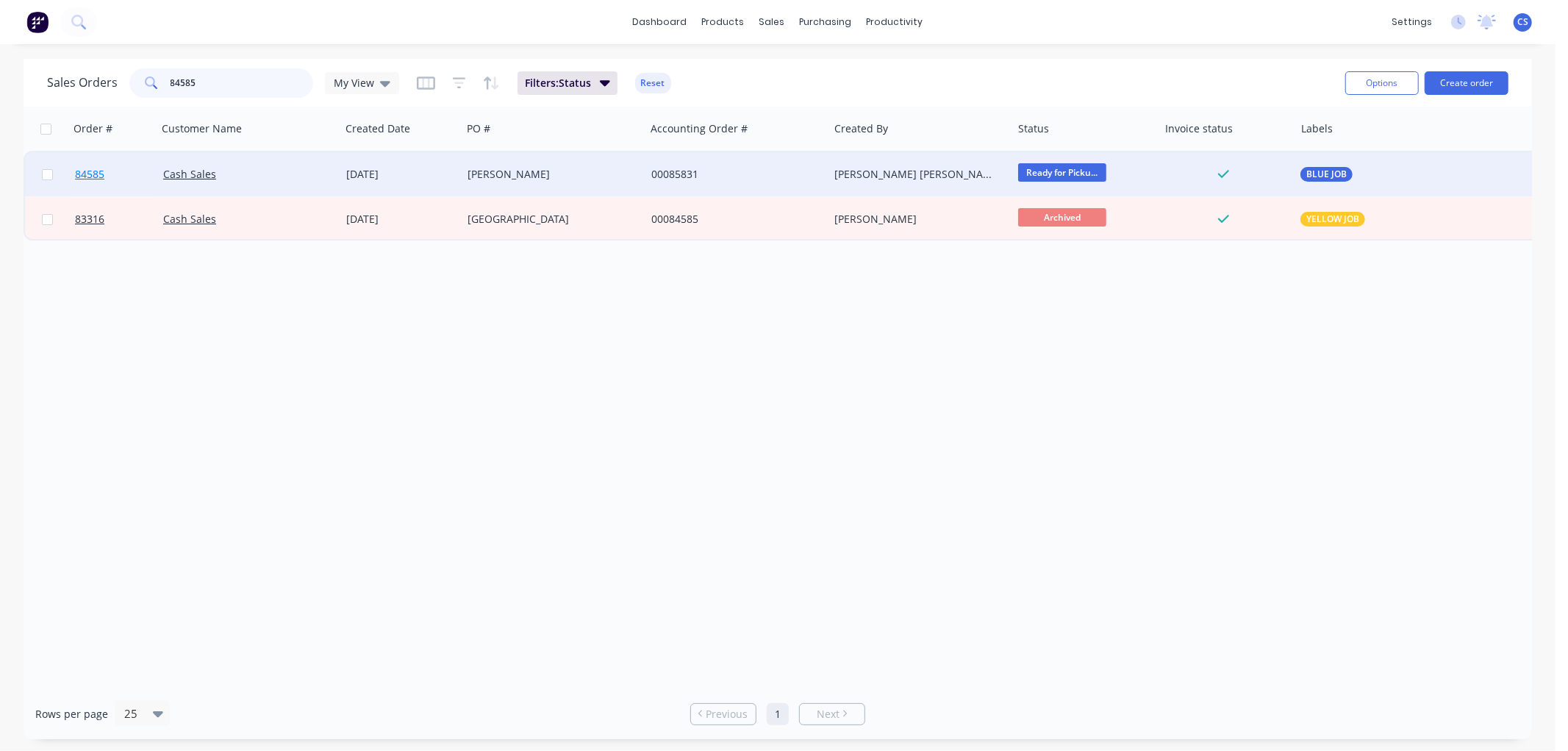
type input "84585"
click at [431, 170] on div "[DATE]" at bounding box center [401, 174] width 110 height 15
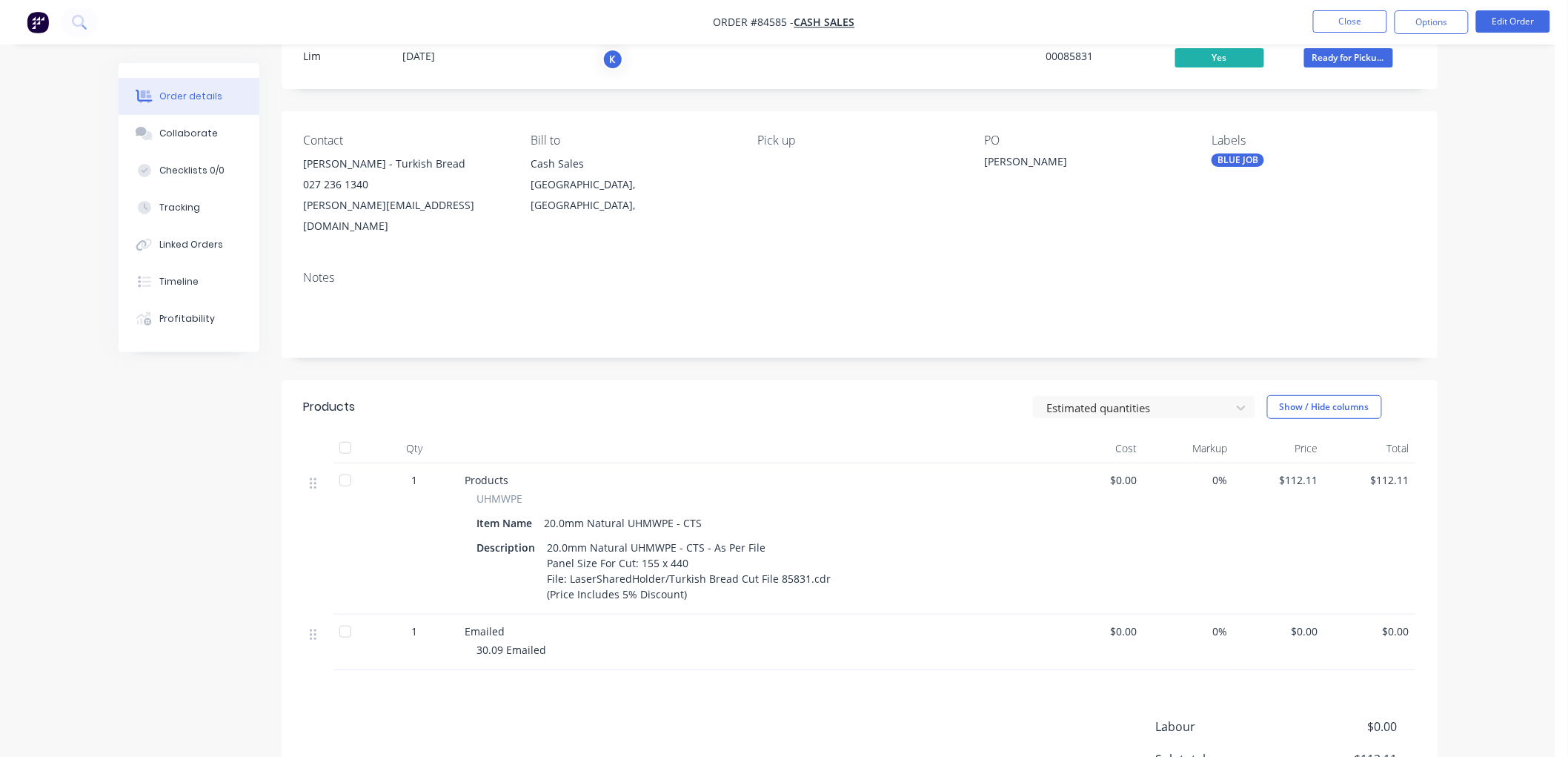
scroll to position [82, 0]
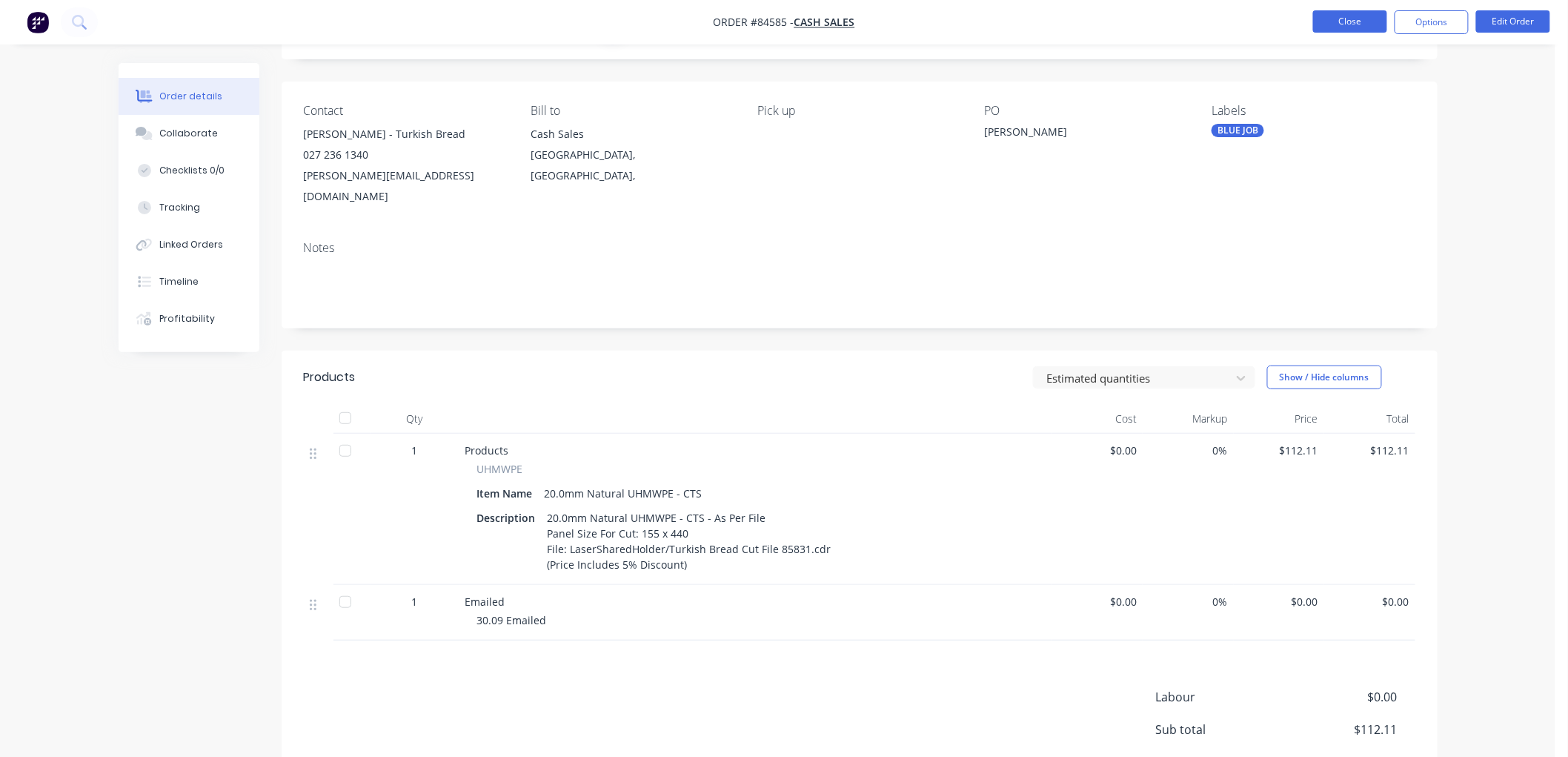
click at [1349, 13] on button "Close" at bounding box center [1350, 21] width 74 height 22
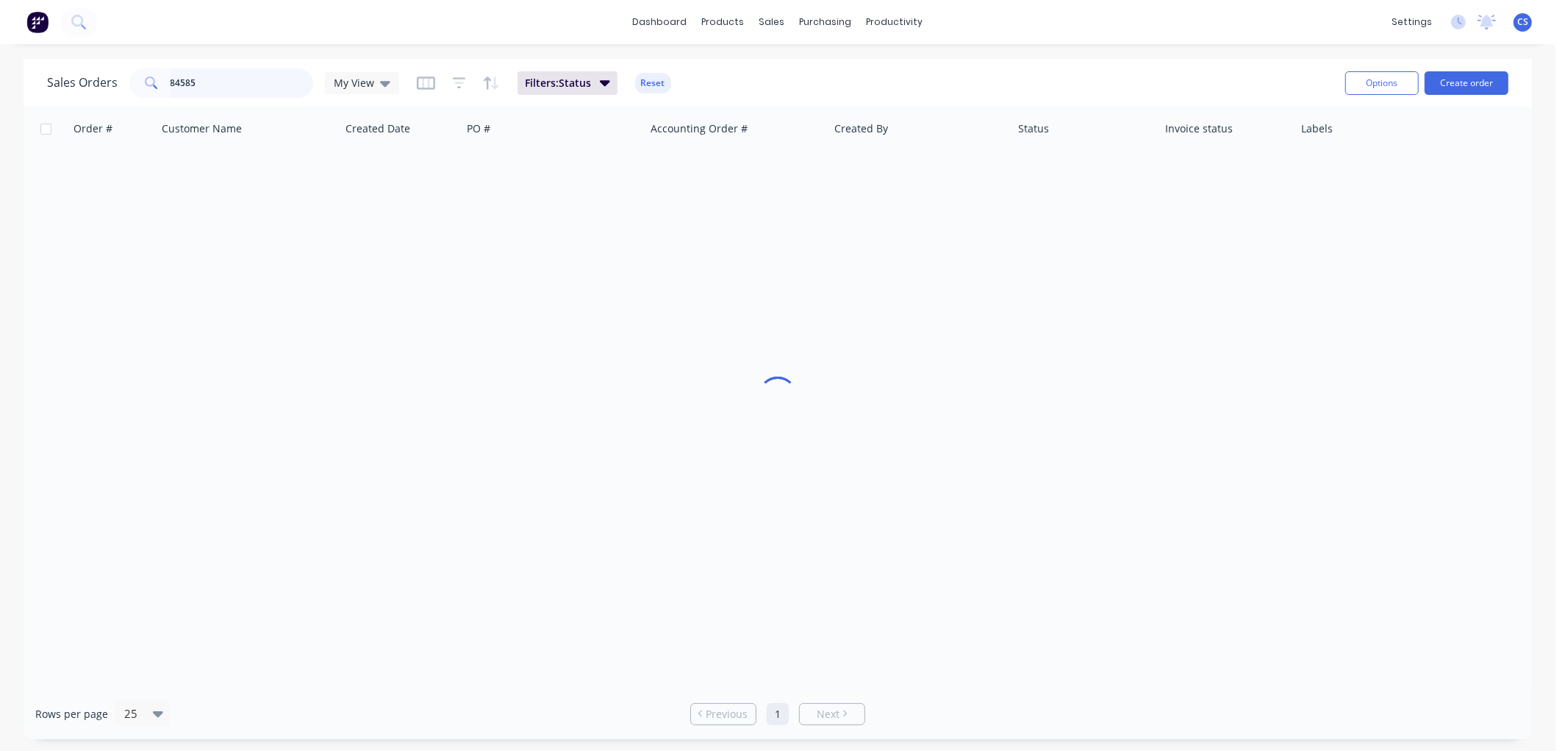
click at [217, 79] on input "84585" at bounding box center [242, 83] width 143 height 29
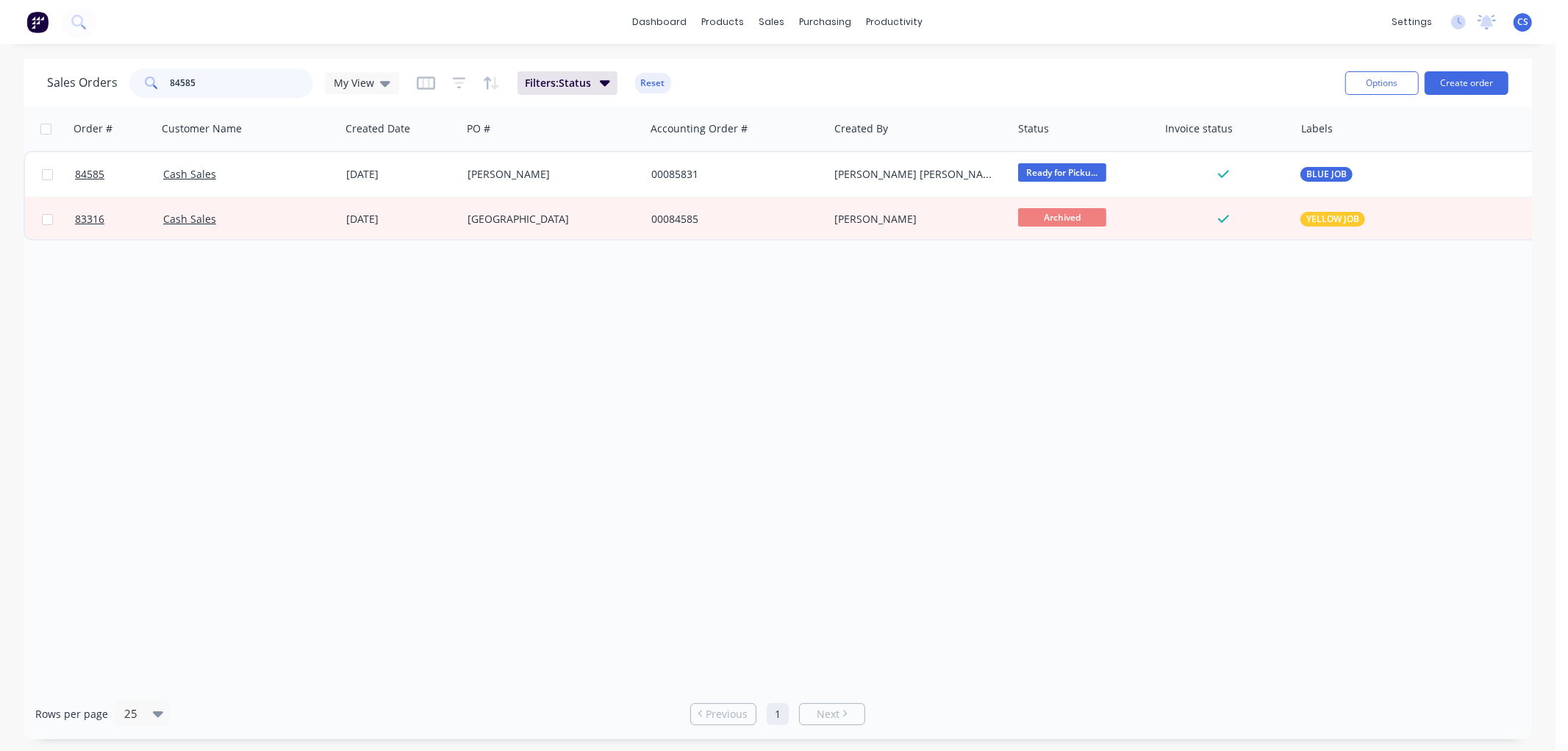
paste input "5546"
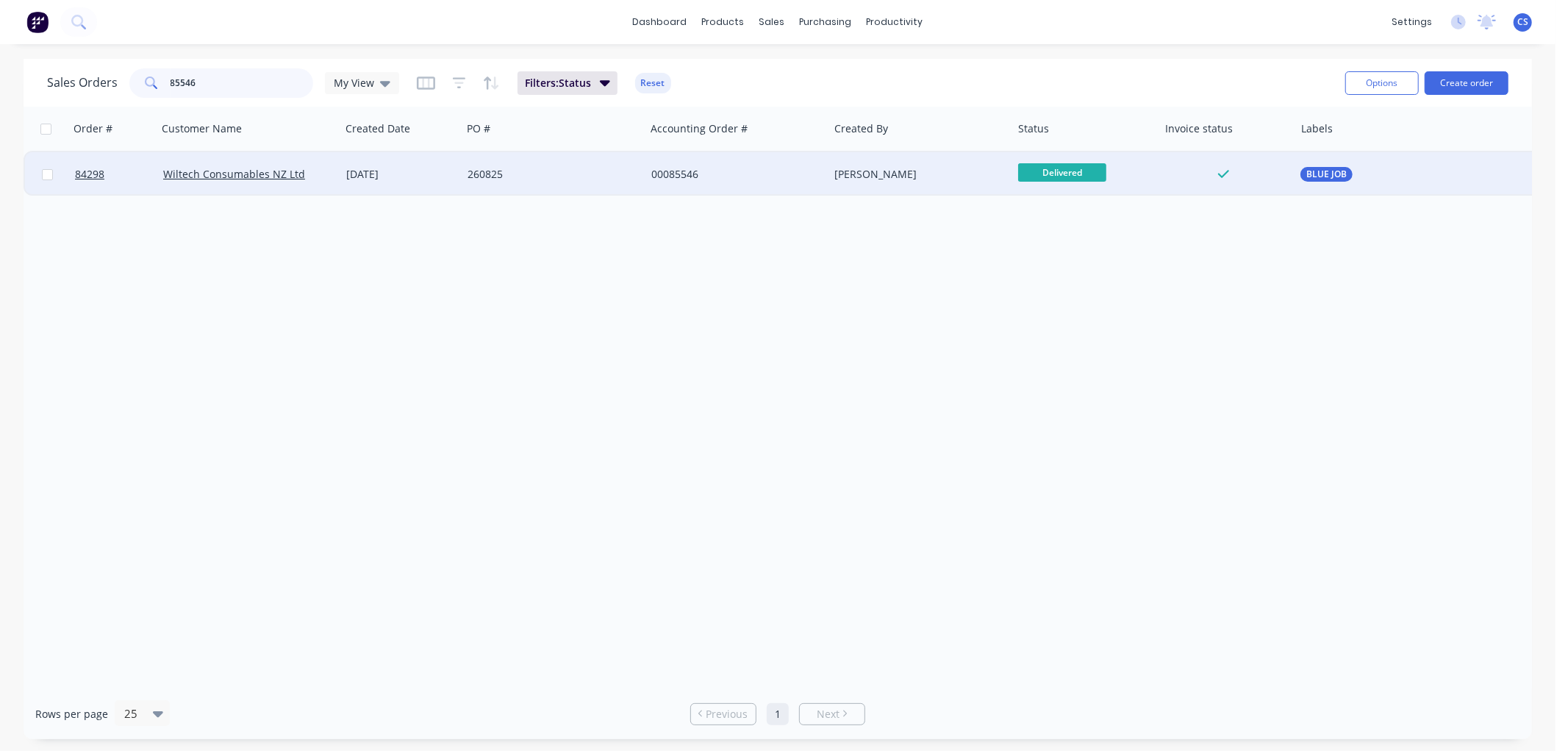
type input "85546"
click at [542, 169] on div "260825" at bounding box center [549, 174] width 163 height 15
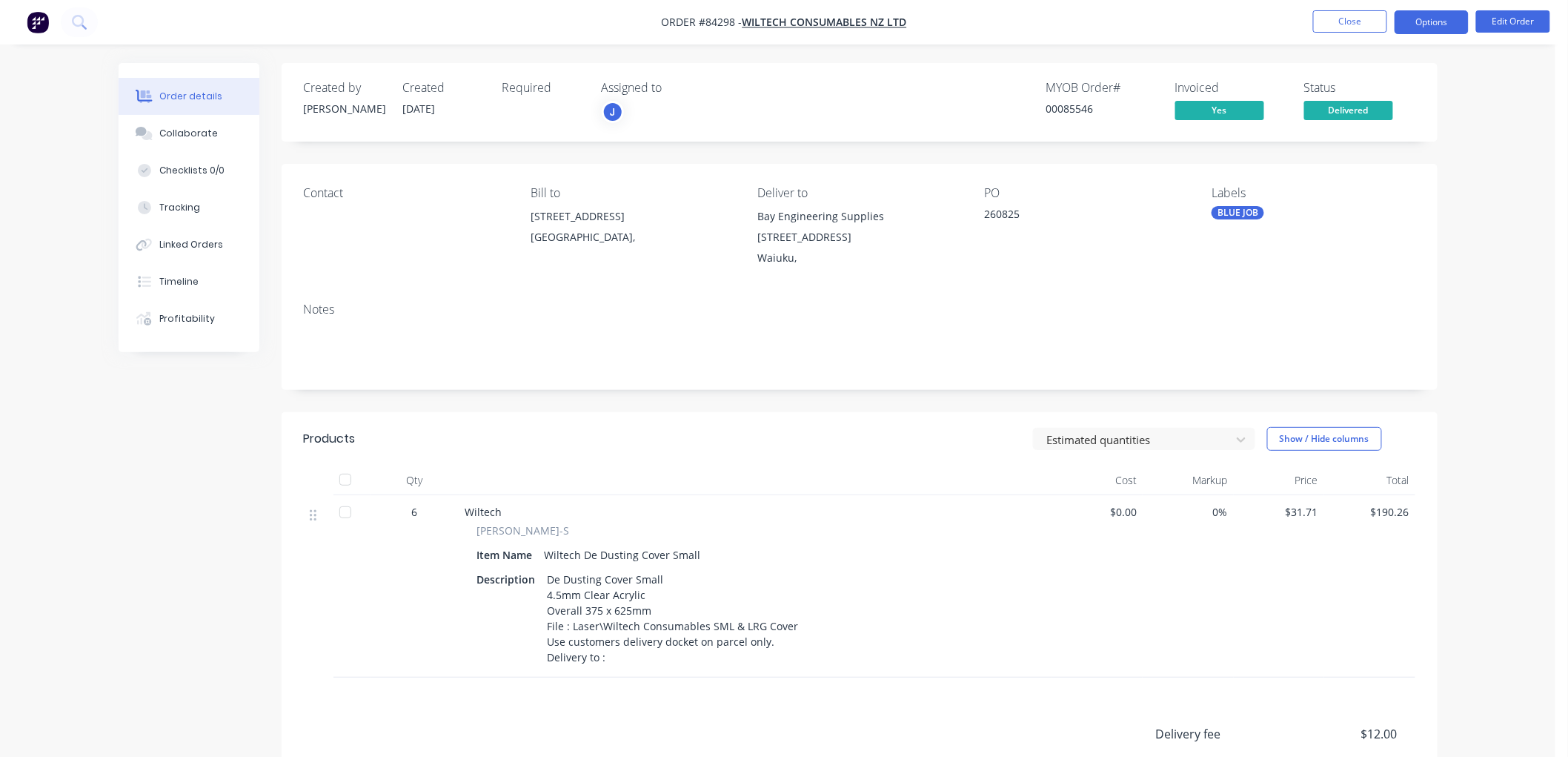
click at [1420, 18] on button "Options" at bounding box center [1431, 22] width 74 height 24
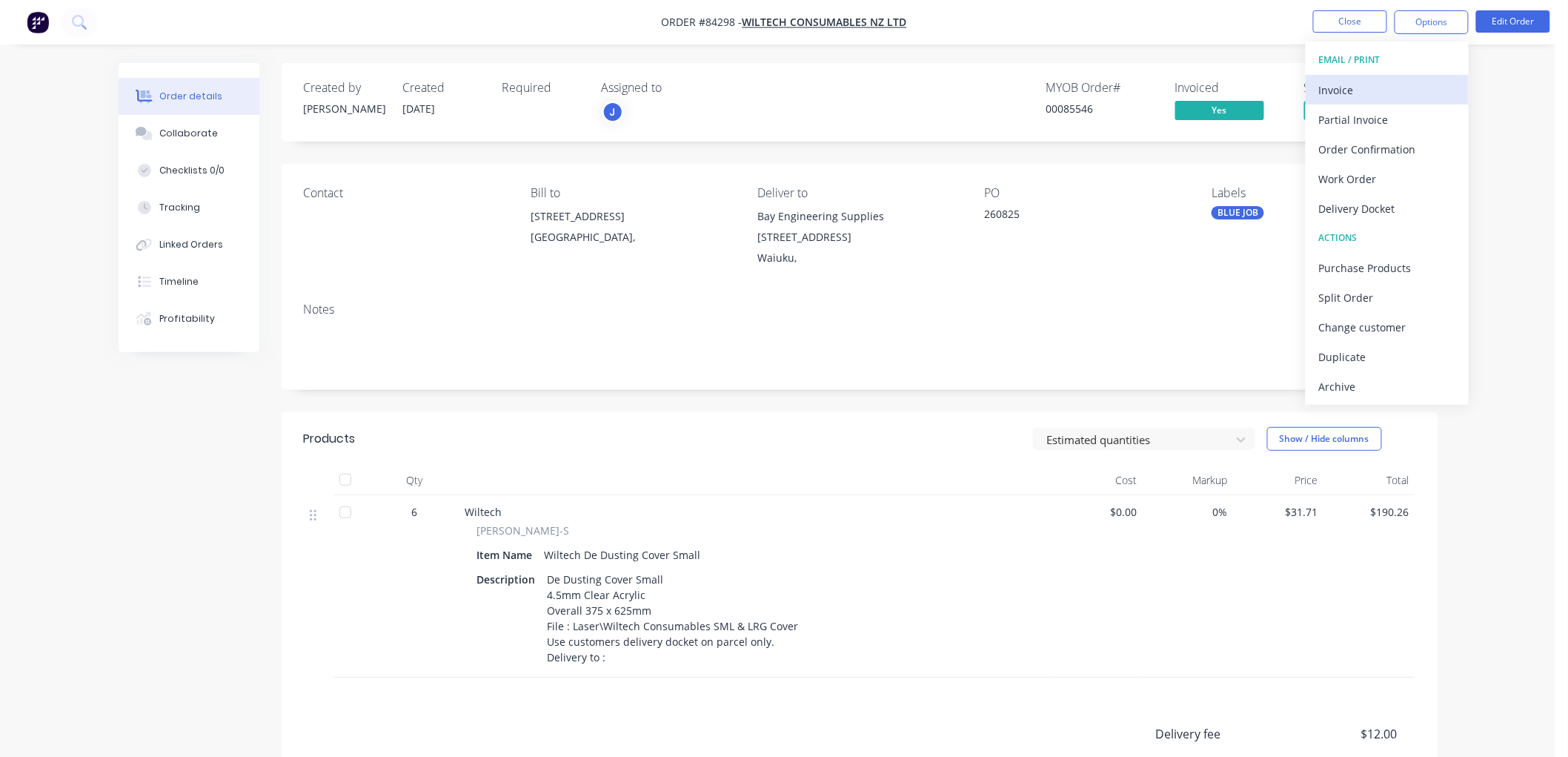
click at [1376, 79] on div "Invoice" at bounding box center [1388, 90] width 137 height 21
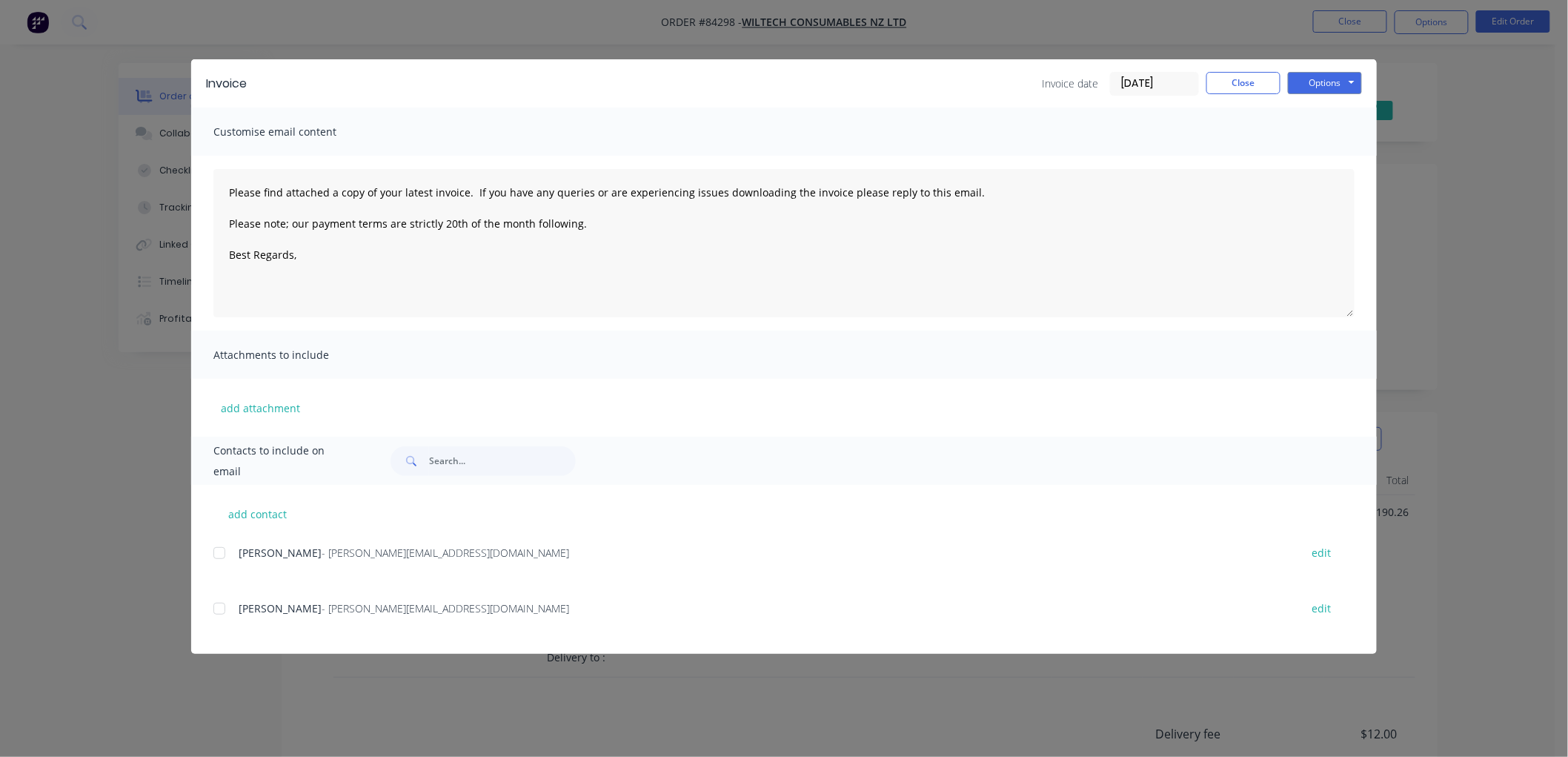
click at [220, 553] on div at bounding box center [219, 553] width 30 height 30
click at [363, 265] on textarea "Please find attached a copy of your latest invoice. If you have any queries or …" at bounding box center [784, 243] width 1141 height 148
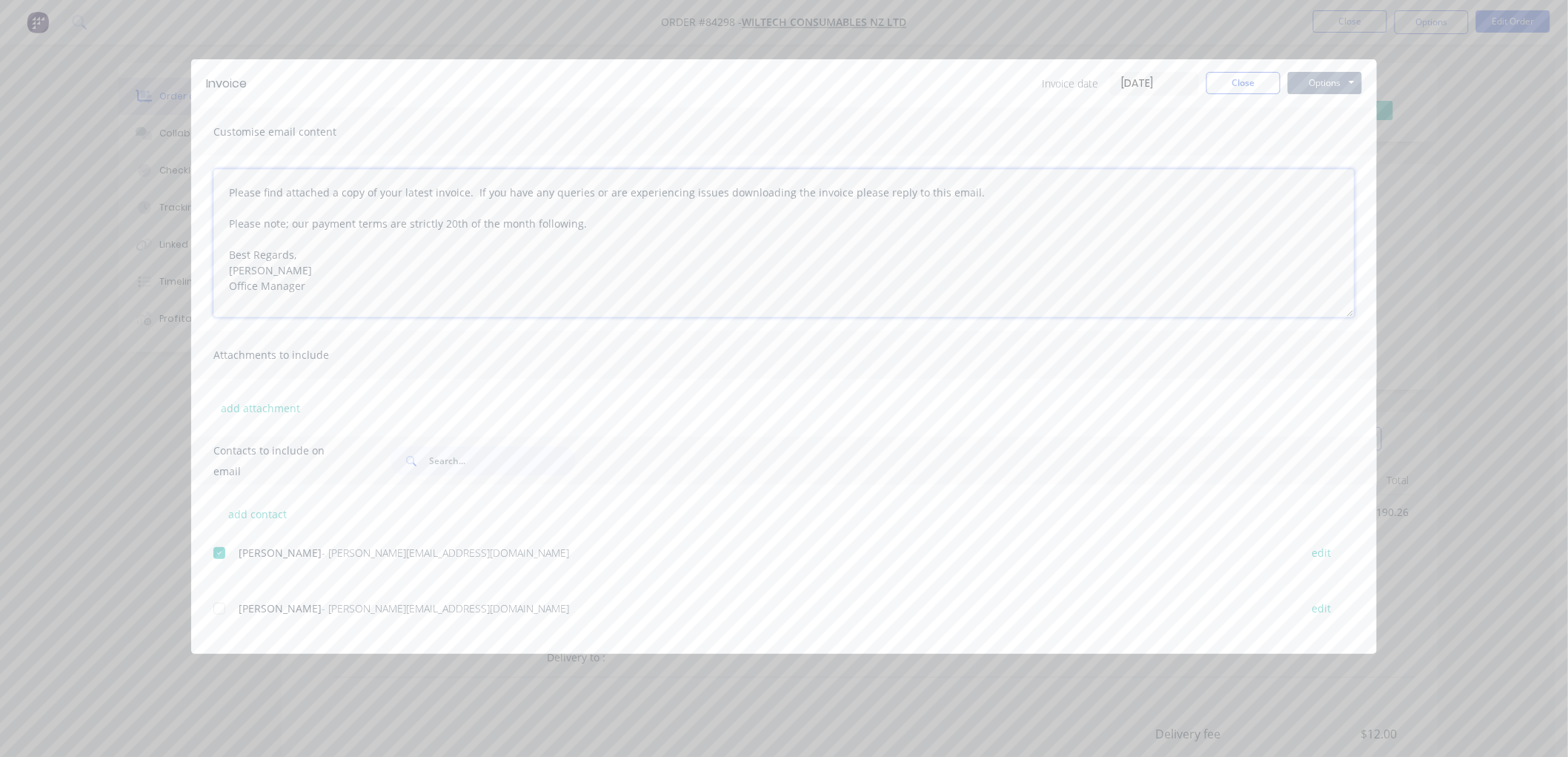
type textarea "Please find attached a copy of your latest invoice. If you have any queries or …"
click at [1323, 82] on button "Options" at bounding box center [1325, 83] width 74 height 22
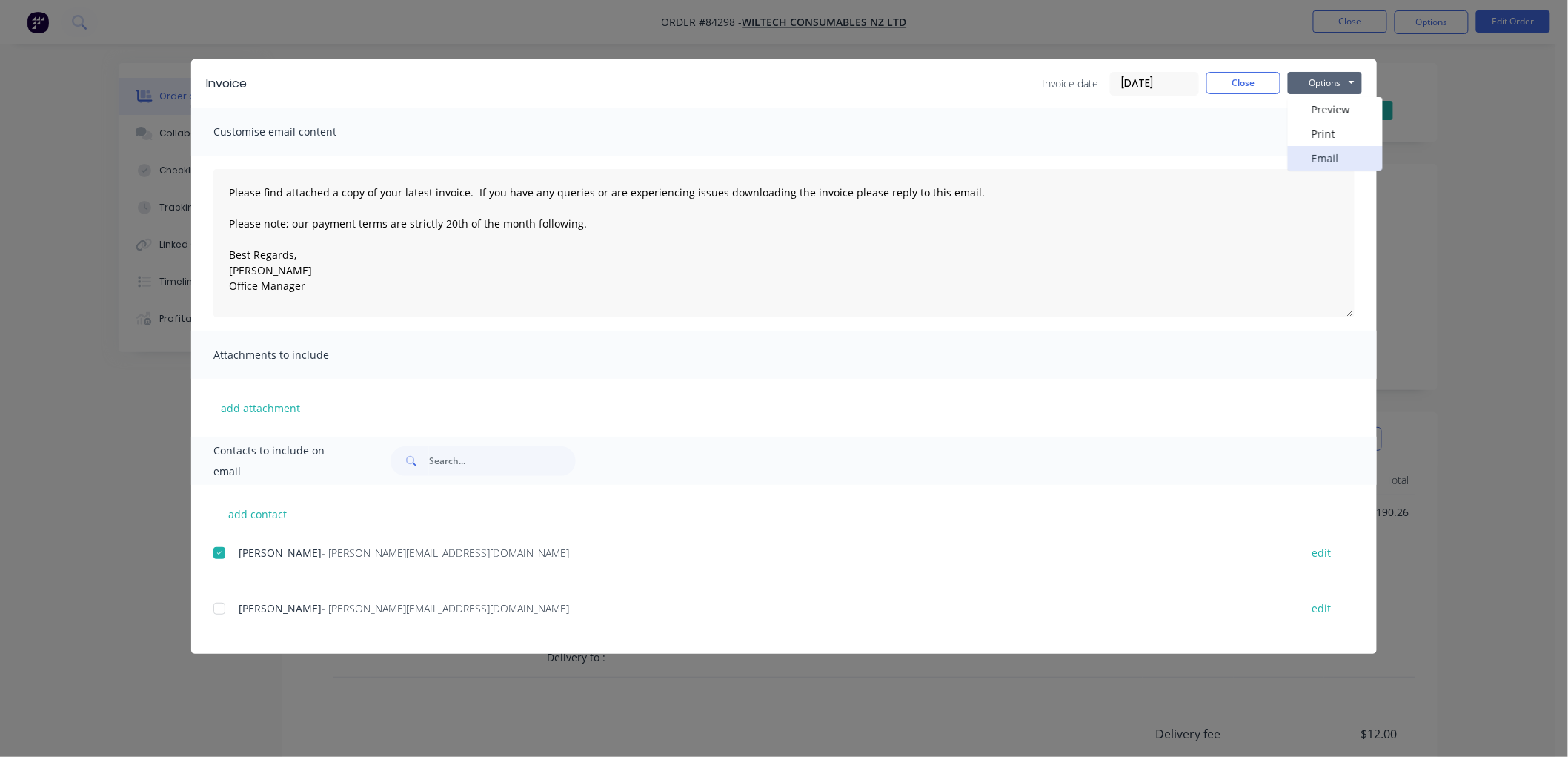
click at [1327, 149] on button "Email" at bounding box center [1335, 158] width 95 height 24
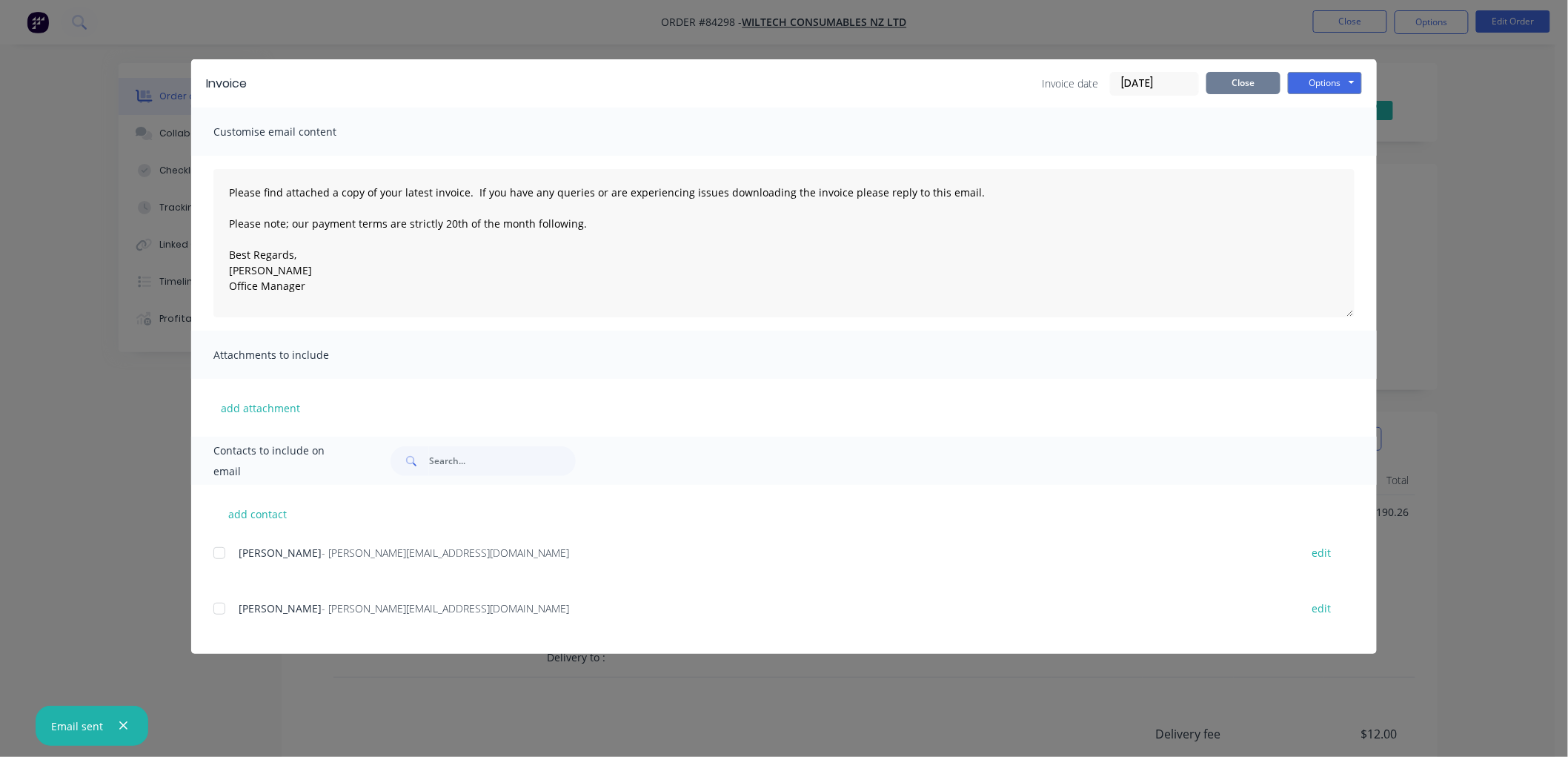
click at [1246, 89] on button "Close" at bounding box center [1244, 83] width 74 height 22
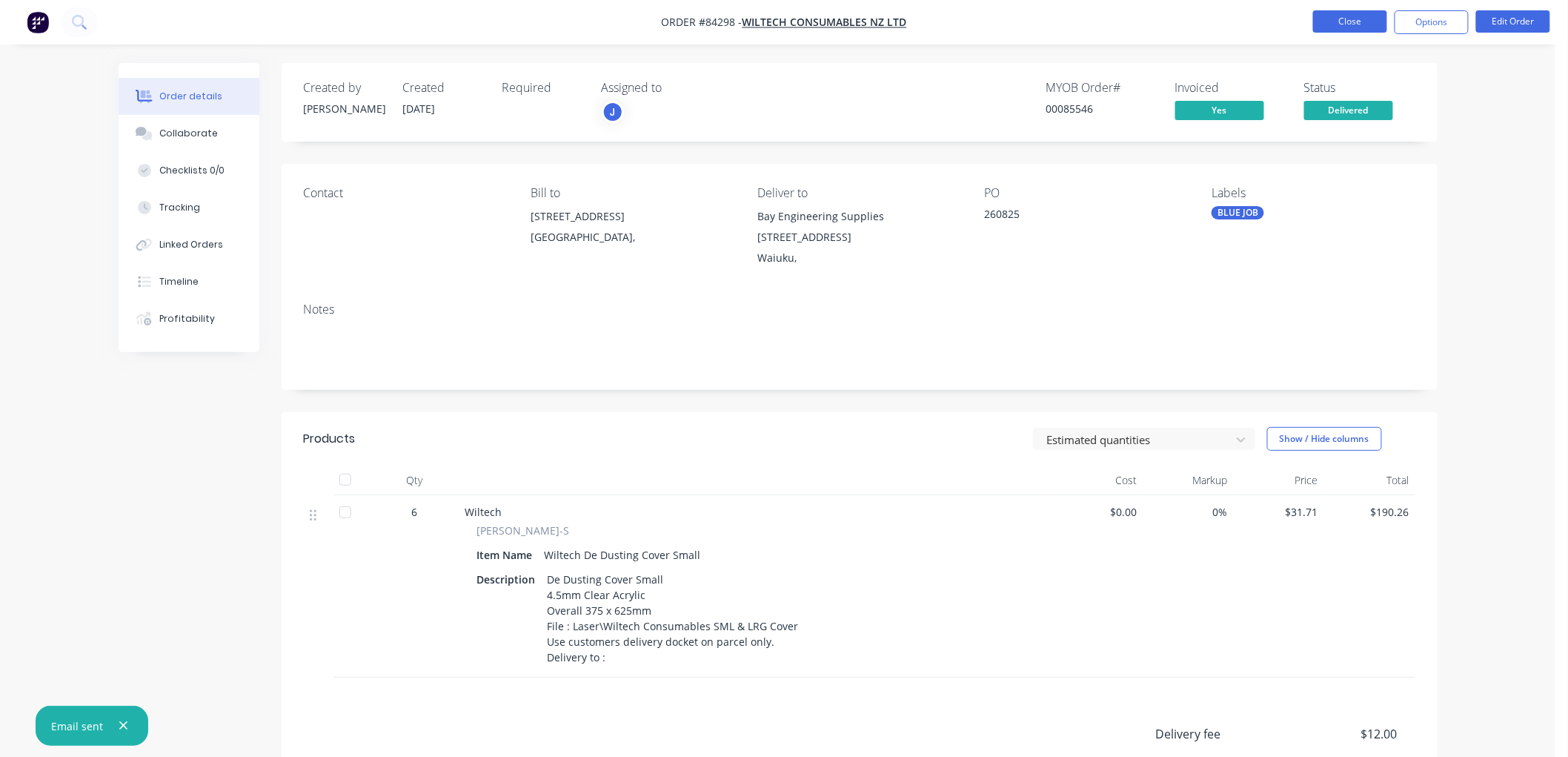
click at [1349, 26] on button "Close" at bounding box center [1350, 21] width 74 height 22
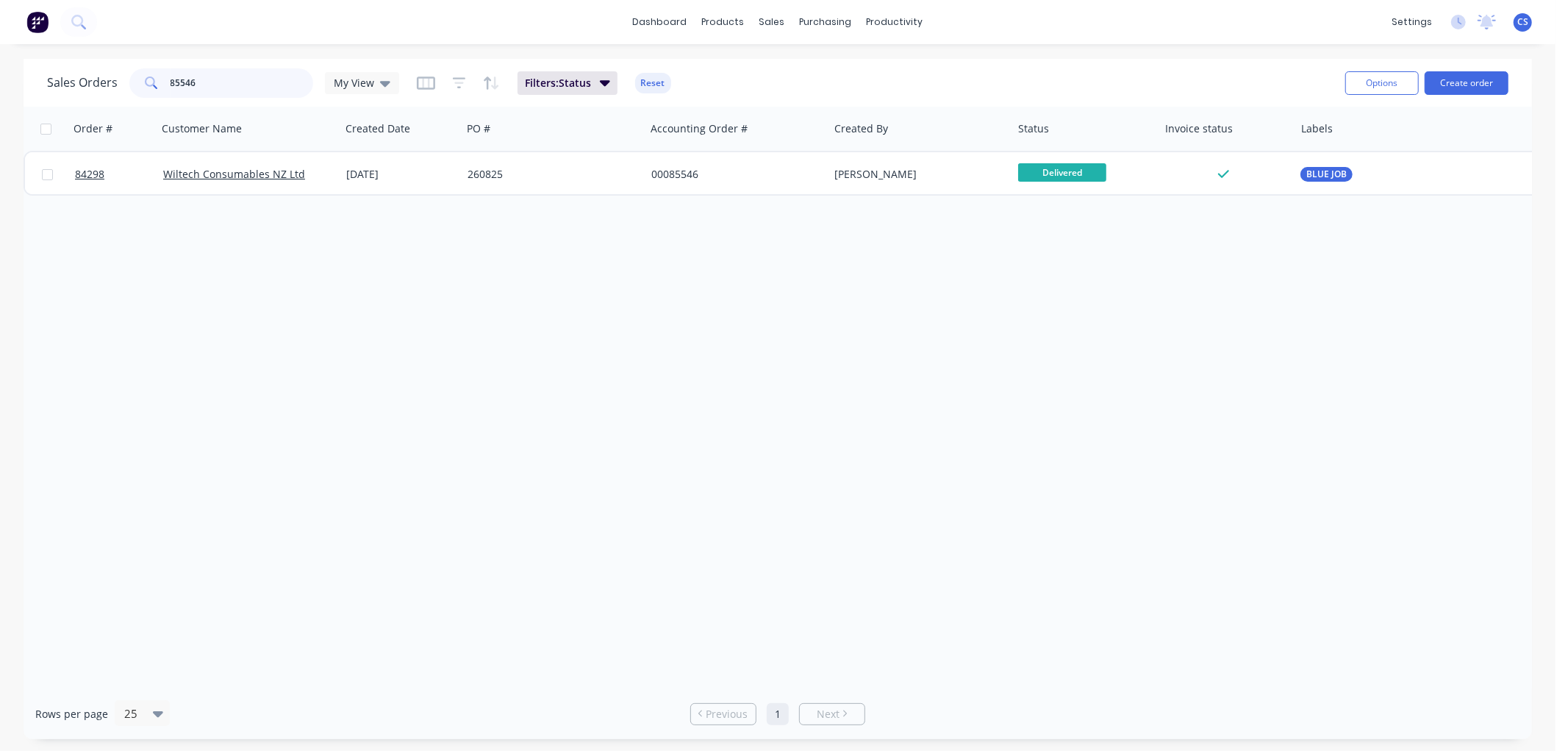
click at [255, 72] on input "85546" at bounding box center [242, 83] width 143 height 29
paste input "918"
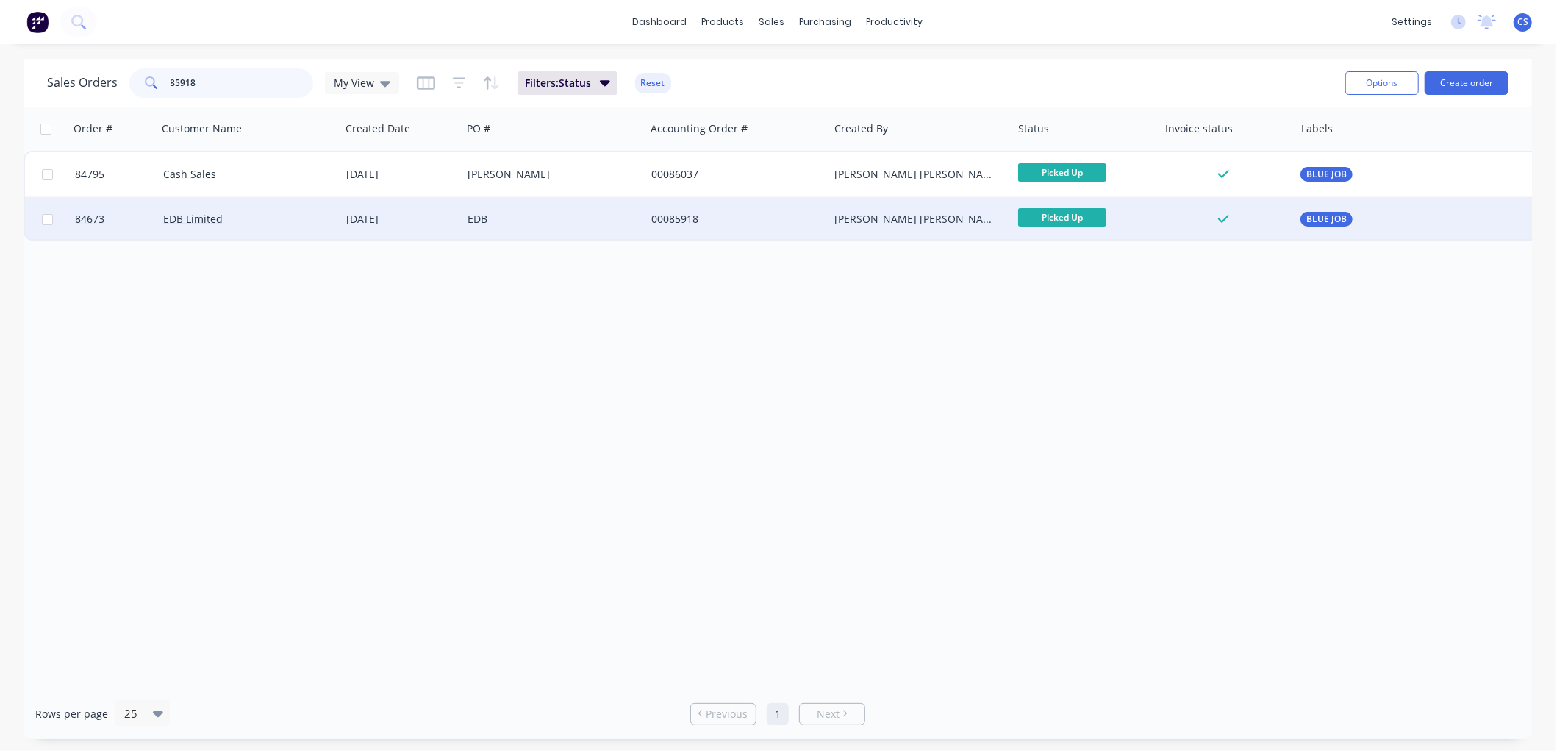
type input "85918"
click at [496, 218] on div "EDB" at bounding box center [549, 219] width 163 height 15
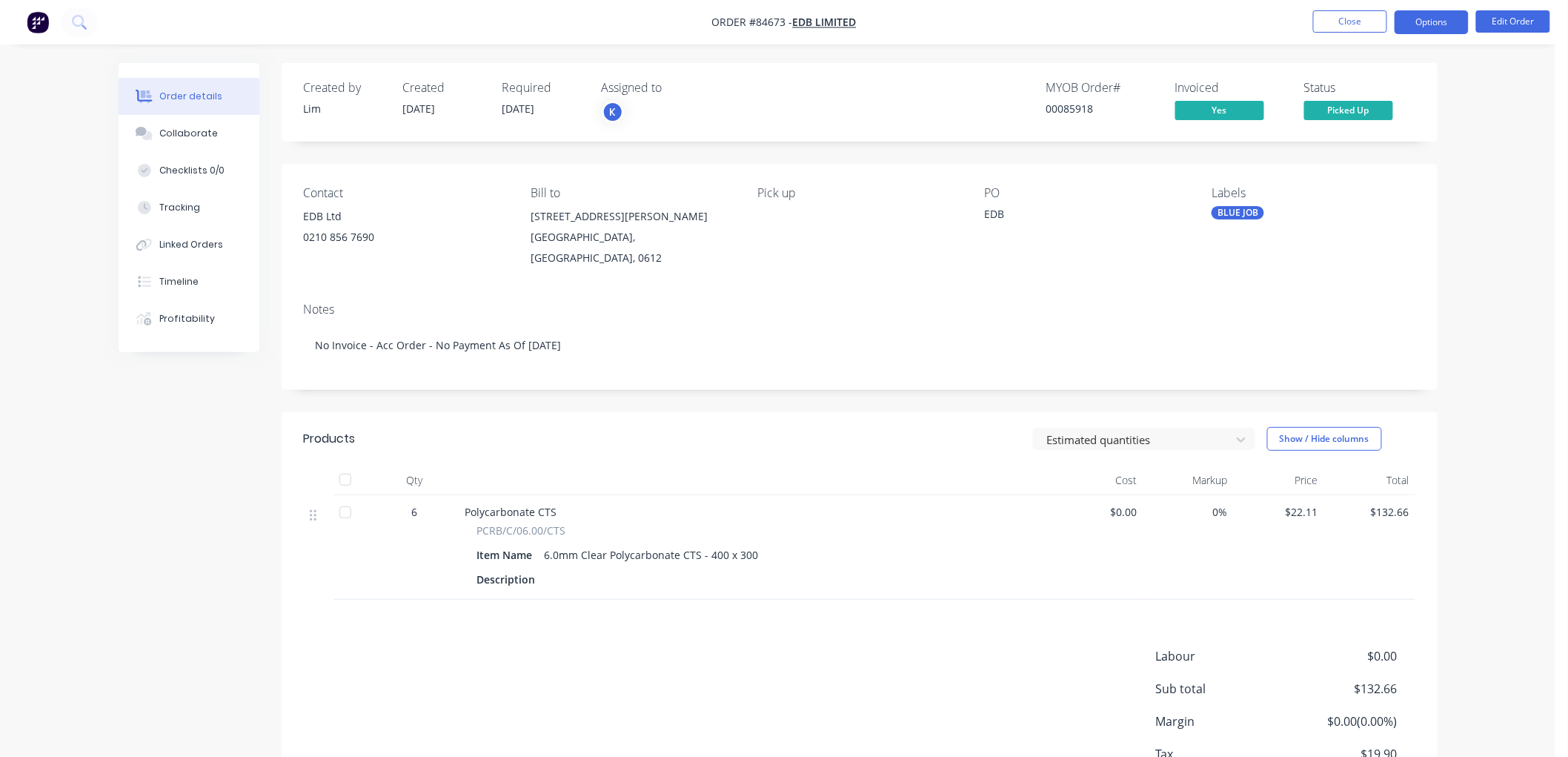
click at [1436, 18] on button "Options" at bounding box center [1431, 22] width 74 height 24
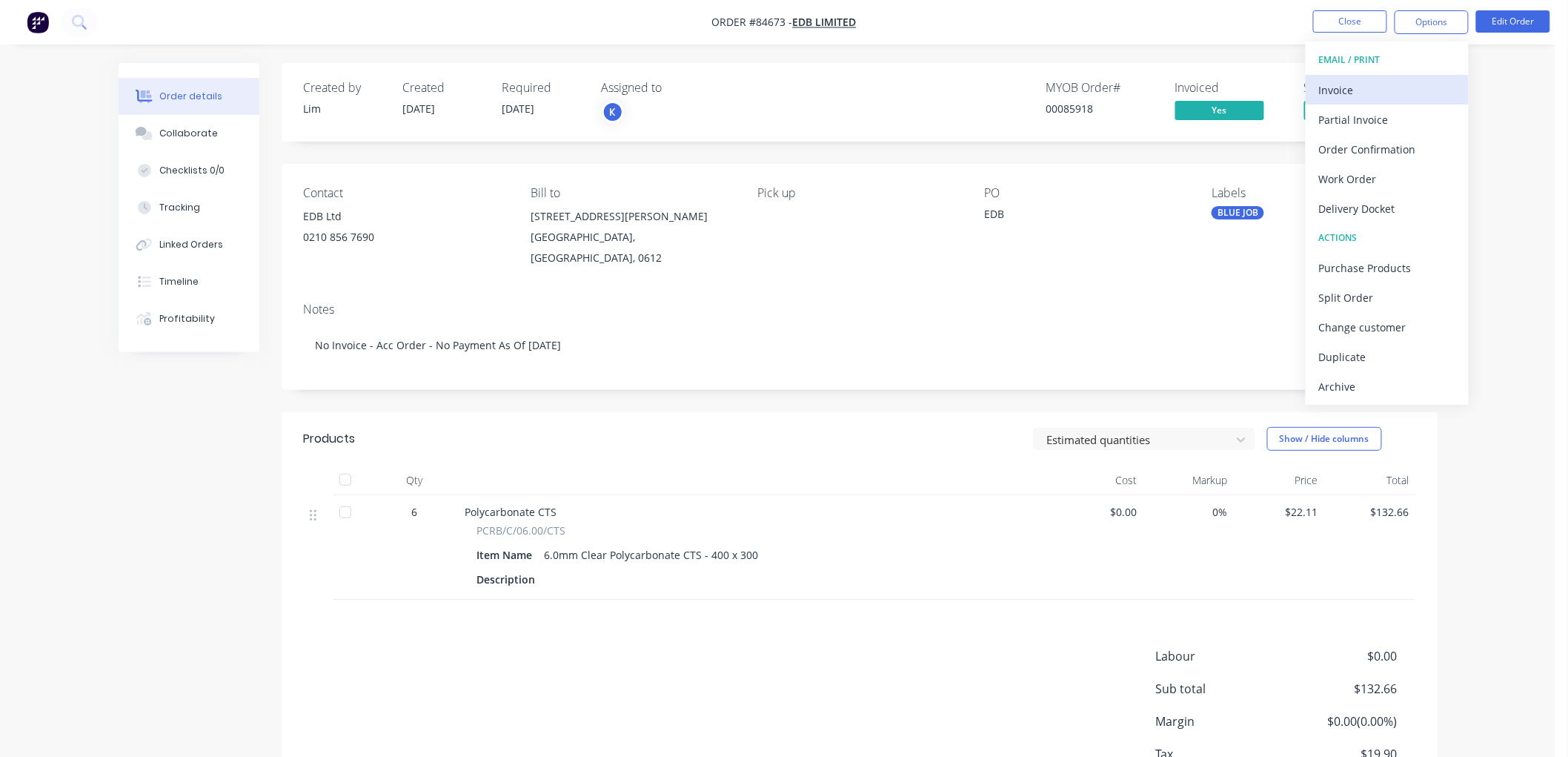
click at [1358, 83] on div "Invoice" at bounding box center [1388, 90] width 137 height 21
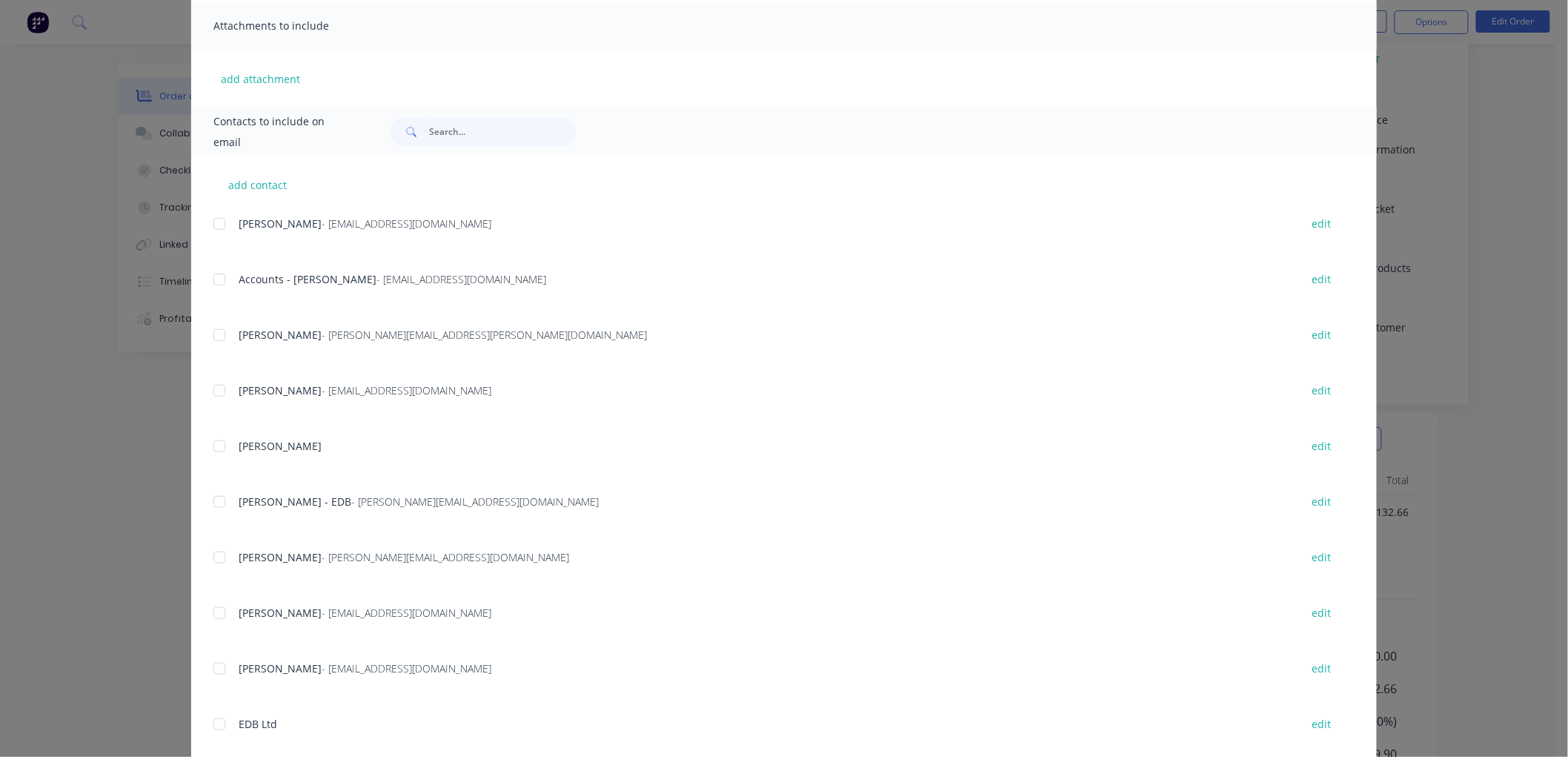
scroll to position [361, 0]
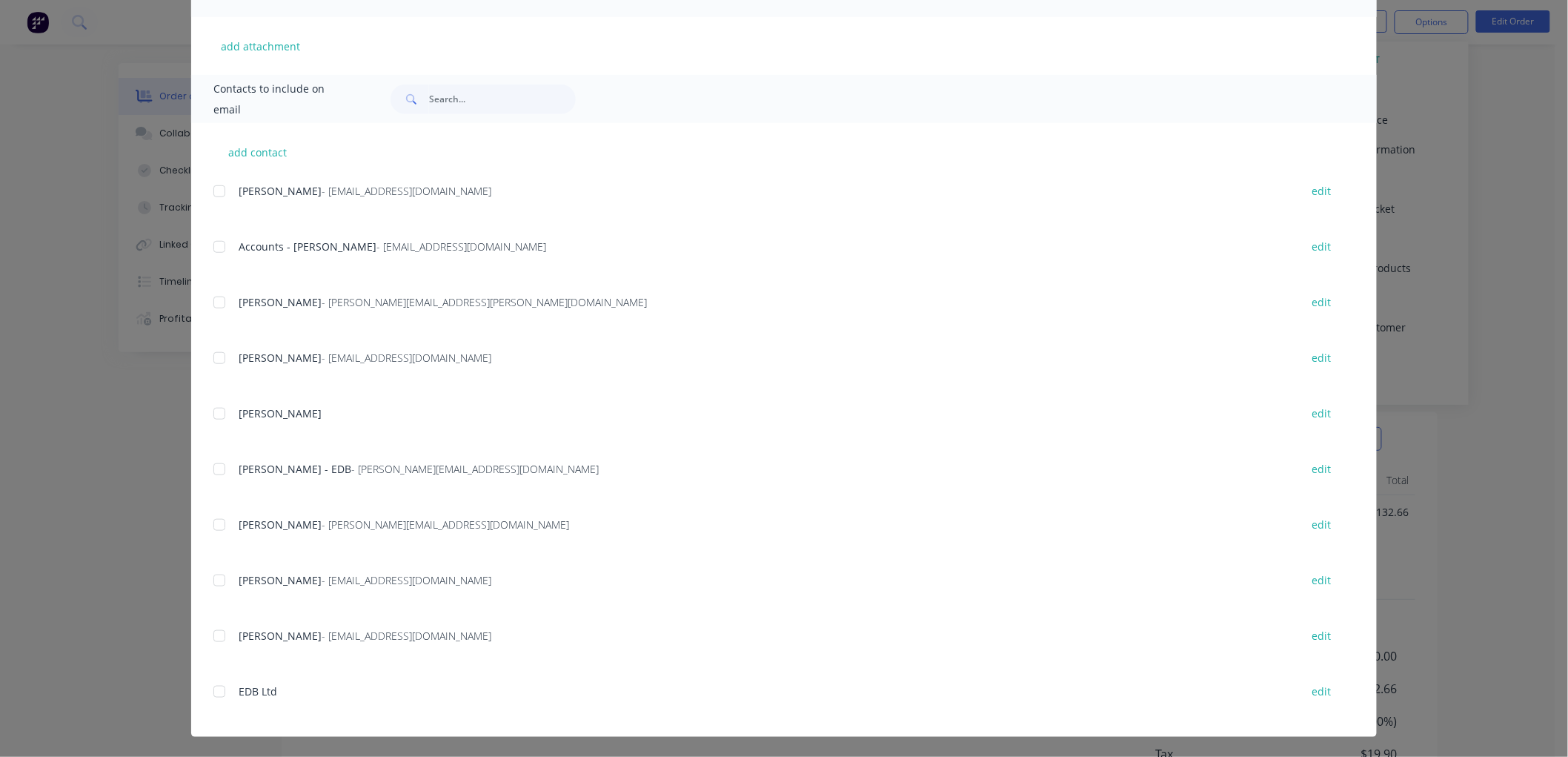
click at [215, 243] on div at bounding box center [219, 247] width 30 height 30
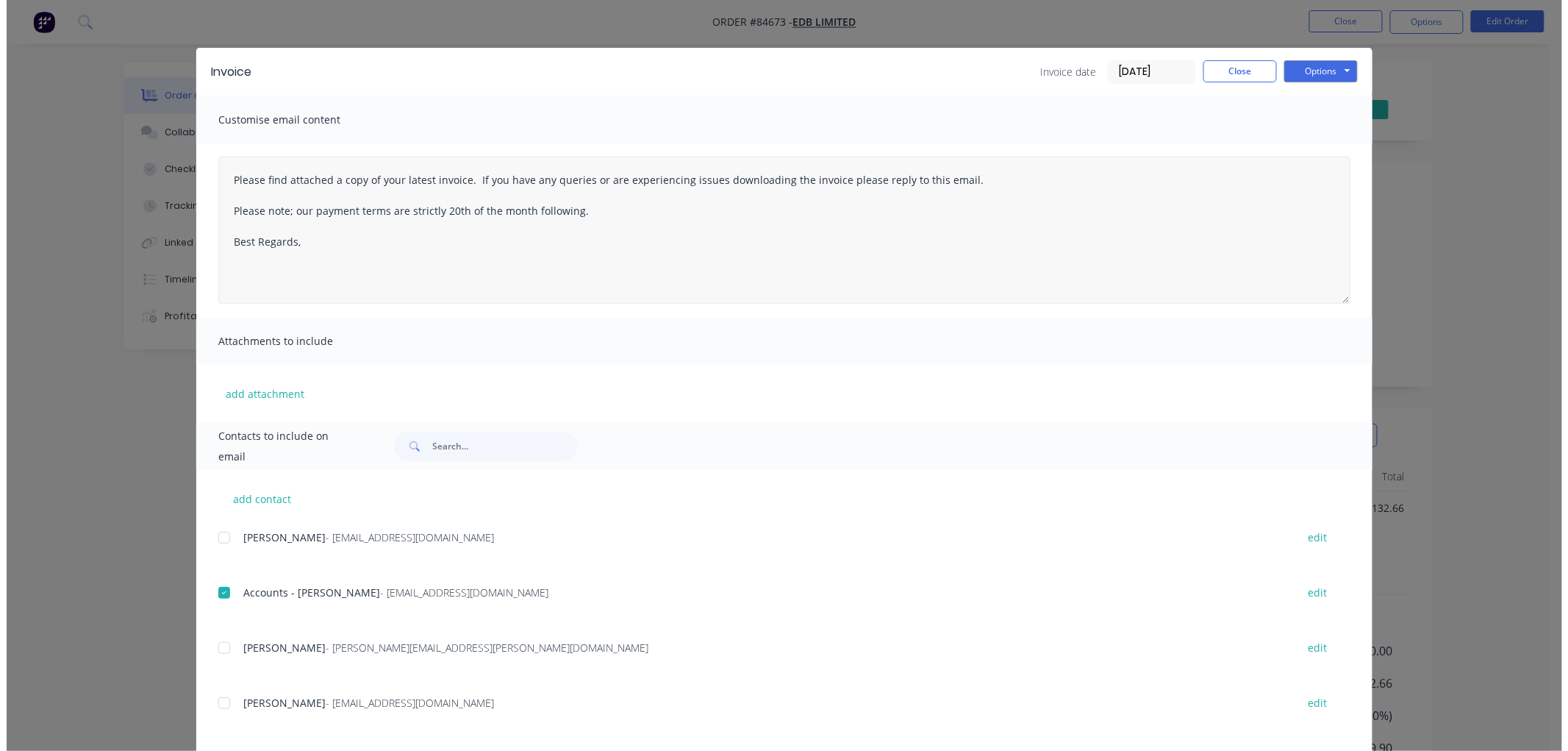
scroll to position [0, 0]
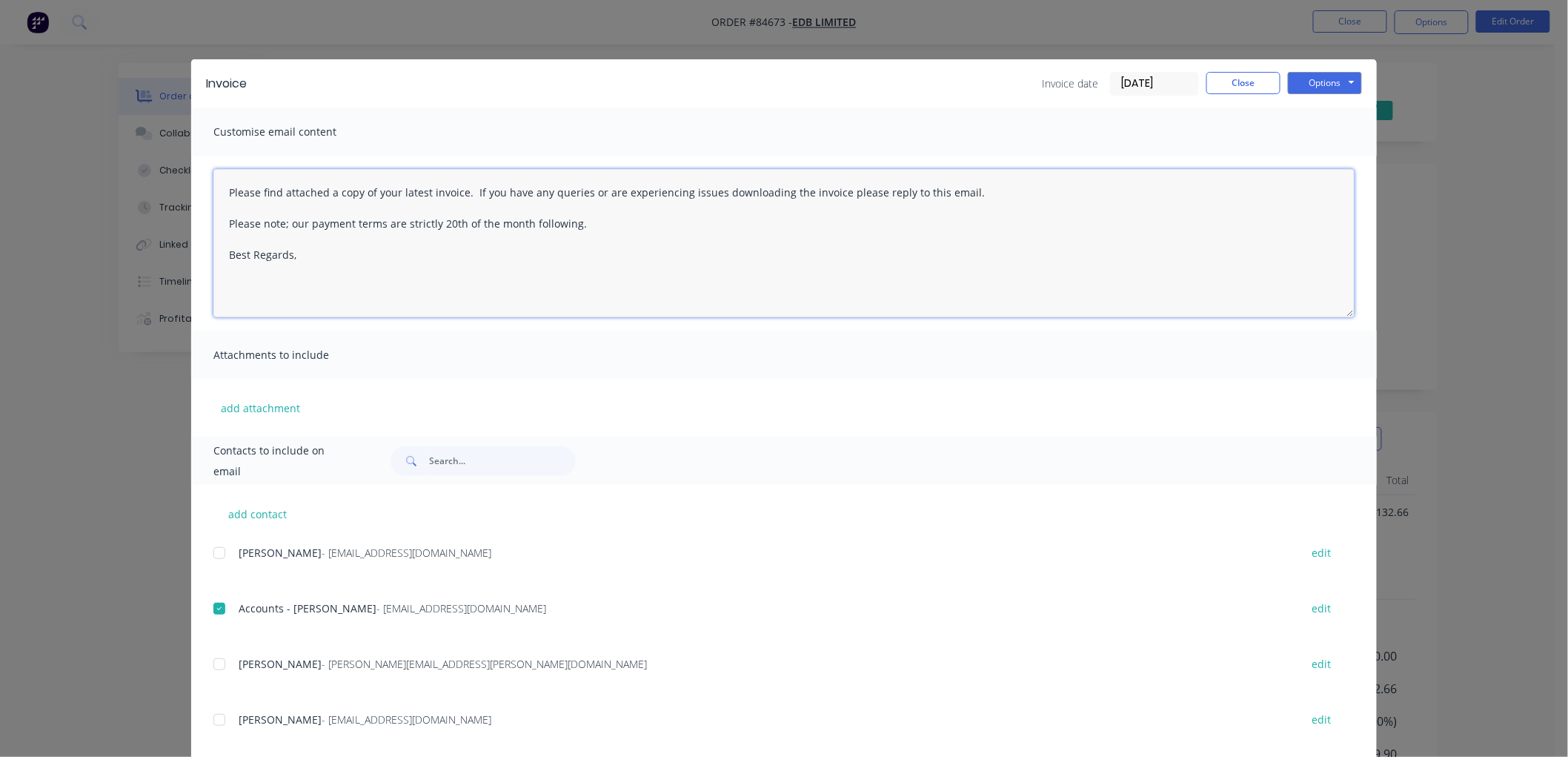
click at [336, 272] on textarea "Please find attached a copy of your latest invoice. If you have any queries or …" at bounding box center [784, 243] width 1141 height 148
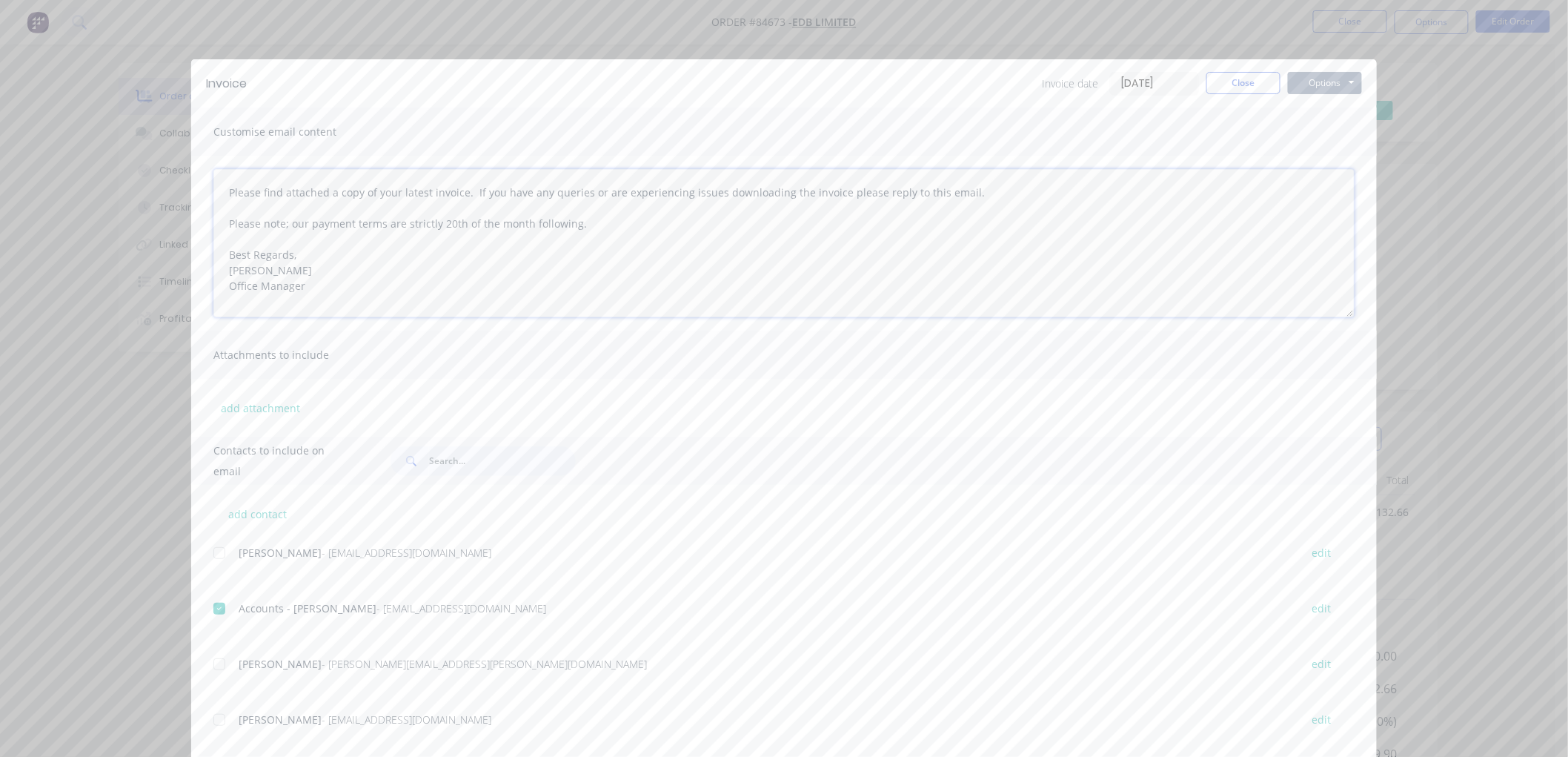
type textarea "Please find attached a copy of your latest invoice. If you have any queries or …"
click at [1306, 81] on button "Options" at bounding box center [1325, 83] width 74 height 22
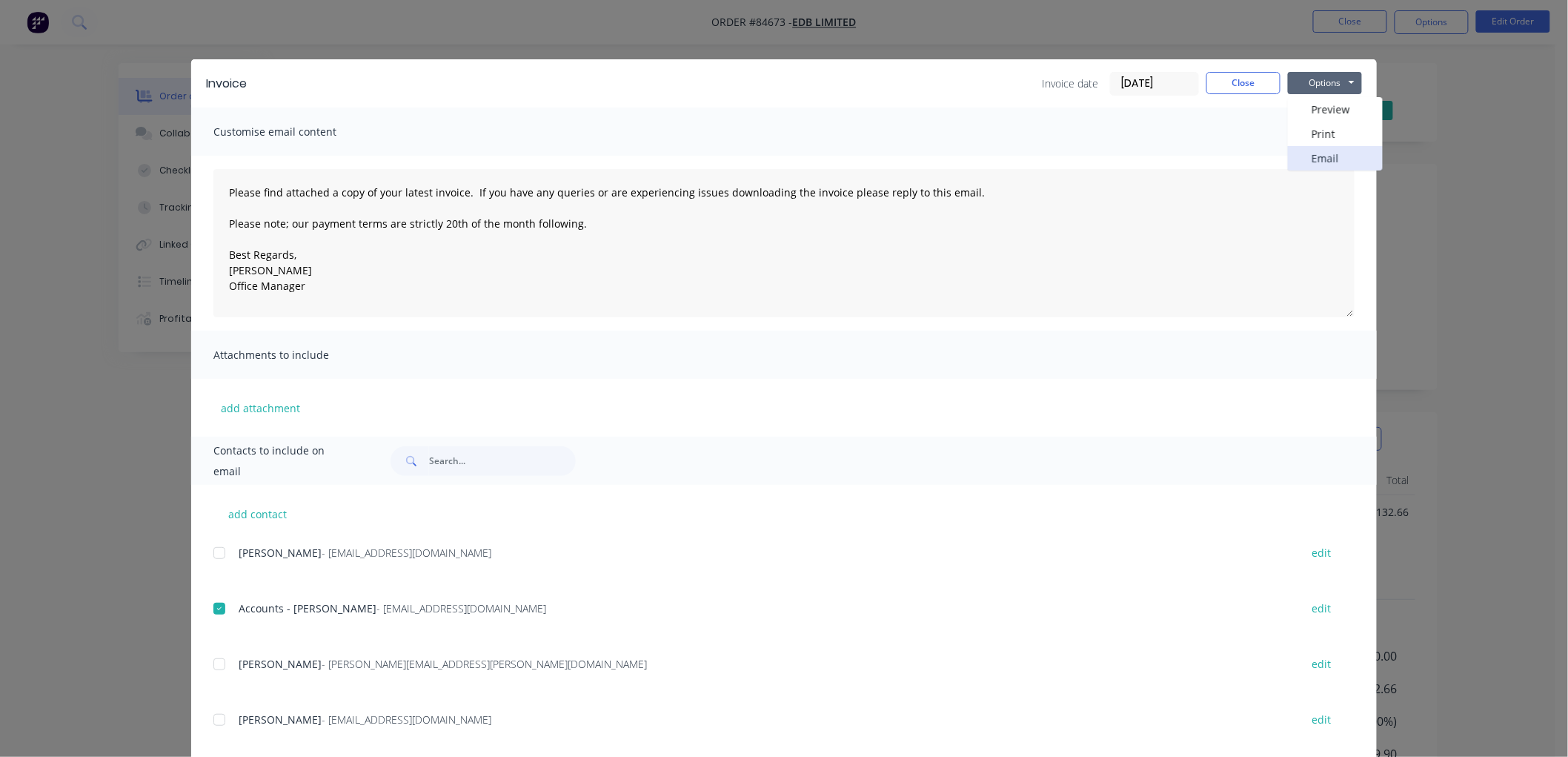
click at [1310, 151] on button "Email" at bounding box center [1335, 158] width 95 height 24
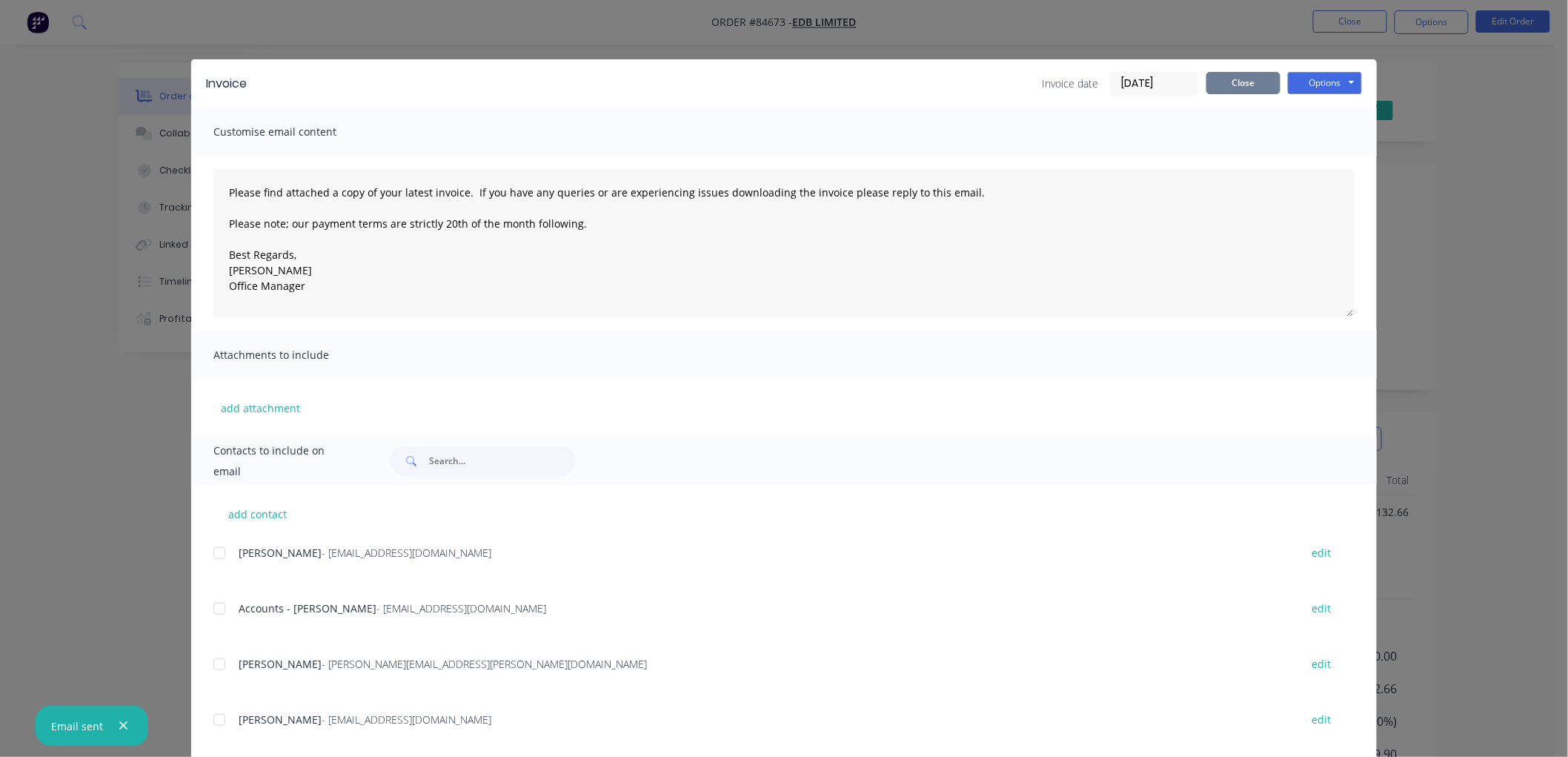
click at [1241, 80] on button "Close" at bounding box center [1244, 83] width 74 height 22
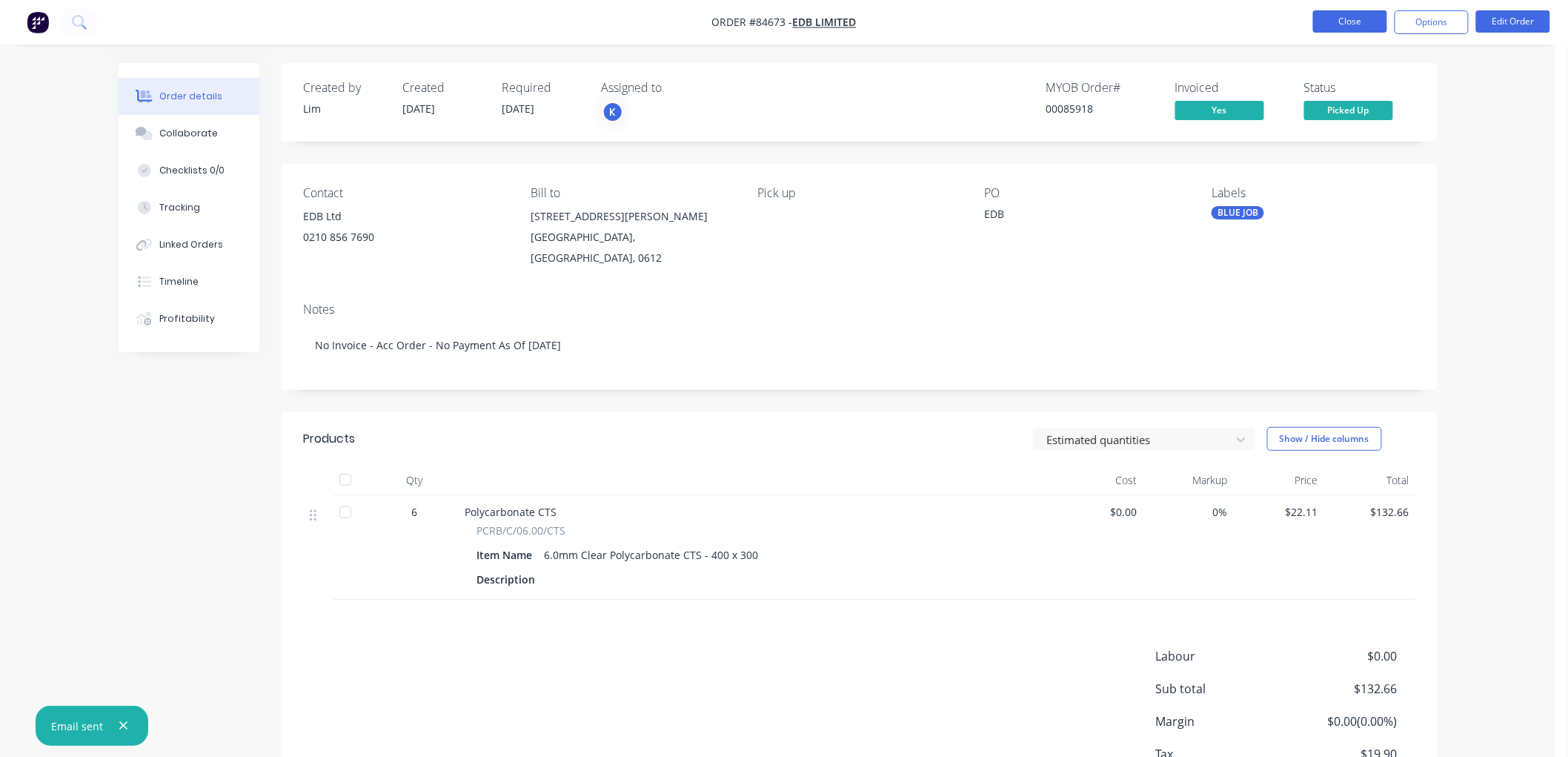
click at [1340, 23] on button "Close" at bounding box center [1350, 21] width 74 height 22
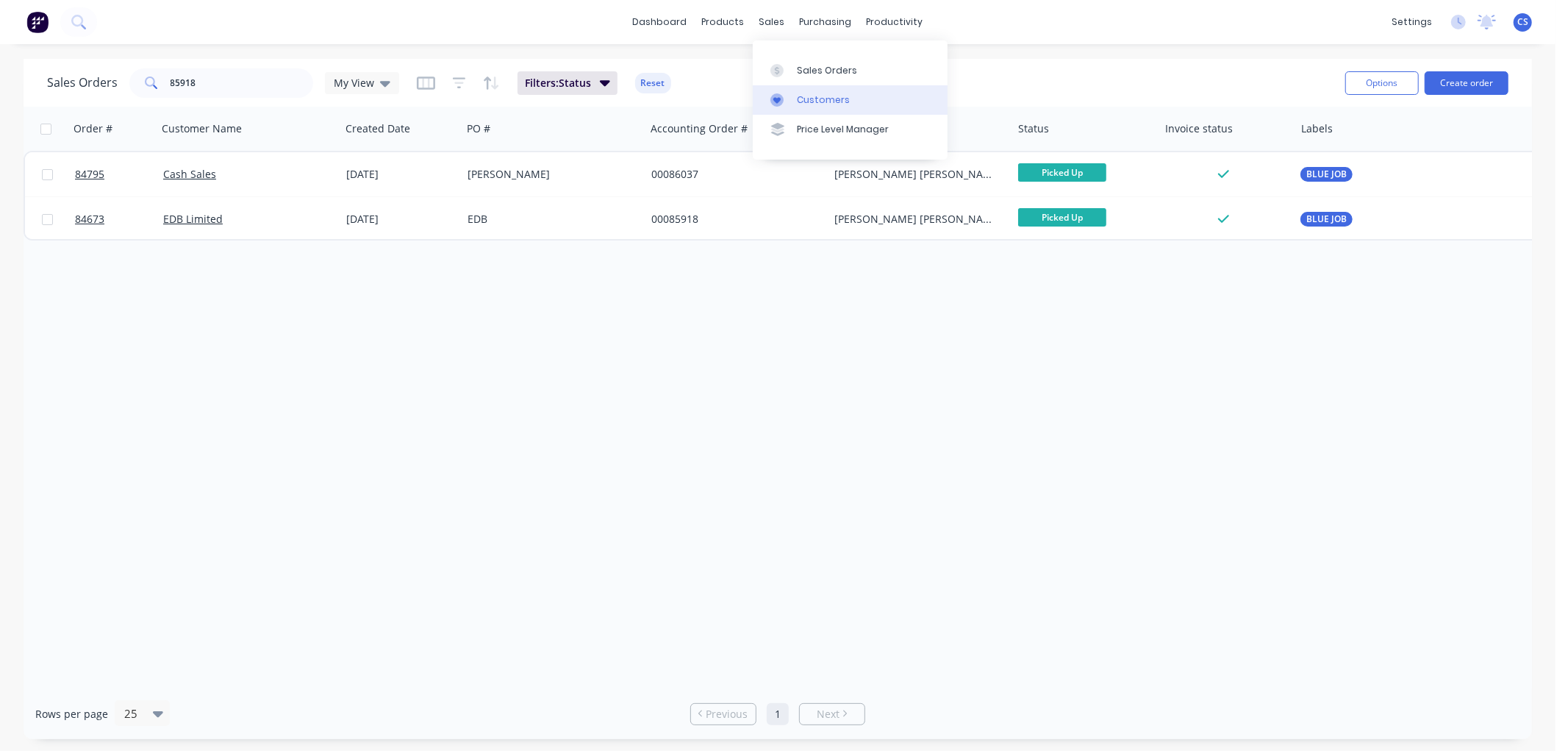
click at [807, 96] on div "Customers" at bounding box center [823, 100] width 53 height 13
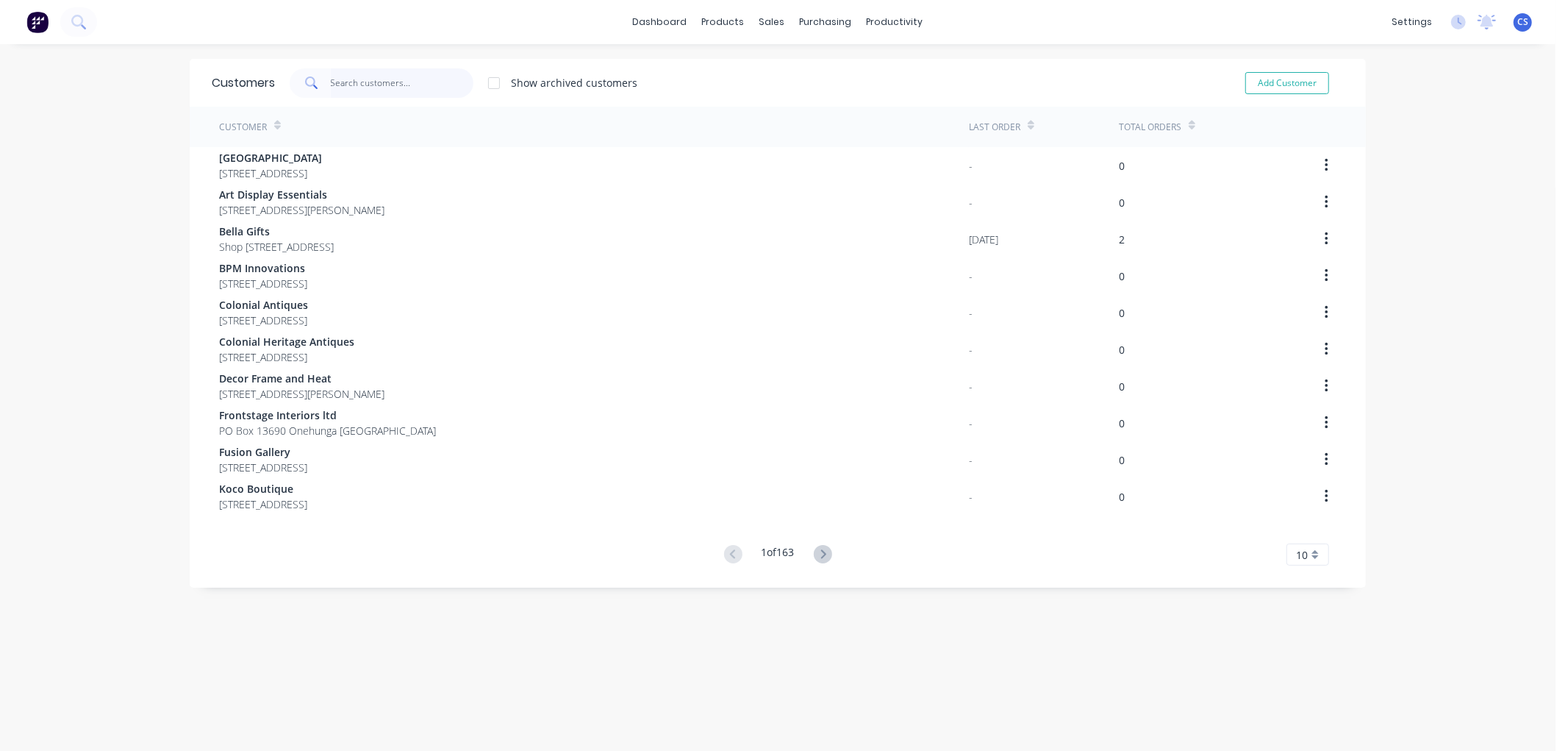
click at [357, 82] on input "text" at bounding box center [402, 83] width 143 height 29
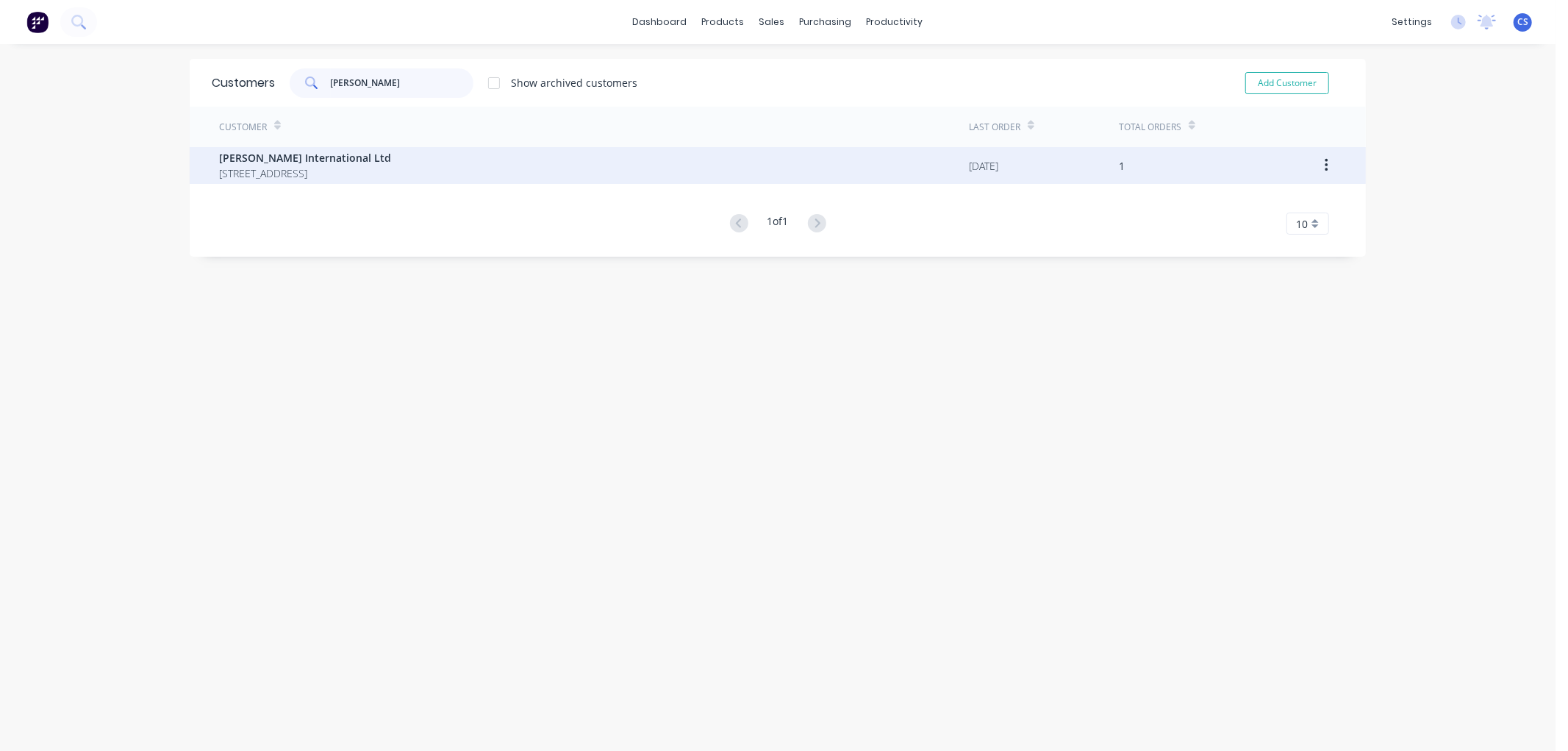
type input "[PERSON_NAME]"
click at [325, 154] on span "[PERSON_NAME] International Ltd" at bounding box center [305, 158] width 172 height 16
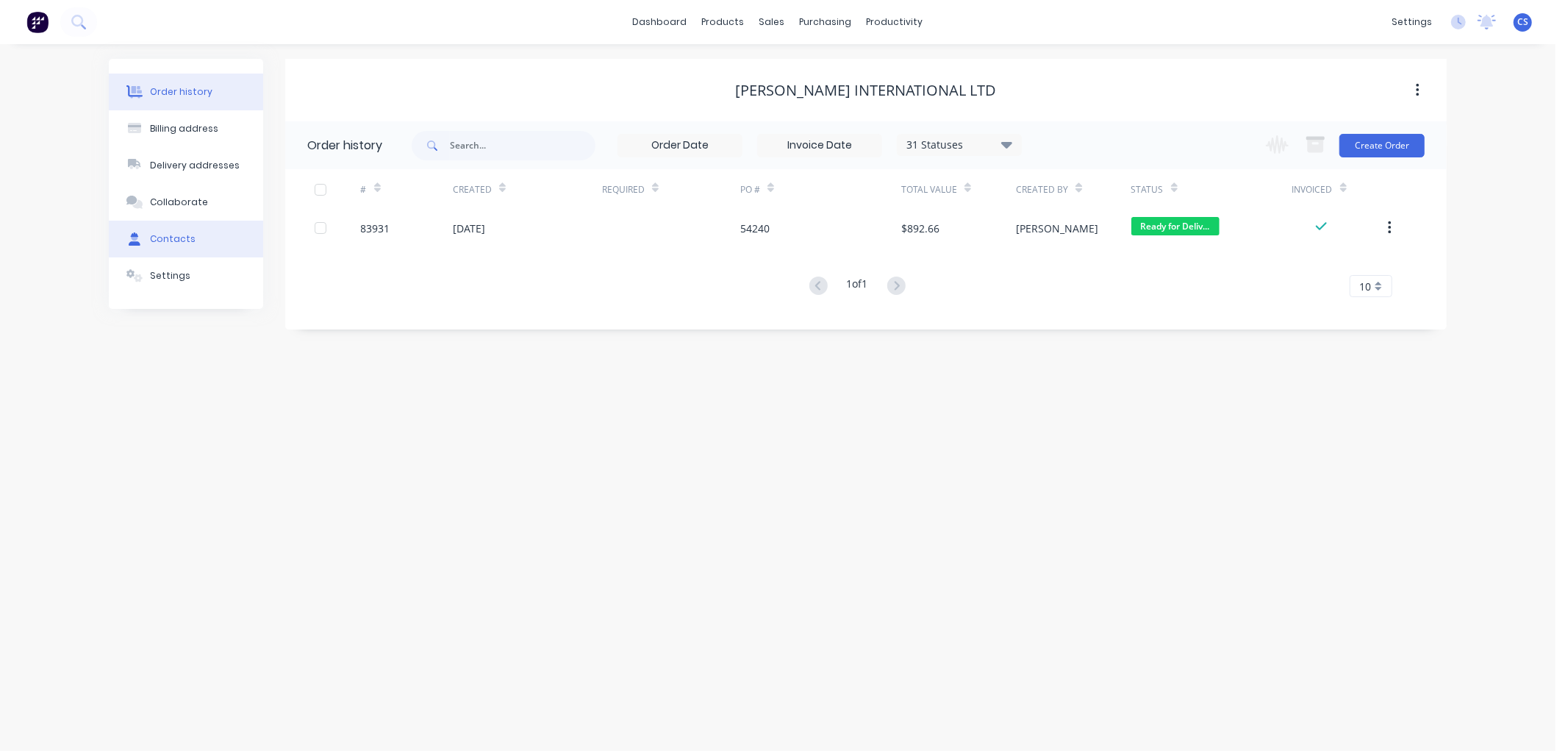
click at [172, 229] on button "Contacts" at bounding box center [186, 239] width 154 height 37
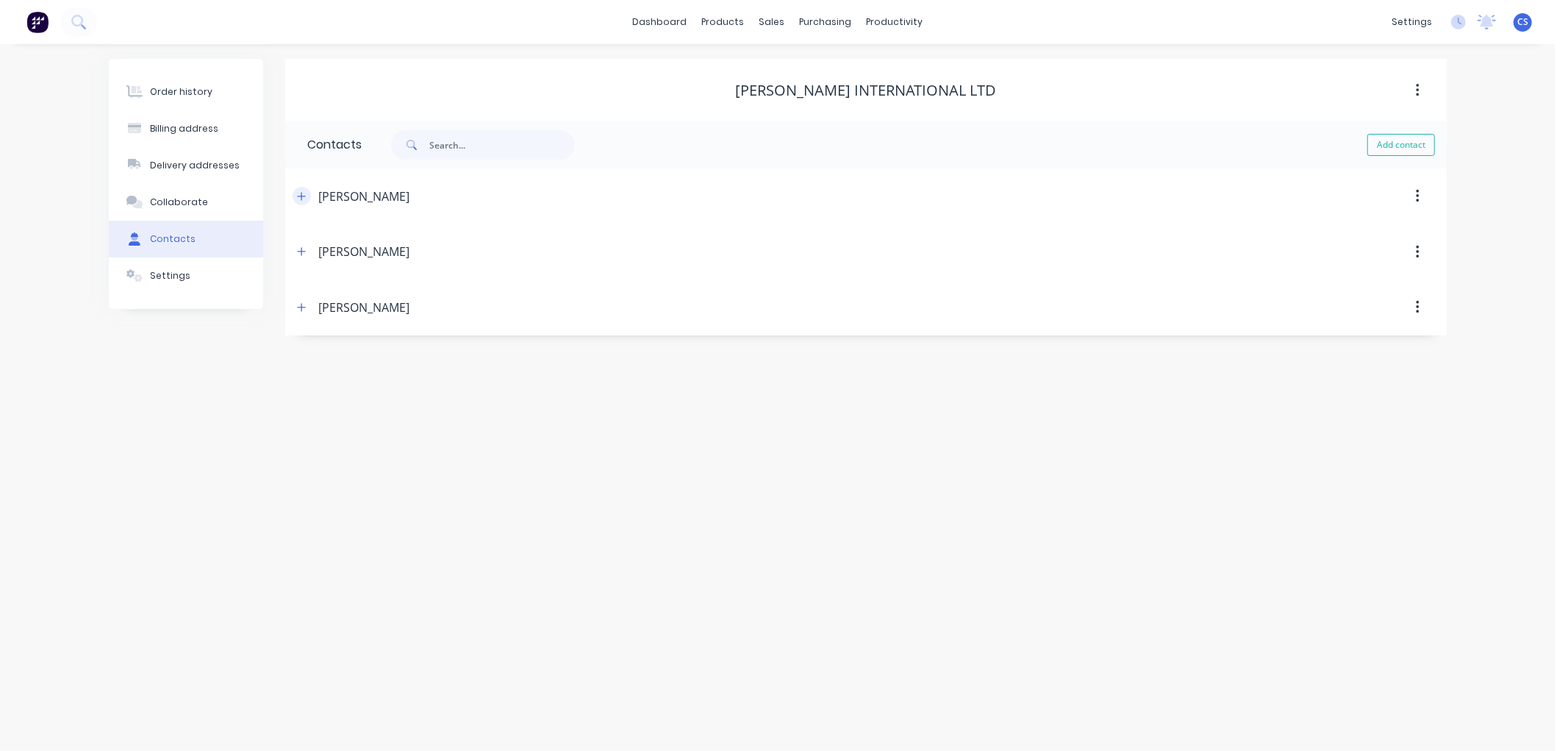
click at [296, 197] on button "button" at bounding box center [302, 196] width 18 height 18
click at [297, 196] on icon "button" at bounding box center [302, 196] width 9 height 10
click at [300, 248] on icon "button" at bounding box center [302, 251] width 9 height 10
click at [302, 309] on icon "button" at bounding box center [302, 306] width 8 height 8
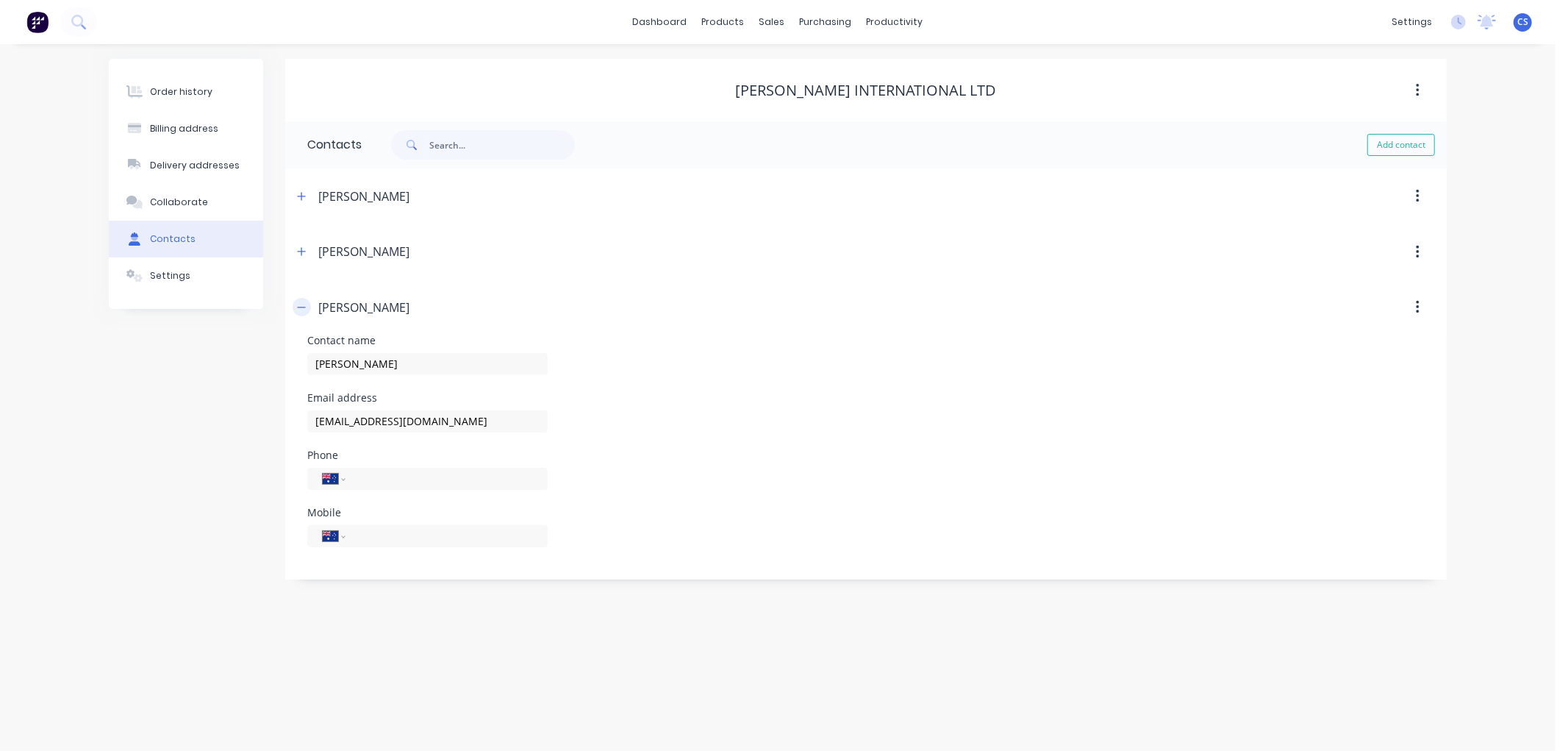
click at [302, 309] on icon "button" at bounding box center [302, 307] width 9 height 10
click at [1406, 138] on button "Add contact" at bounding box center [1401, 145] width 68 height 22
select select "AU"
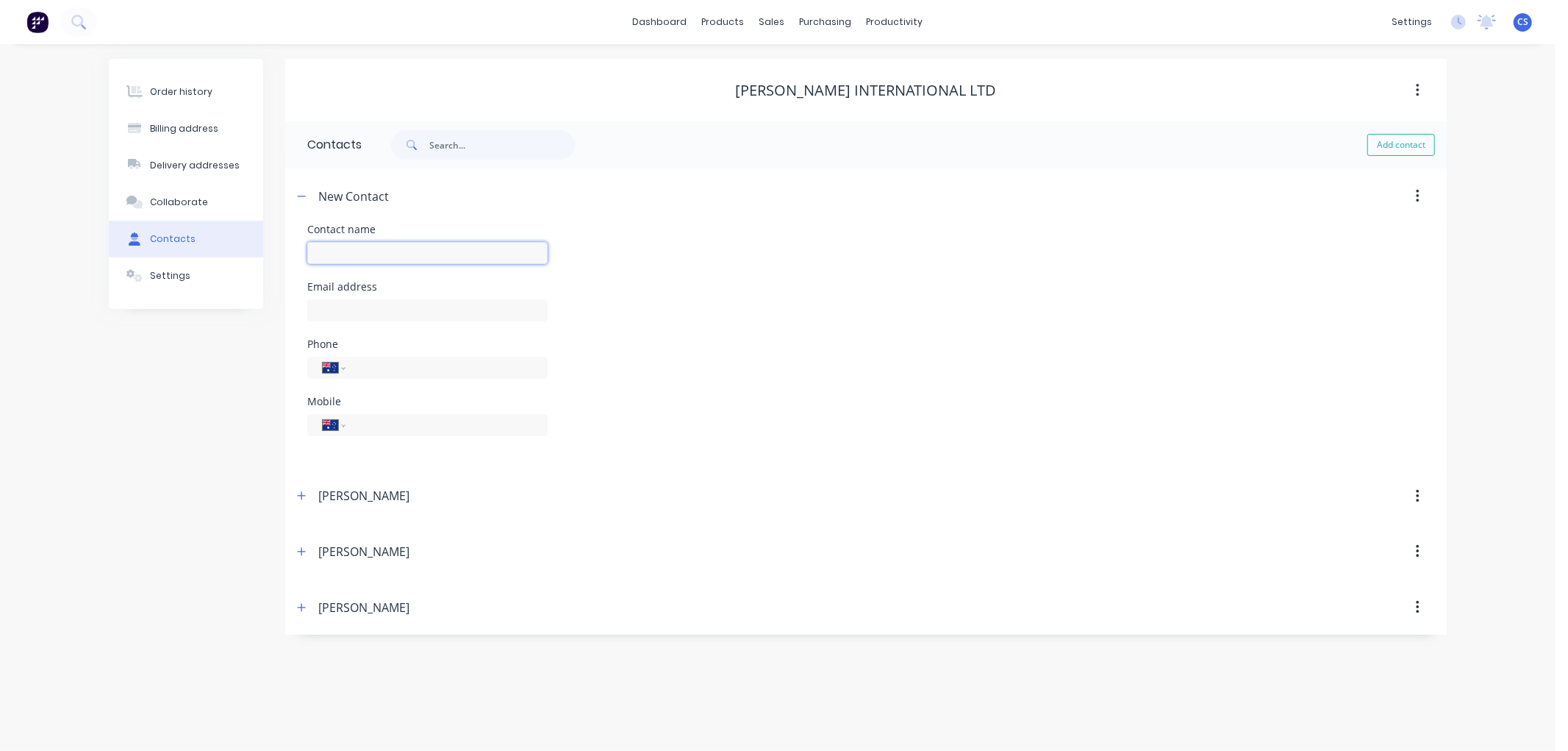
click at [322, 255] on input "text" at bounding box center [427, 253] width 240 height 22
click at [325, 253] on input "text" at bounding box center [427, 253] width 240 height 22
type input "Account"
click at [340, 299] on input "text" at bounding box center [427, 310] width 240 height 22
paste input "[EMAIL_ADDRESS][PERSON_NAME][DOMAIN_NAME]"
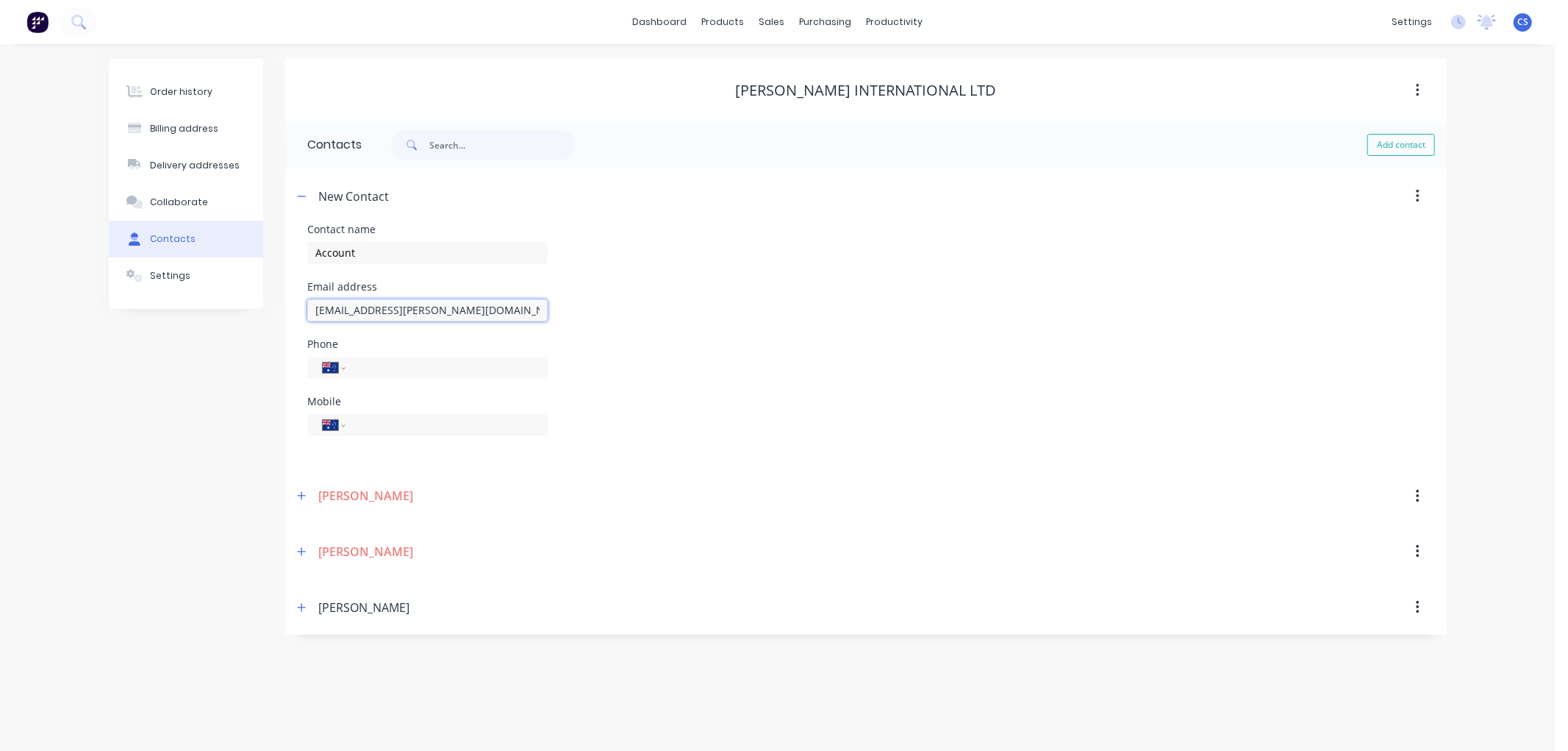
type input "[EMAIL_ADDRESS][PERSON_NAME][DOMAIN_NAME]"
click at [304, 195] on icon "button" at bounding box center [302, 195] width 8 height 1
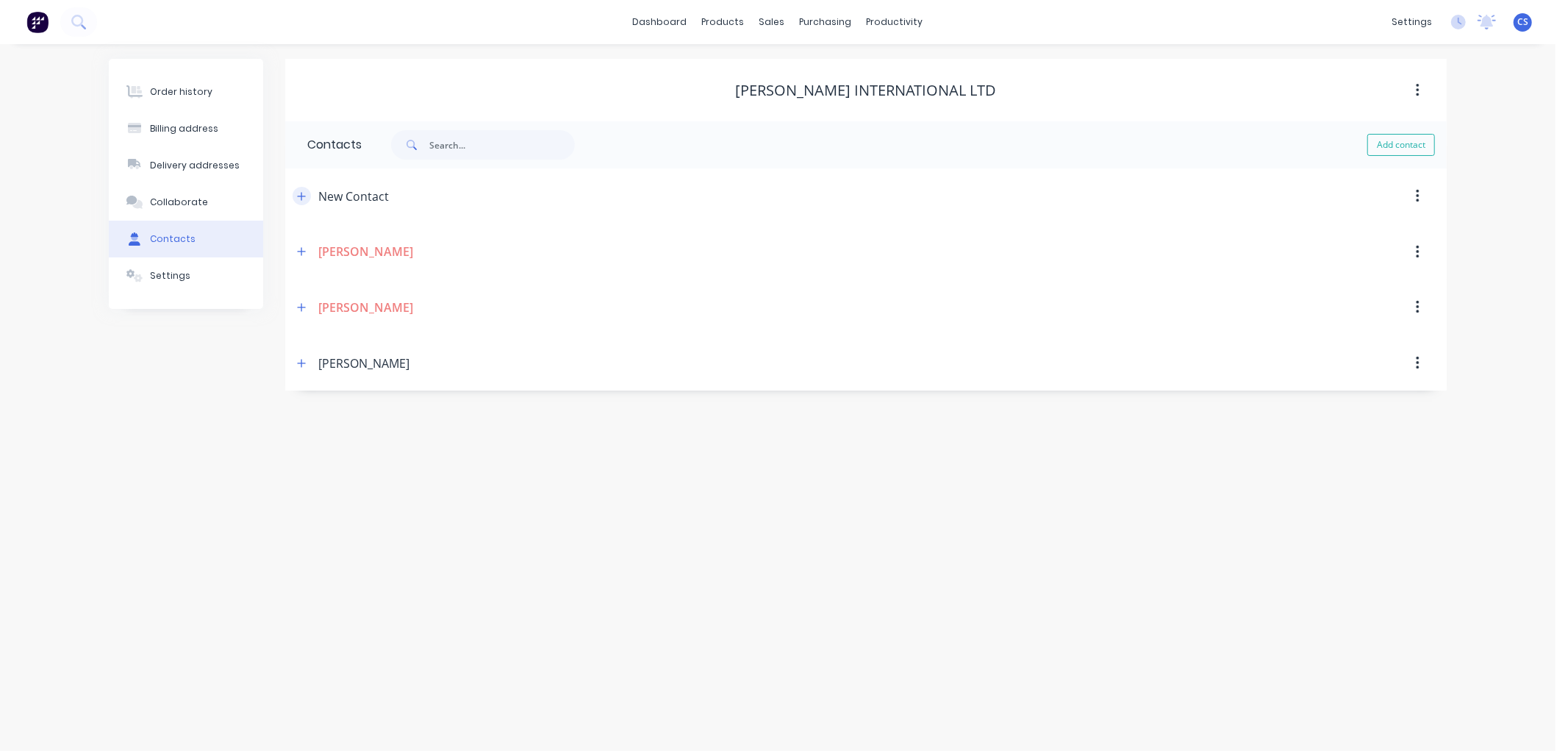
click at [303, 192] on icon "button" at bounding box center [302, 196] width 9 height 10
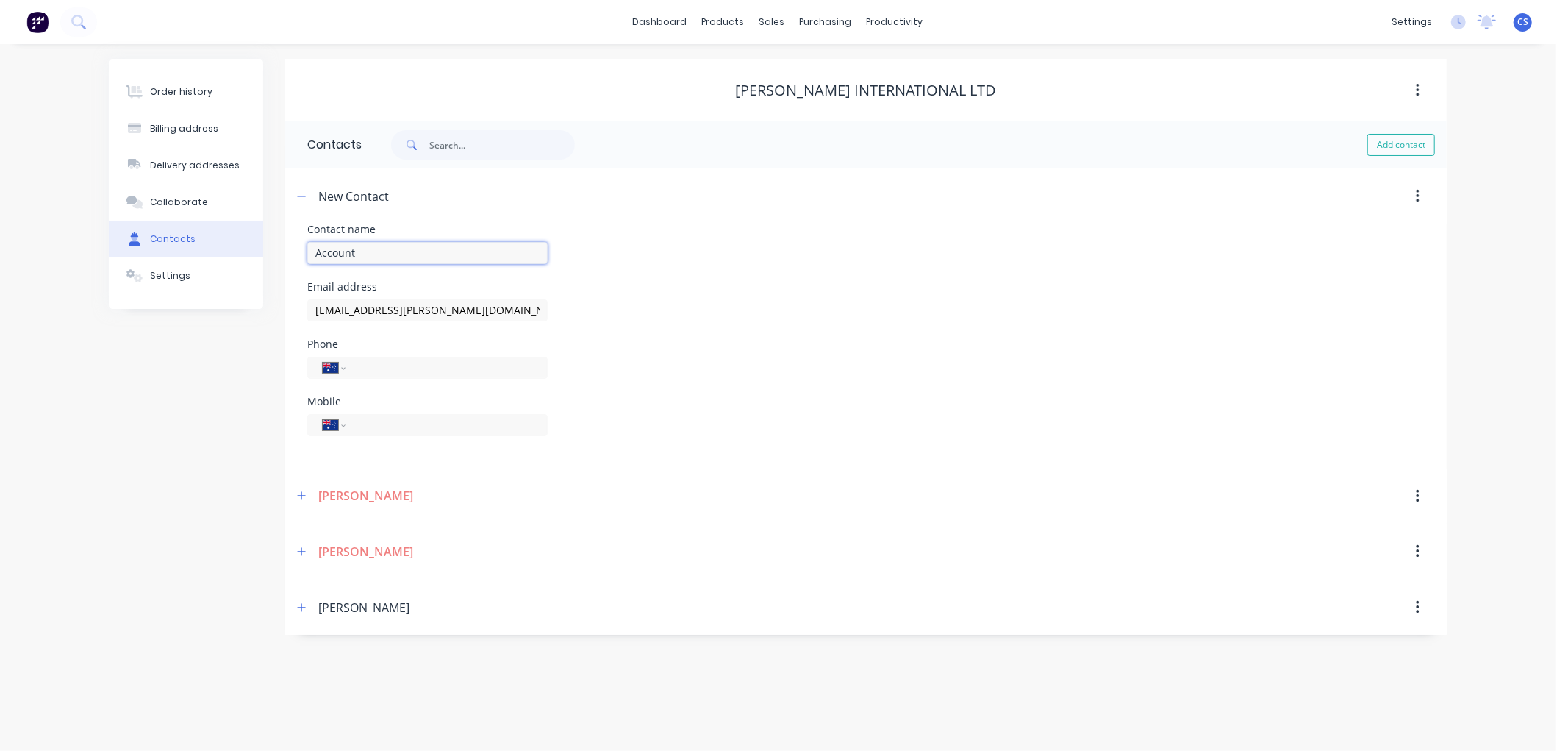
click at [380, 247] on input "Account" at bounding box center [427, 253] width 240 height 22
type input "Accounts"
click at [302, 195] on icon "button" at bounding box center [302, 196] width 9 height 10
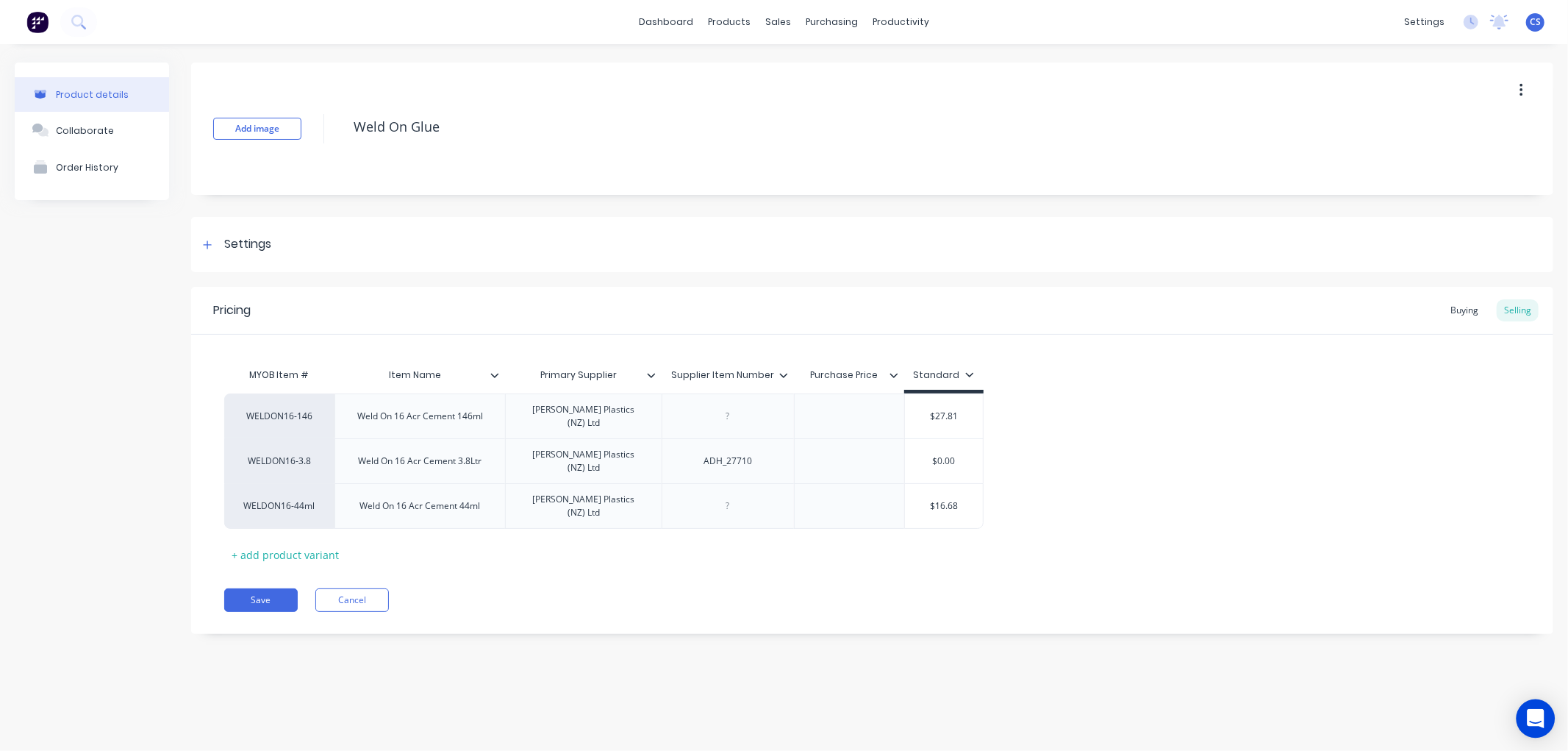
click at [1528, 721] on icon "Open Intercom Messenger" at bounding box center [1535, 718] width 19 height 19
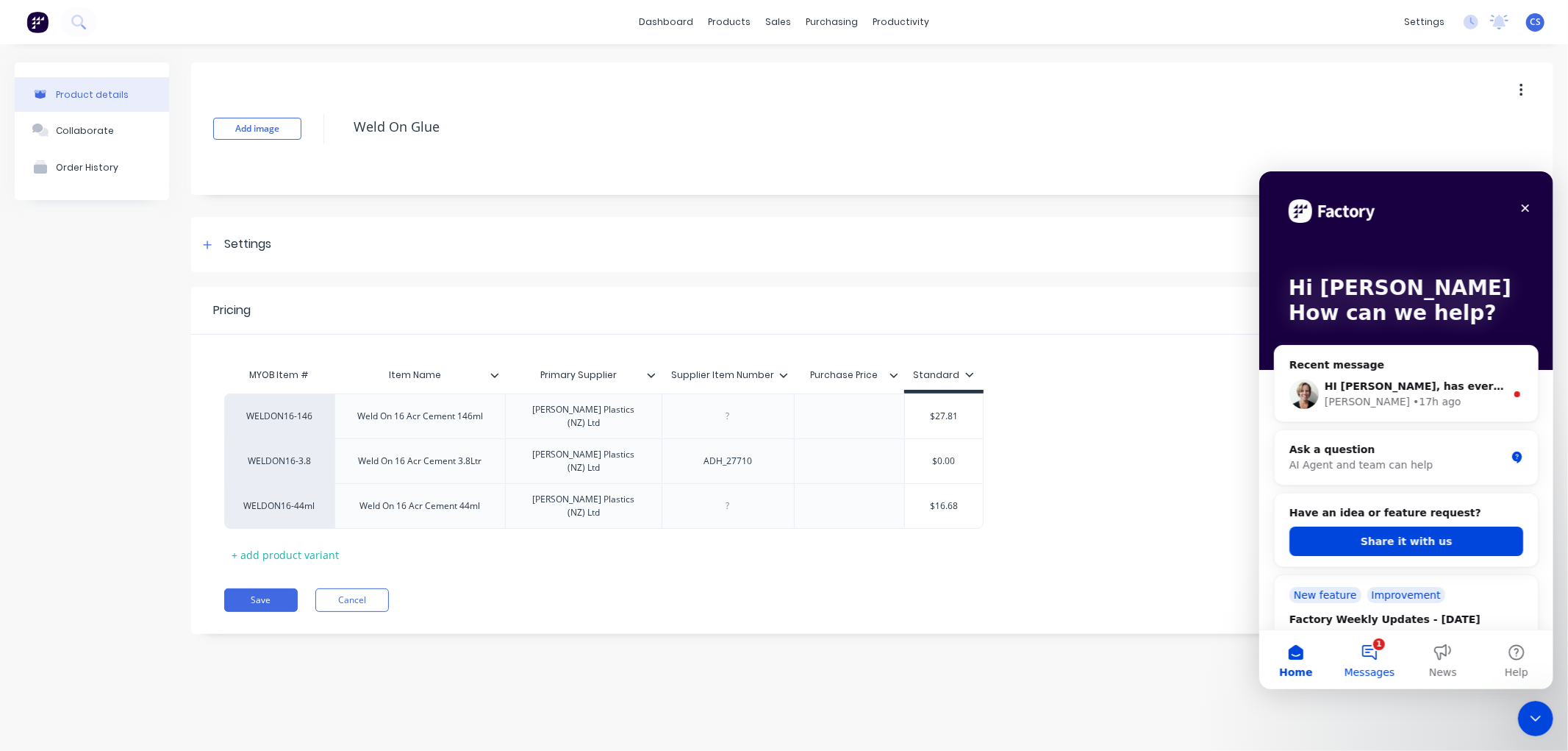
click at [1376, 645] on button "1 Messages" at bounding box center [1368, 659] width 73 height 59
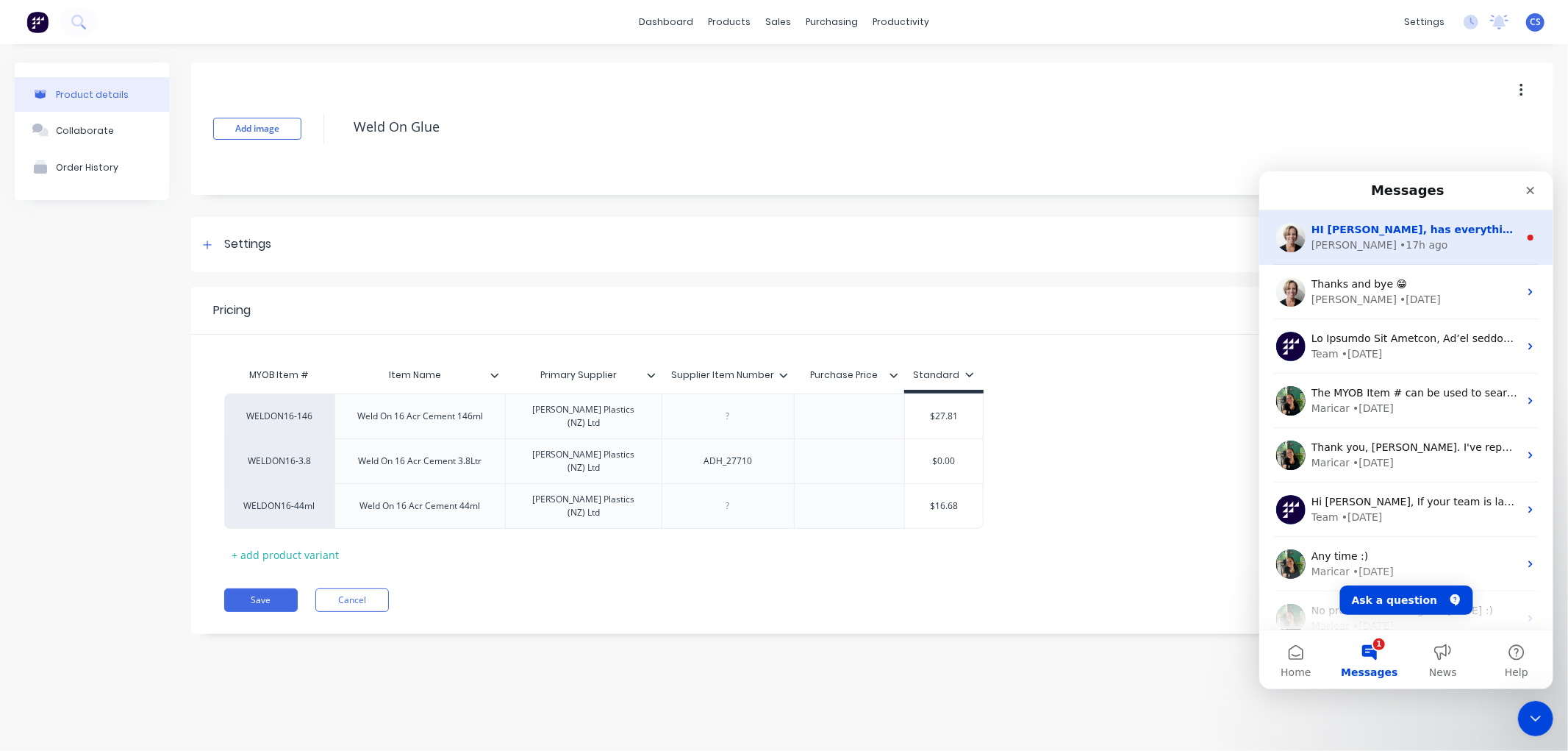
click at [1387, 225] on span "HI Chantal, has everything worked out, or do we need to chat?" at bounding box center [1518, 228] width 415 height 12
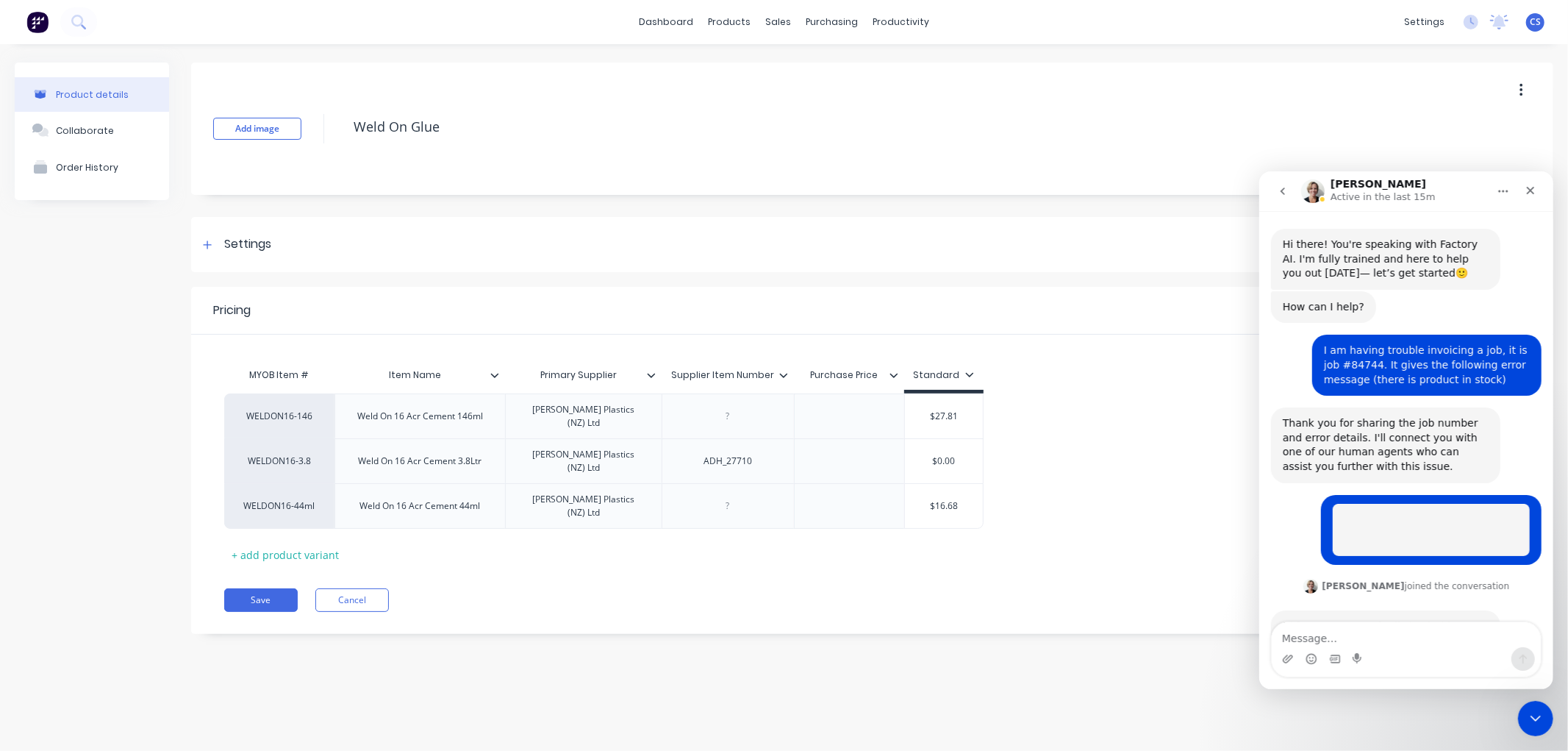
scroll to position [17, 0]
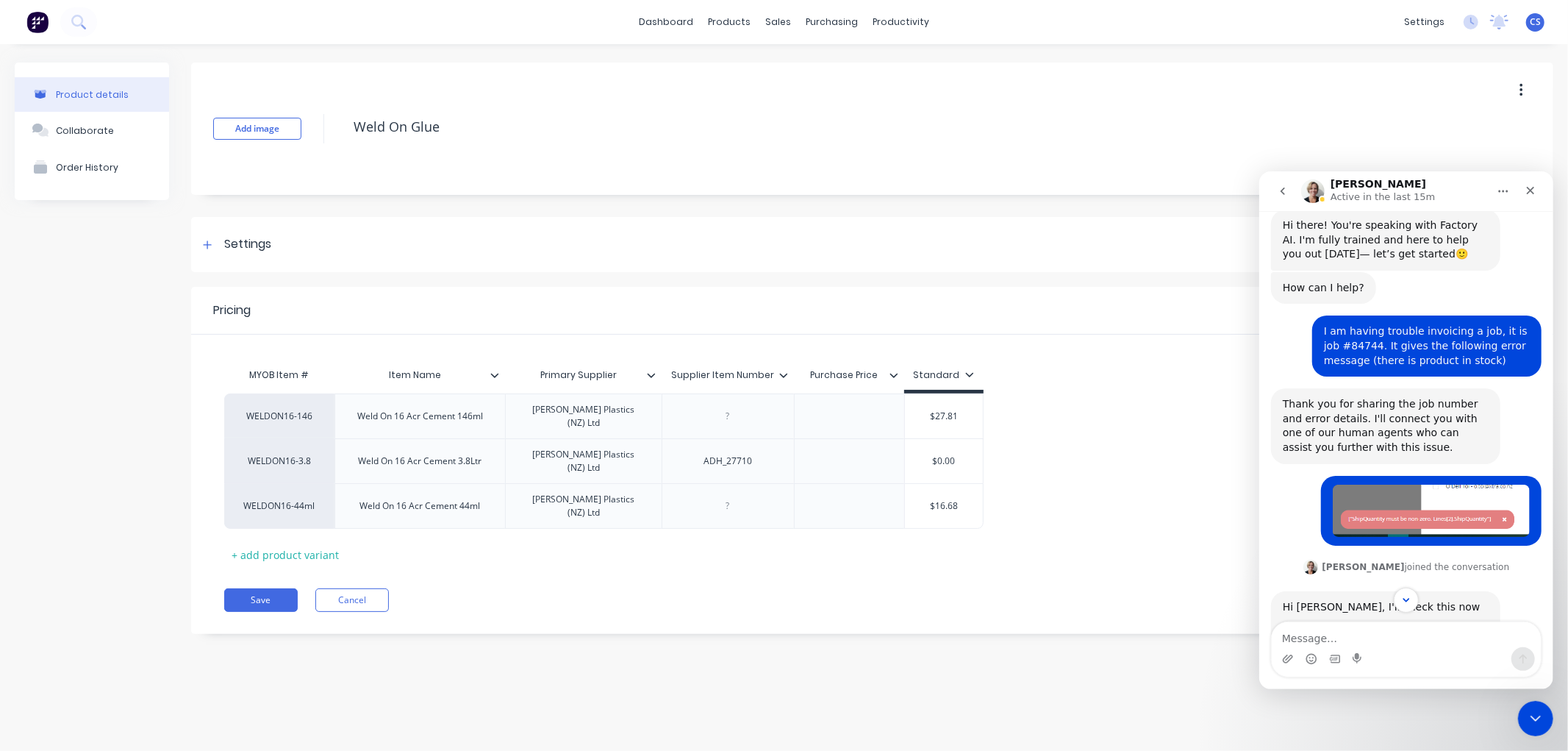
click at [1317, 635] on textarea "Message…" at bounding box center [1406, 634] width 269 height 25
type textarea "Yes,everything seems to have worked out now. Thank you"
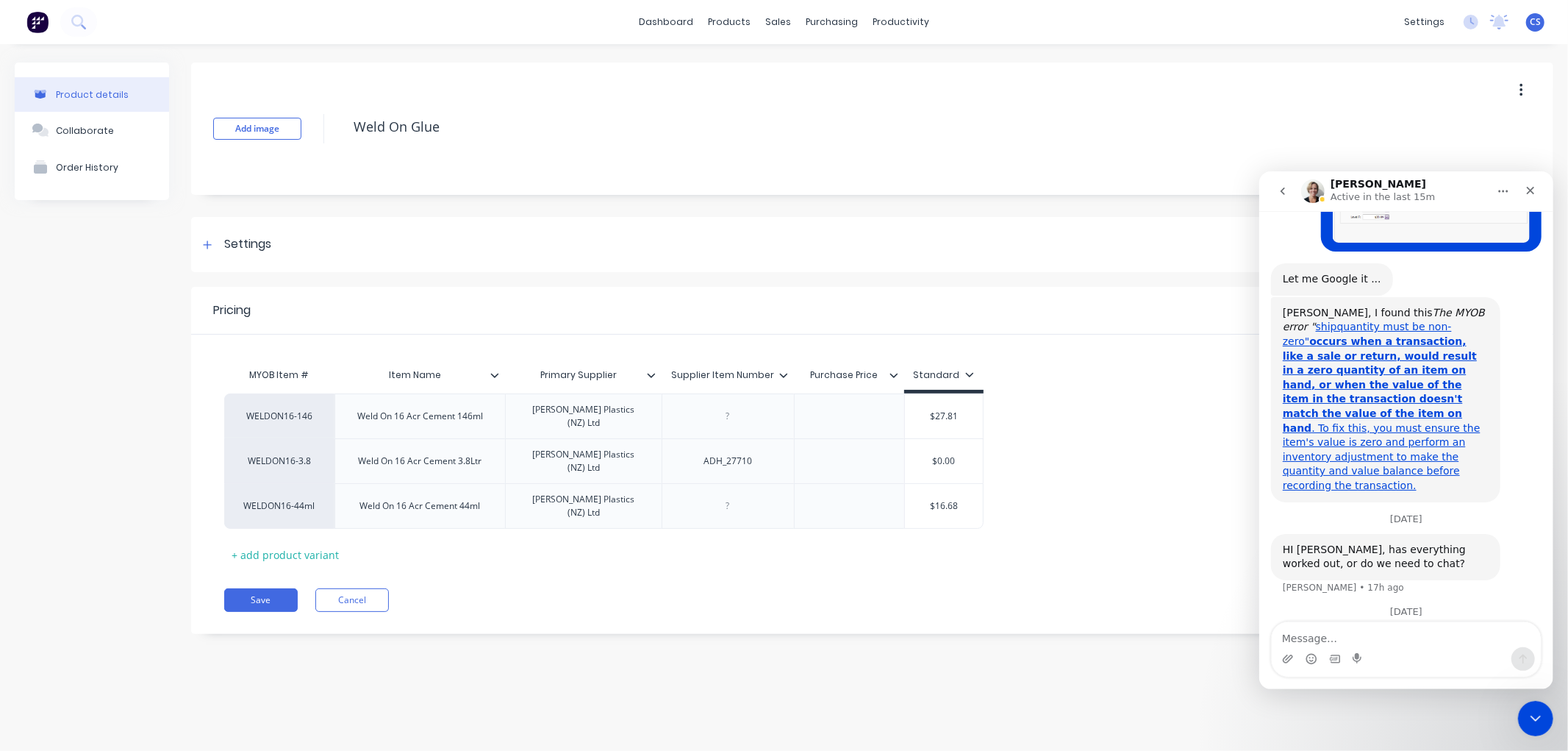
scroll to position [893, 0]
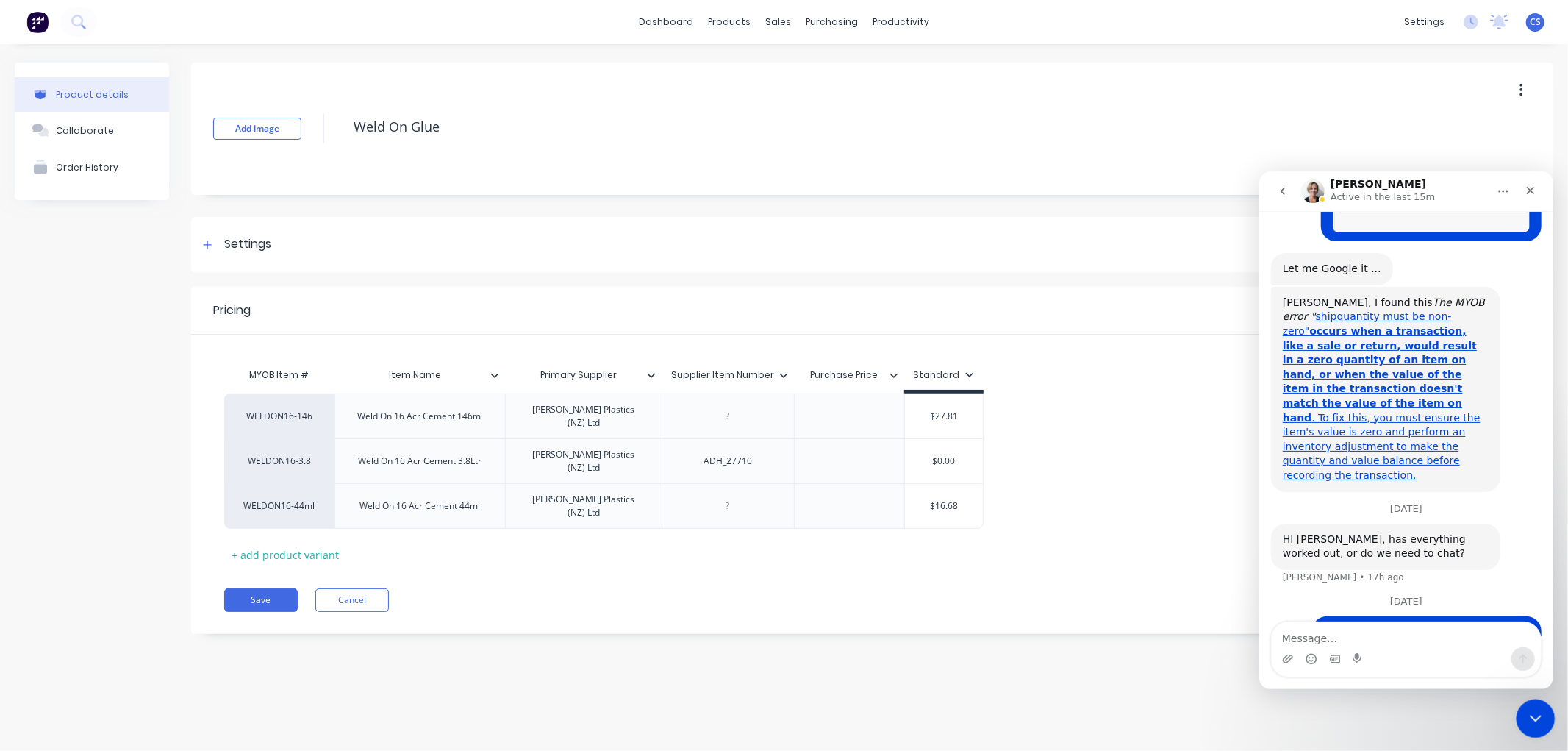
click at [1535, 715] on icon "Close Intercom Messenger" at bounding box center [1532, 716] width 17 height 17
